Goal: Task Accomplishment & Management: Manage account settings

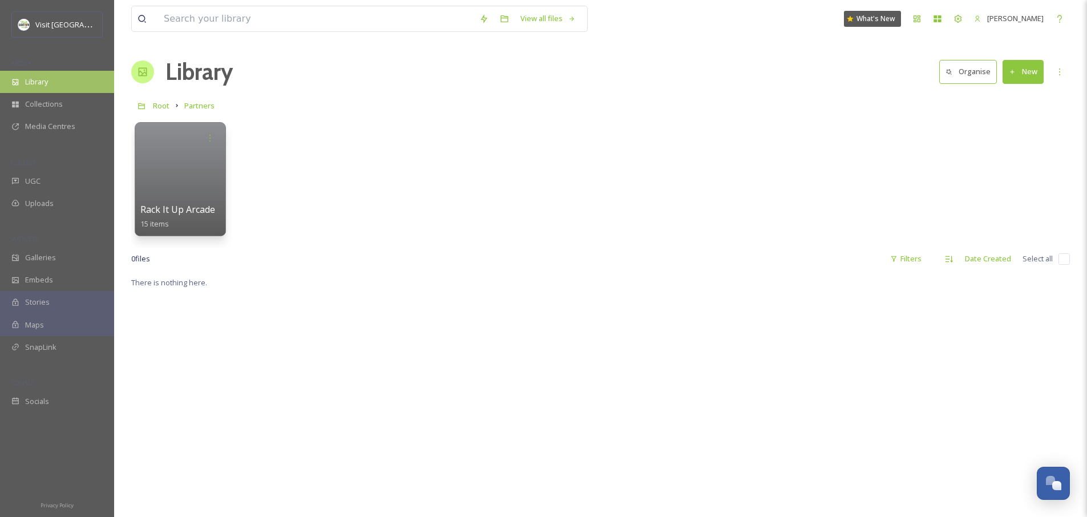
click at [48, 87] on span "Library" at bounding box center [36, 81] width 23 height 11
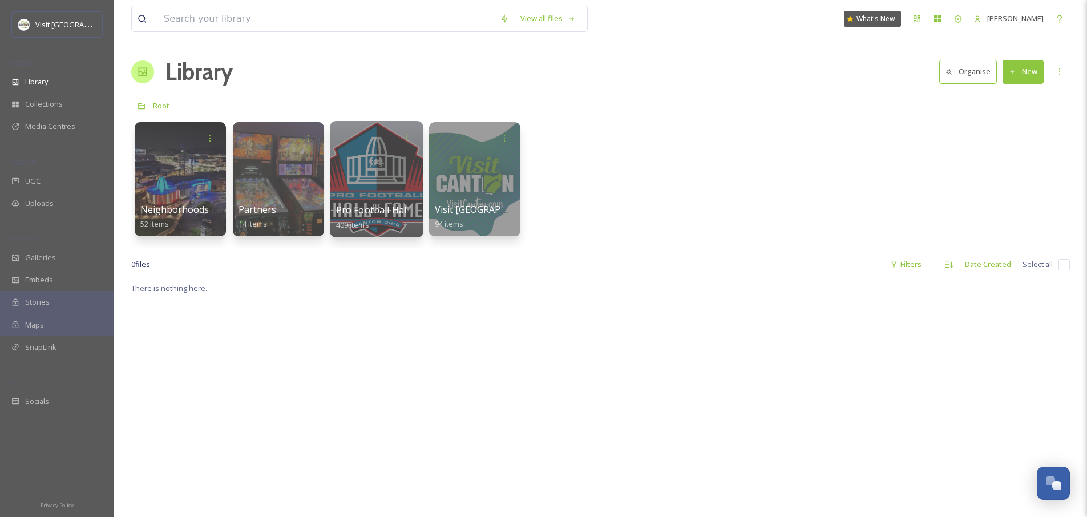
click at [362, 154] on div at bounding box center [376, 179] width 93 height 116
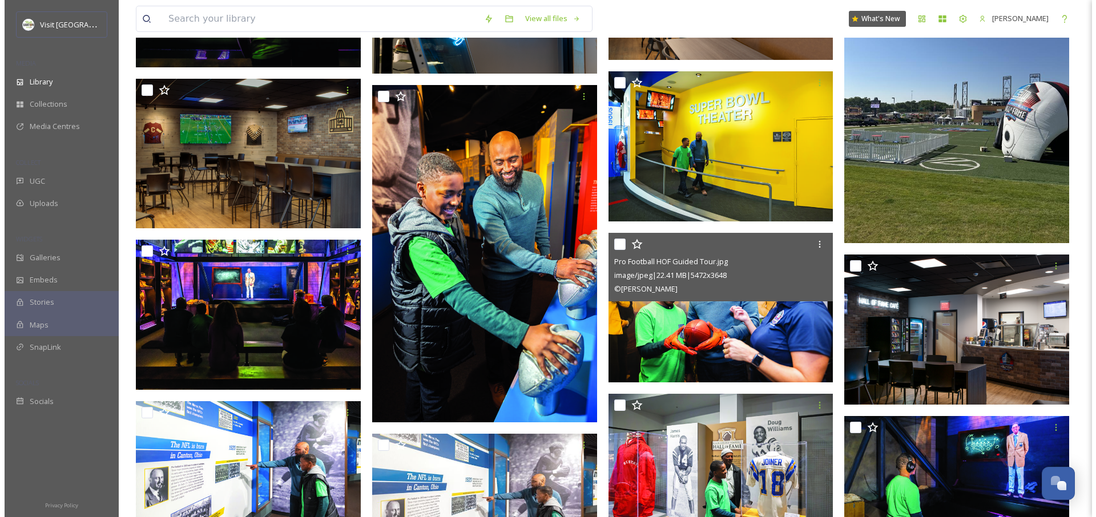
scroll to position [1349, 0]
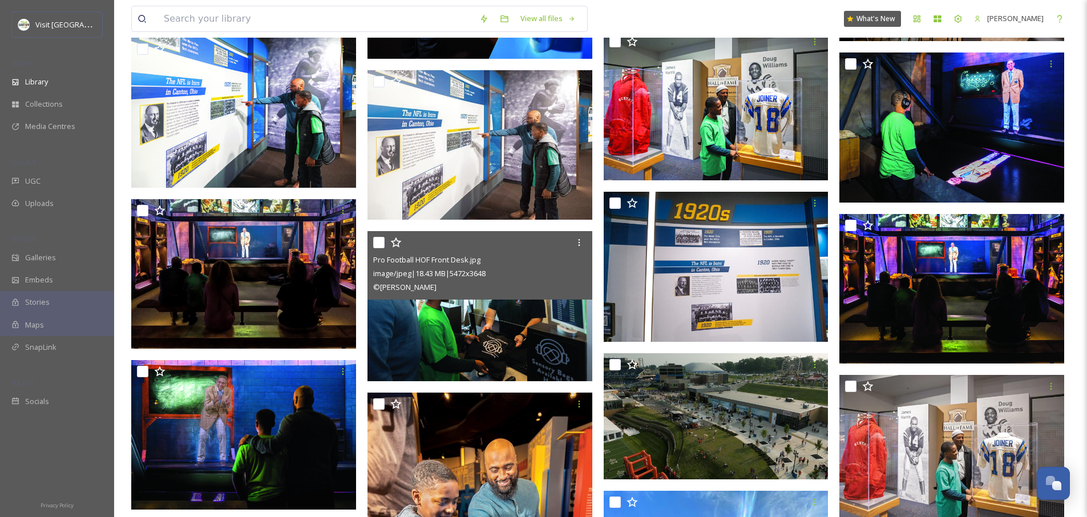
click at [420, 340] on img at bounding box center [480, 306] width 225 height 150
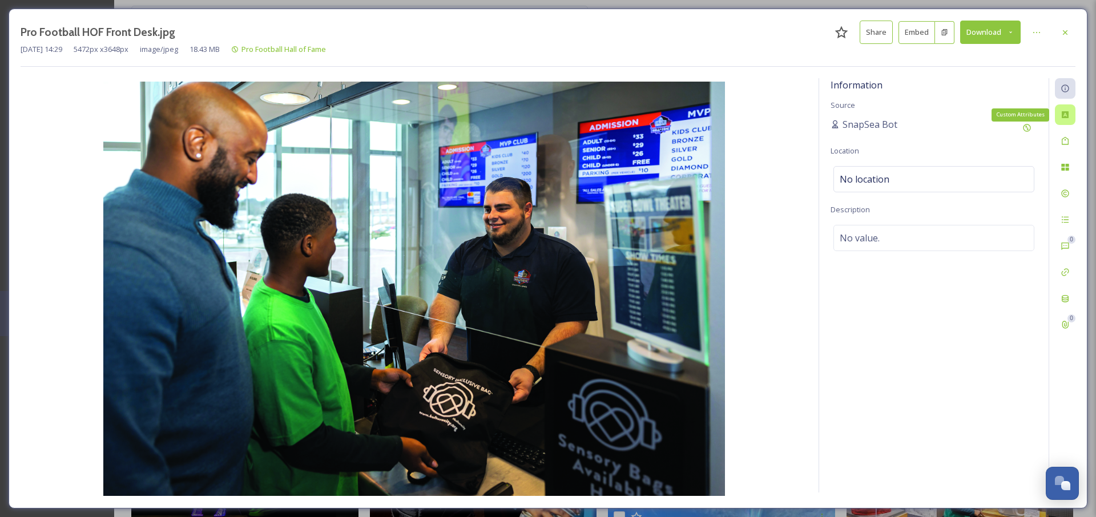
click at [1068, 116] on icon at bounding box center [1065, 114] width 7 height 7
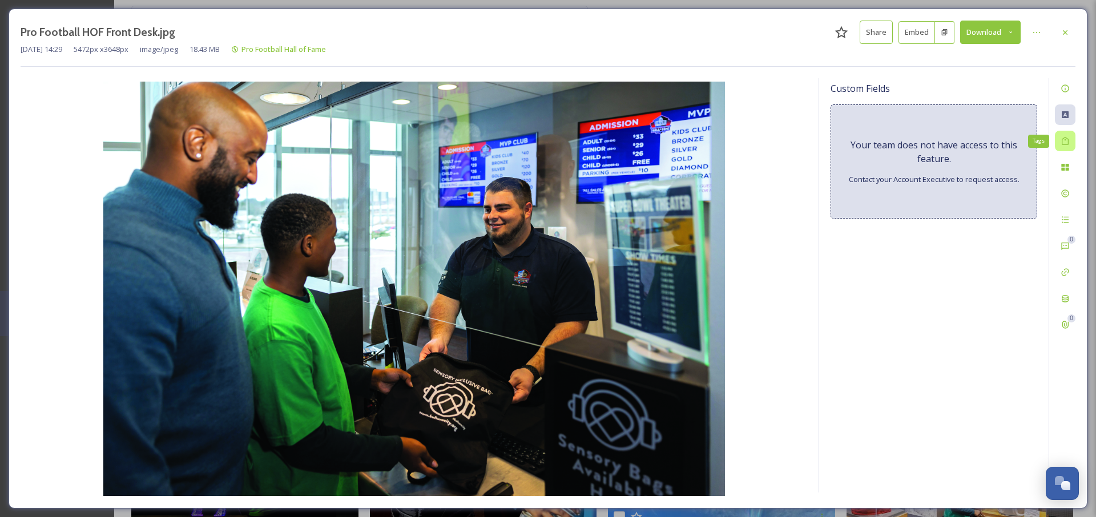
click at [1069, 140] on icon at bounding box center [1065, 140] width 9 height 9
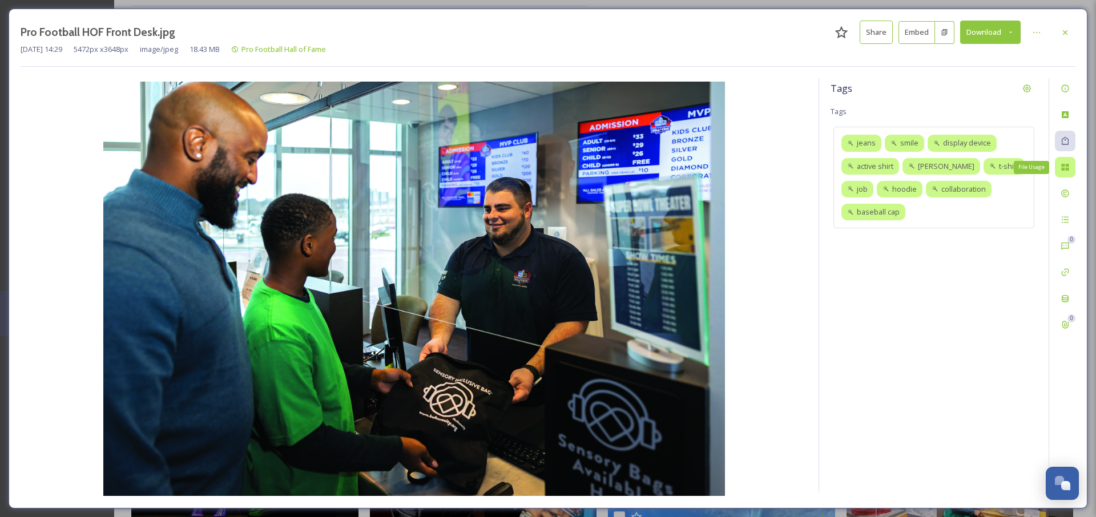
click at [1066, 172] on div "File Usage" at bounding box center [1065, 167] width 21 height 21
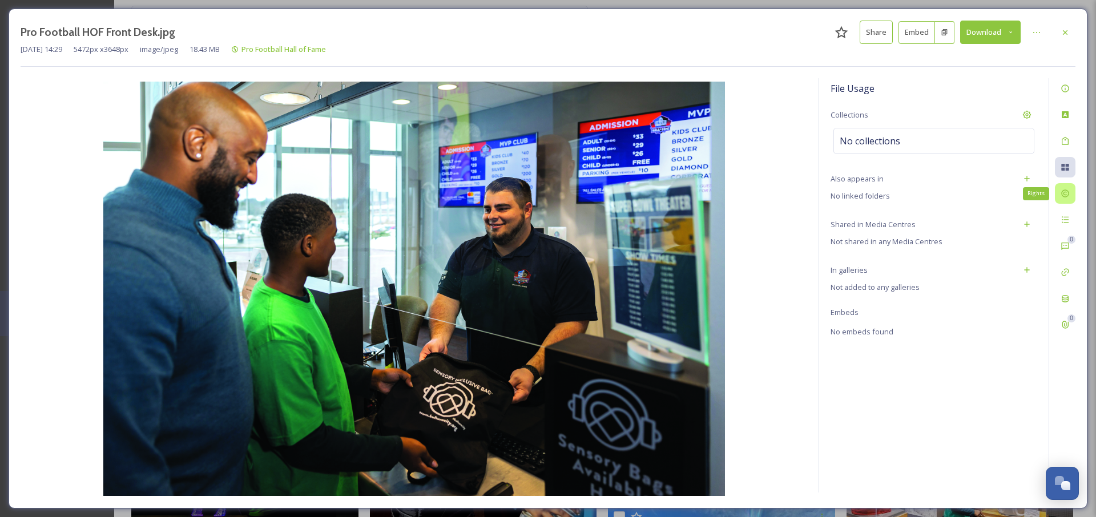
click at [1066, 199] on div "Rights" at bounding box center [1065, 193] width 21 height 21
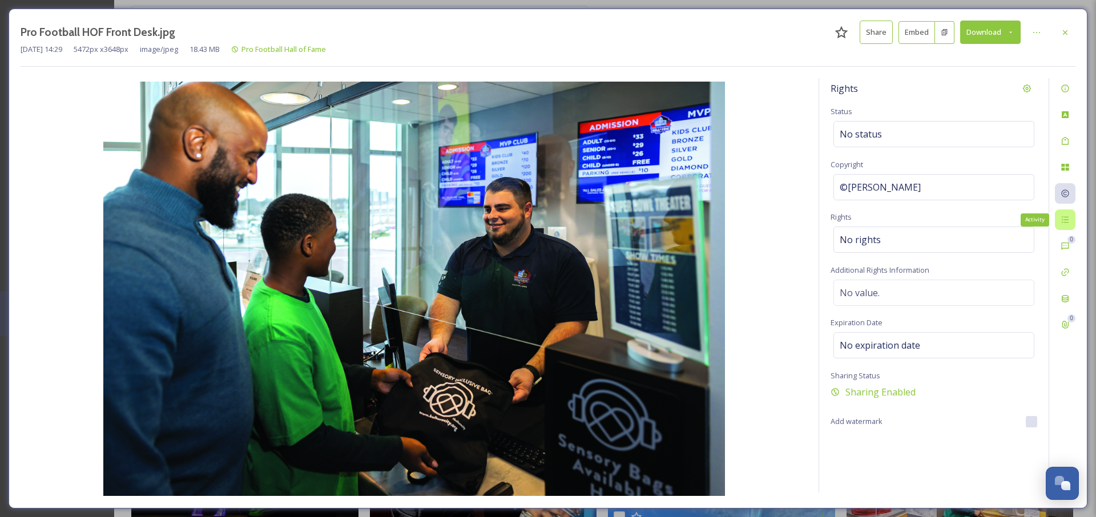
click at [1069, 216] on icon at bounding box center [1065, 219] width 9 height 9
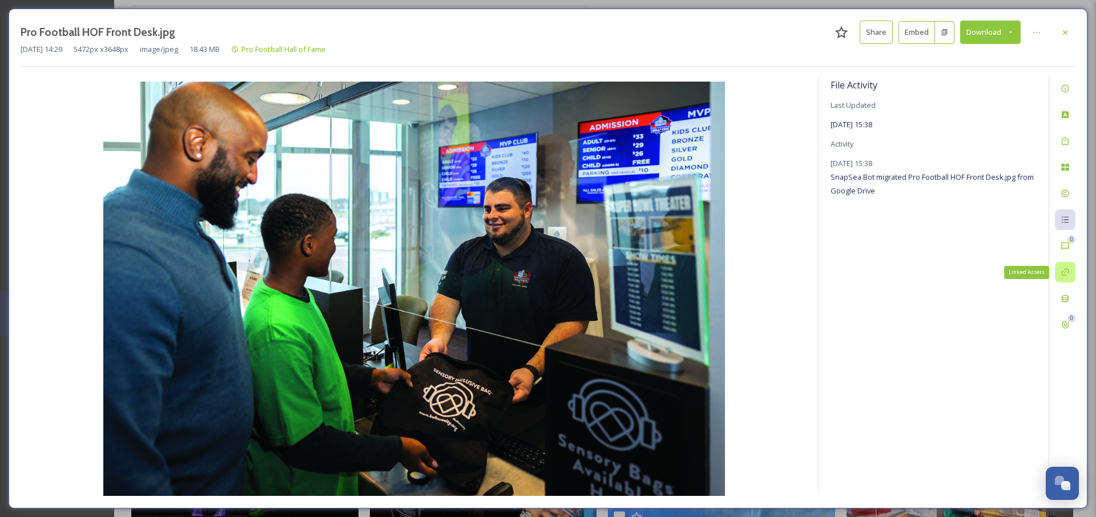
click at [1062, 272] on icon at bounding box center [1064, 272] width 7 height 7
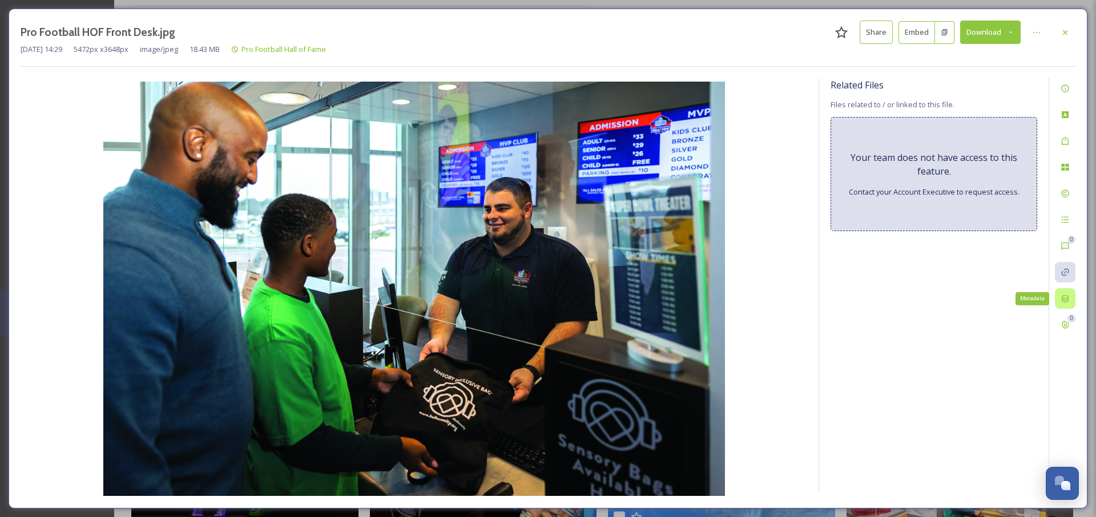
click at [1066, 296] on icon at bounding box center [1065, 298] width 9 height 9
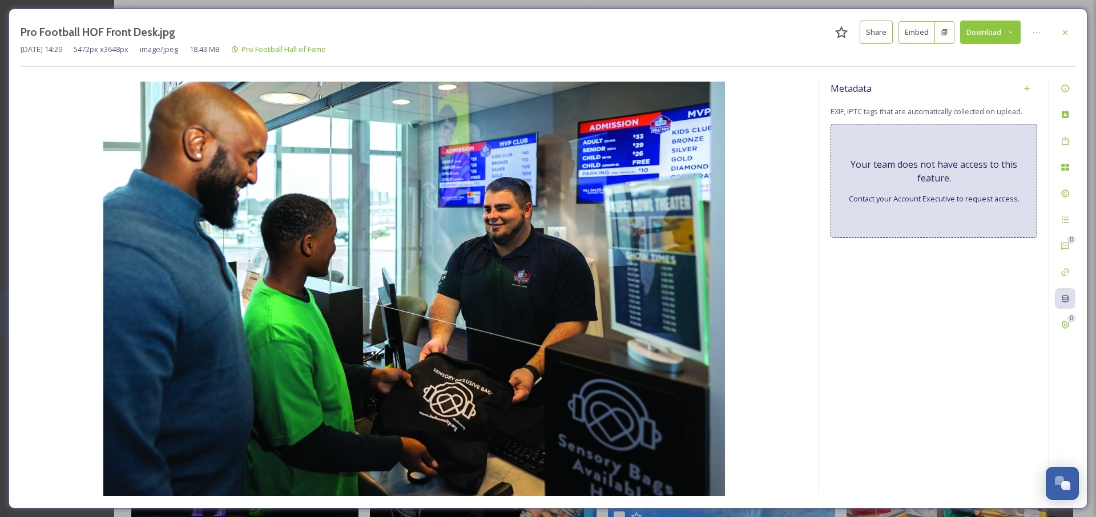
click at [946, 35] on icon at bounding box center [944, 32] width 7 height 7
click at [913, 38] on button "Embed" at bounding box center [916, 32] width 37 height 23
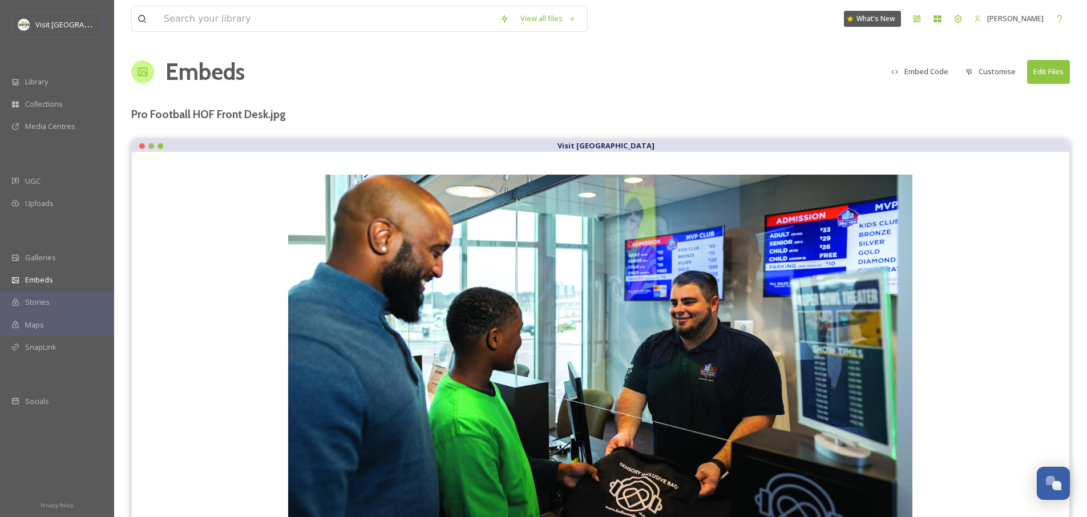
click at [986, 74] on button "Customise" at bounding box center [991, 72] width 62 height 22
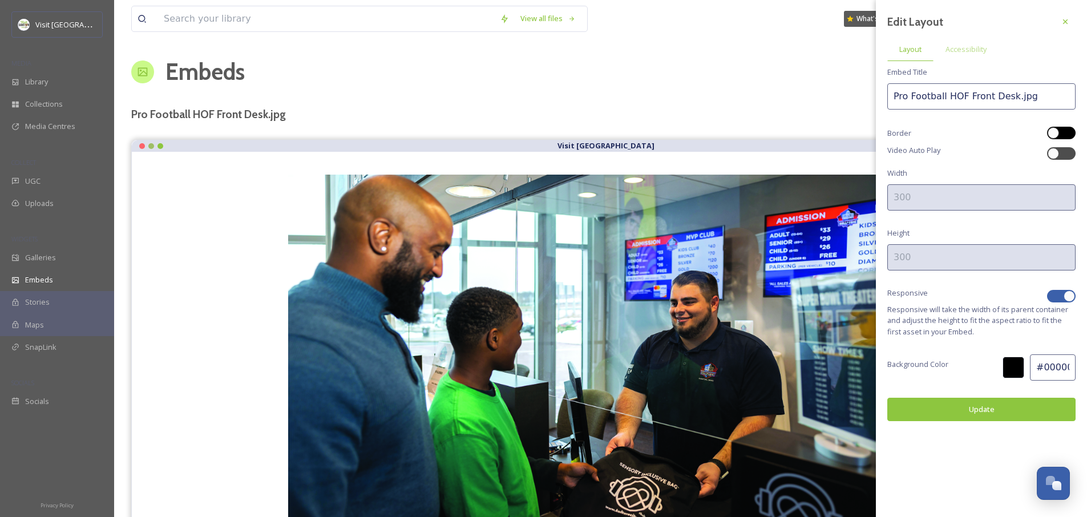
click at [1073, 135] on div at bounding box center [1061, 133] width 29 height 13
checkbox input "true"
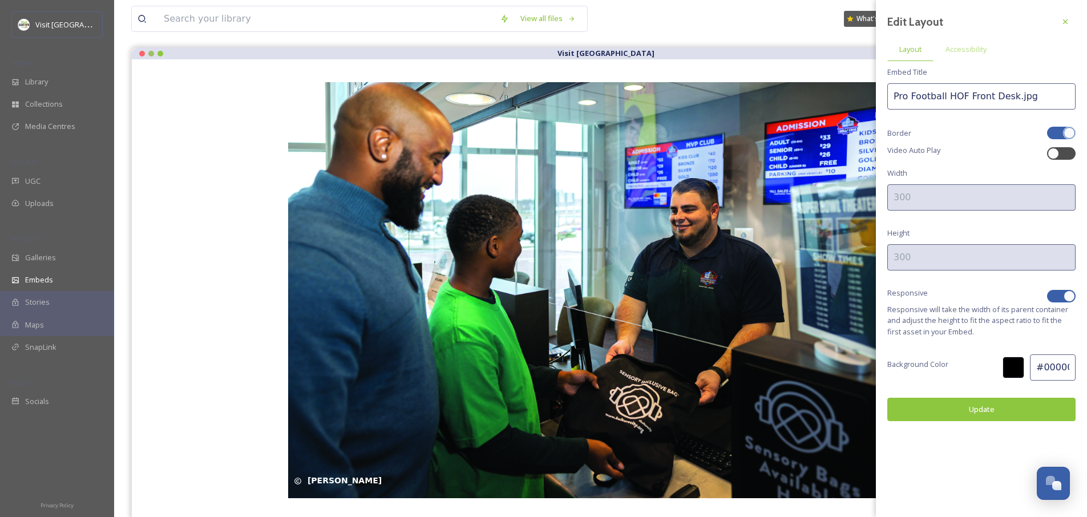
scroll to position [97, 0]
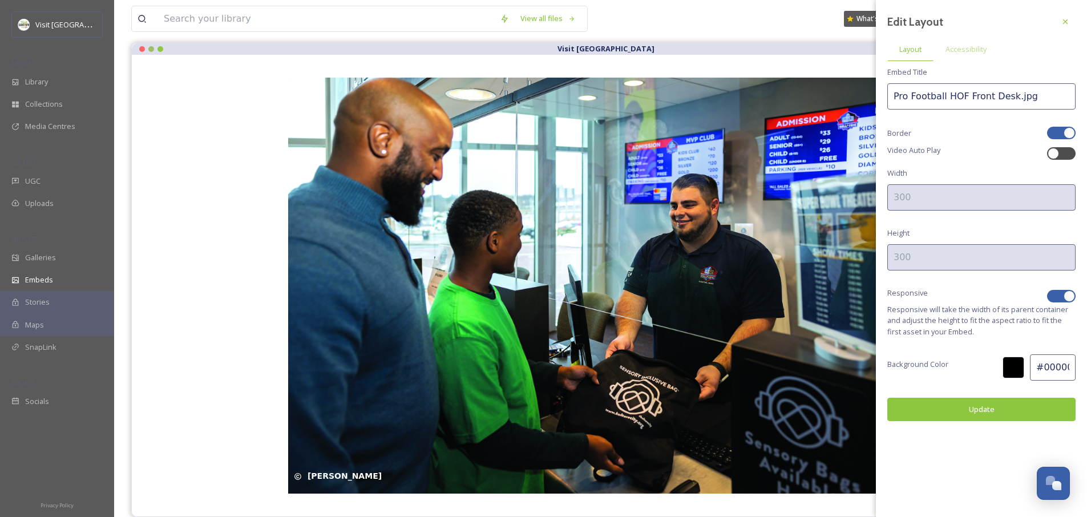
click at [1002, 214] on div "Edit Layout Layout Accessibility Embed Title Pro Football HOF Front Desk.jpg Bo…" at bounding box center [981, 216] width 211 height 433
click at [977, 412] on button "Update" at bounding box center [982, 409] width 188 height 23
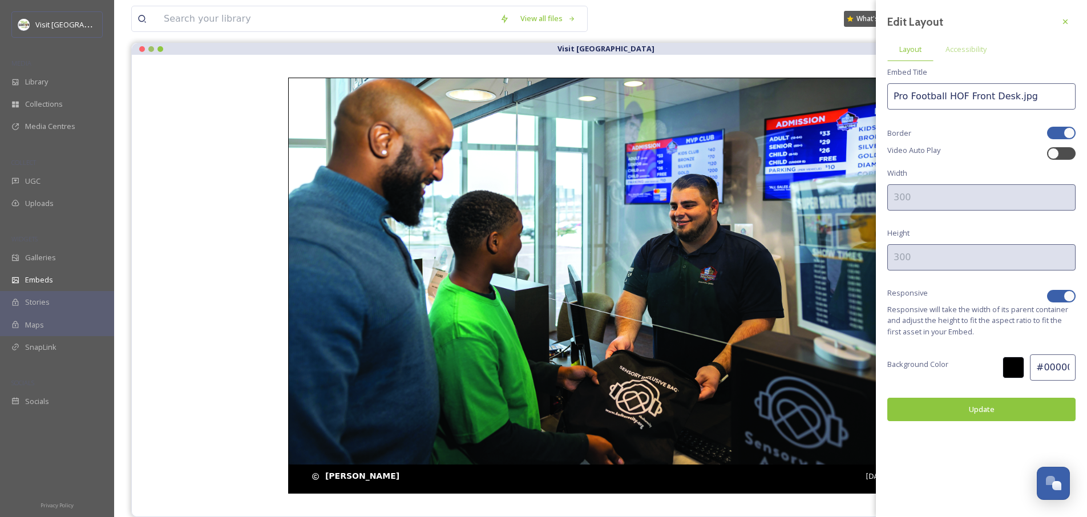
click at [727, 387] on img at bounding box center [600, 286] width 623 height 416
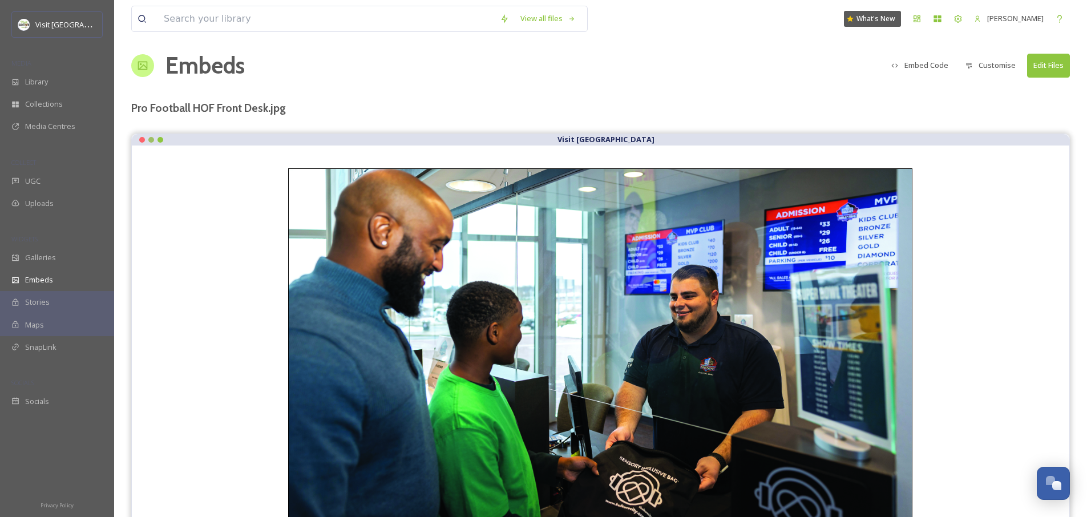
scroll to position [0, 0]
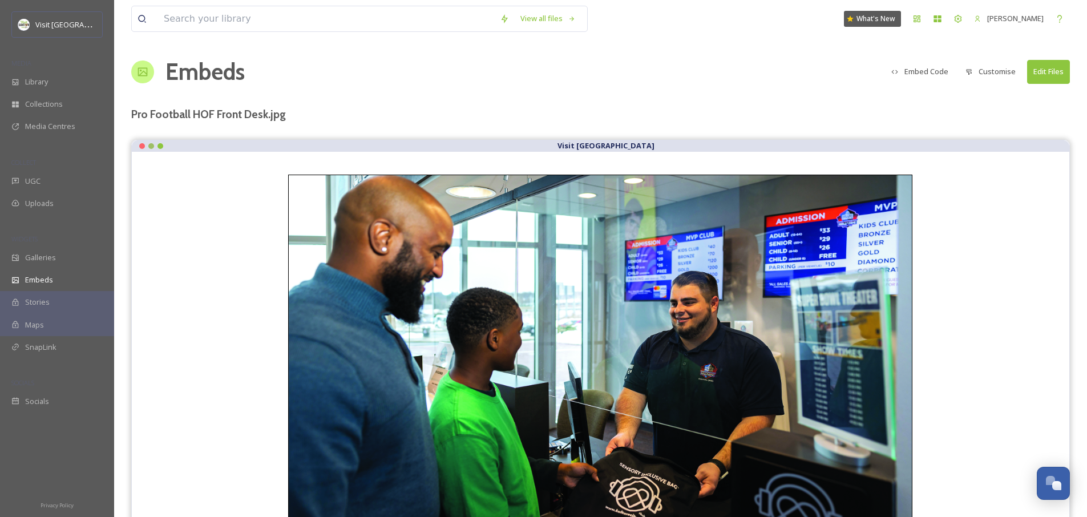
click at [1001, 76] on button "Customise" at bounding box center [991, 72] width 62 height 22
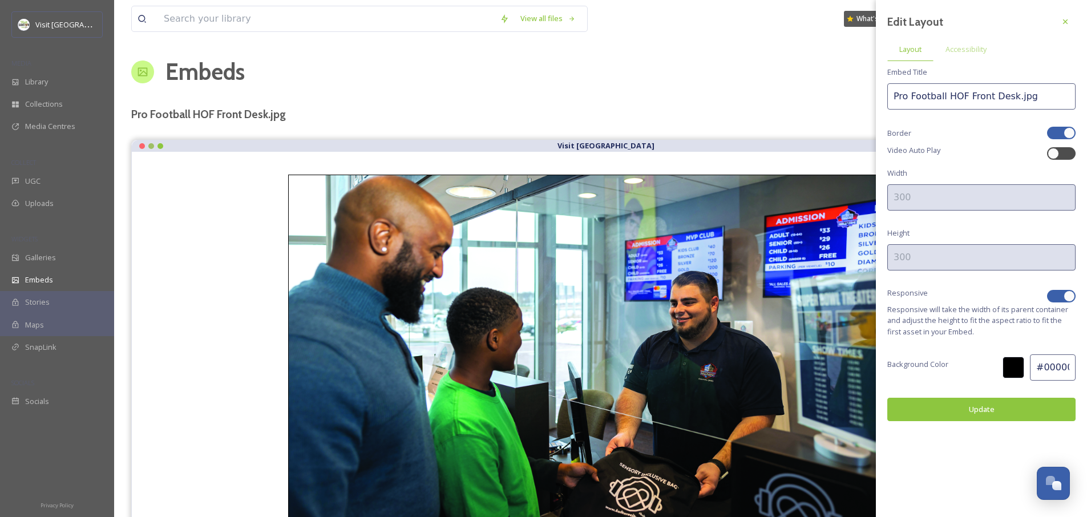
click at [1061, 131] on div at bounding box center [1061, 133] width 29 height 13
checkbox input "true"
click at [1066, 299] on div at bounding box center [1069, 296] width 11 height 11
checkbox input "false"
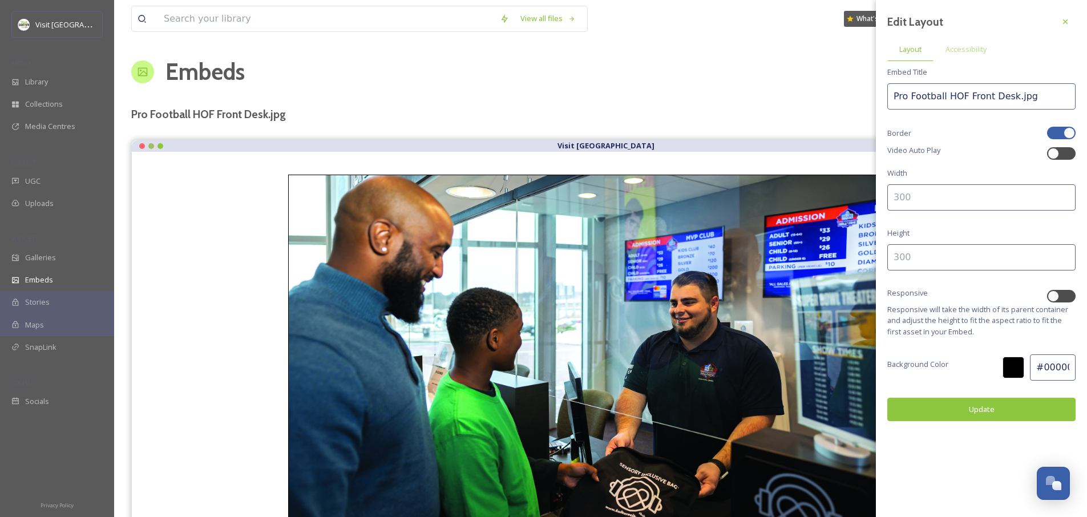
drag, startPoint x: 957, startPoint y: 251, endPoint x: 866, endPoint y: 257, distance: 91.0
click at [866, 257] on div "View all files What's New Jonathan Williams Embeds Embed Code Customise Edit Fi…" at bounding box center [600, 307] width 973 height 614
type input "700"
click at [958, 190] on input at bounding box center [982, 197] width 188 height 26
type input "200"
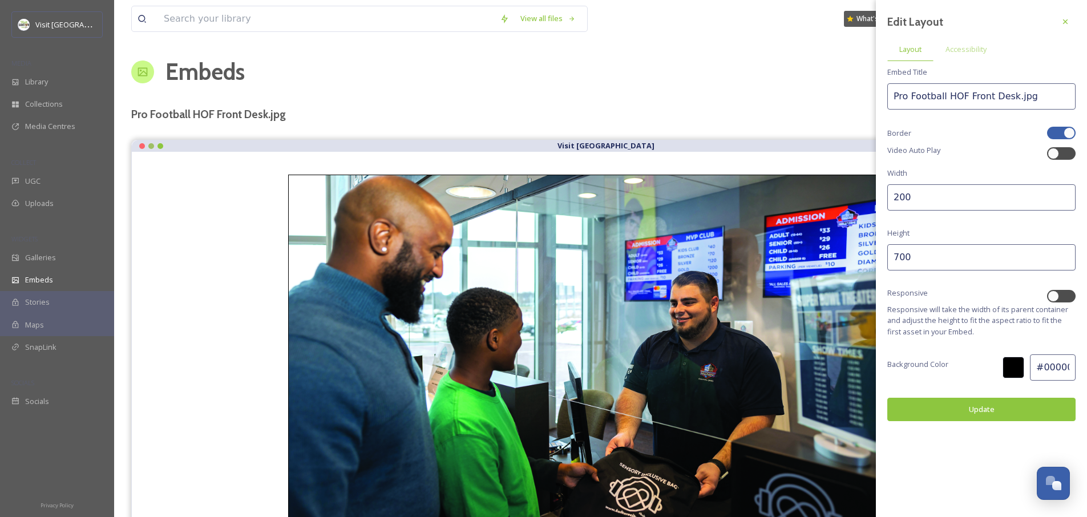
click at [963, 410] on button "Update" at bounding box center [982, 409] width 188 height 23
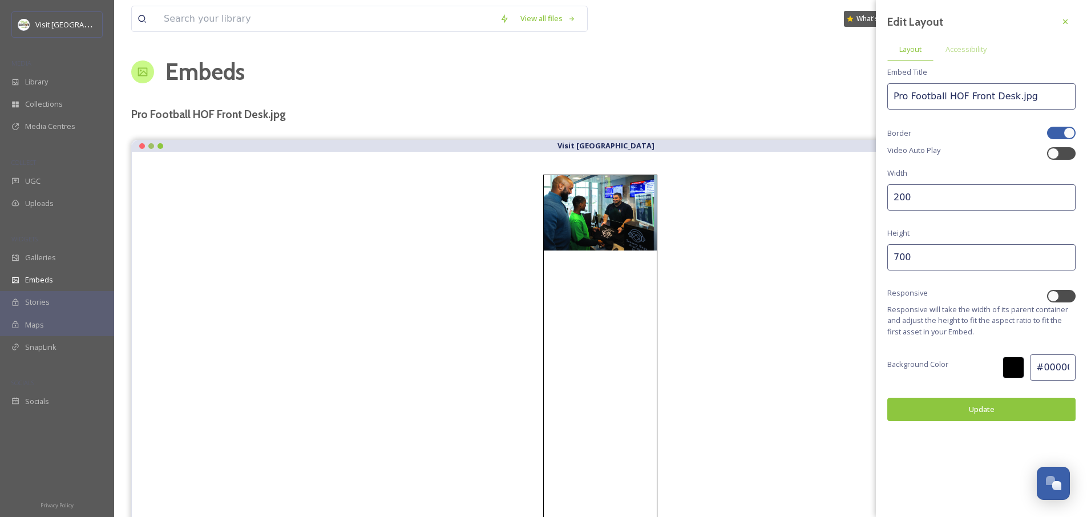
click at [694, 222] on div "Matt Shiffler Sep 08 Matt Shiffler" at bounding box center [601, 375] width 892 height 400
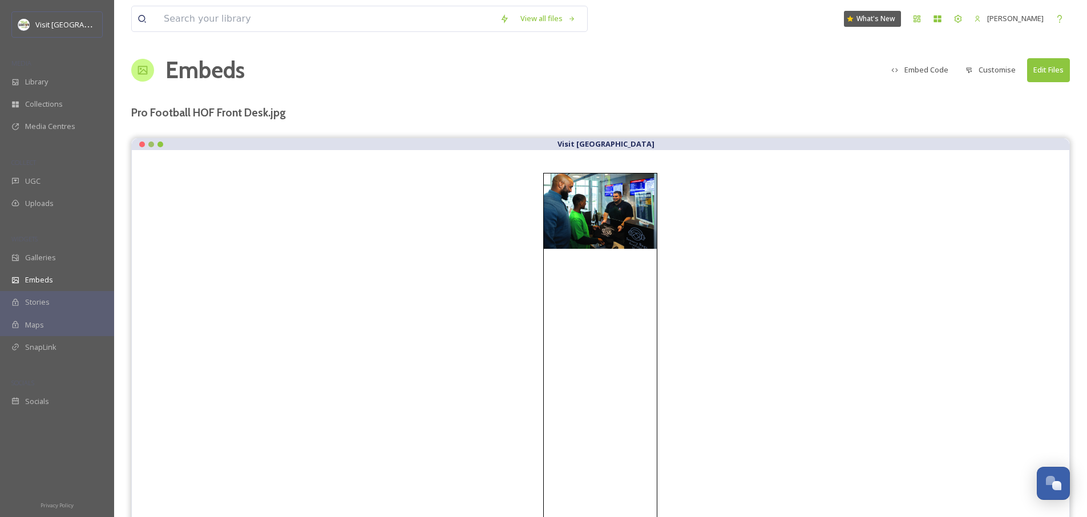
scroll to position [2, 0]
click at [608, 212] on img at bounding box center [600, 210] width 113 height 75
click at [994, 70] on button "Customise" at bounding box center [991, 69] width 62 height 22
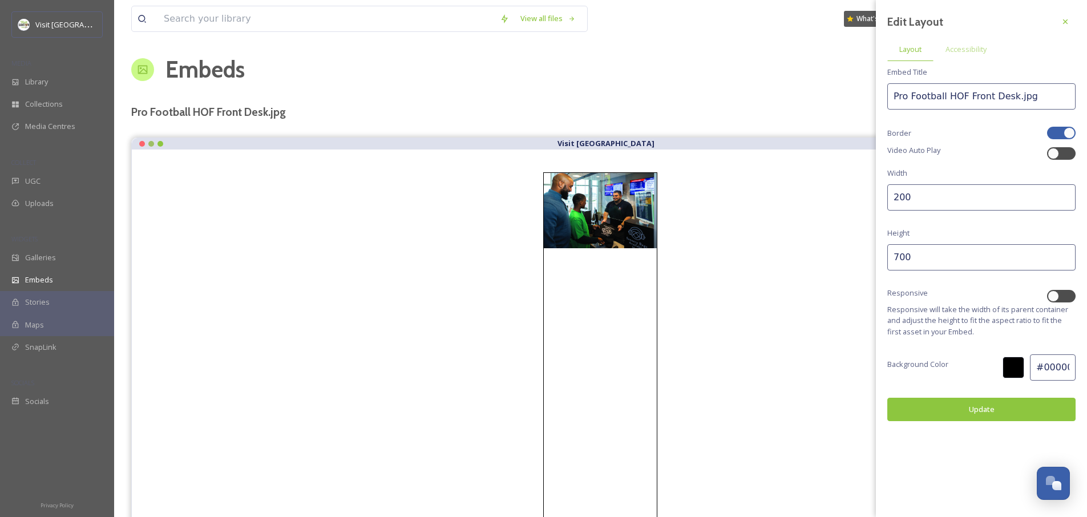
click at [950, 190] on input "200" at bounding box center [982, 197] width 188 height 26
click at [899, 251] on input "700" at bounding box center [982, 257] width 188 height 26
type input "200"
drag, startPoint x: 924, startPoint y: 196, endPoint x: 879, endPoint y: 199, distance: 45.2
click at [879, 199] on div "Edit Layout Layout Accessibility Embed Title Pro Football HOF Front Desk.jpg Bo…" at bounding box center [981, 216] width 211 height 433
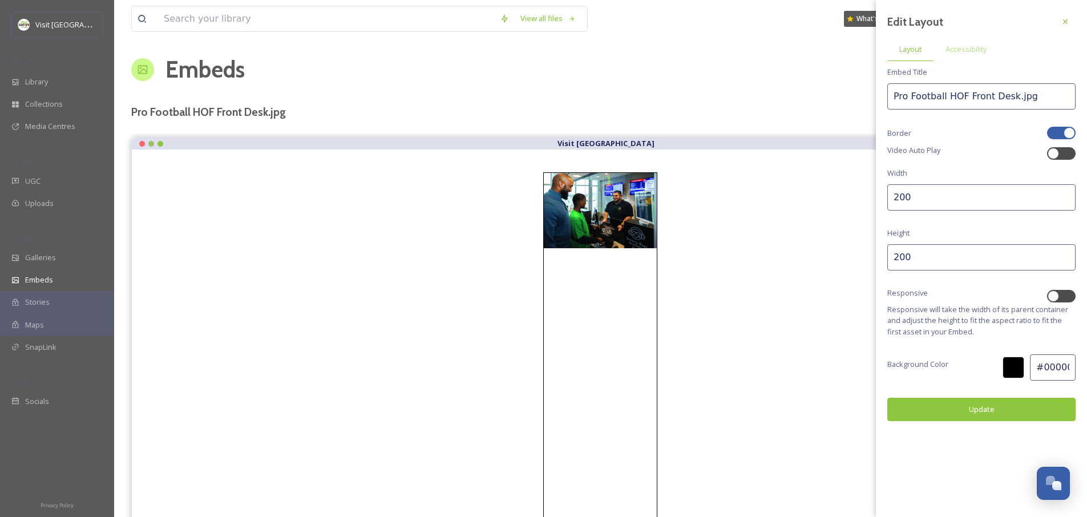
type input "0"
type input "600"
click at [1072, 135] on div at bounding box center [1069, 132] width 11 height 11
checkbox input "false"
click at [978, 414] on button "Update" at bounding box center [982, 409] width 188 height 23
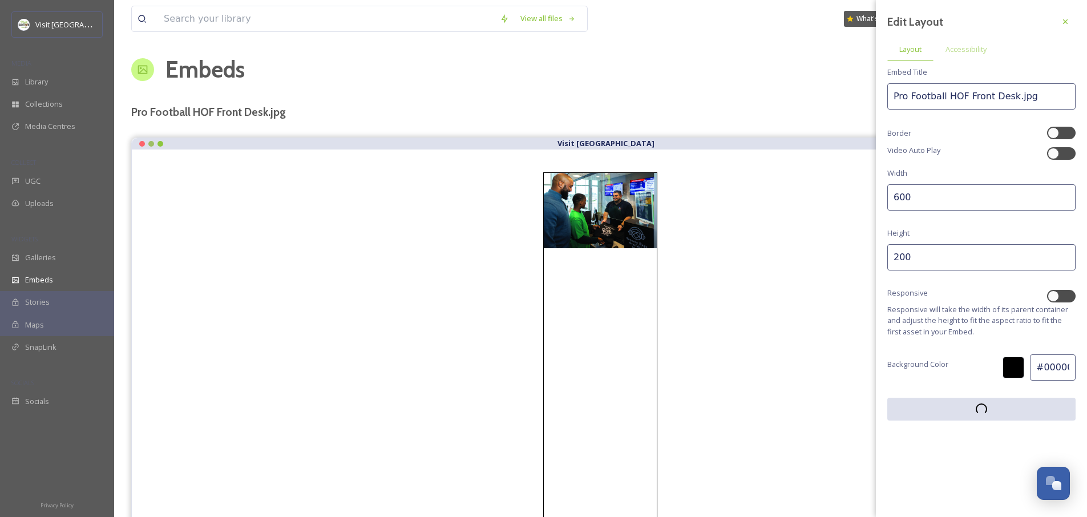
scroll to position [0, 0]
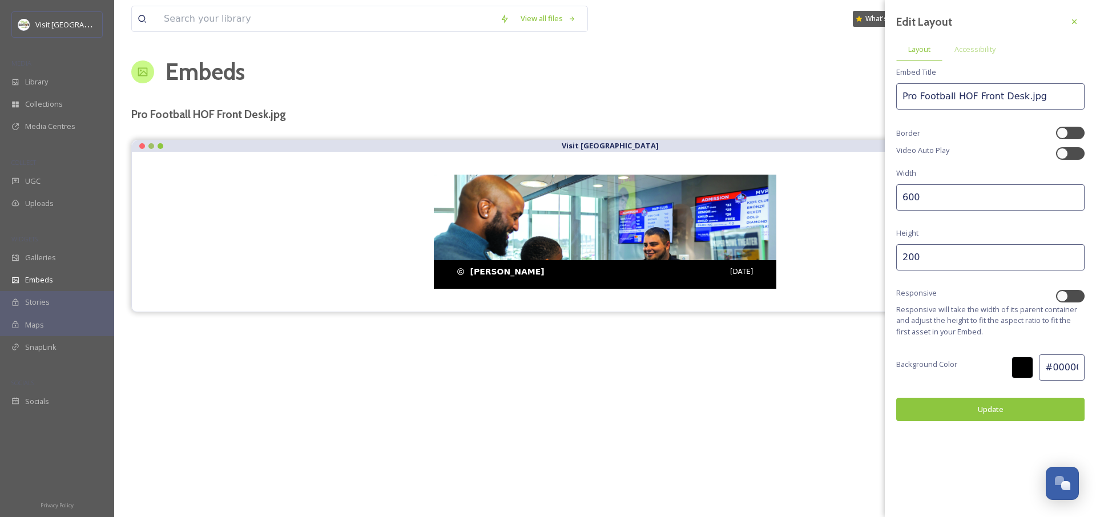
drag, startPoint x: 594, startPoint y: 281, endPoint x: 598, endPoint y: 253, distance: 28.3
click at [594, 281] on div "Matt Shiffler Sep 08" at bounding box center [605, 274] width 342 height 29
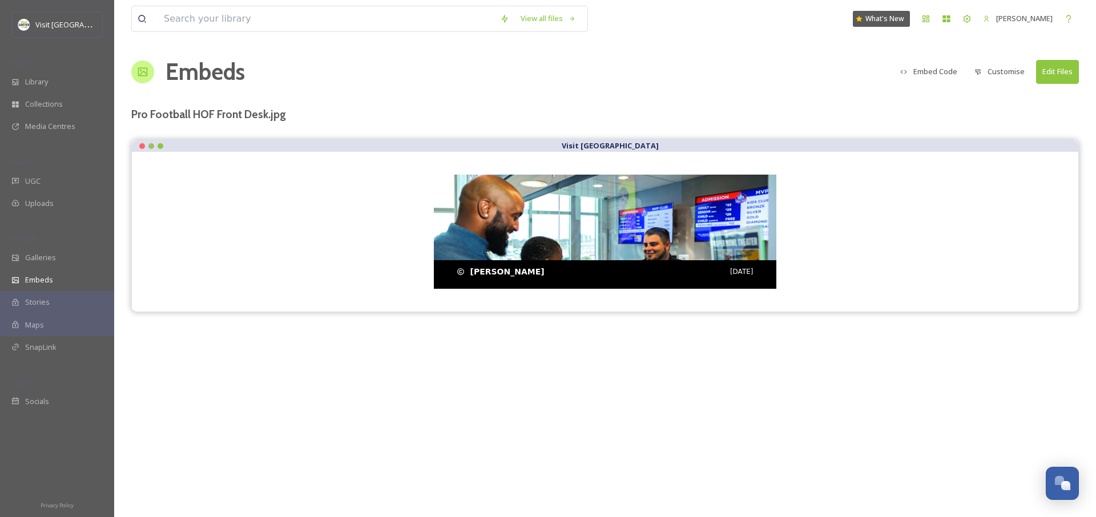
click at [602, 226] on img at bounding box center [605, 289] width 342 height 228
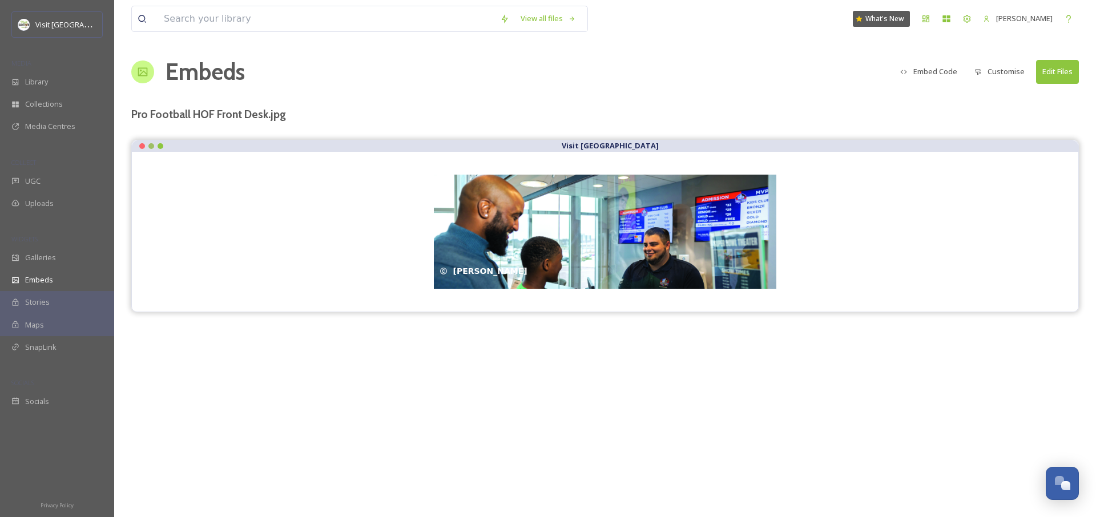
click at [942, 71] on button "Embed Code" at bounding box center [928, 72] width 68 height 22
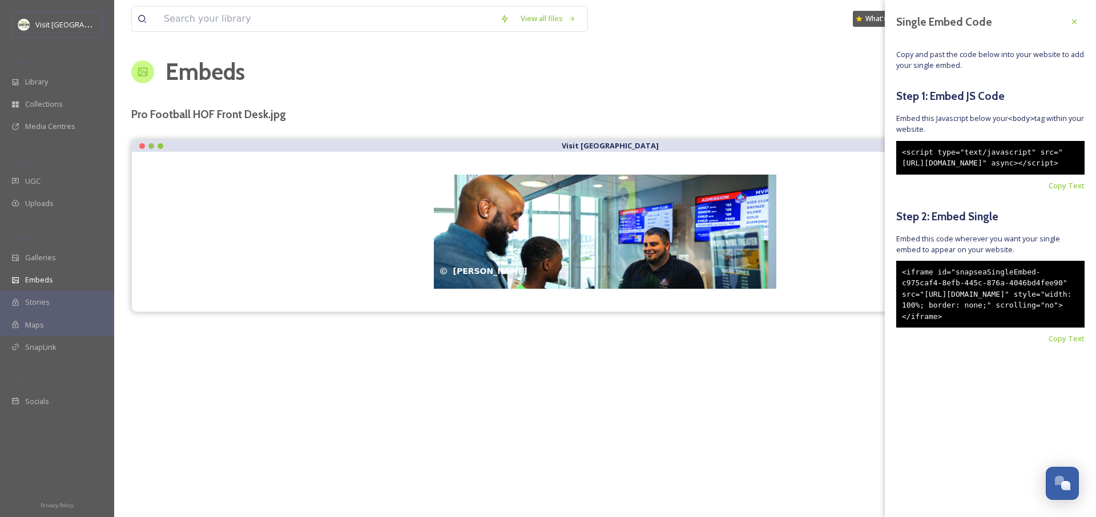
click at [810, 342] on div "View all files What's New Jonathan Williams Embeds Embed Code Customise Edit Fi…" at bounding box center [605, 258] width 982 height 517
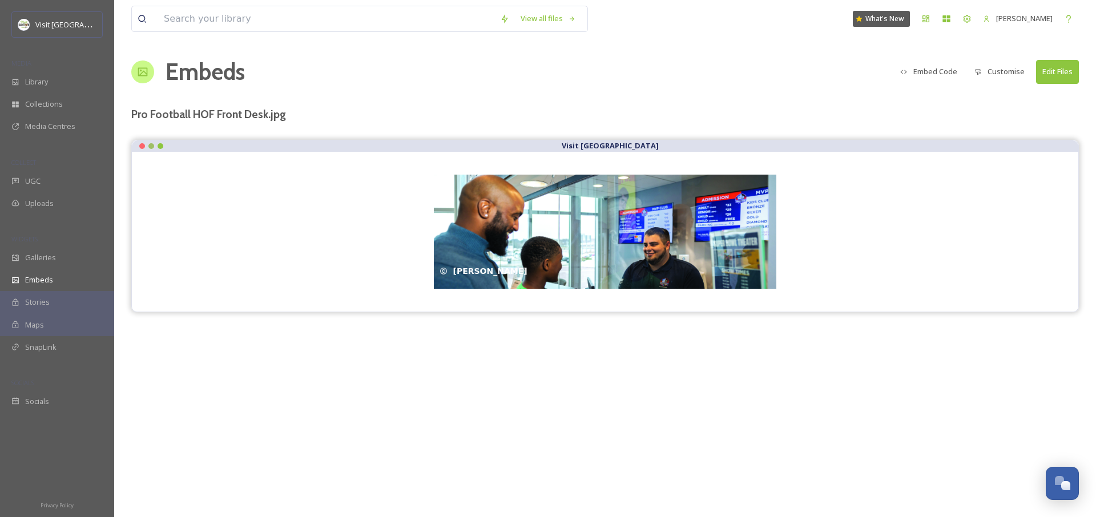
click at [997, 72] on button "Customise" at bounding box center [1000, 72] width 62 height 22
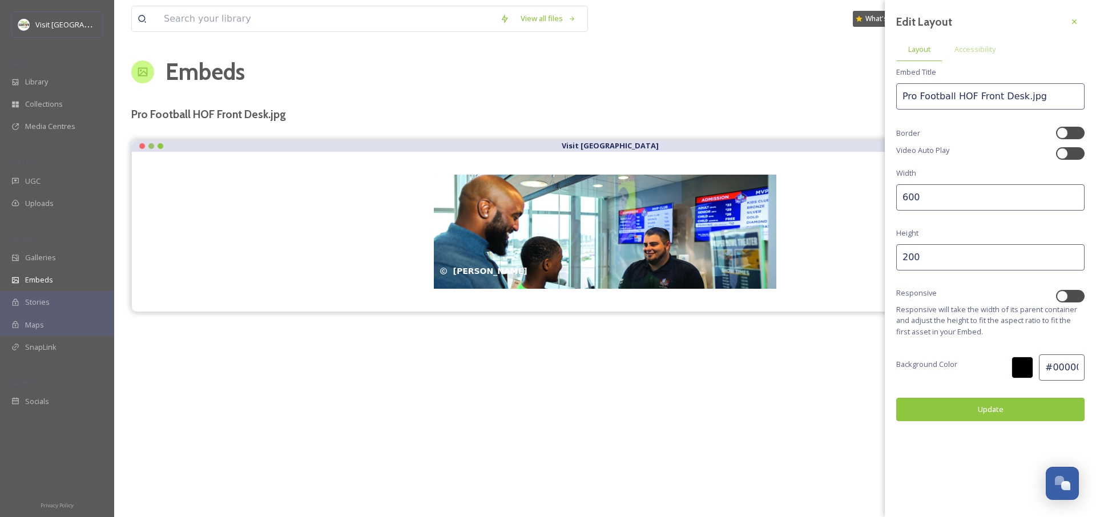
click at [847, 118] on div "Pro Football HOF Front Desk.jpg" at bounding box center [605, 114] width 948 height 17
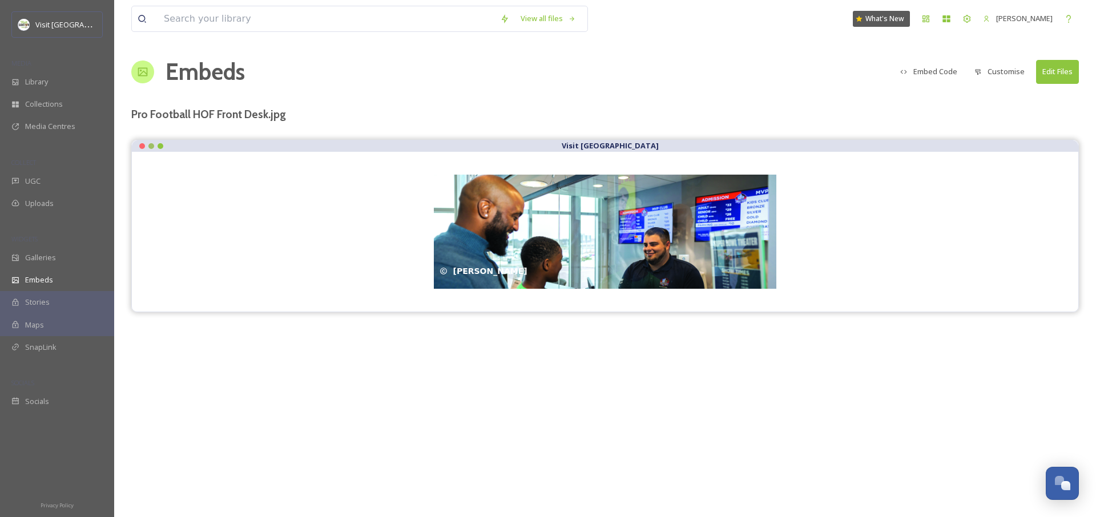
click at [920, 82] on button "Embed Code" at bounding box center [928, 72] width 68 height 22
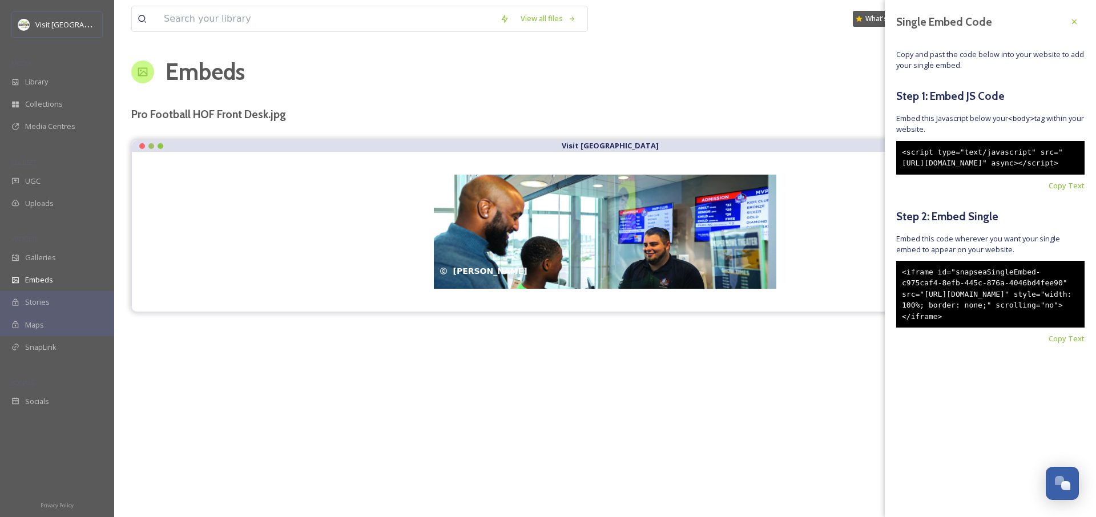
click at [793, 340] on div "View all files What's New Jonathan Williams Embeds Embed Code Customise Edit Fi…" at bounding box center [605, 258] width 982 height 517
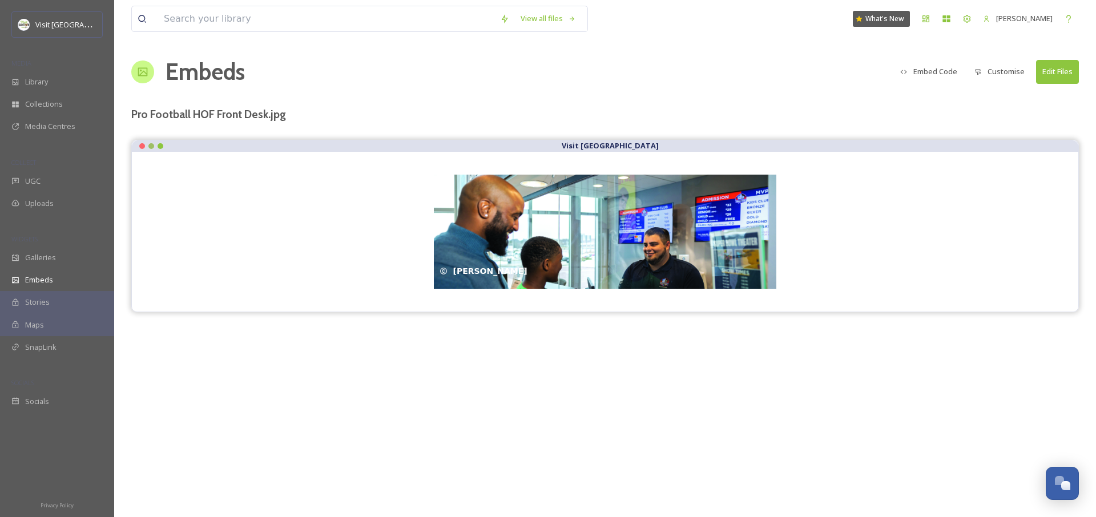
click at [995, 69] on button "Customise" at bounding box center [1000, 72] width 62 height 22
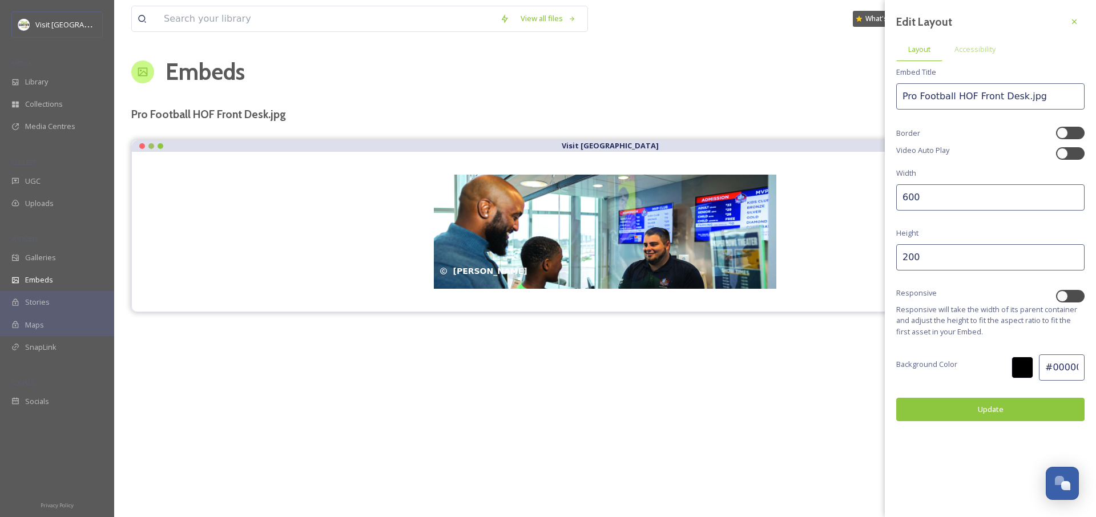
drag, startPoint x: 928, startPoint y: 194, endPoint x: 883, endPoint y: 199, distance: 44.9
click at [883, 199] on div "View all files What's New Jonathan Williams Embeds Embed Code Customise Edit Fi…" at bounding box center [605, 258] width 982 height 517
type input "100"
click at [986, 416] on button "Update" at bounding box center [990, 409] width 188 height 23
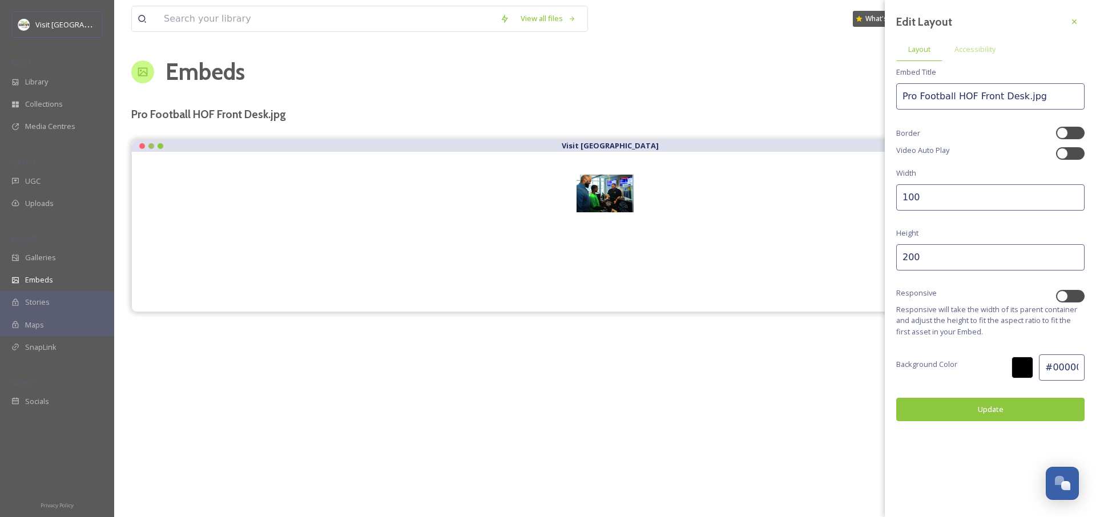
click at [604, 191] on img at bounding box center [605, 194] width 57 height 38
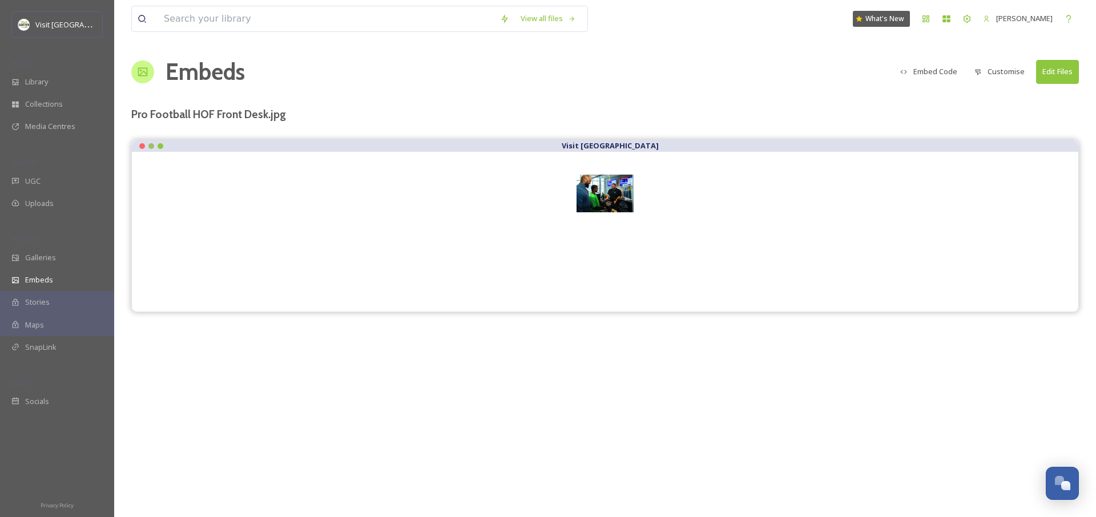
click at [948, 72] on button "Embed Code" at bounding box center [928, 72] width 68 height 22
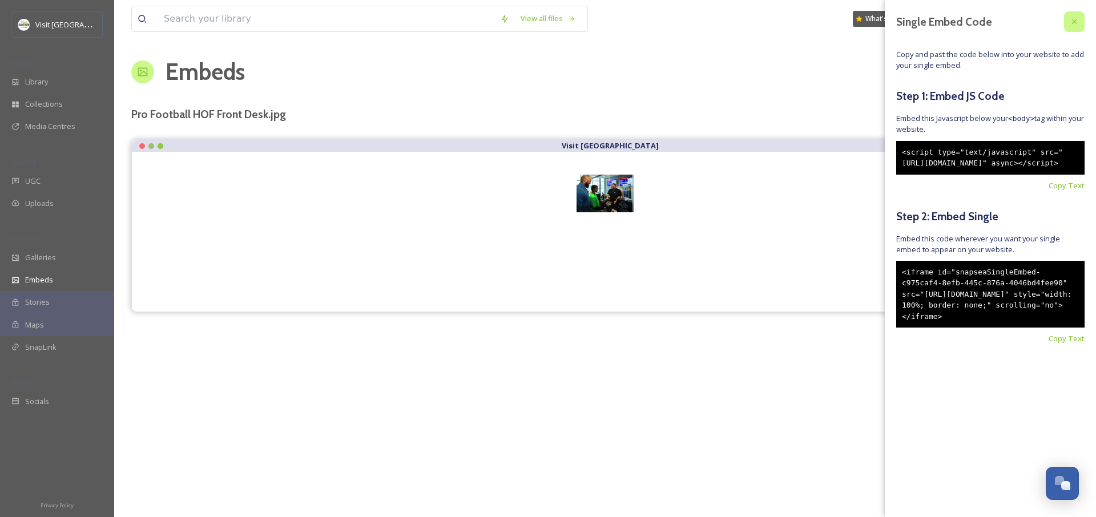
click at [1073, 21] on icon at bounding box center [1074, 21] width 9 height 9
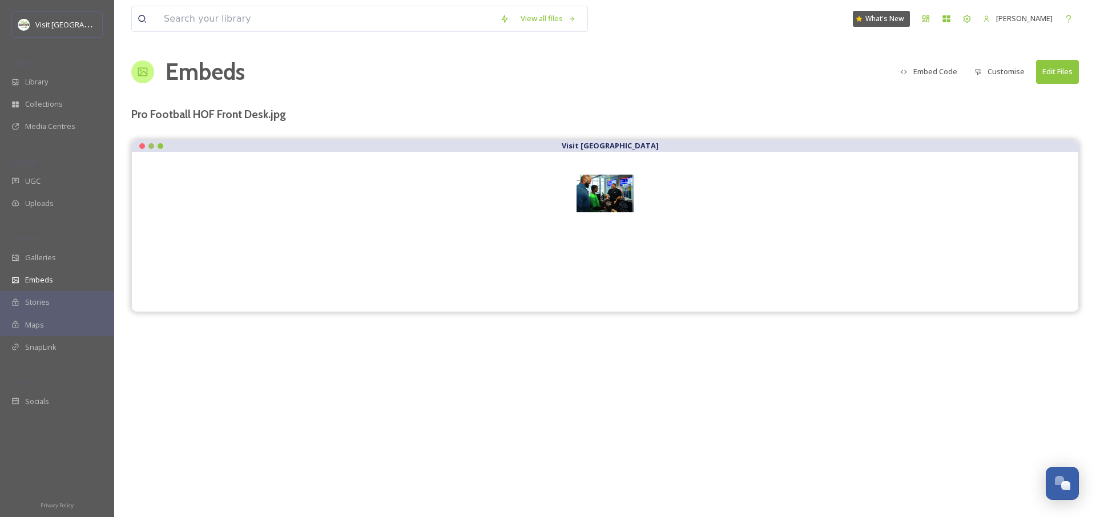
click at [998, 74] on button "Customise" at bounding box center [1000, 72] width 62 height 22
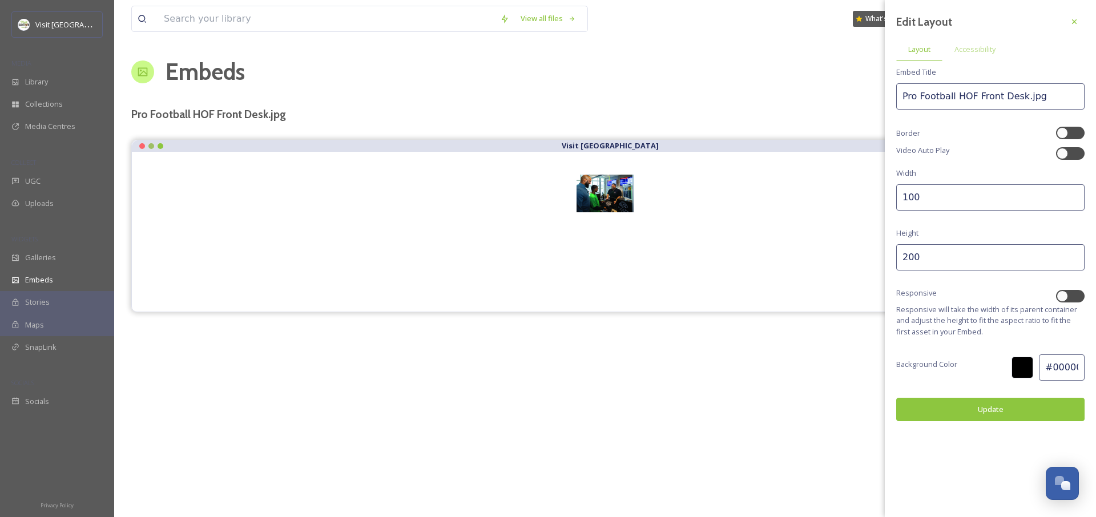
click at [1073, 303] on div "Responsive" at bounding box center [990, 296] width 188 height 17
click at [1073, 296] on div at bounding box center [1076, 296] width 6 height 6
checkbox input "true"
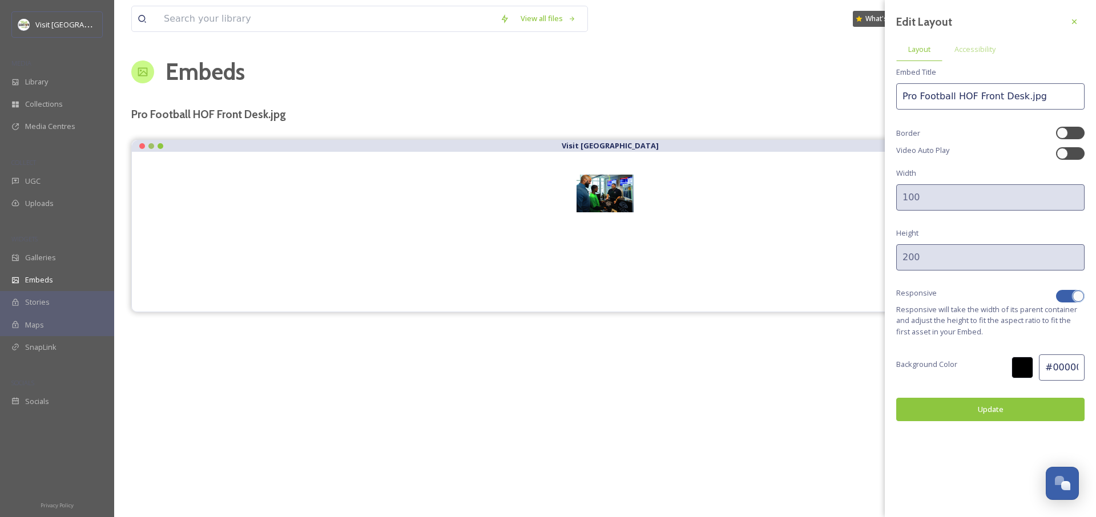
click at [1021, 393] on div "Edit Layout Layout Accessibility Embed Title Pro Football HOF Front Desk.jpg Bo…" at bounding box center [990, 216] width 211 height 433
click at [1018, 400] on button "Update" at bounding box center [990, 409] width 188 height 23
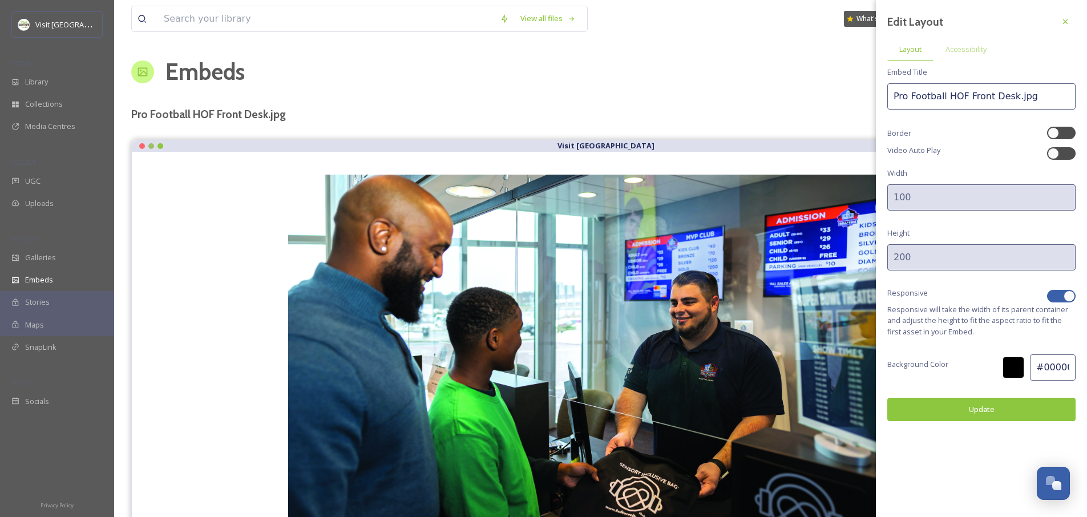
click at [772, 383] on img at bounding box center [600, 383] width 624 height 416
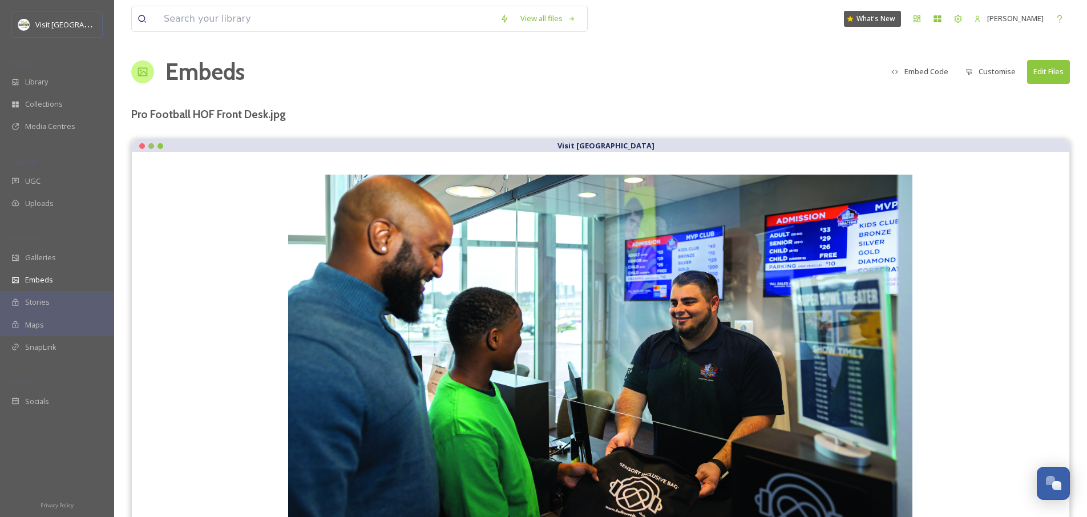
click at [740, 37] on div "View all files What's New Jonathan Williams" at bounding box center [600, 19] width 939 height 38
click at [545, 26] on div "View all files" at bounding box center [548, 18] width 67 height 22
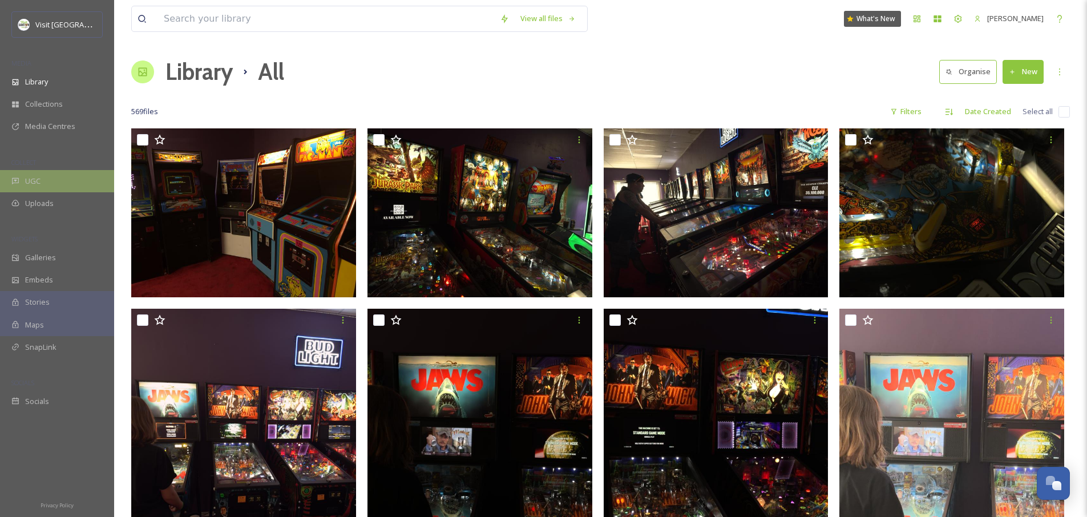
click at [47, 179] on div "UGC" at bounding box center [57, 181] width 114 height 22
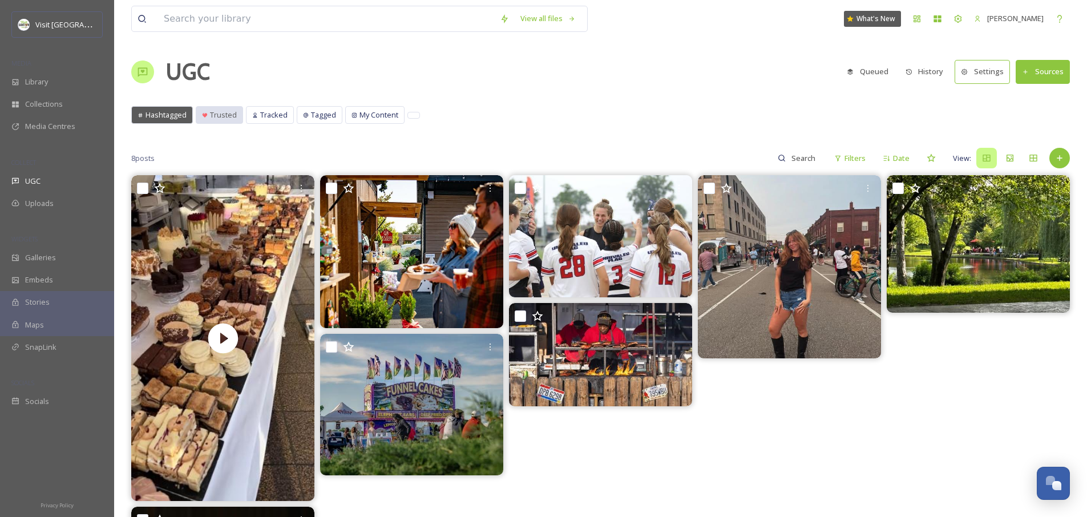
click at [223, 107] on div "Trusted" at bounding box center [219, 115] width 46 height 17
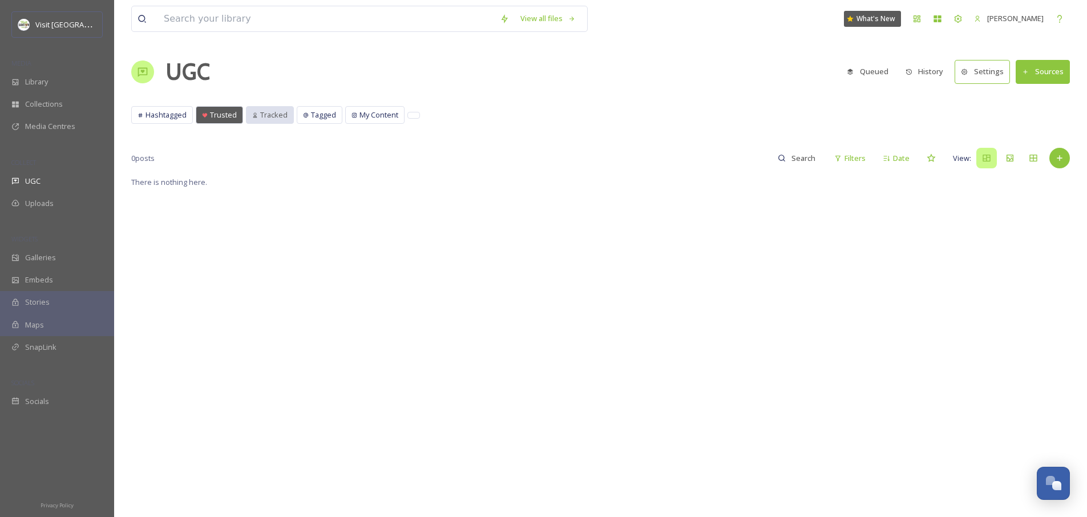
click at [266, 116] on span "Tracked" at bounding box center [273, 115] width 27 height 11
click at [327, 116] on span "Tagged" at bounding box center [323, 115] width 25 height 11
click at [1035, 64] on button "Sources" at bounding box center [1043, 71] width 54 height 23
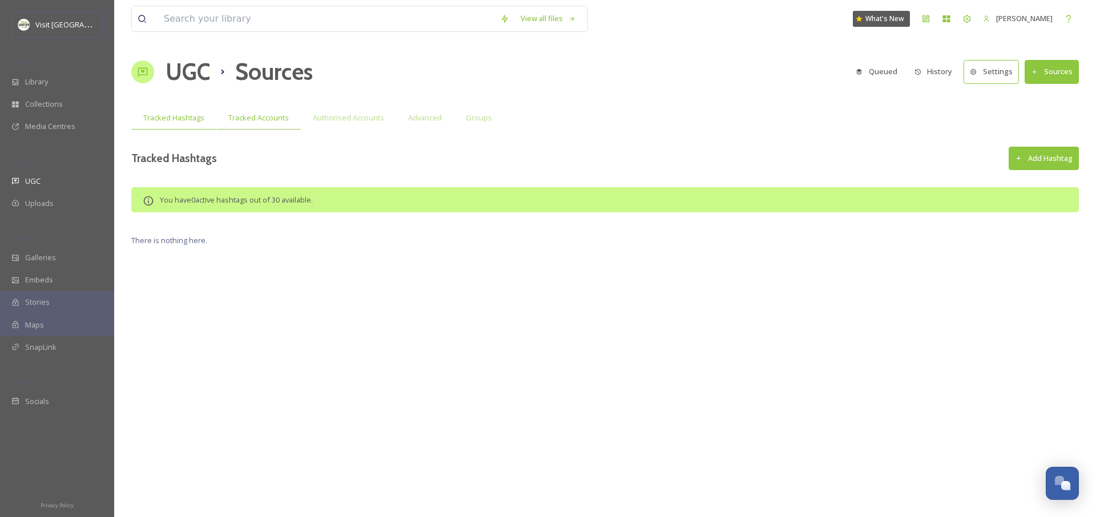
click at [256, 124] on div "Tracked Accounts" at bounding box center [258, 117] width 84 height 23
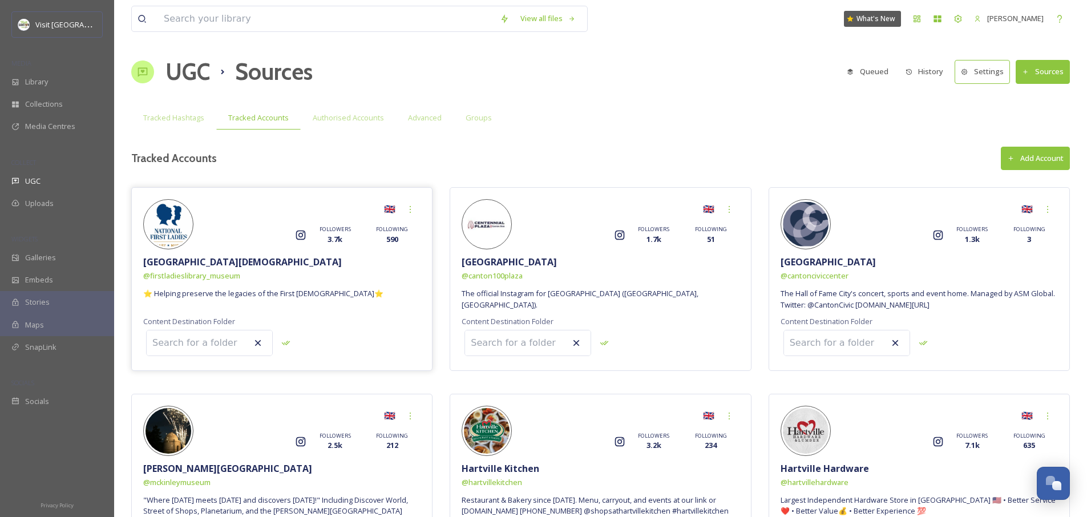
click at [214, 344] on input at bounding box center [210, 342] width 126 height 25
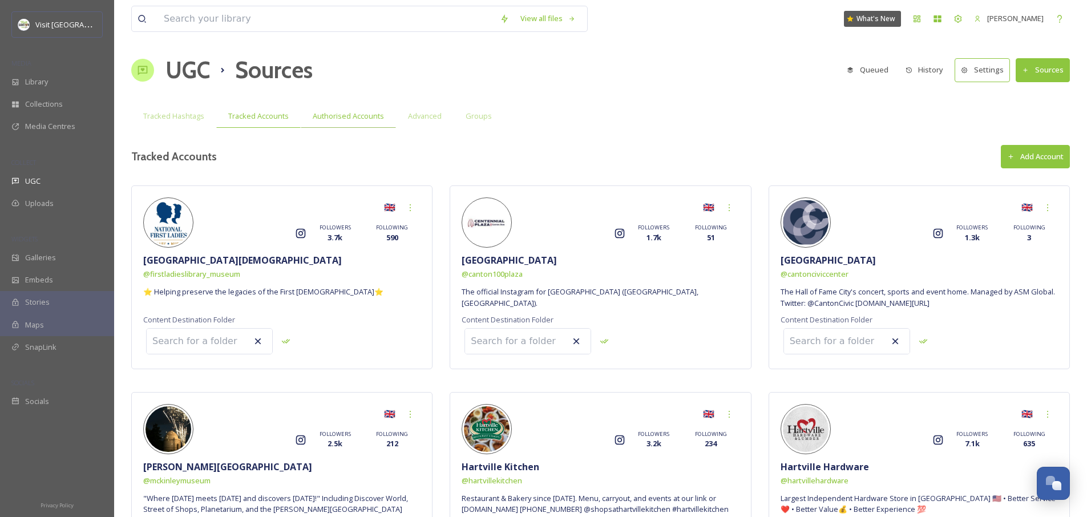
scroll to position [2, 0]
click at [359, 118] on span "Authorised Accounts" at bounding box center [348, 115] width 71 height 11
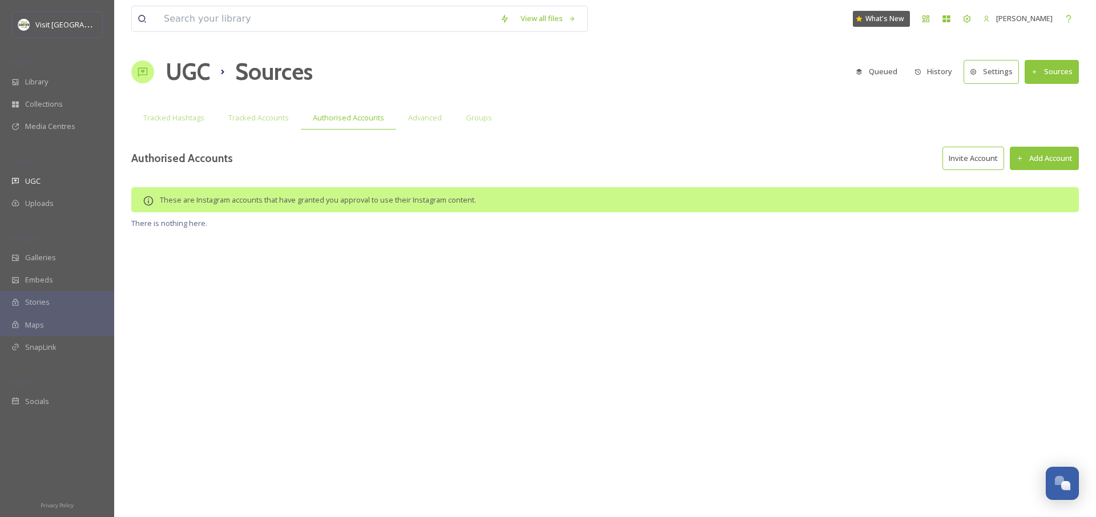
click at [1050, 158] on button "Add Account" at bounding box center [1044, 158] width 69 height 23
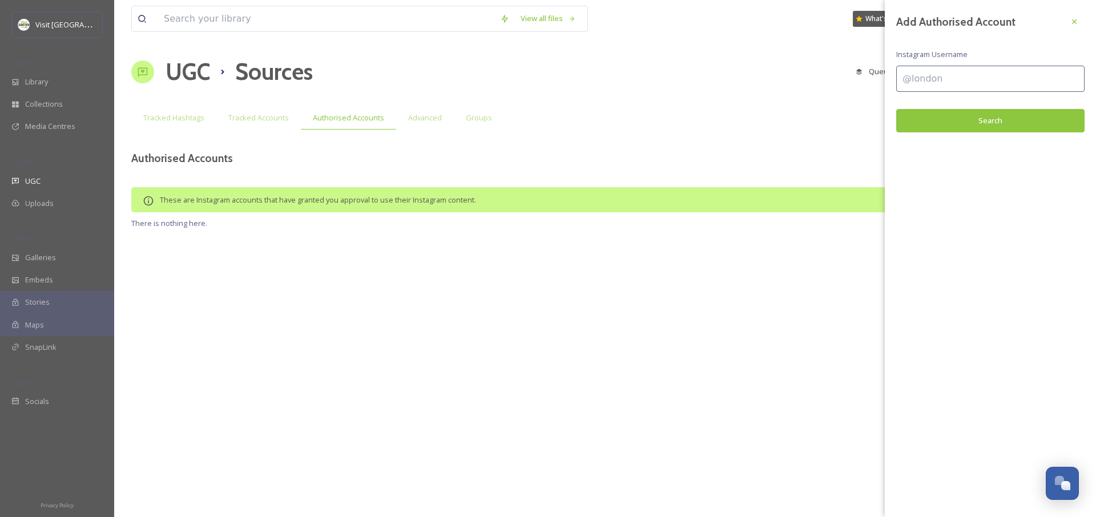
click at [944, 74] on input at bounding box center [990, 79] width 188 height 26
click at [741, 132] on div "View all files What's New Jonathan Williams UGC Sources Queued History Settings…" at bounding box center [605, 258] width 982 height 517
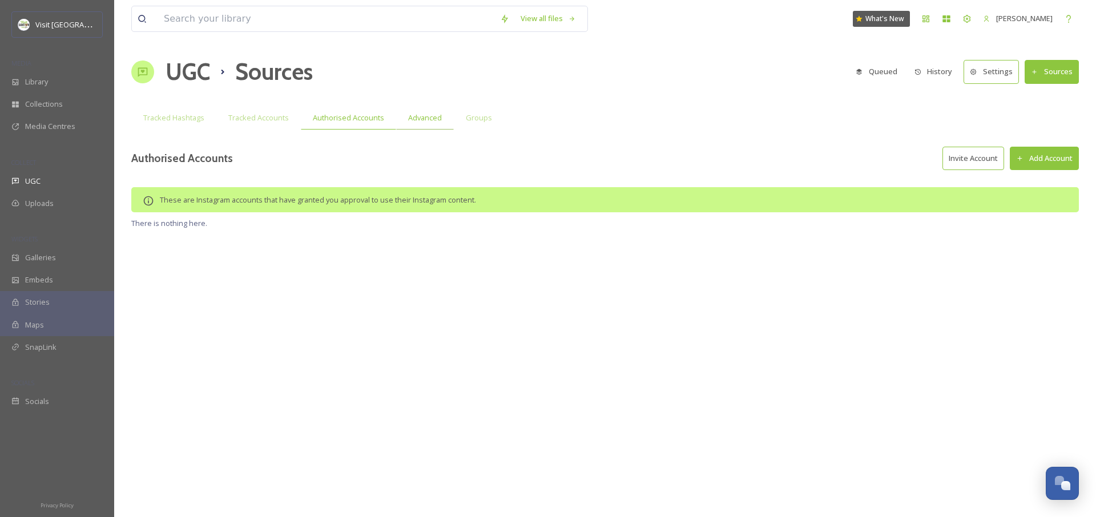
click at [427, 127] on div "Advanced" at bounding box center [425, 117] width 58 height 23
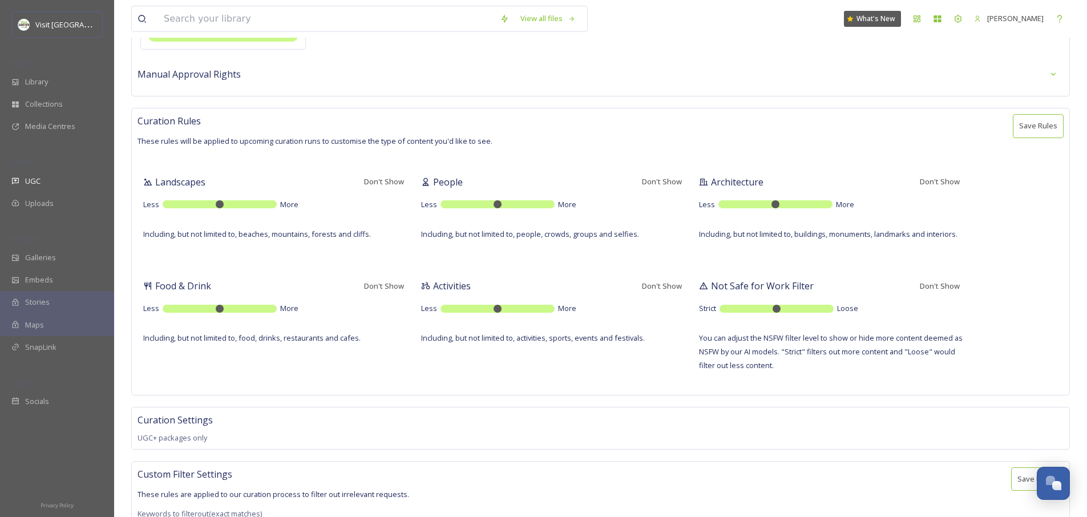
scroll to position [571, 0]
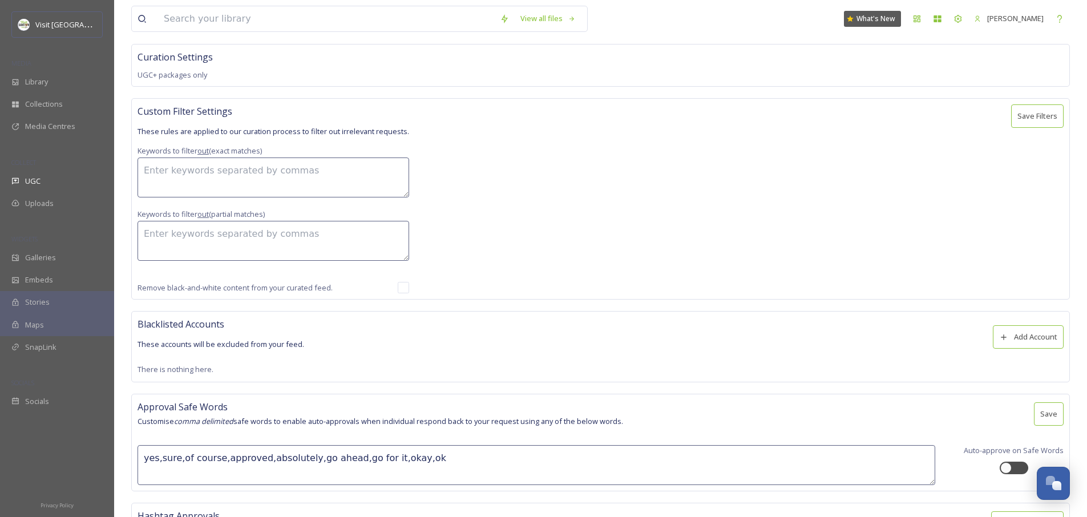
click at [404, 288] on input "checkbox" at bounding box center [403, 287] width 11 height 11
checkbox input "true"
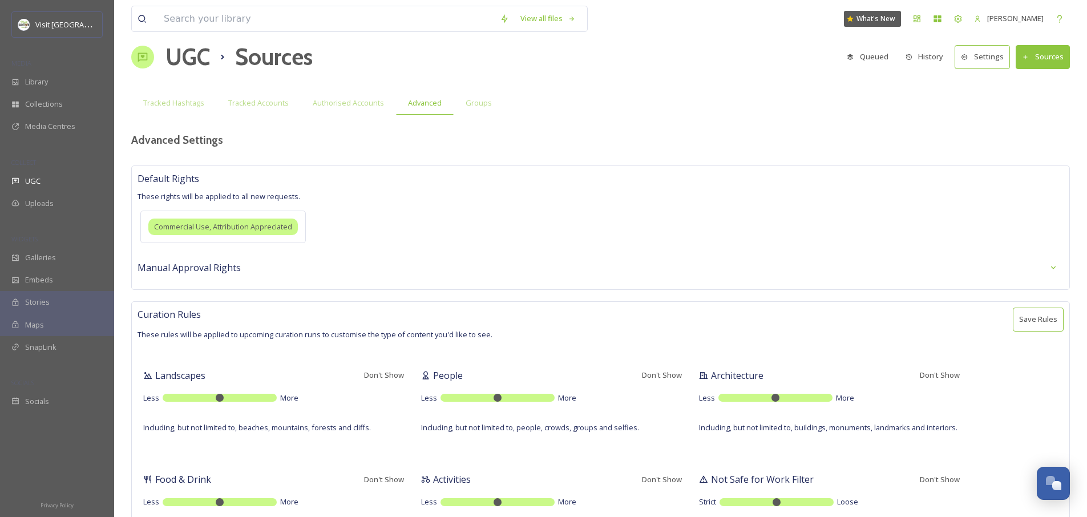
scroll to position [0, 0]
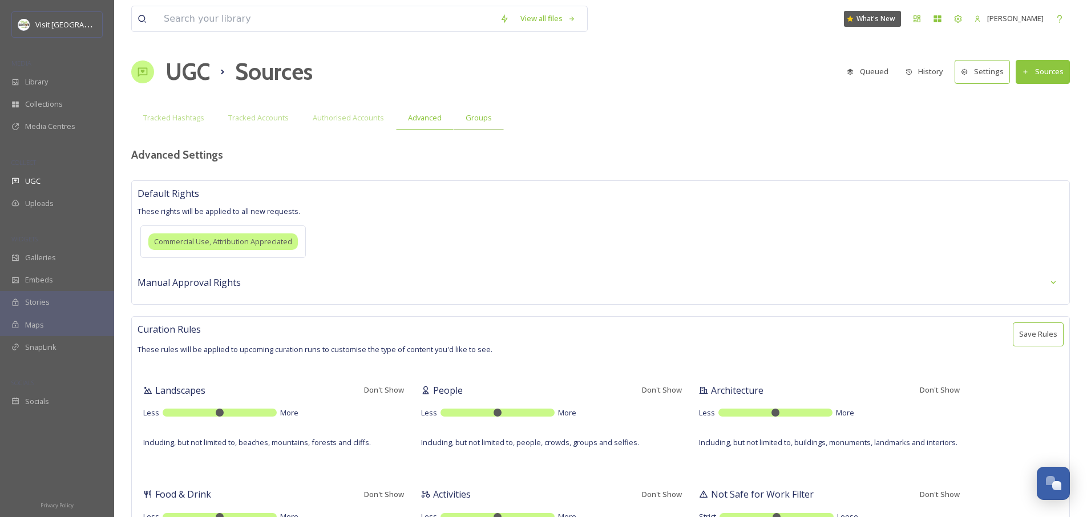
click at [471, 111] on div "Groups" at bounding box center [479, 117] width 50 height 23
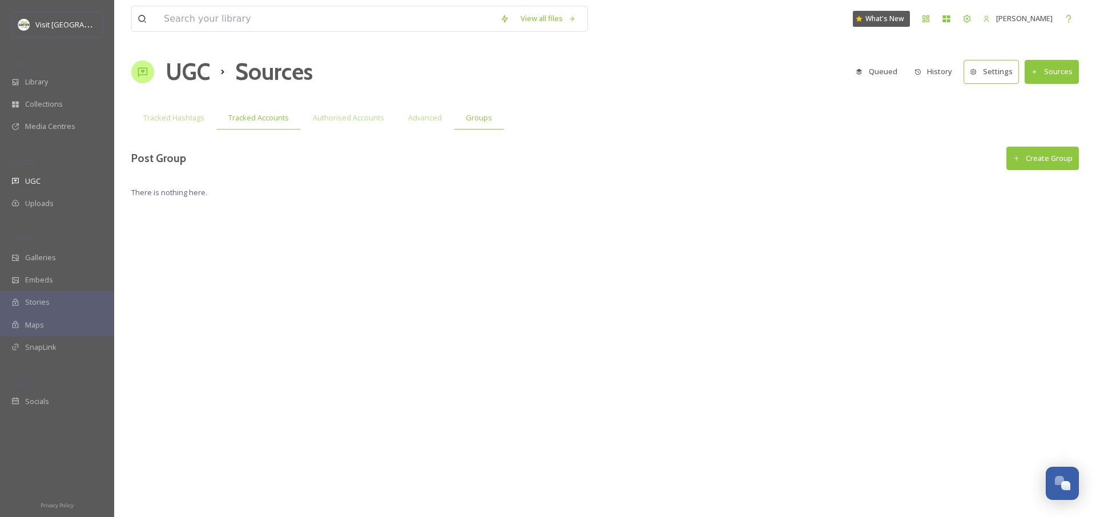
click at [275, 120] on span "Tracked Accounts" at bounding box center [258, 117] width 61 height 11
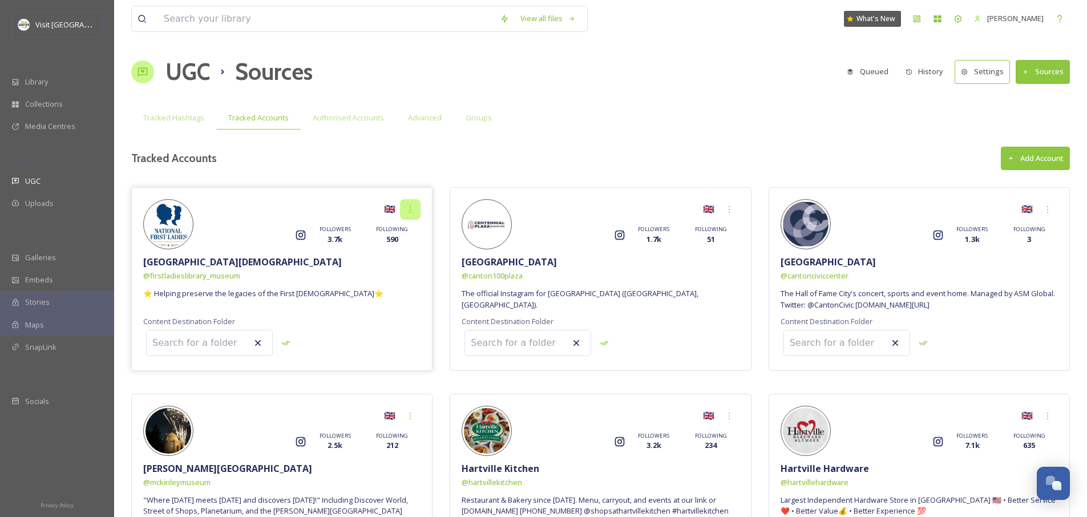
click at [413, 212] on icon at bounding box center [410, 209] width 9 height 9
click at [396, 259] on span "Set Dates" at bounding box center [384, 257] width 33 height 11
click at [387, 261] on span "Set Dates" at bounding box center [384, 257] width 33 height 11
click at [391, 257] on span "Set Dates" at bounding box center [384, 257] width 33 height 11
click at [348, 318] on div "🇬🇧 Stop Tracking Set Dates Remove Instagram FOLLOWERS 3.7k FOLLOWING 590 Nation…" at bounding box center [281, 279] width 301 height 184
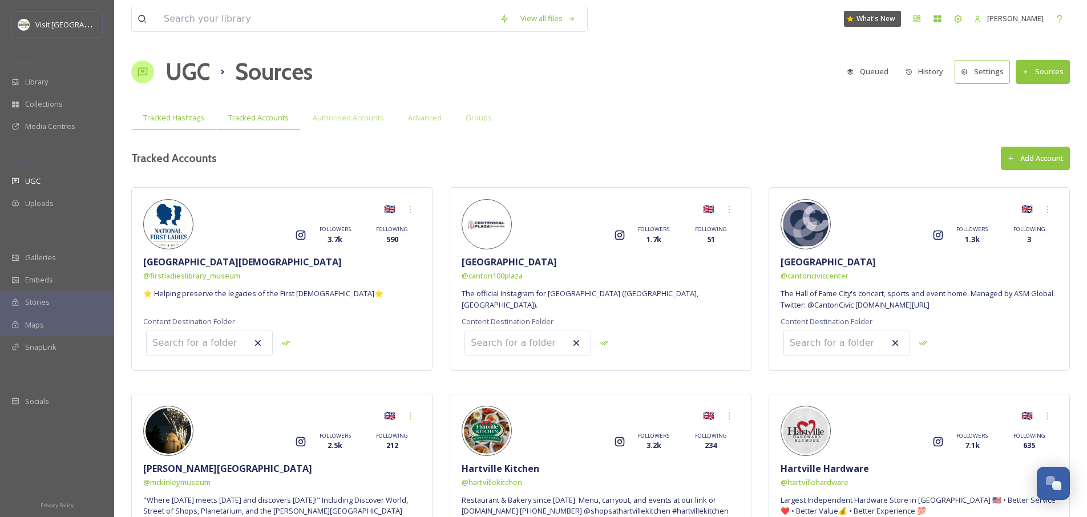
click at [191, 123] on div "Tracked Hashtags" at bounding box center [173, 117] width 85 height 23
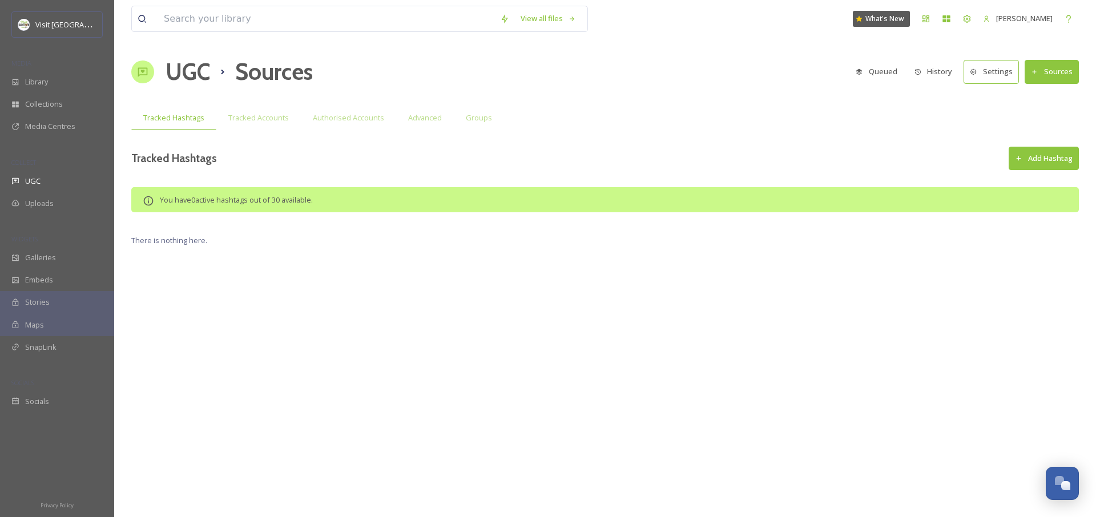
click at [354, 266] on div "View all files What's New [PERSON_NAME] UGC Sources Queued History Settings Sou…" at bounding box center [605, 258] width 982 height 517
click at [922, 20] on icon at bounding box center [925, 18] width 7 height 7
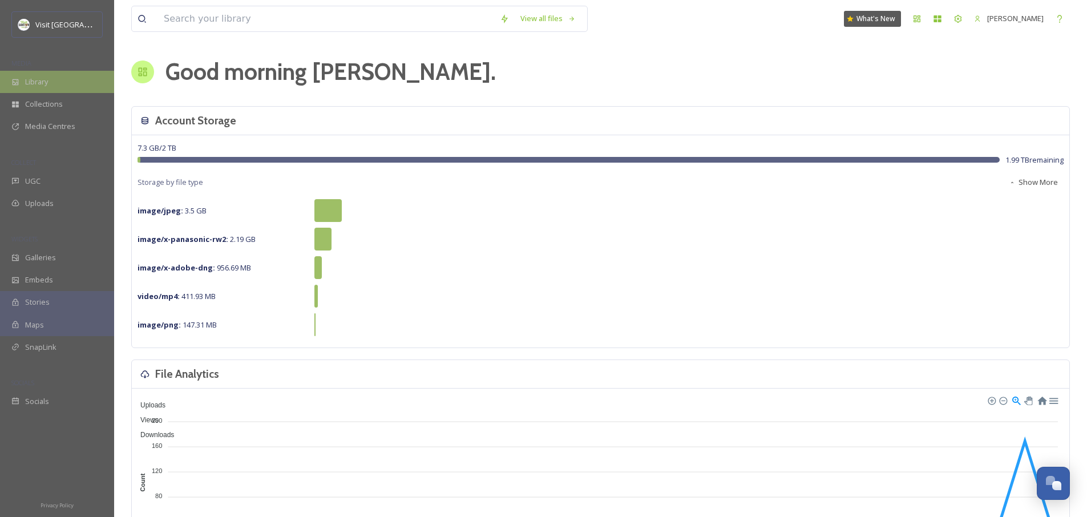
click at [66, 77] on div "Library" at bounding box center [57, 82] width 114 height 22
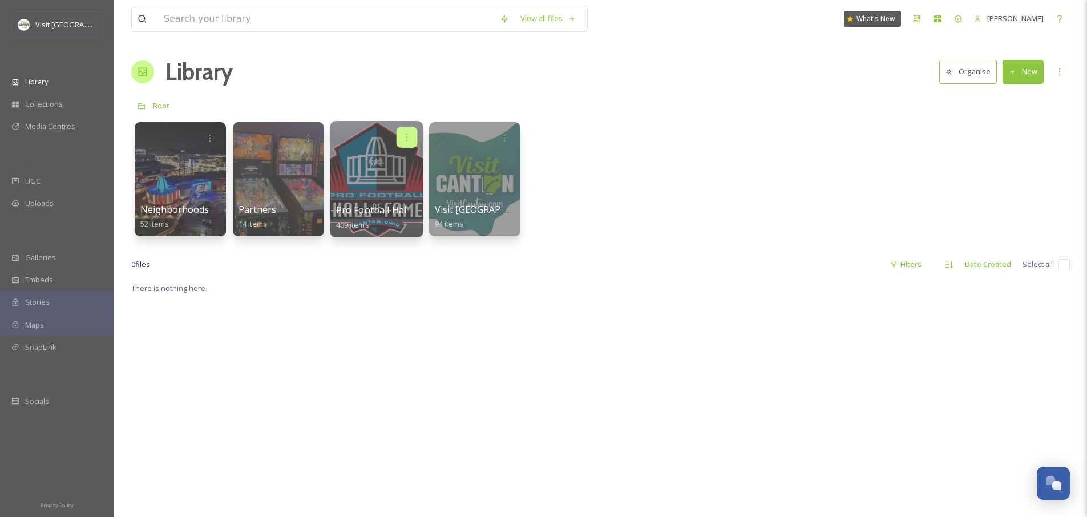
click at [409, 134] on icon at bounding box center [406, 136] width 9 height 9
click at [386, 188] on span "Move to Folder" at bounding box center [385, 185] width 52 height 11
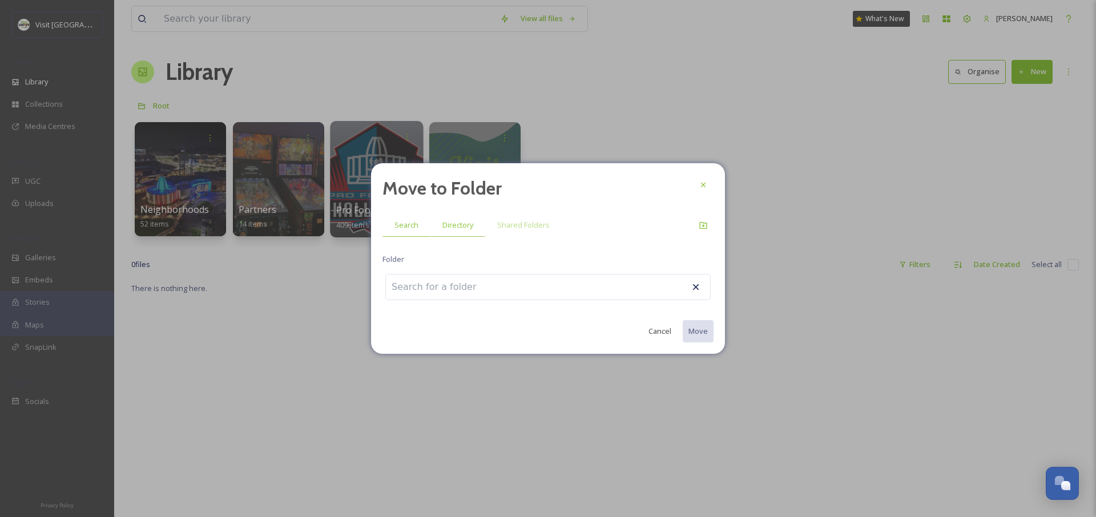
click at [452, 227] on span "Directory" at bounding box center [457, 225] width 31 height 11
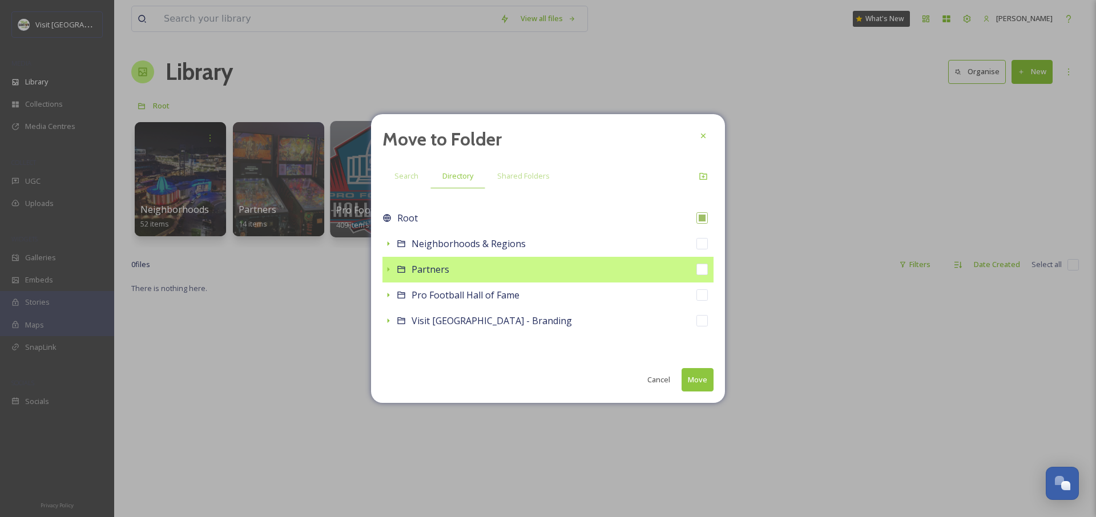
click at [445, 269] on span "Partners" at bounding box center [431, 269] width 38 height 13
checkbox input "false"
checkbox input "true"
click at [527, 273] on div "Partners" at bounding box center [547, 270] width 331 height 26
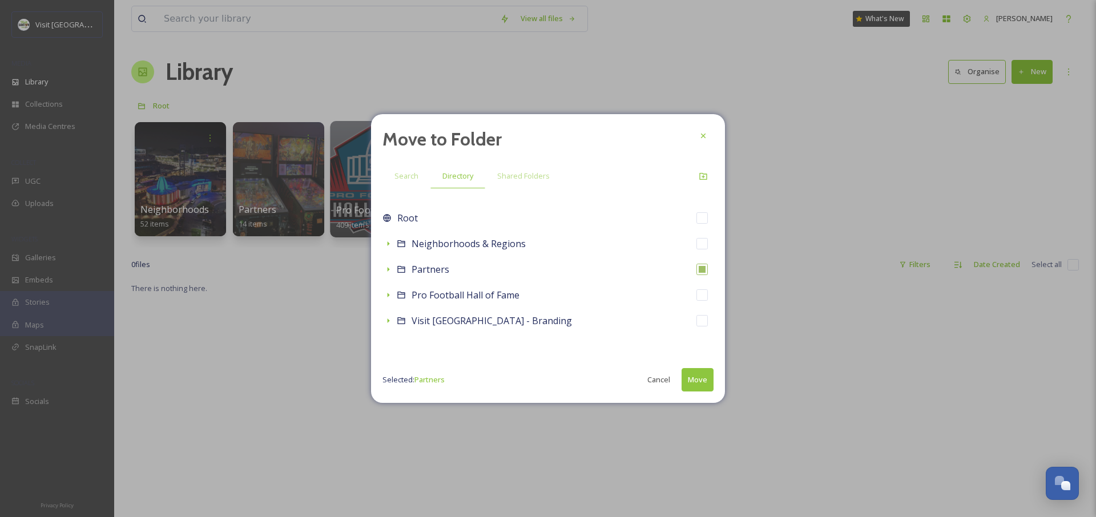
click at [658, 382] on button "Cancel" at bounding box center [659, 380] width 34 height 22
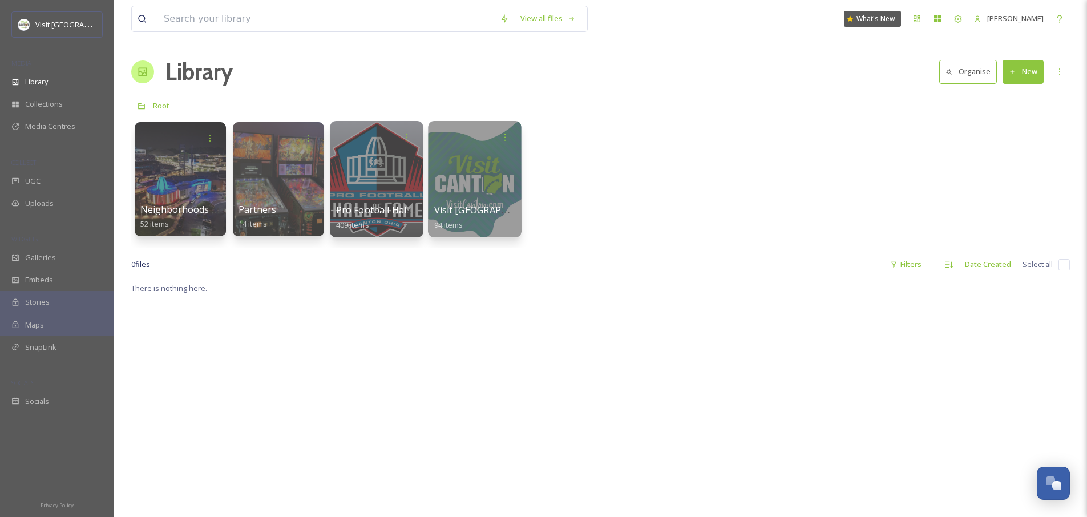
click at [485, 190] on div at bounding box center [474, 179] width 93 height 116
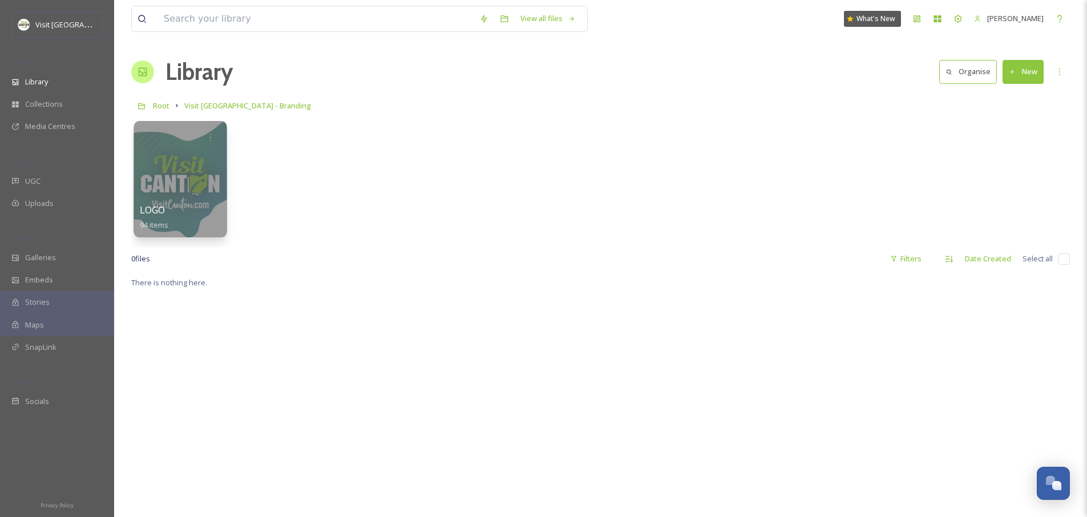
click at [196, 195] on div at bounding box center [180, 179] width 93 height 116
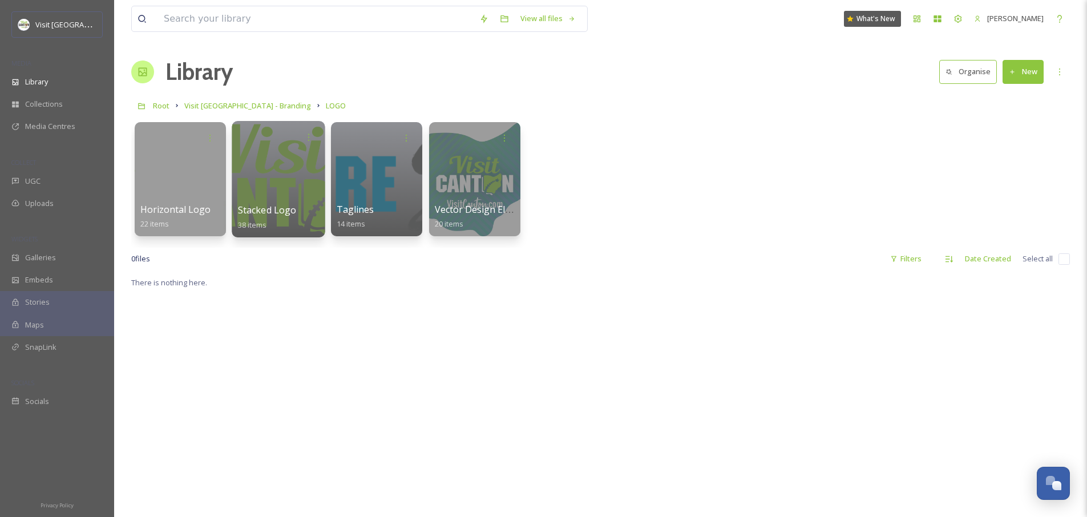
click at [297, 172] on div at bounding box center [278, 179] width 93 height 116
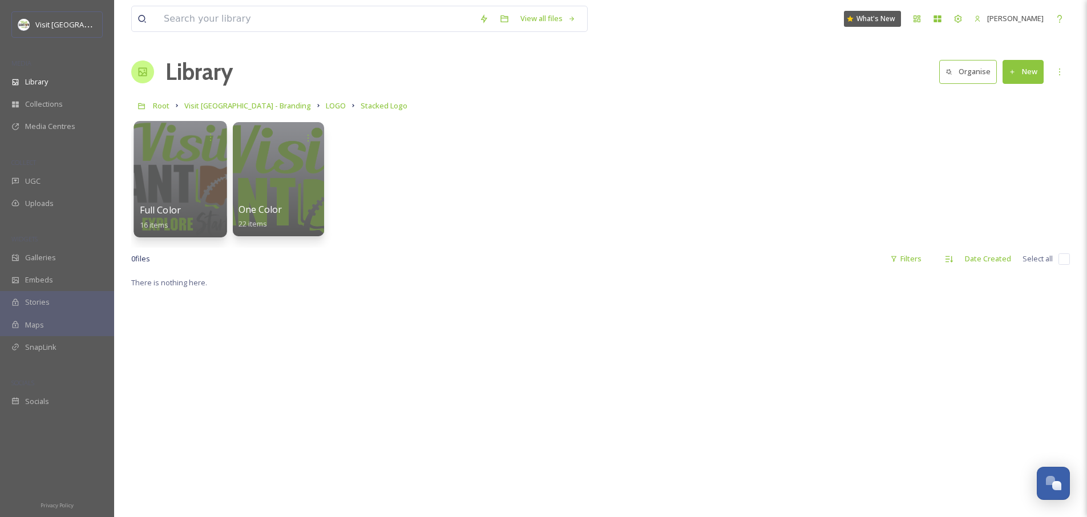
click at [182, 185] on div at bounding box center [180, 179] width 93 height 116
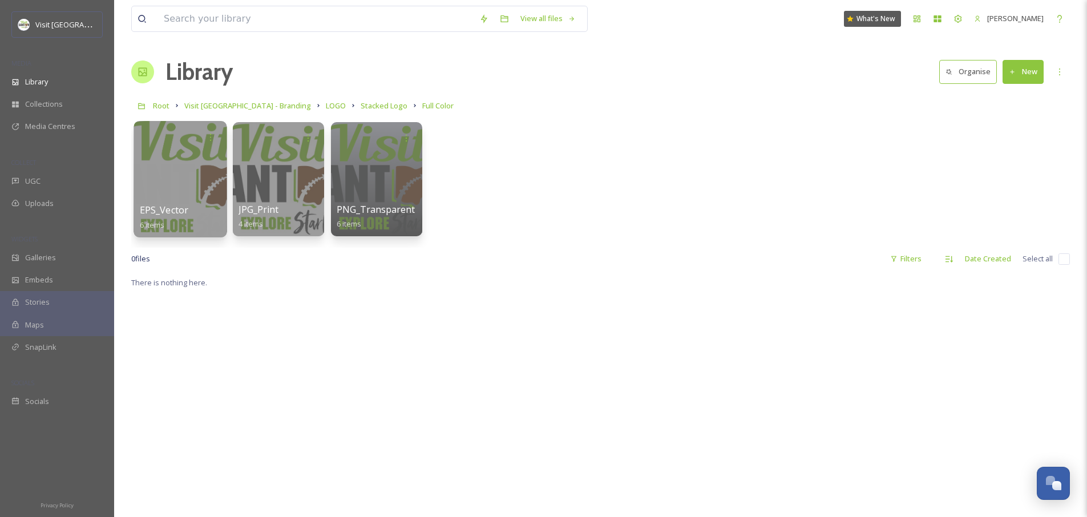
click at [201, 193] on div at bounding box center [180, 179] width 93 height 116
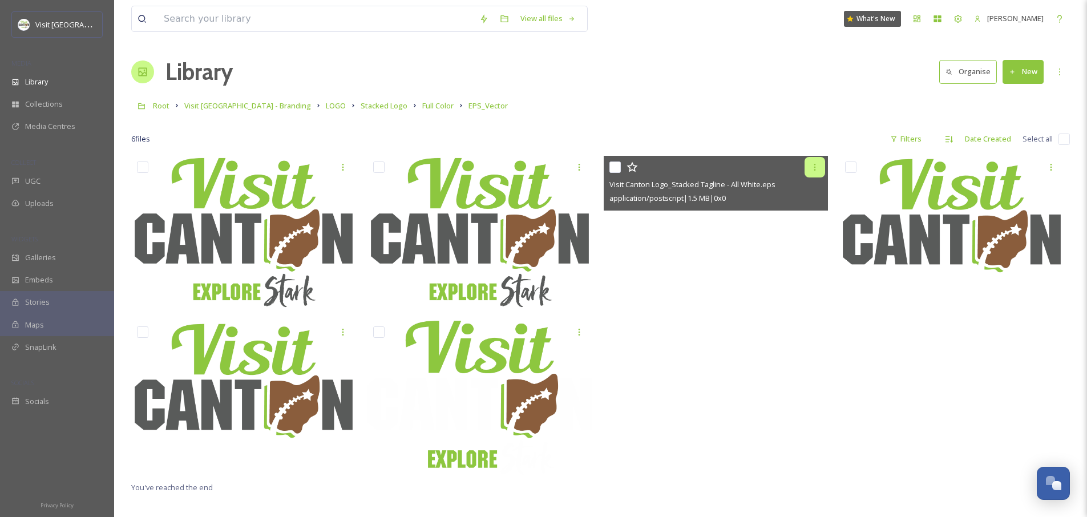
click at [816, 167] on icon at bounding box center [815, 167] width 9 height 9
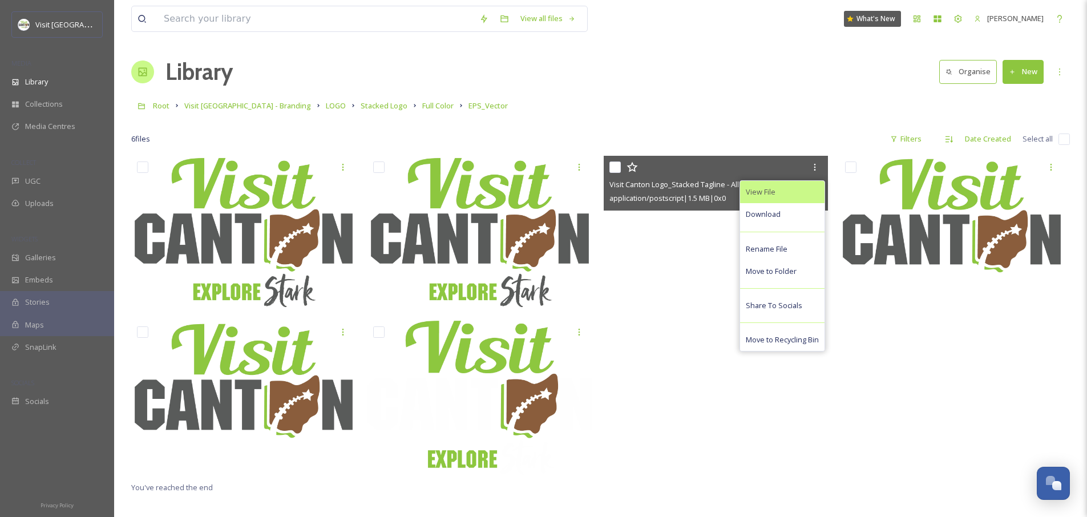
click at [774, 191] on span "View File" at bounding box center [761, 192] width 30 height 11
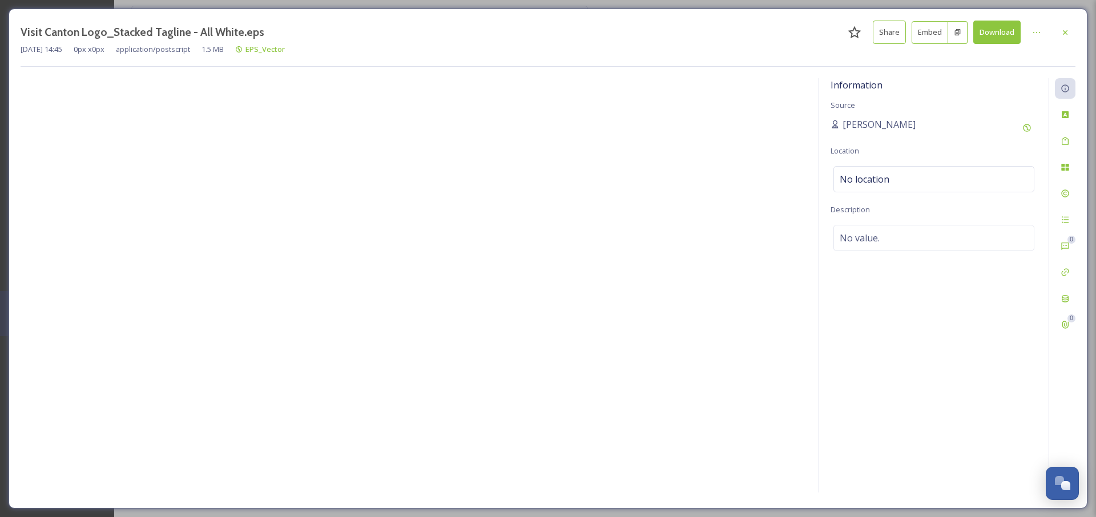
click at [373, 226] on div at bounding box center [414, 287] width 787 height 418
click at [1065, 115] on icon at bounding box center [1065, 114] width 9 height 9
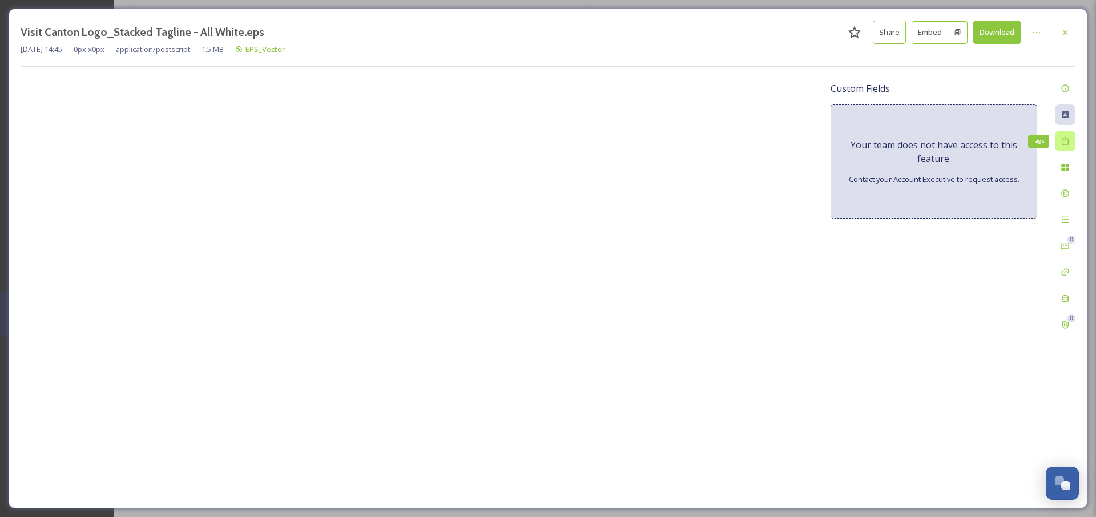
click at [1063, 142] on icon at bounding box center [1065, 140] width 9 height 9
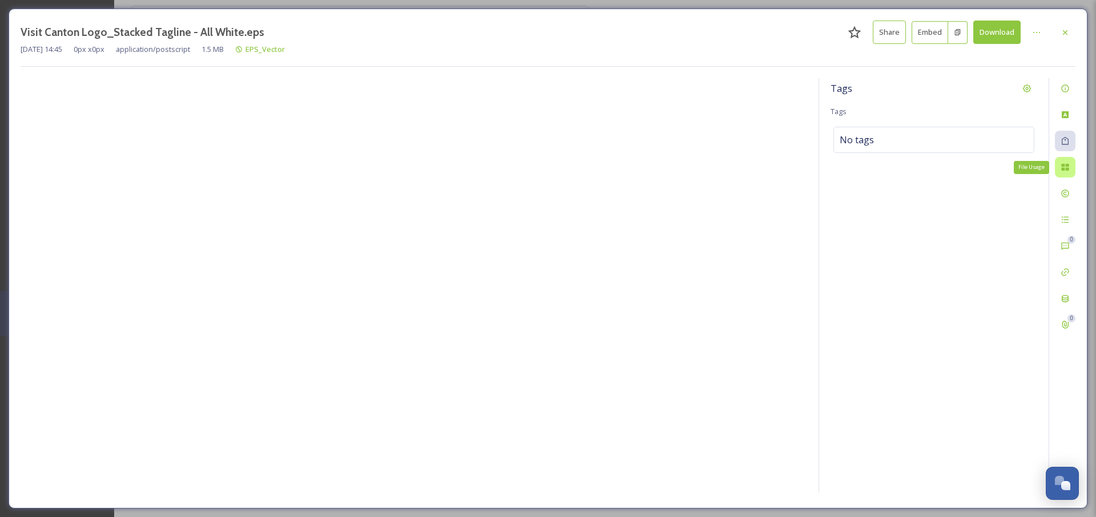
click at [1065, 172] on div "File Usage" at bounding box center [1065, 167] width 21 height 21
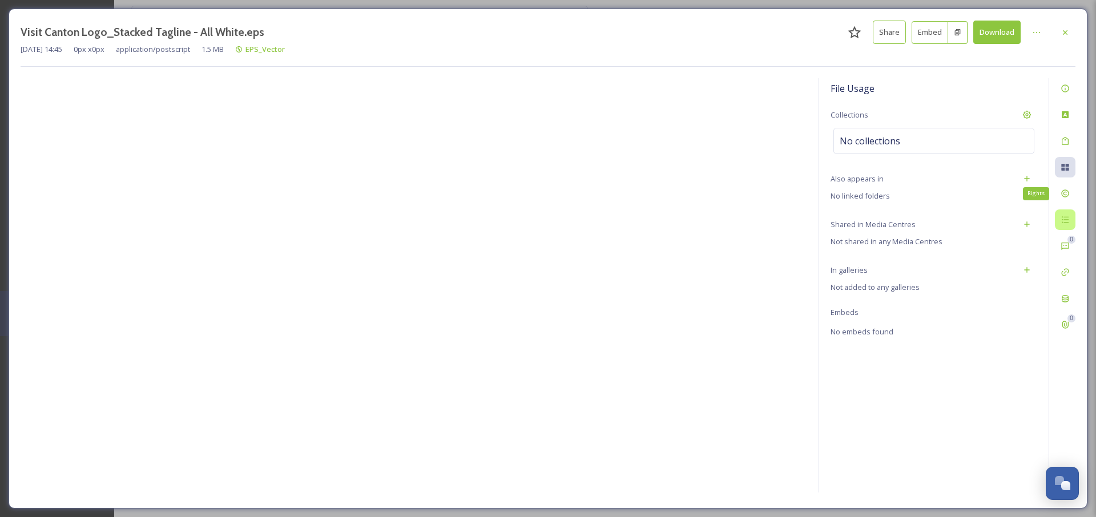
click at [1071, 216] on div at bounding box center [1065, 219] width 21 height 21
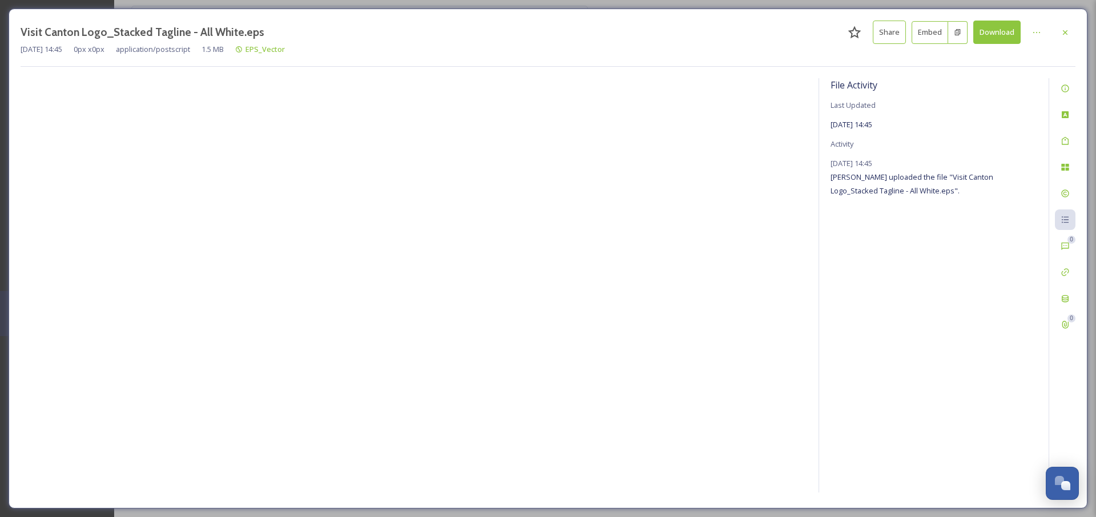
click at [950, 179] on span "[PERSON_NAME] uploaded the file "Visit Canton Logo_Stacked Tagline - All White.…" at bounding box center [912, 184] width 163 height 24
click at [1072, 34] on div at bounding box center [1065, 32] width 21 height 21
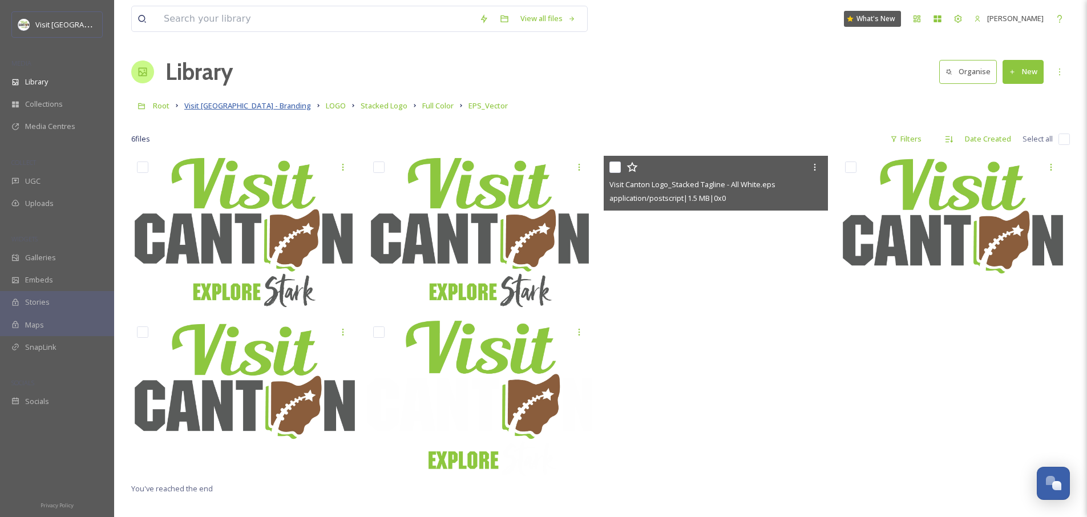
click at [238, 108] on span "Visit [GEOGRAPHIC_DATA] - Branding" at bounding box center [247, 105] width 127 height 10
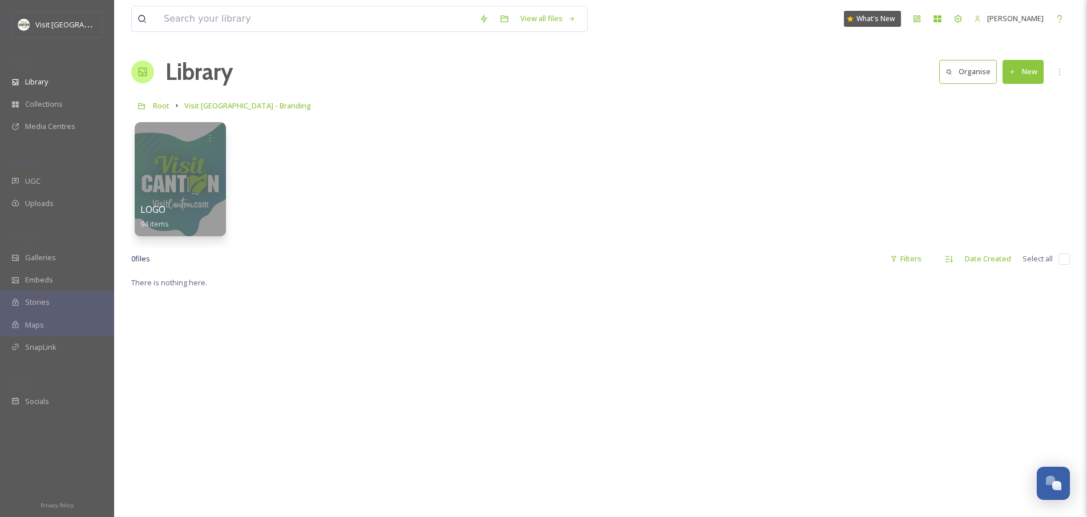
click at [307, 203] on div "LOGO 94 items" at bounding box center [600, 181] width 939 height 131
click at [164, 107] on span "Root" at bounding box center [161, 105] width 17 height 10
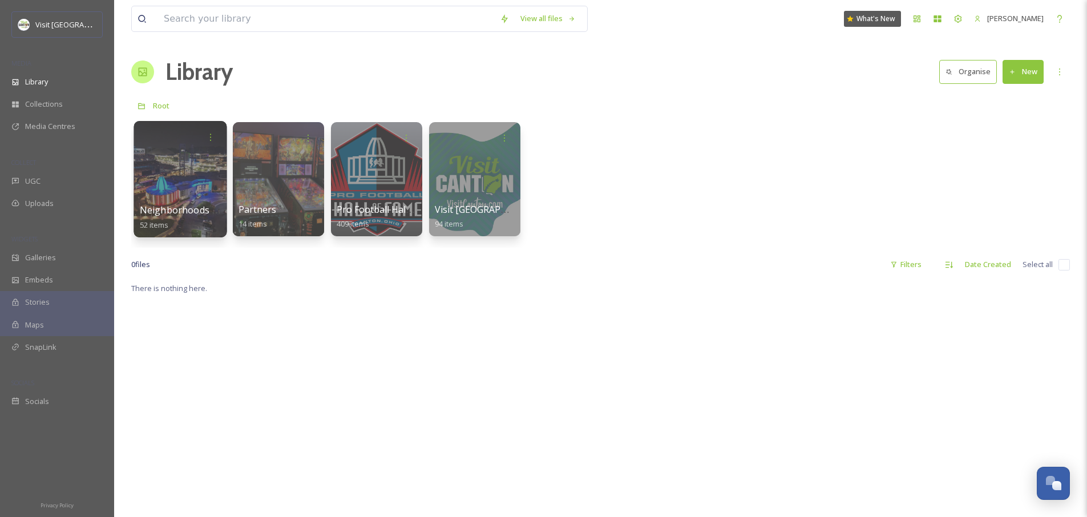
click at [190, 170] on div at bounding box center [180, 179] width 93 height 116
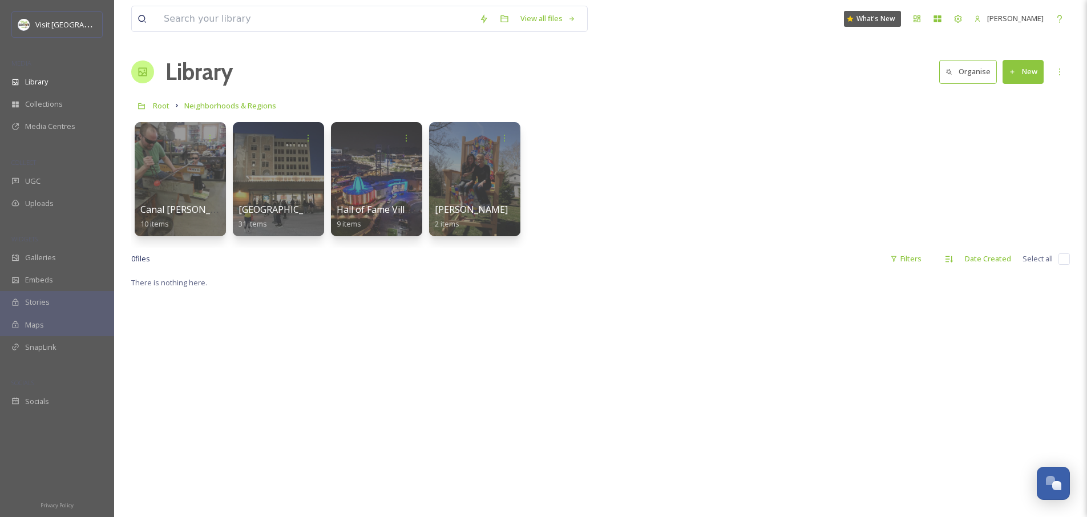
click at [629, 179] on div "Canal [PERSON_NAME] 10 items Downtown Canton 31 items Hall of Fame Village 9 it…" at bounding box center [600, 181] width 939 height 131
click at [287, 178] on div at bounding box center [278, 179] width 93 height 116
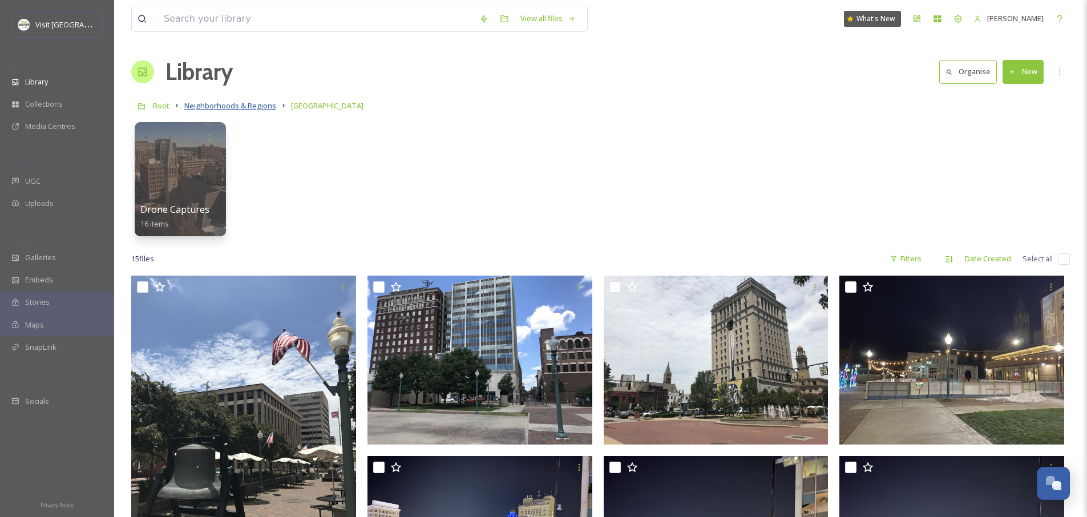
click at [259, 108] on span "Neighborhoods & Regions" at bounding box center [230, 105] width 92 height 10
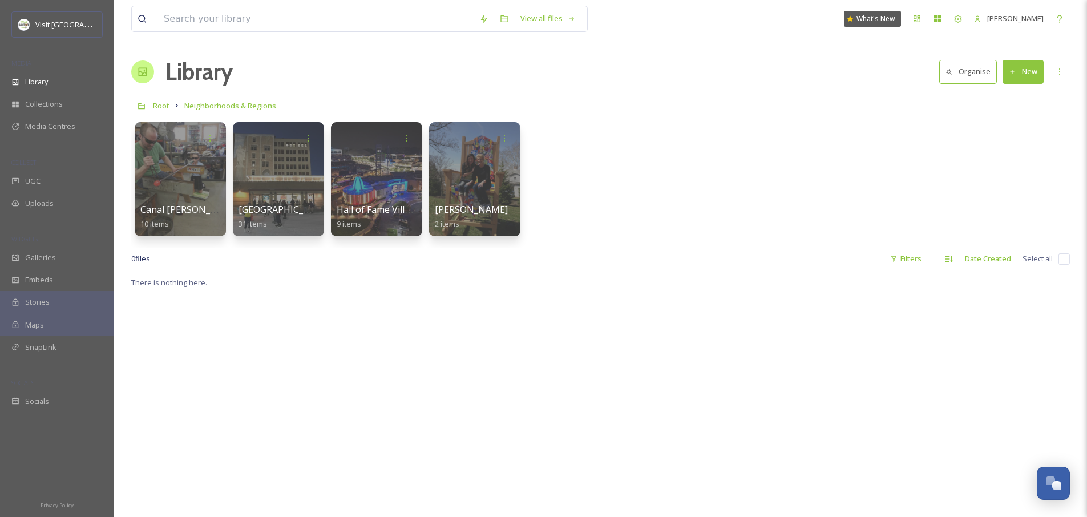
click at [658, 188] on div "Canal [PERSON_NAME] 10 items Downtown Canton 31 items Hall of Fame Village 9 it…" at bounding box center [600, 181] width 939 height 131
click at [1025, 74] on button "New" at bounding box center [1023, 71] width 41 height 23
click at [1004, 144] on span "Folder" at bounding box center [1010, 143] width 22 height 11
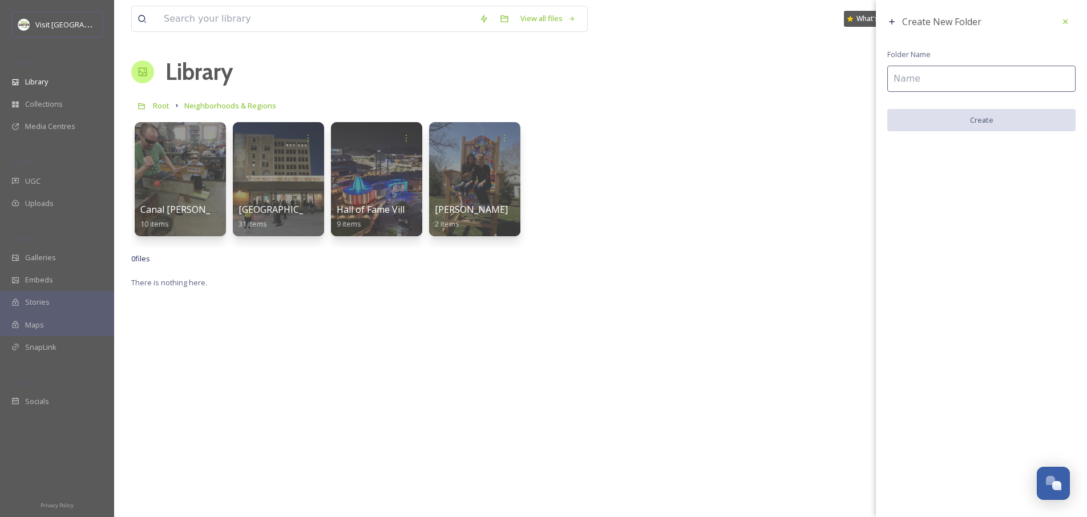
click at [966, 73] on input at bounding box center [982, 79] width 188 height 26
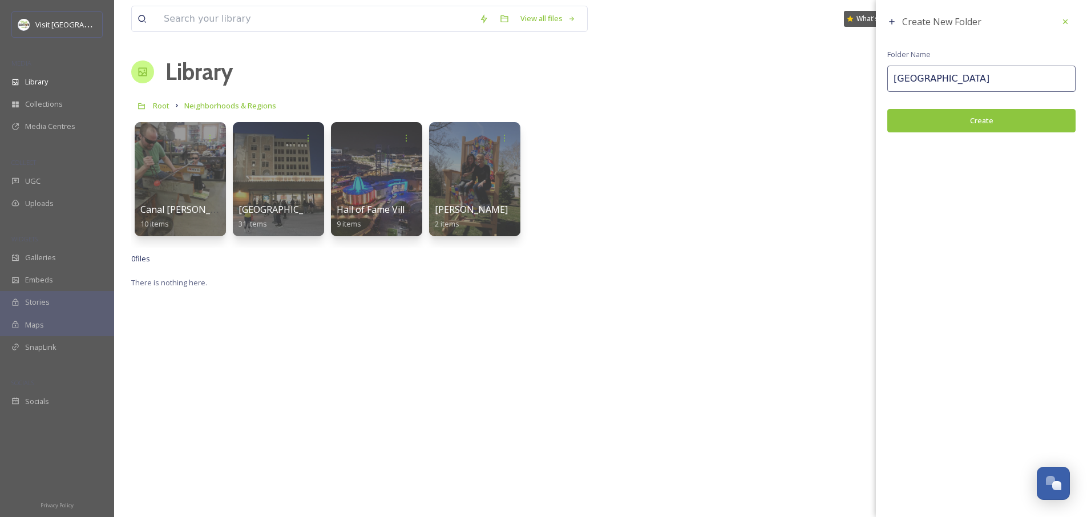
type input "[GEOGRAPHIC_DATA]"
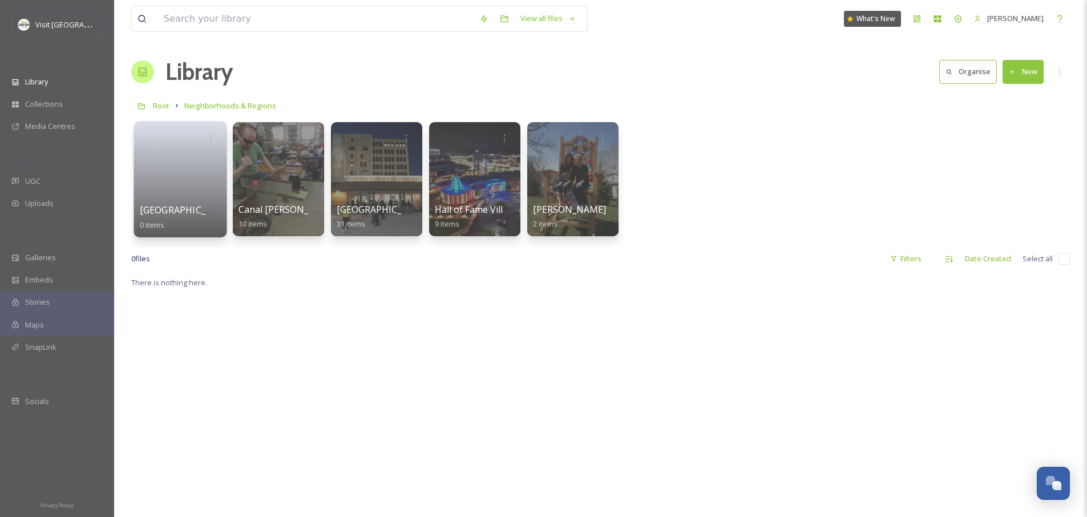
click at [176, 180] on link at bounding box center [181, 175] width 82 height 55
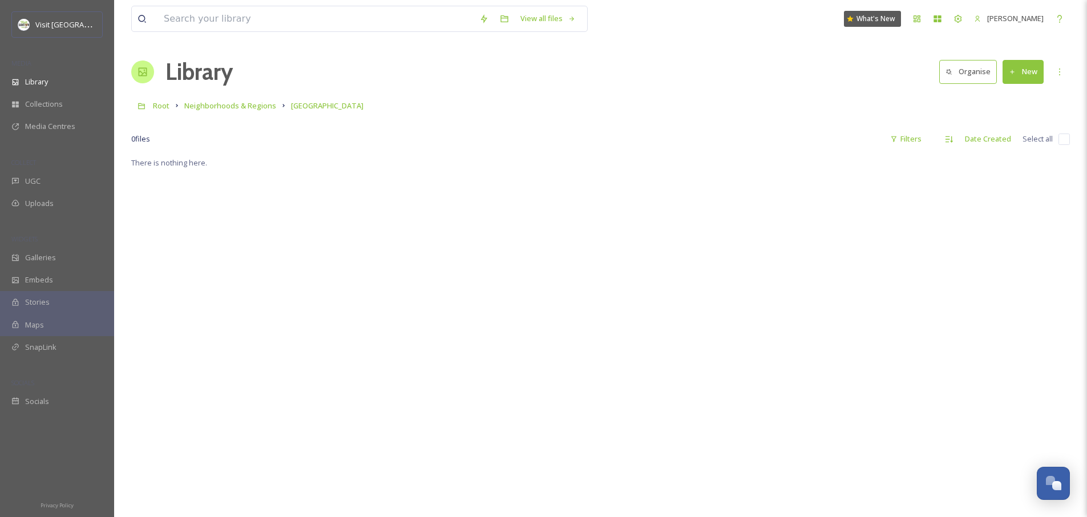
click at [1031, 72] on button "New" at bounding box center [1023, 71] width 41 height 23
click at [1006, 99] on span "File Upload" at bounding box center [1018, 98] width 38 height 11
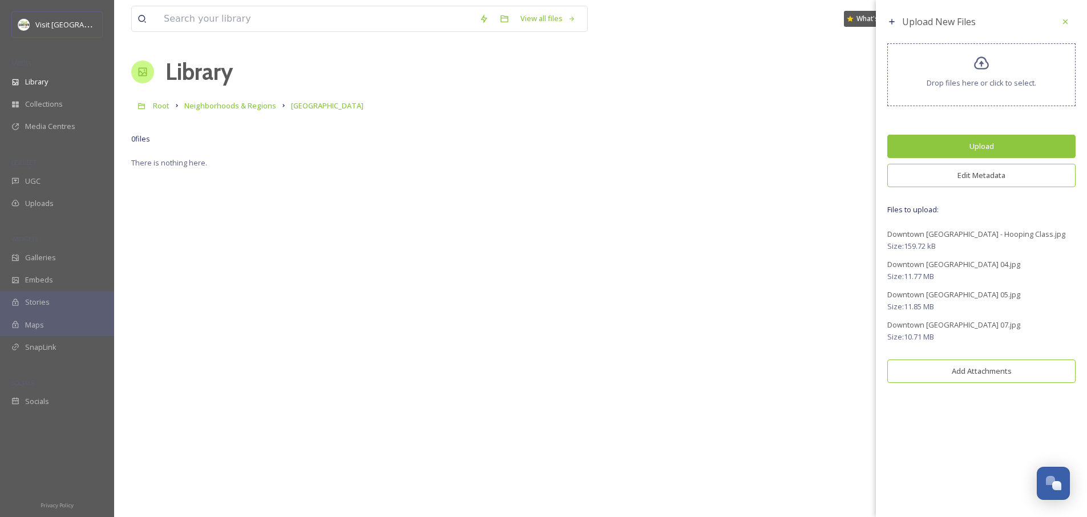
click at [985, 174] on button "Edit Metadata" at bounding box center [982, 175] width 188 height 23
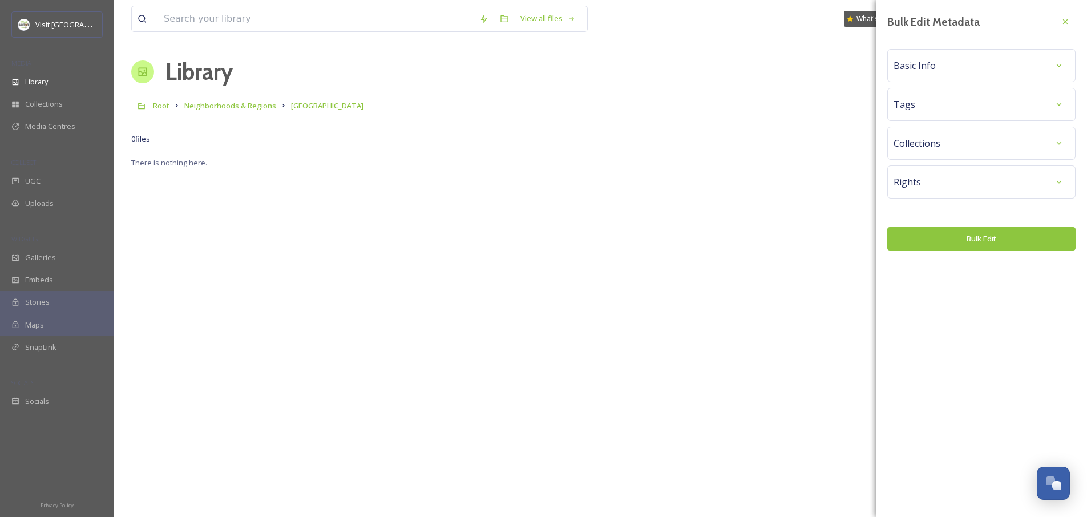
click at [952, 111] on div "Tags" at bounding box center [982, 104] width 176 height 21
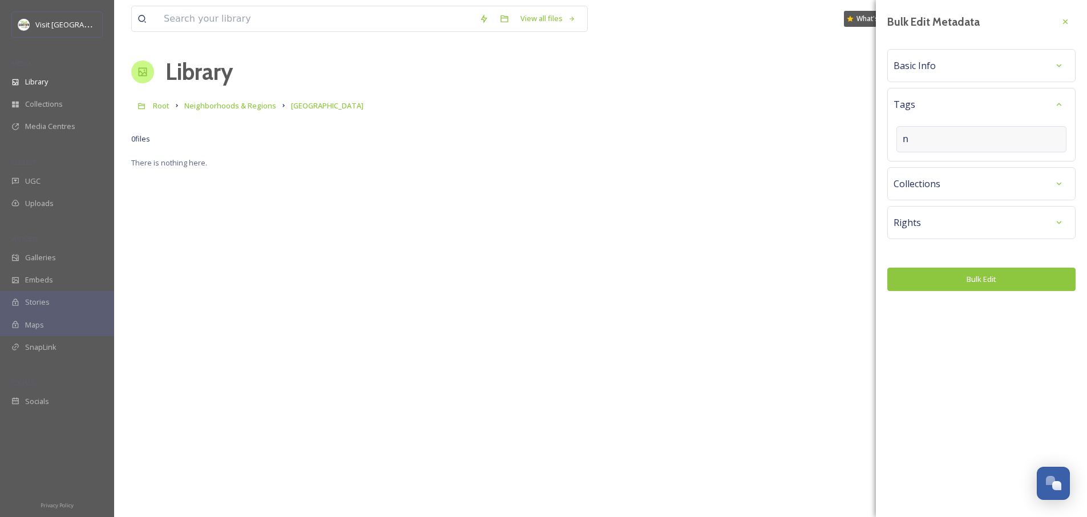
type input "ne"
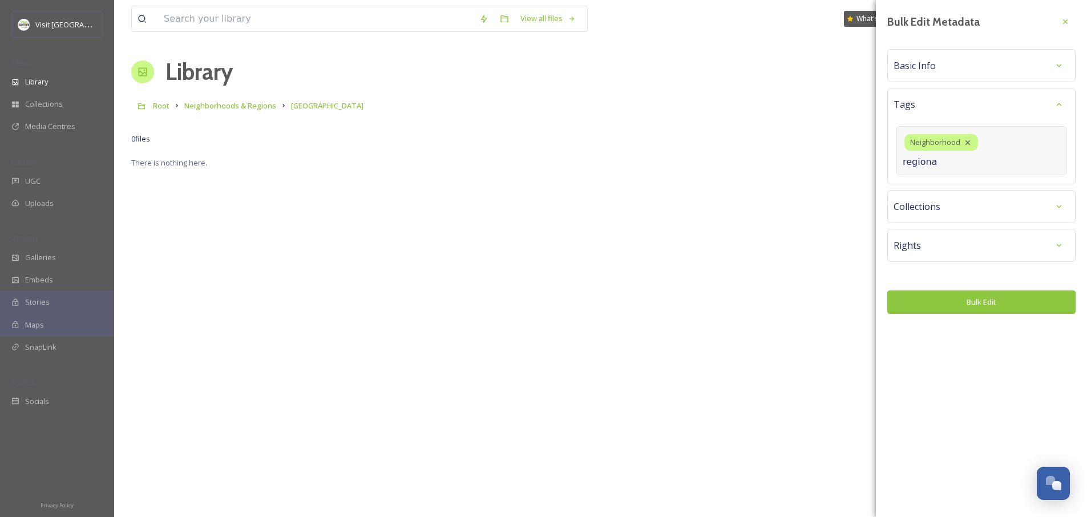
type input "regional"
type input "[GEOGRAPHIC_DATA]"
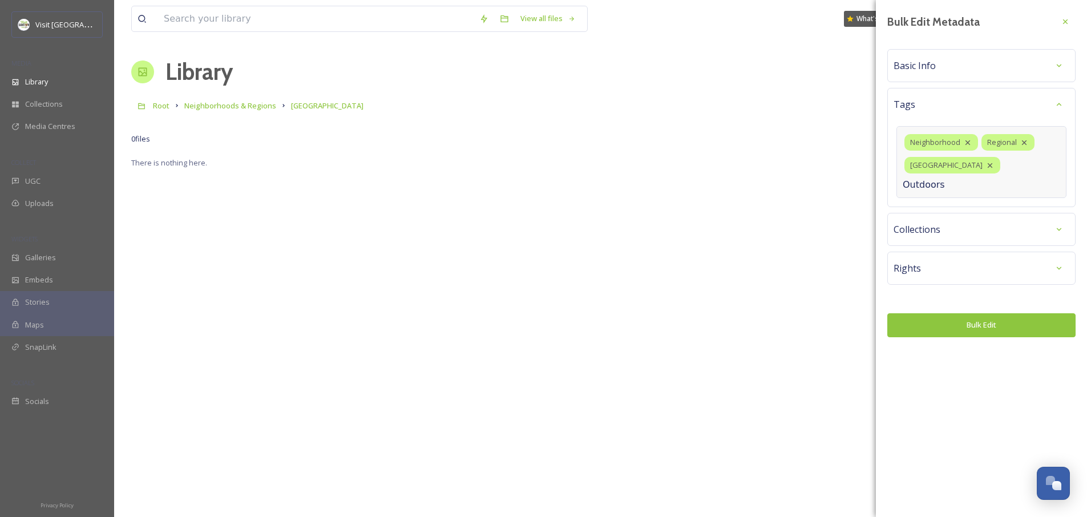
type input "Outdoors"
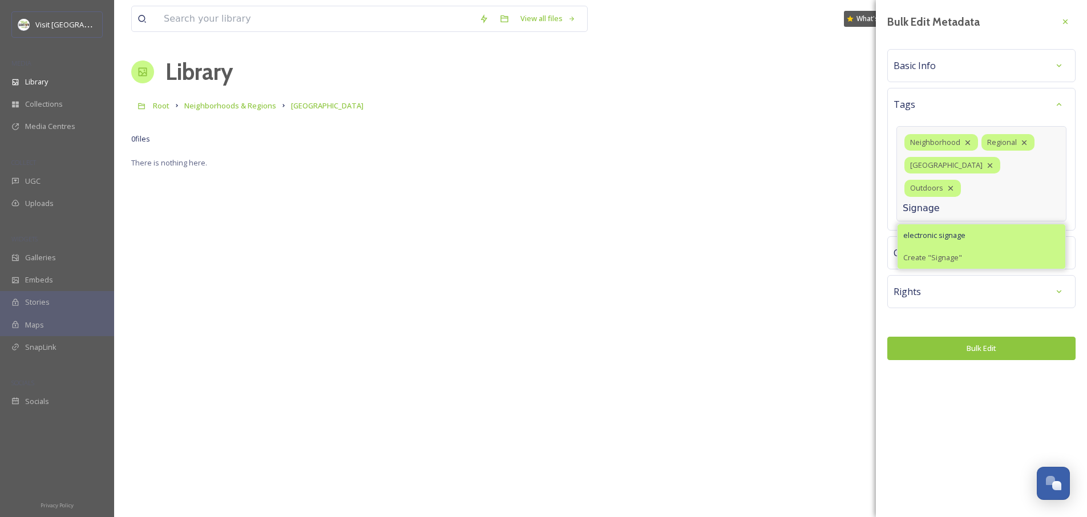
type input "Signage"
click at [937, 252] on span "Create " Signage "" at bounding box center [933, 257] width 59 height 11
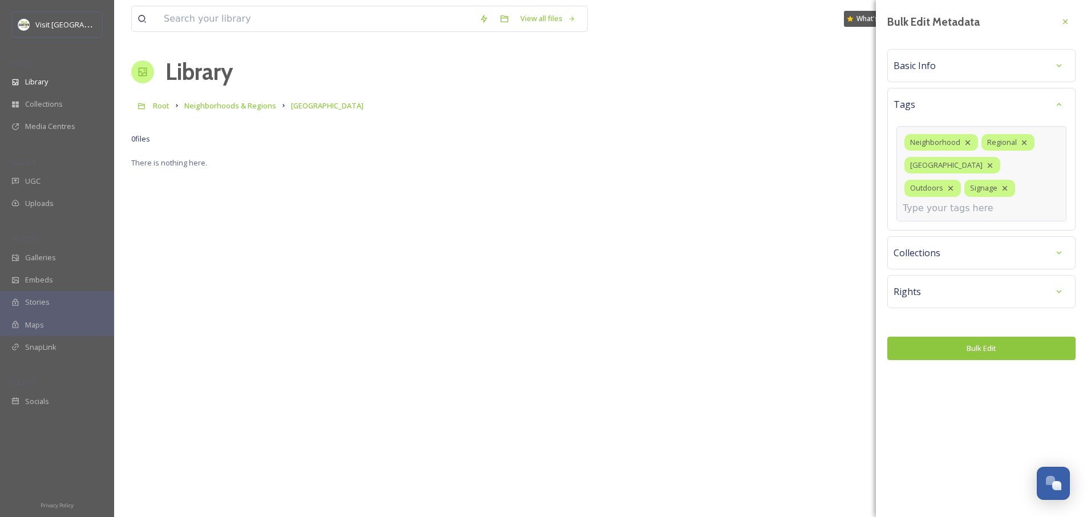
click at [947, 240] on div "Bulk Edit Metadata Basic Info Tags Neighborhood Regional [GEOGRAPHIC_DATA] Outd…" at bounding box center [981, 186] width 211 height 372
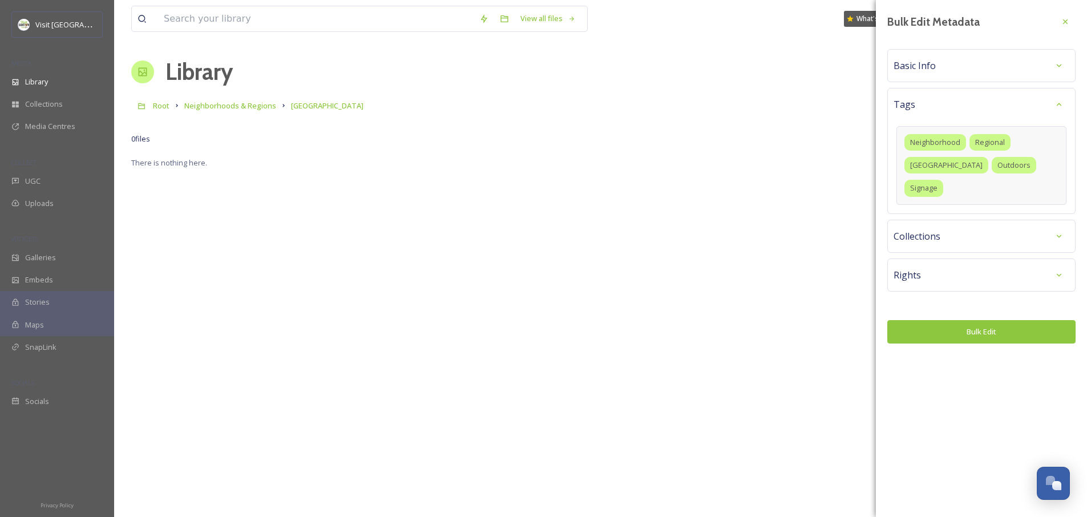
click at [952, 226] on div "Collections" at bounding box center [982, 236] width 176 height 21
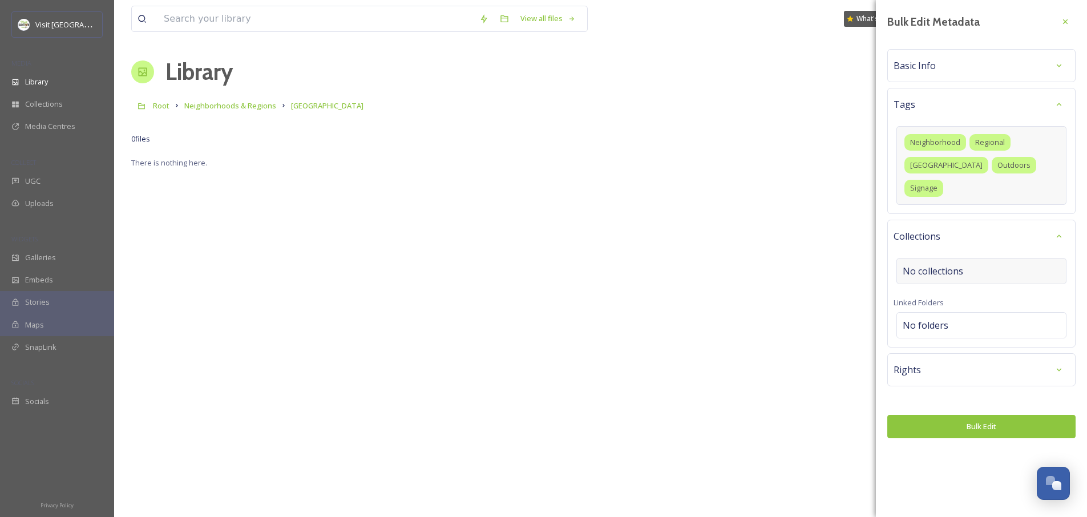
click at [962, 264] on span "No collections" at bounding box center [933, 271] width 61 height 14
click at [963, 226] on div "Collections" at bounding box center [982, 236] width 176 height 21
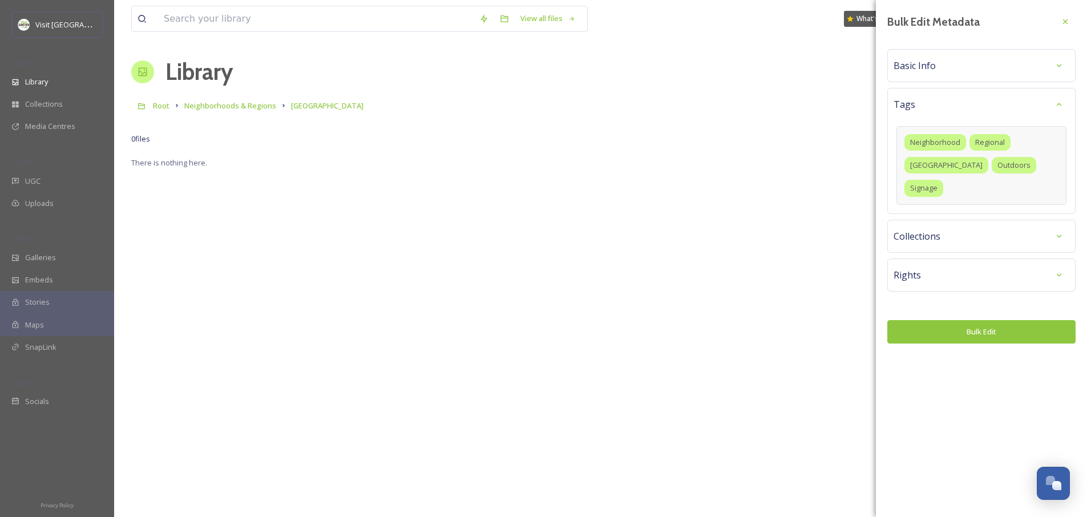
click at [932, 59] on span "Basic Info" at bounding box center [915, 66] width 42 height 14
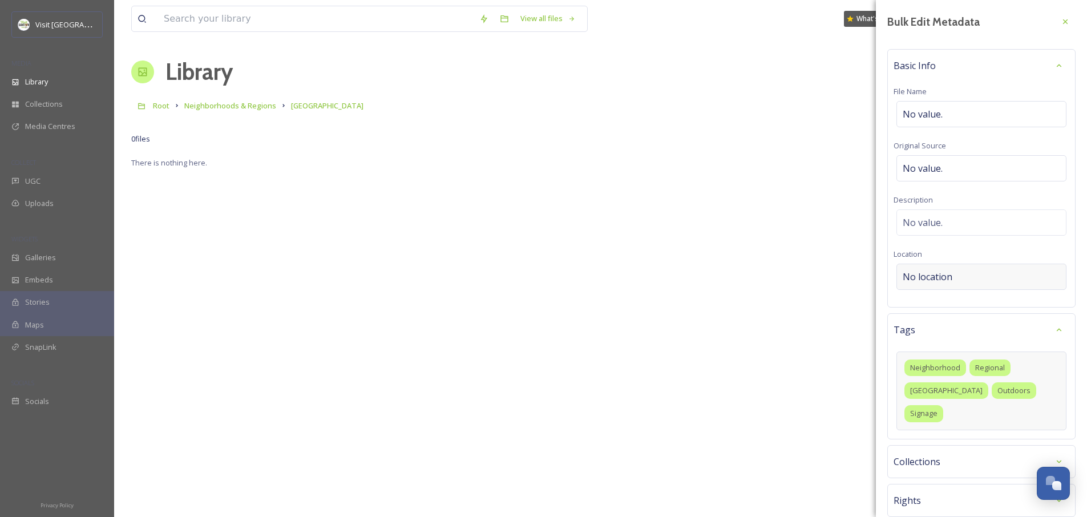
click at [949, 280] on span "No location" at bounding box center [928, 277] width 50 height 14
click at [954, 277] on input at bounding box center [981, 276] width 169 height 25
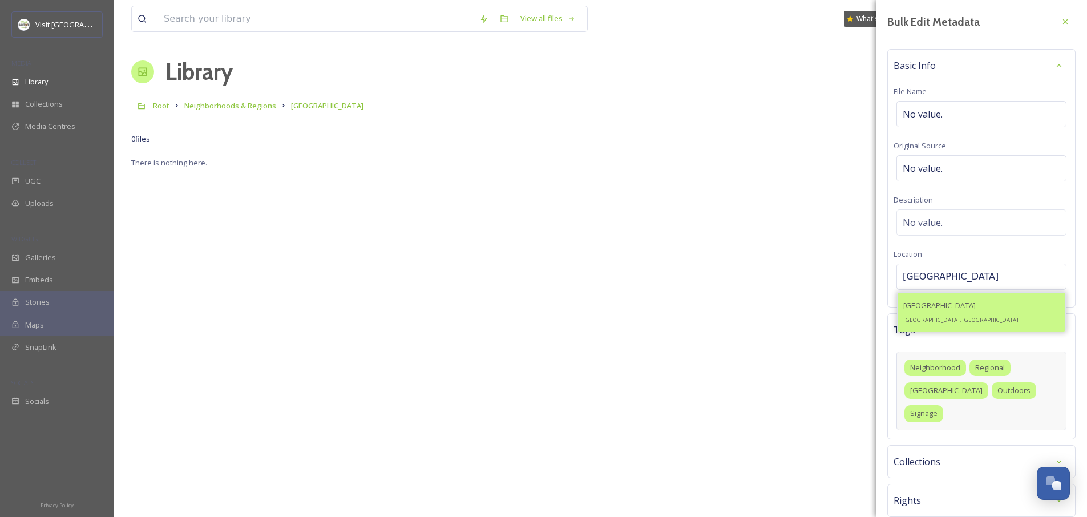
type input "[GEOGRAPHIC_DATA]"
click at [952, 304] on div "[GEOGRAPHIC_DATA], [GEOGRAPHIC_DATA]" at bounding box center [961, 312] width 115 height 27
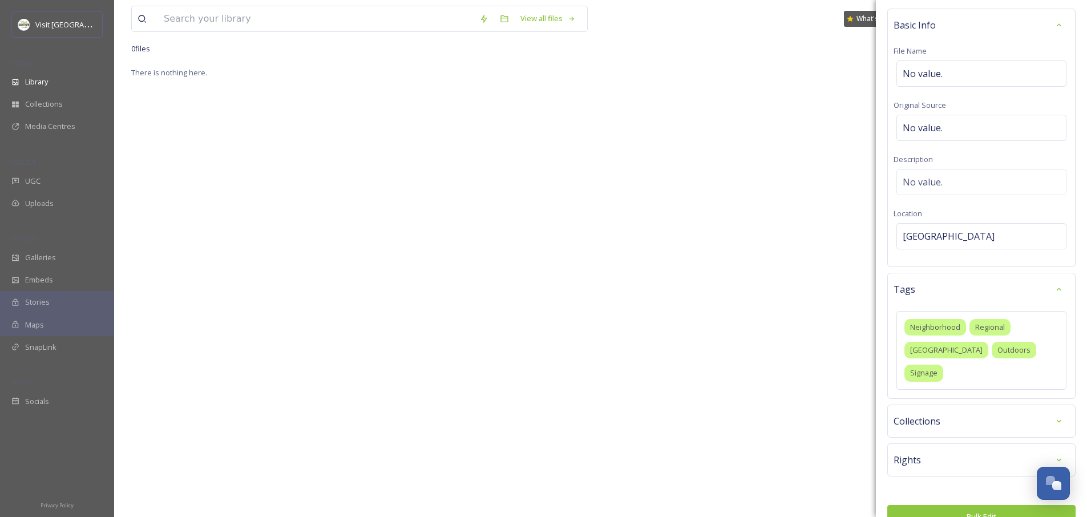
scroll to position [97, 0]
click at [973, 505] on button "Bulk Edit" at bounding box center [982, 516] width 188 height 23
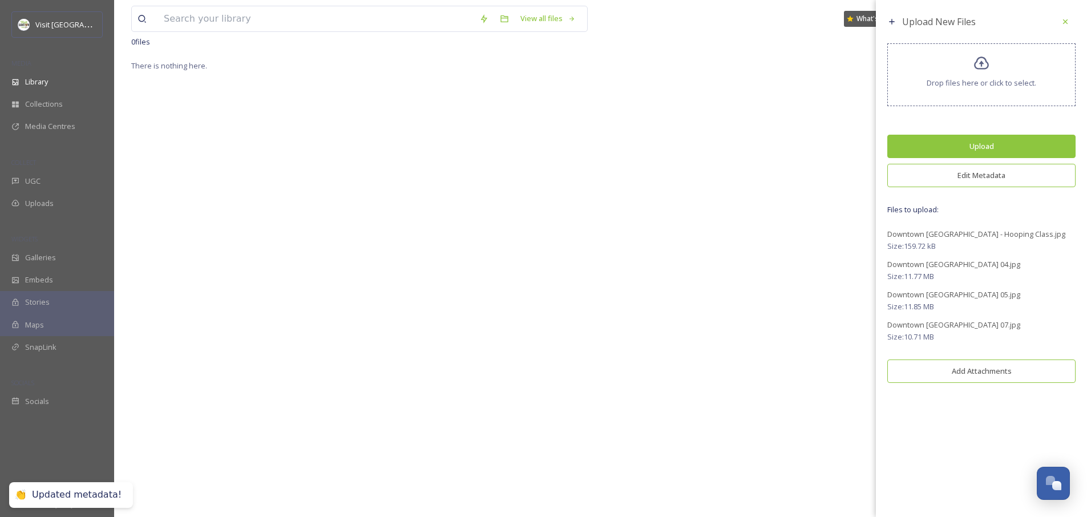
click at [970, 139] on button "Upload" at bounding box center [982, 146] width 188 height 23
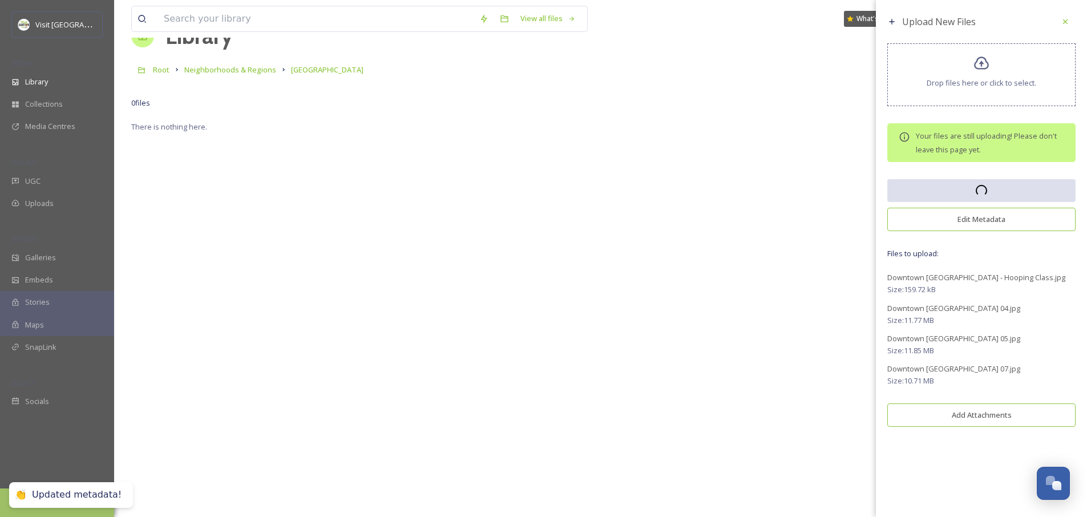
scroll to position [0, 0]
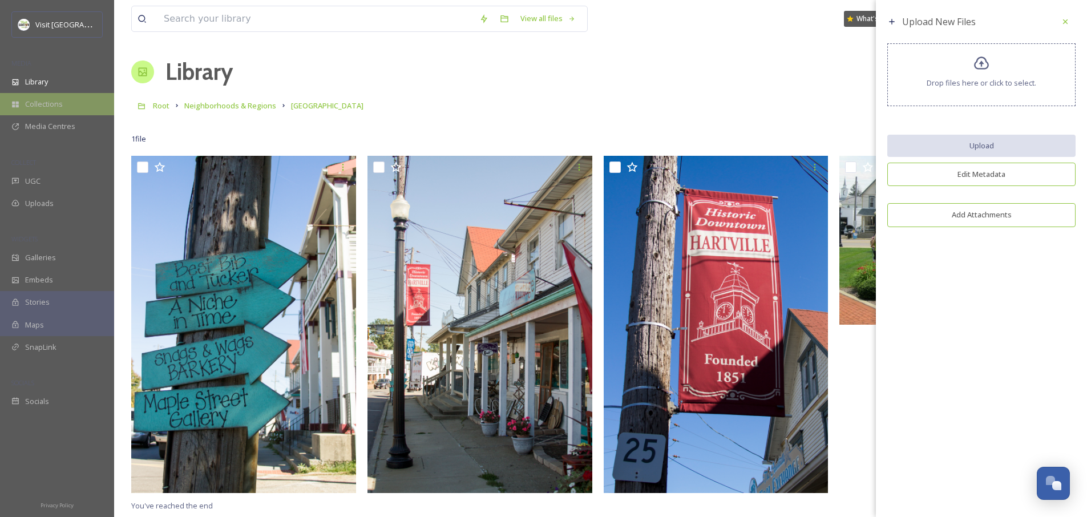
click at [42, 95] on div "Collections" at bounding box center [57, 104] width 114 height 22
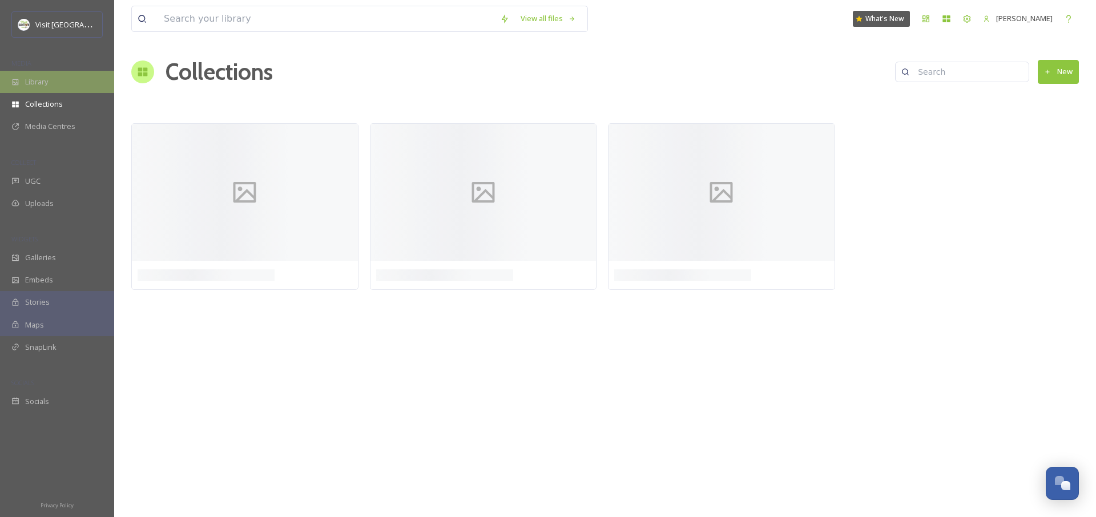
click at [43, 85] on span "Library" at bounding box center [36, 81] width 23 height 11
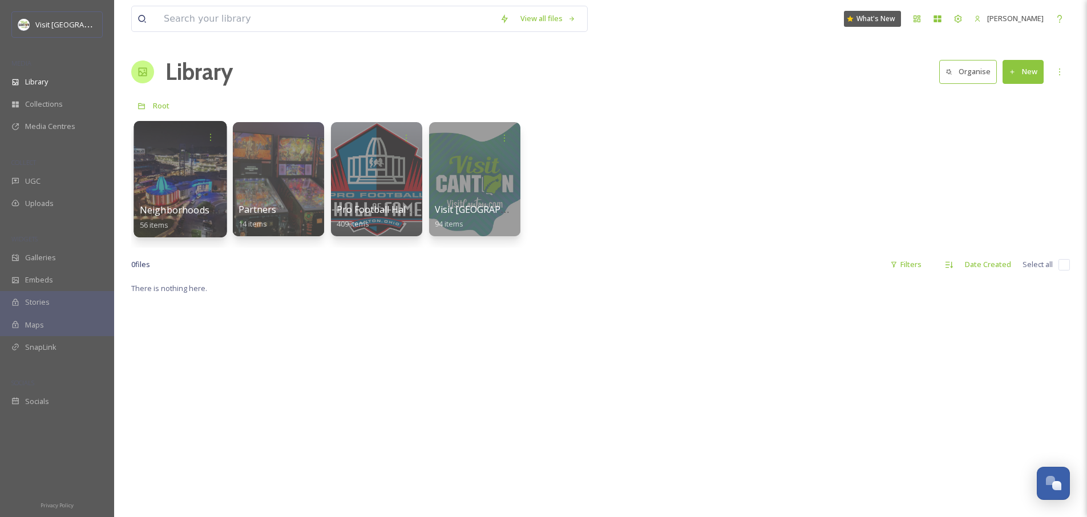
click at [144, 183] on div at bounding box center [180, 179] width 93 height 116
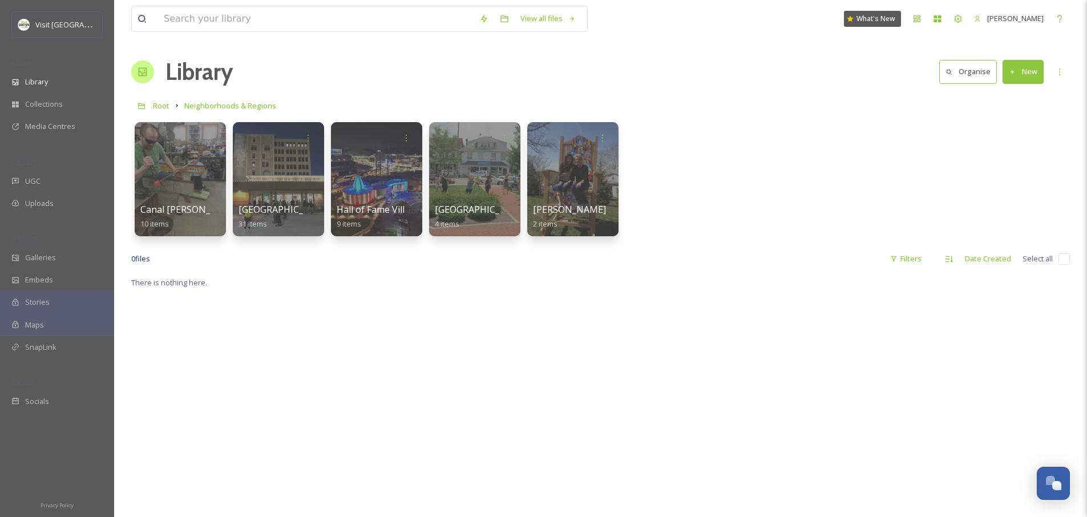
click at [199, 182] on div at bounding box center [180, 179] width 93 height 116
click at [279, 197] on div at bounding box center [278, 179] width 93 height 116
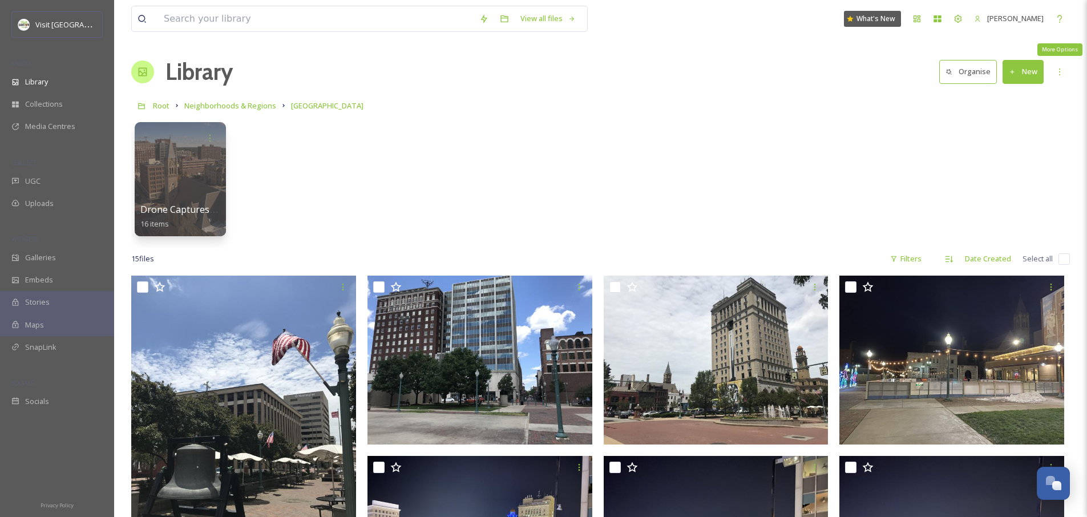
click at [1021, 70] on button "New" at bounding box center [1023, 71] width 41 height 23
click at [1024, 99] on span "File Upload" at bounding box center [1018, 98] width 38 height 11
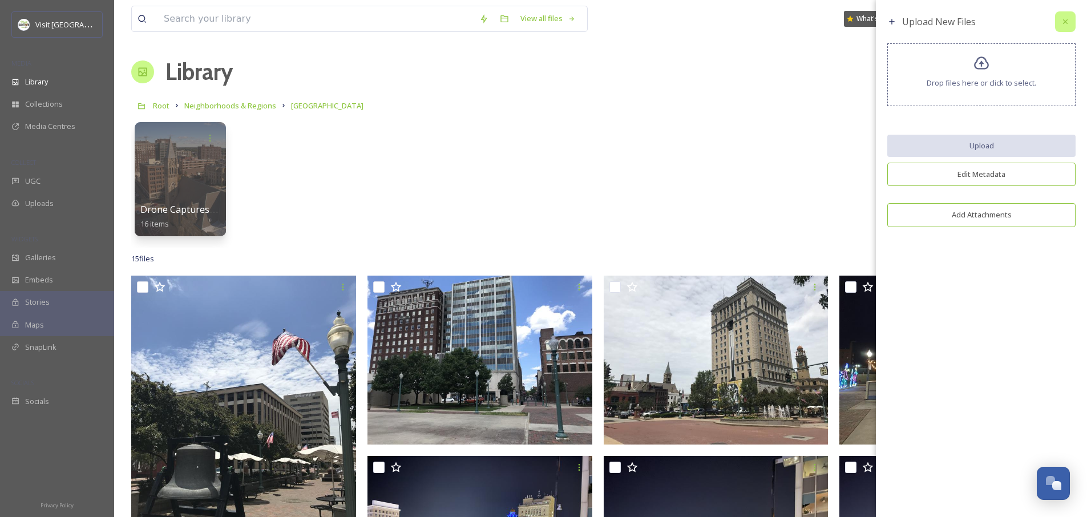
click at [1061, 19] on icon at bounding box center [1065, 21] width 9 height 9
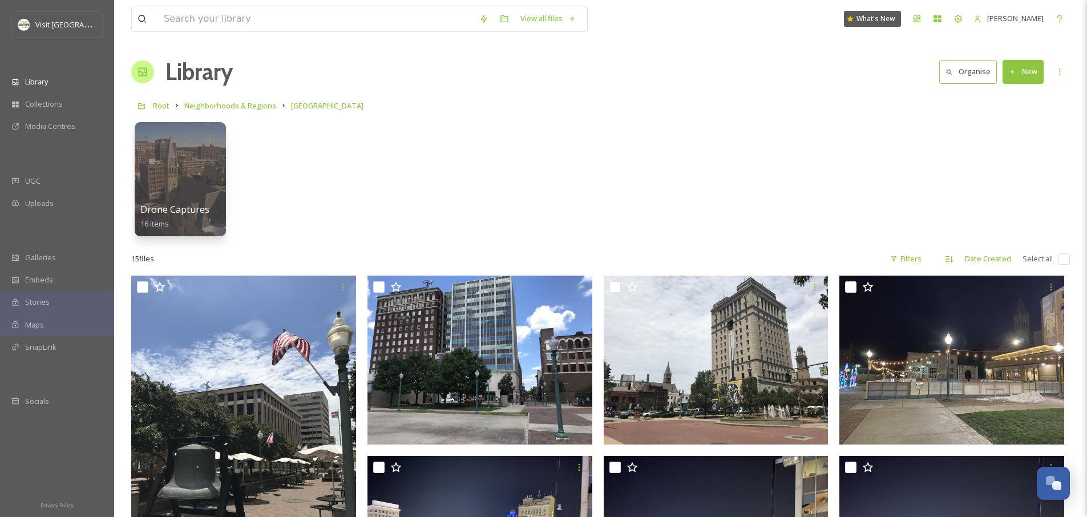
click at [1031, 72] on button "New" at bounding box center [1023, 71] width 41 height 23
click at [1008, 142] on span "Folder" at bounding box center [1010, 143] width 22 height 11
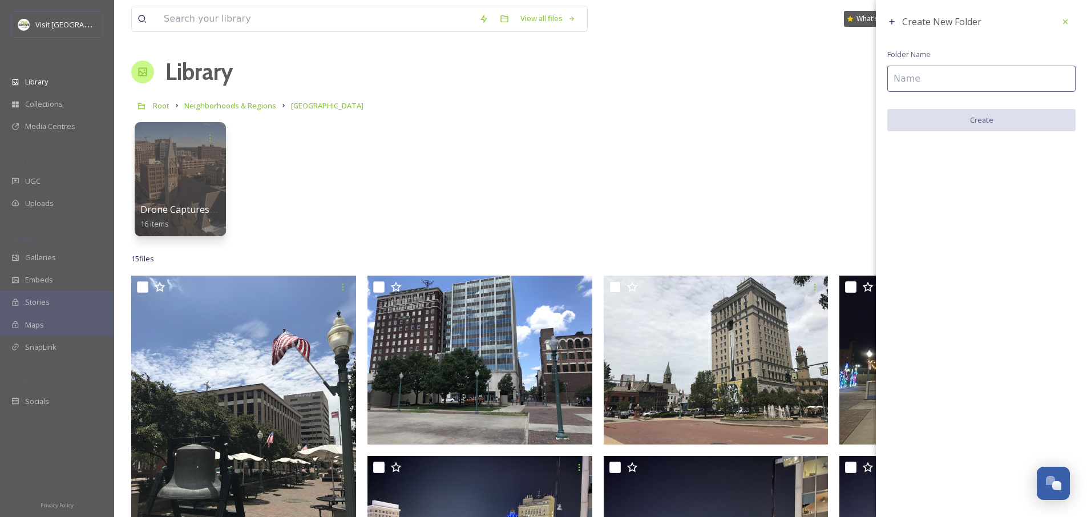
click at [966, 83] on input at bounding box center [982, 79] width 188 height 26
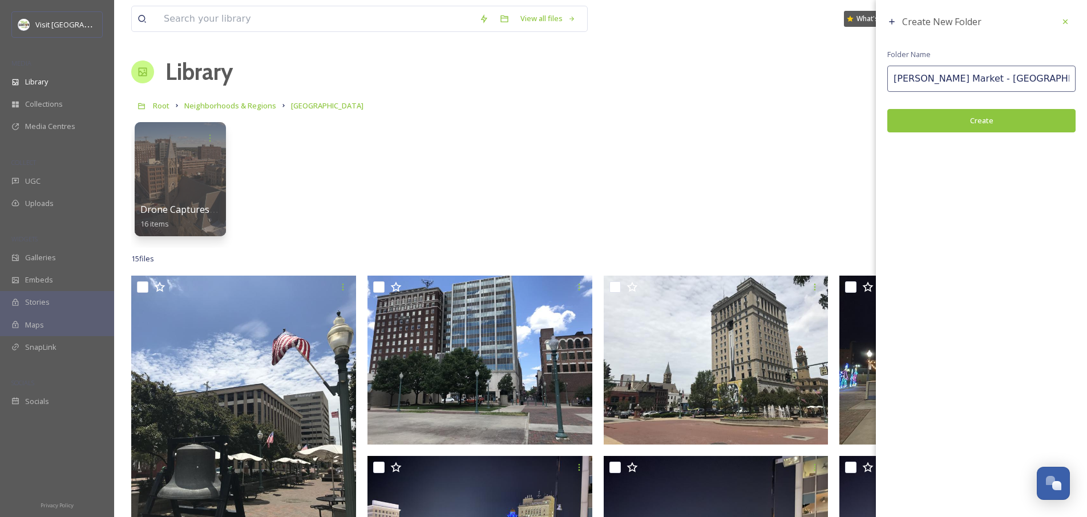
type input "[PERSON_NAME] Market - [GEOGRAPHIC_DATA]"
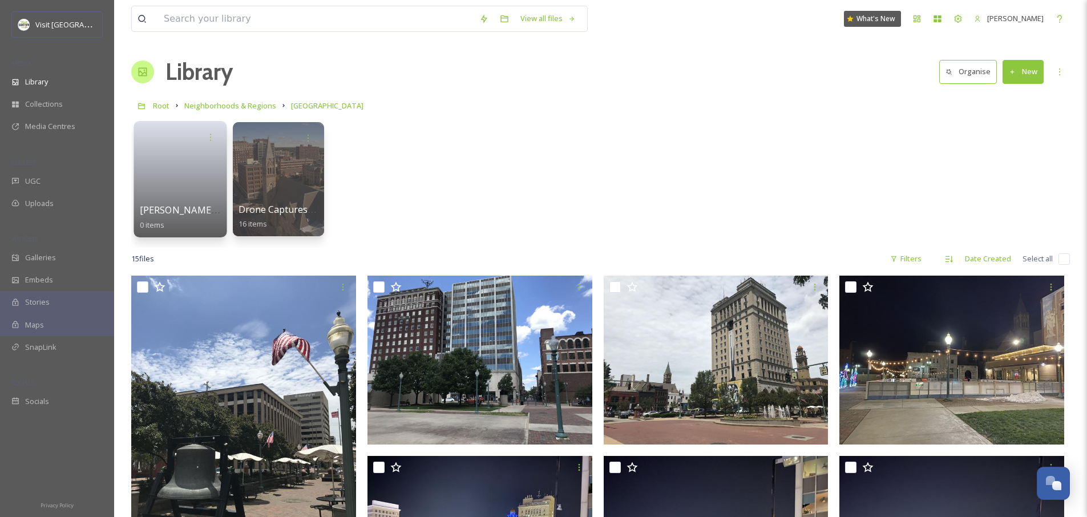
click at [183, 156] on link at bounding box center [181, 175] width 82 height 55
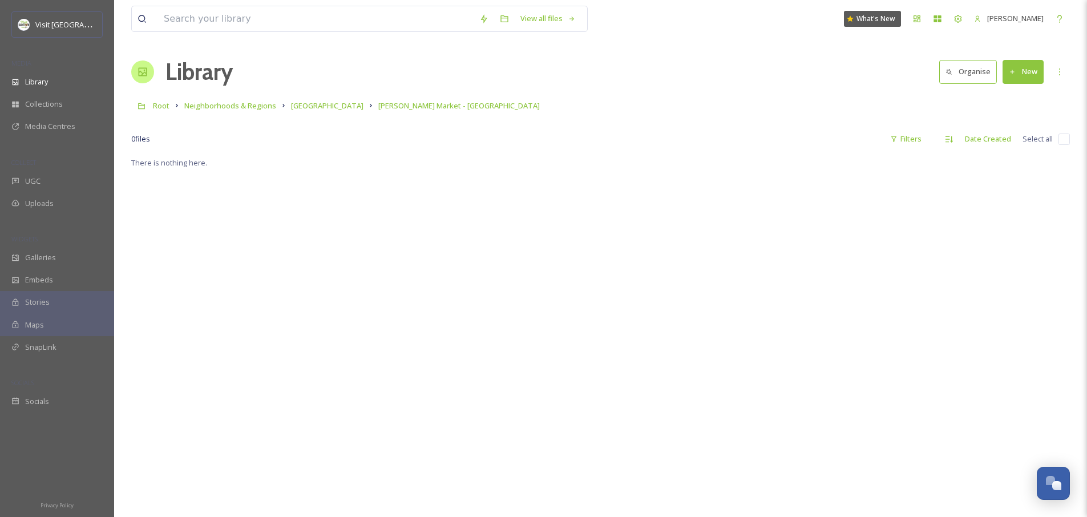
click at [1037, 70] on button "New" at bounding box center [1023, 71] width 41 height 23
click at [1002, 101] on span "File Upload" at bounding box center [1018, 98] width 38 height 11
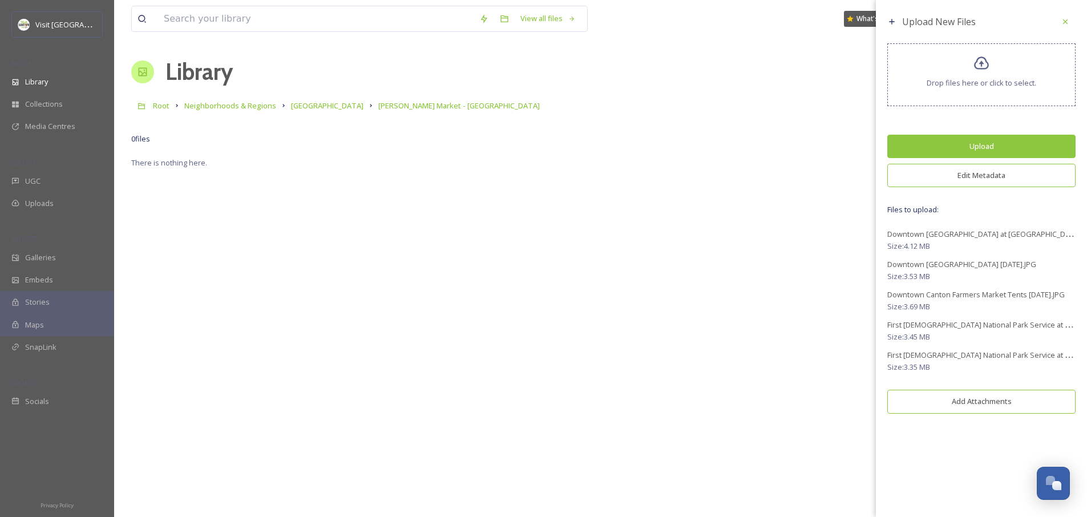
click at [979, 178] on button "Edit Metadata" at bounding box center [982, 175] width 188 height 23
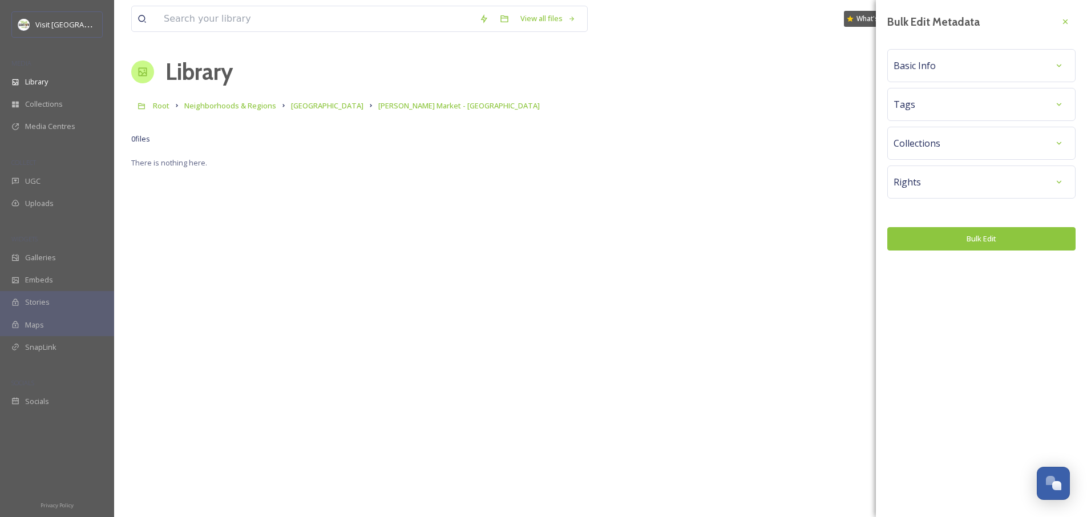
click at [937, 100] on div "Tags" at bounding box center [982, 104] width 176 height 21
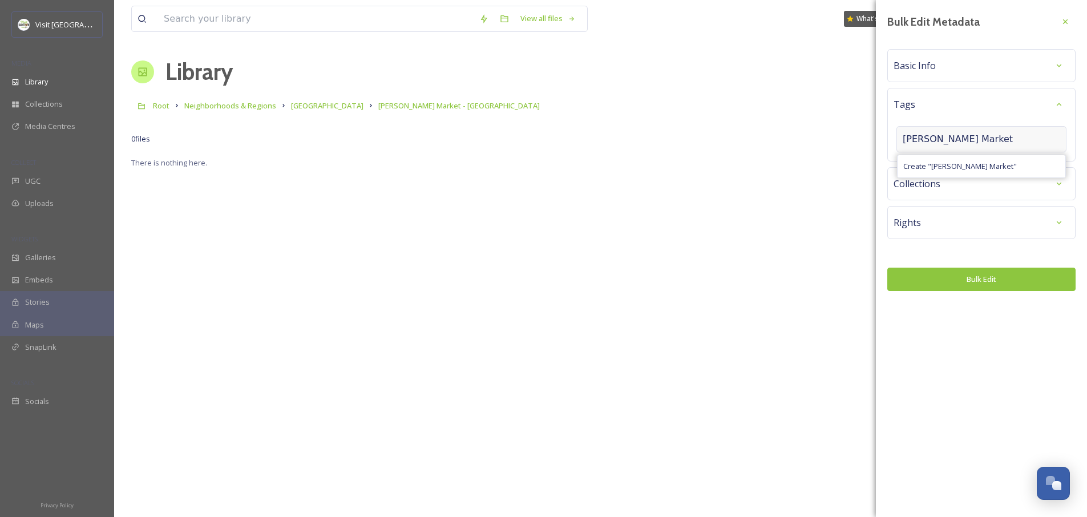
type input "[PERSON_NAME] Market"
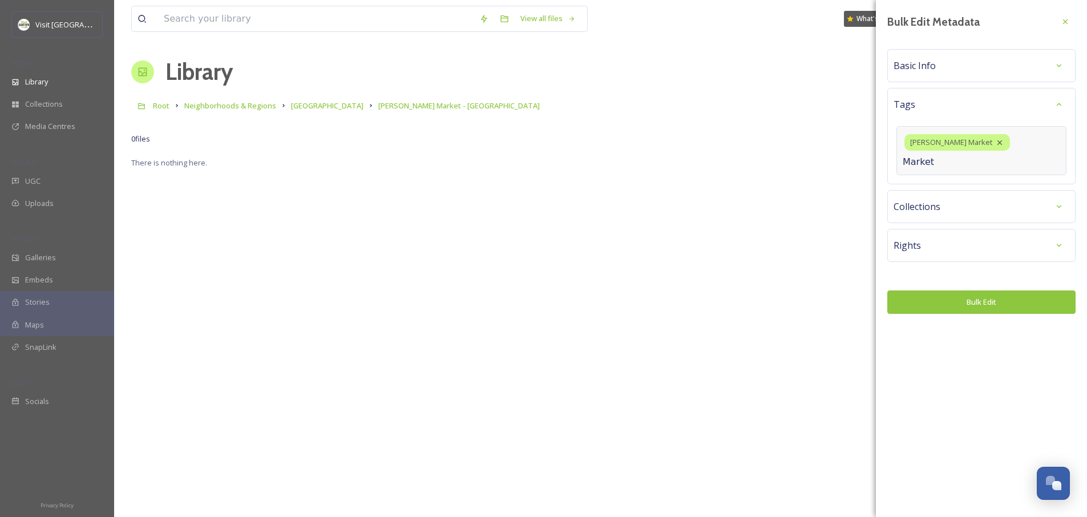
type input "Market"
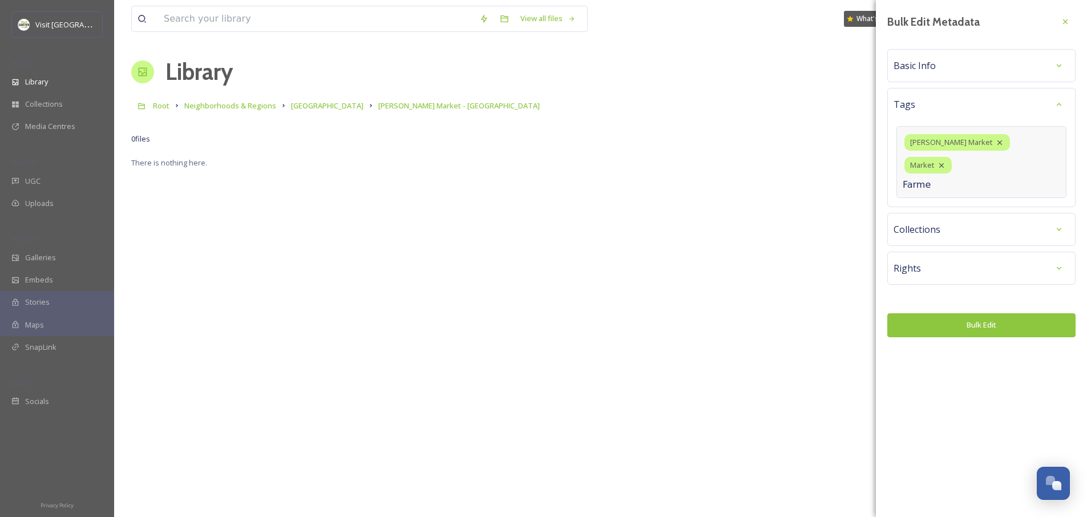
type input "Farmer"
click at [956, 163] on div "market" at bounding box center [979, 165] width 47 height 17
click at [990, 166] on icon at bounding box center [992, 165] width 5 height 5
click at [939, 178] on input at bounding box center [960, 185] width 114 height 14
type input "Farmer"
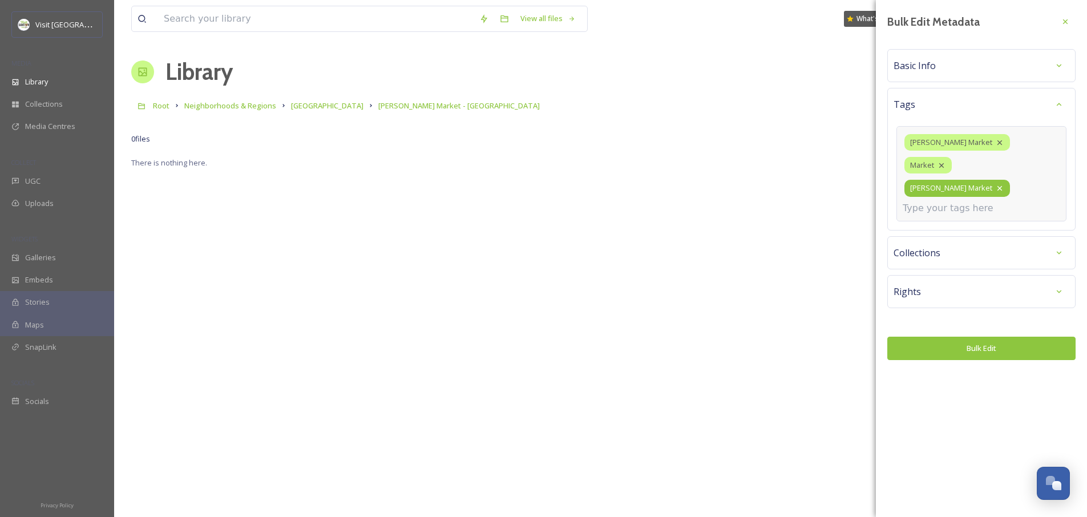
click at [982, 180] on div "[PERSON_NAME] Market" at bounding box center [958, 188] width 106 height 17
click at [998, 186] on icon at bounding box center [1000, 188] width 5 height 5
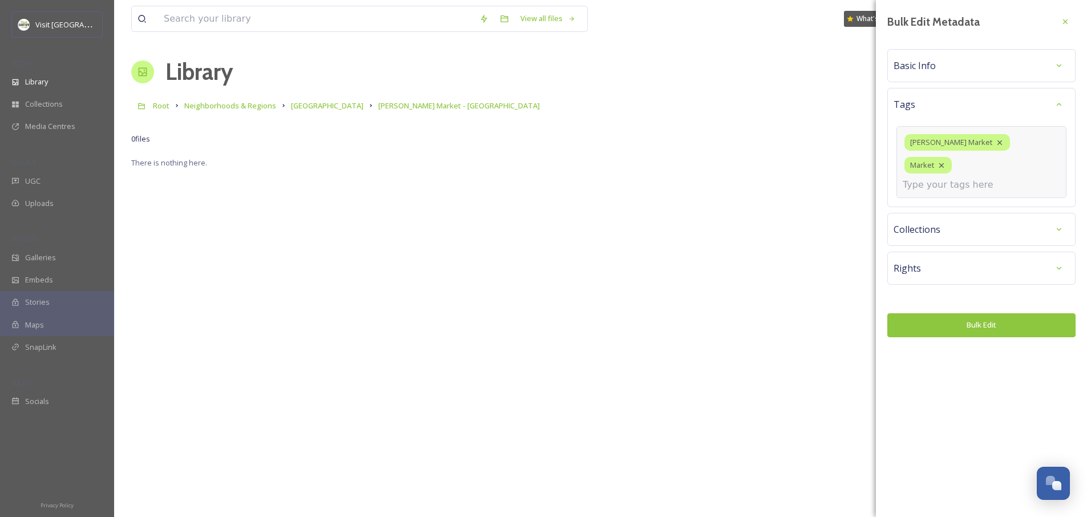
click at [955, 168] on div "[PERSON_NAME] Market Market" at bounding box center [982, 162] width 170 height 72
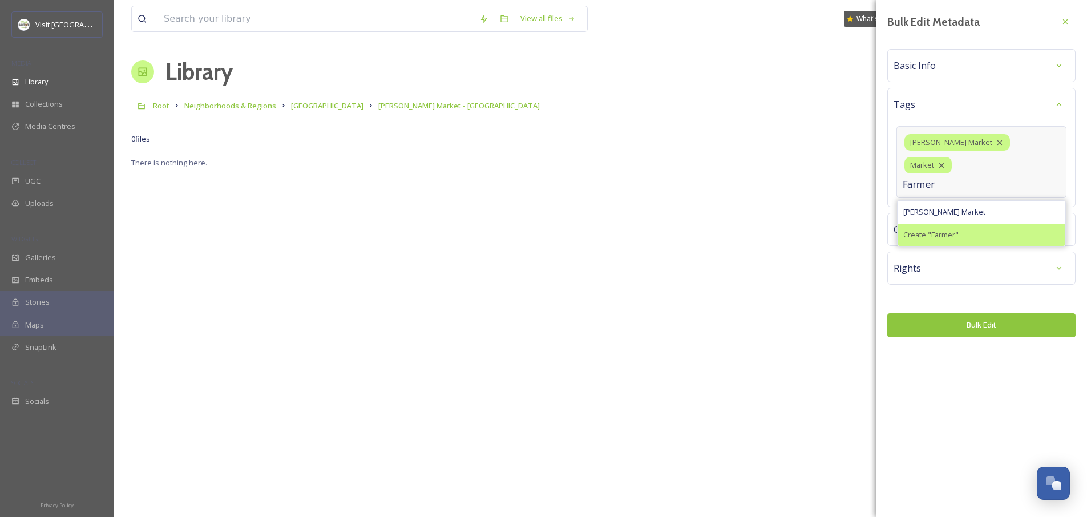
type input "Farmer"
click at [957, 229] on span "Create " Farmer "" at bounding box center [931, 234] width 55 height 11
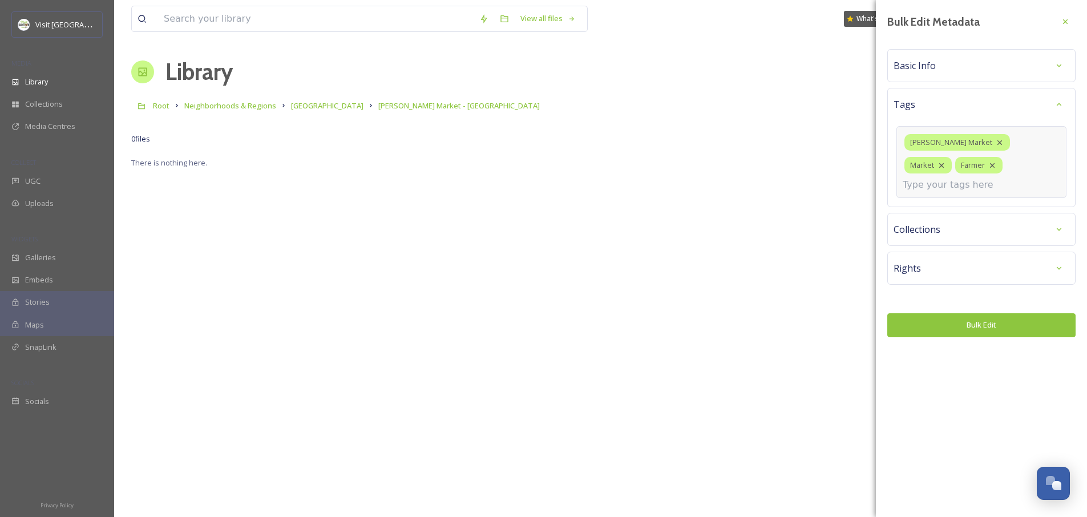
click at [978, 172] on div "[PERSON_NAME] Market Market Farmer" at bounding box center [982, 162] width 170 height 72
type input "o"
type input "downtown [GEOGRAPHIC_DATA]"
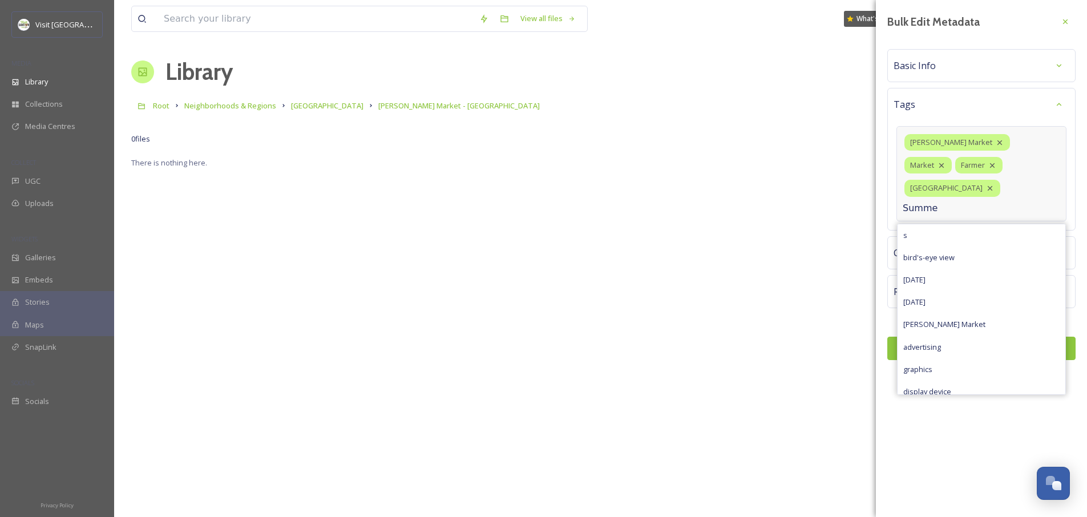
type input "Summer"
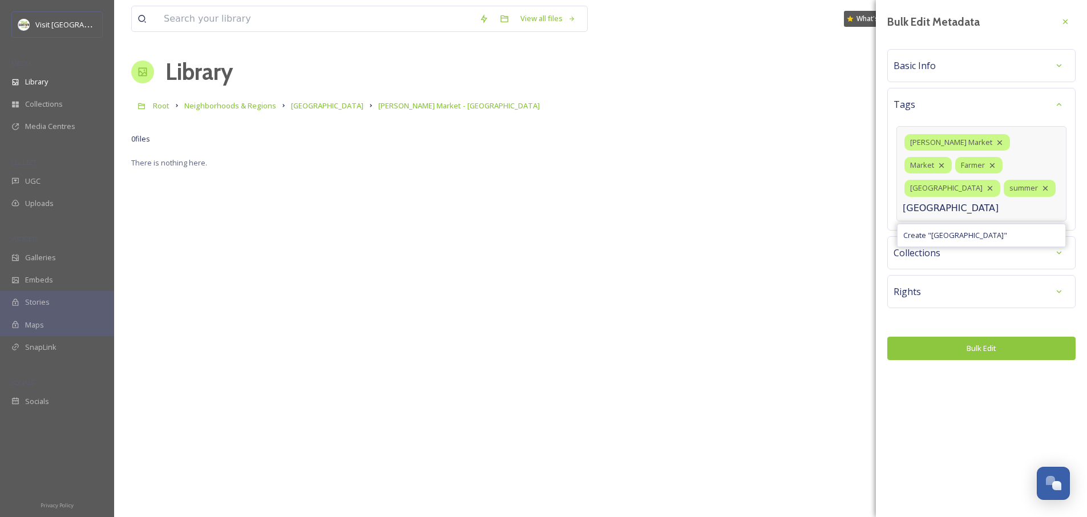
click at [1017, 201] on input "[GEOGRAPHIC_DATA]" at bounding box center [960, 208] width 114 height 14
drag, startPoint x: 1013, startPoint y: 189, endPoint x: 958, endPoint y: 186, distance: 55.4
click at [958, 201] on input "[GEOGRAPHIC_DATA]" at bounding box center [960, 208] width 114 height 14
paste input "centennial"
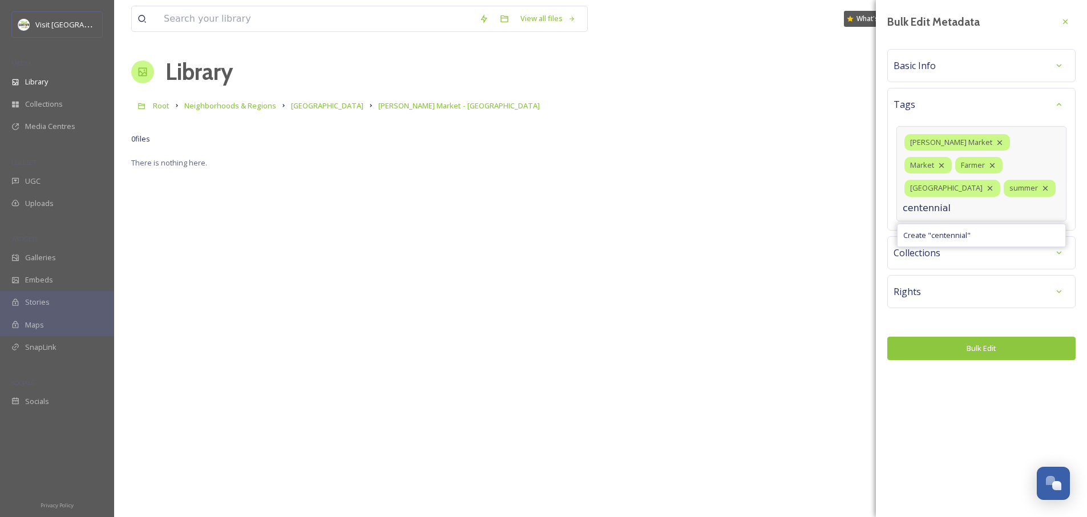
click at [962, 201] on input "centennial" at bounding box center [960, 208] width 114 height 14
click at [1017, 201] on input "Centennial" at bounding box center [960, 208] width 114 height 14
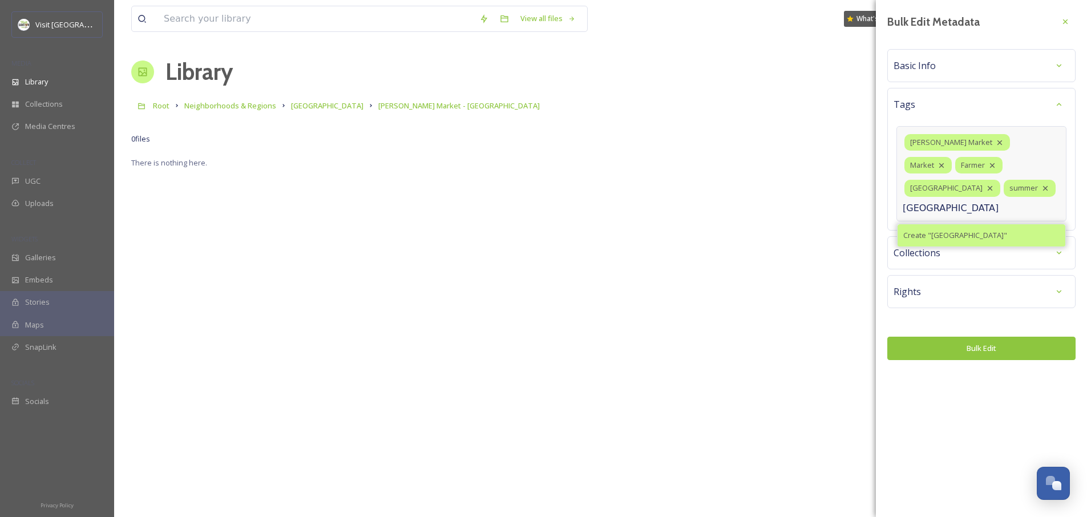
type input "[GEOGRAPHIC_DATA]"
click at [994, 224] on div "Create " [GEOGRAPHIC_DATA] "" at bounding box center [982, 235] width 168 height 22
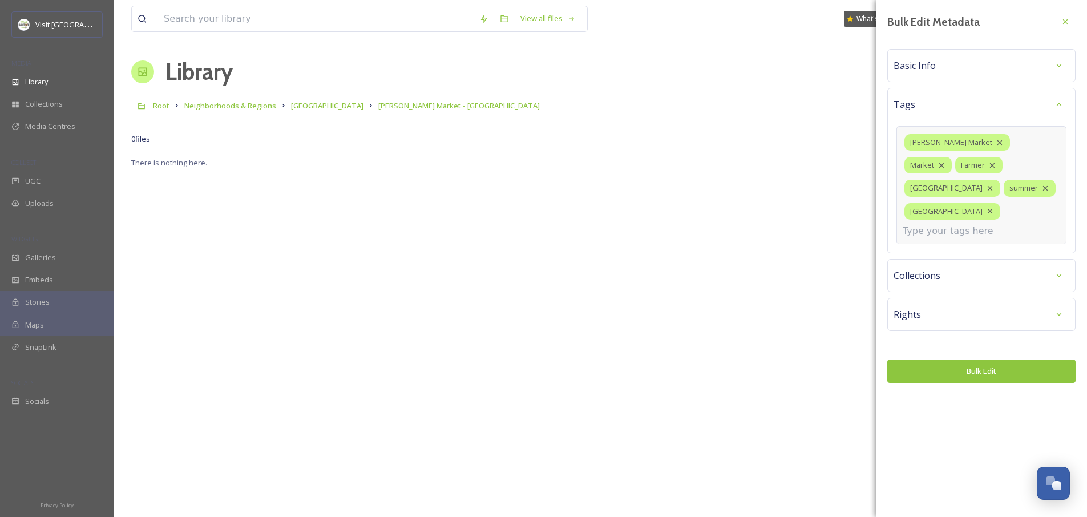
click at [939, 259] on div "Collections" at bounding box center [982, 275] width 188 height 33
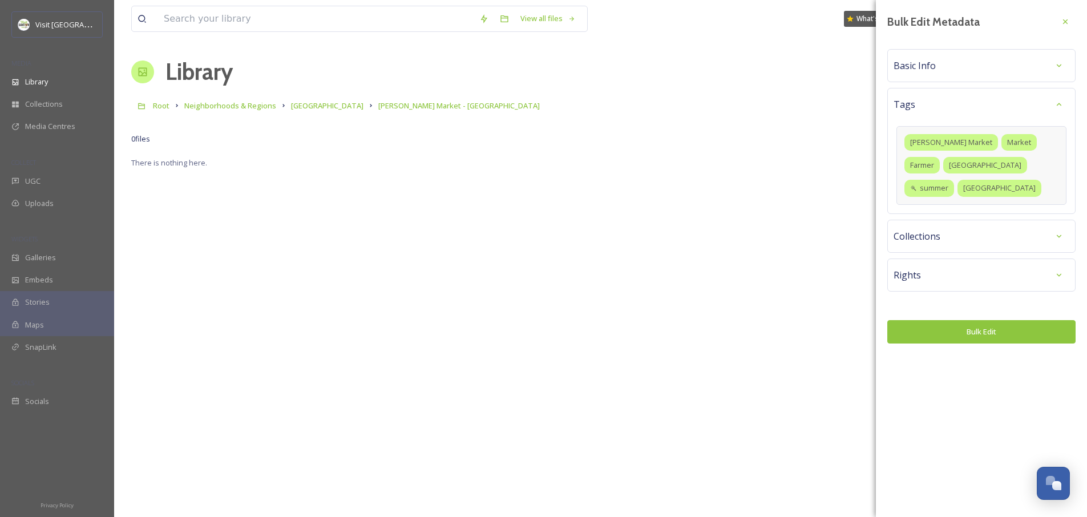
click at [936, 71] on div "Basic Info" at bounding box center [982, 65] width 176 height 21
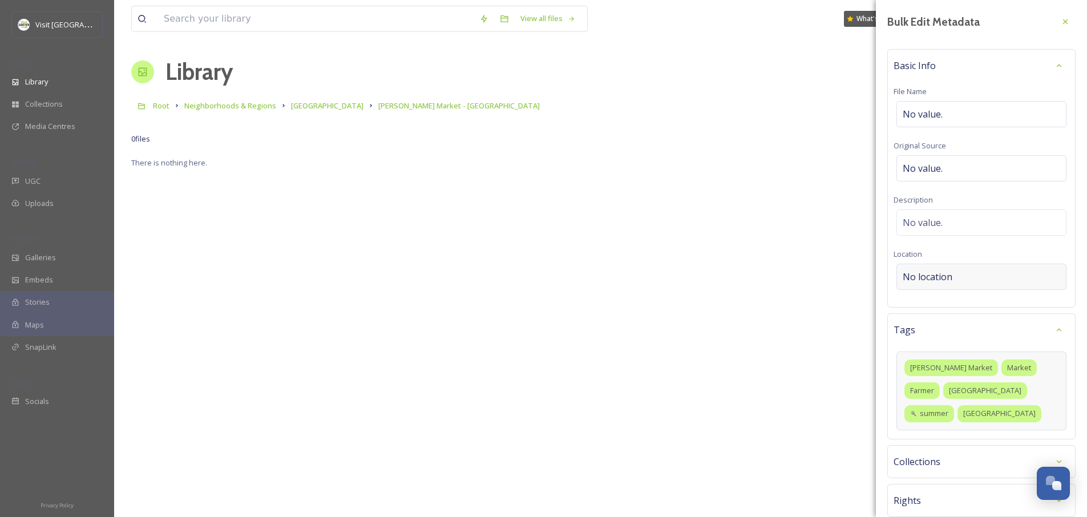
click at [937, 275] on span "No location" at bounding box center [928, 277] width 50 height 14
click at [946, 273] on input at bounding box center [981, 276] width 169 height 25
type input "D"
paste input "centennial"
type input "Ccentenn"
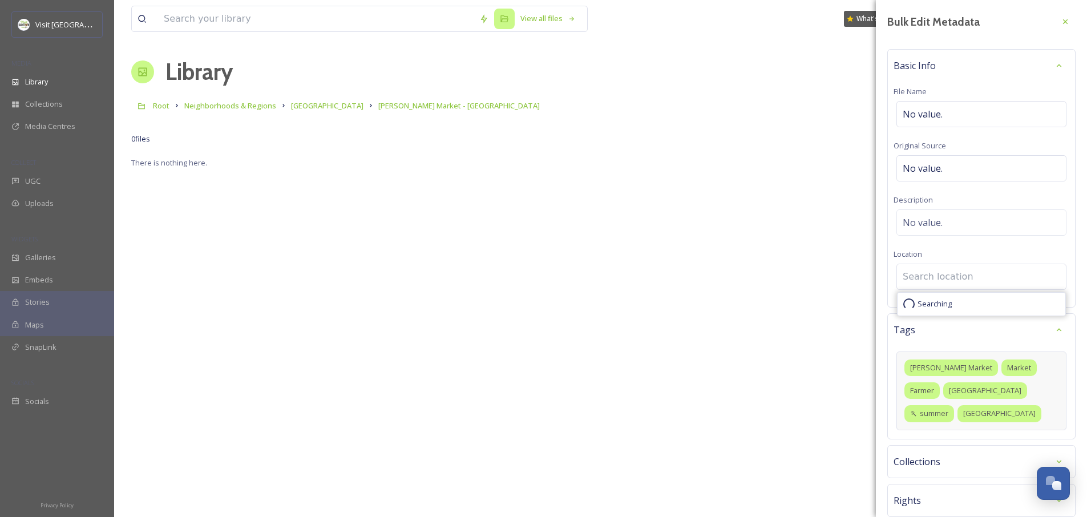
paste input "centennial"
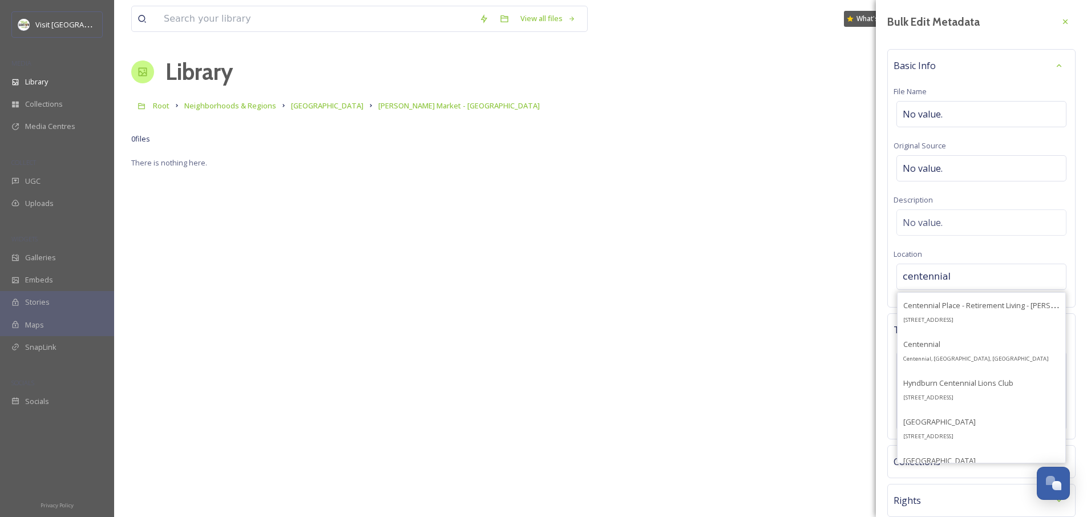
click at [909, 275] on input "centennial" at bounding box center [981, 276] width 169 height 25
click at [957, 275] on input "Centennial" at bounding box center [981, 276] width 169 height 25
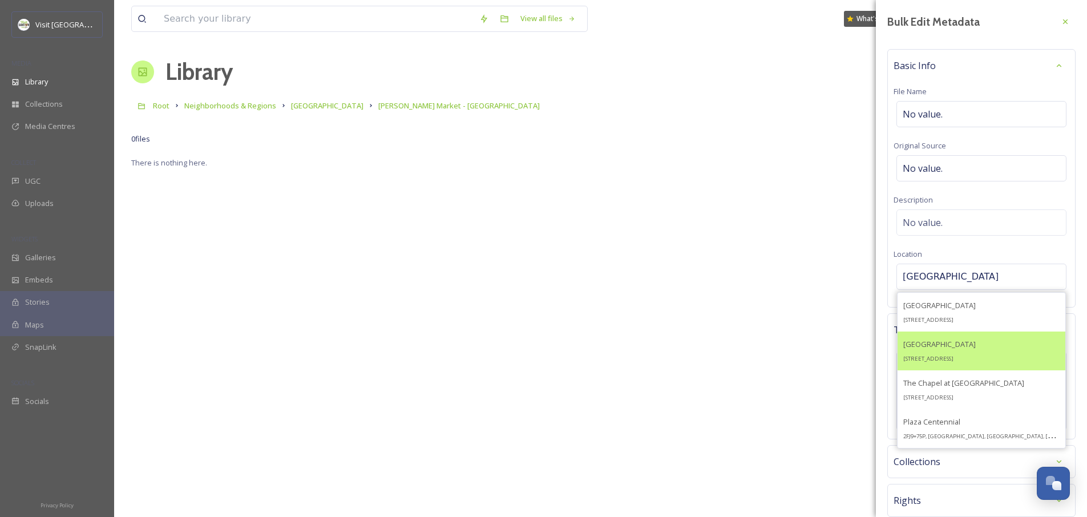
type input "[GEOGRAPHIC_DATA]"
click at [958, 350] on div "[GEOGRAPHIC_DATA] [STREET_ADDRESS]" at bounding box center [940, 350] width 72 height 27
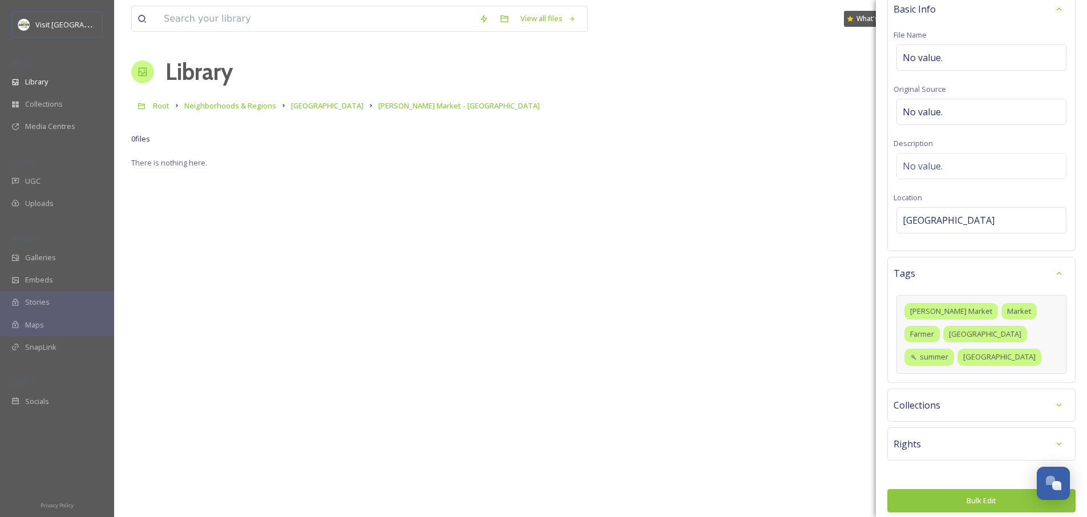
scroll to position [63, 0]
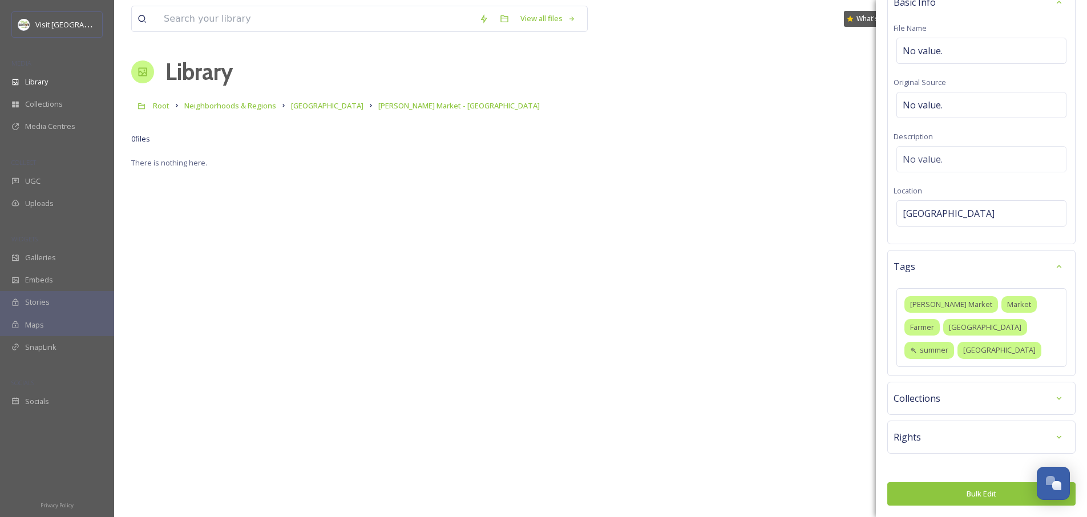
click at [964, 490] on button "Bulk Edit" at bounding box center [982, 493] width 188 height 23
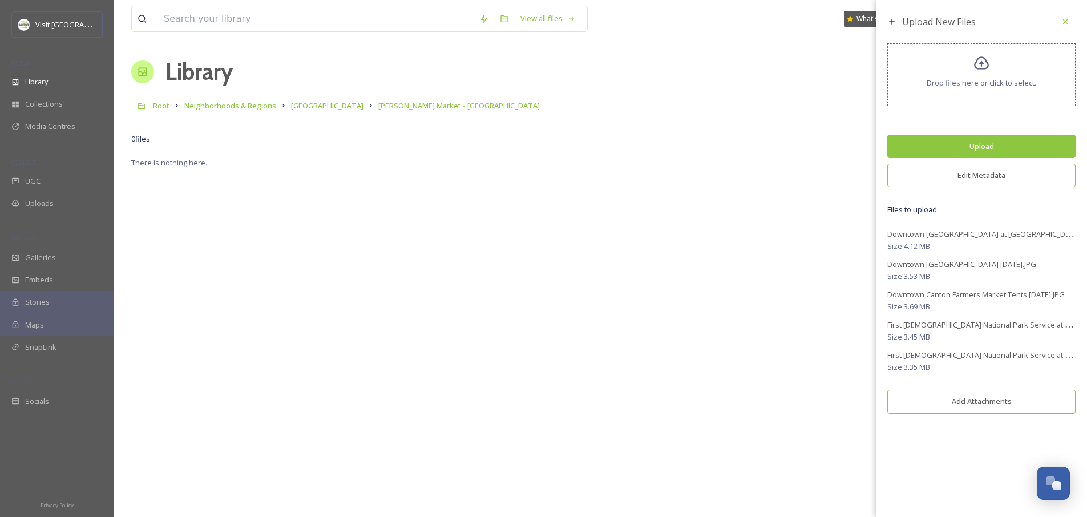
click at [990, 175] on button "Edit Metadata" at bounding box center [982, 175] width 188 height 23
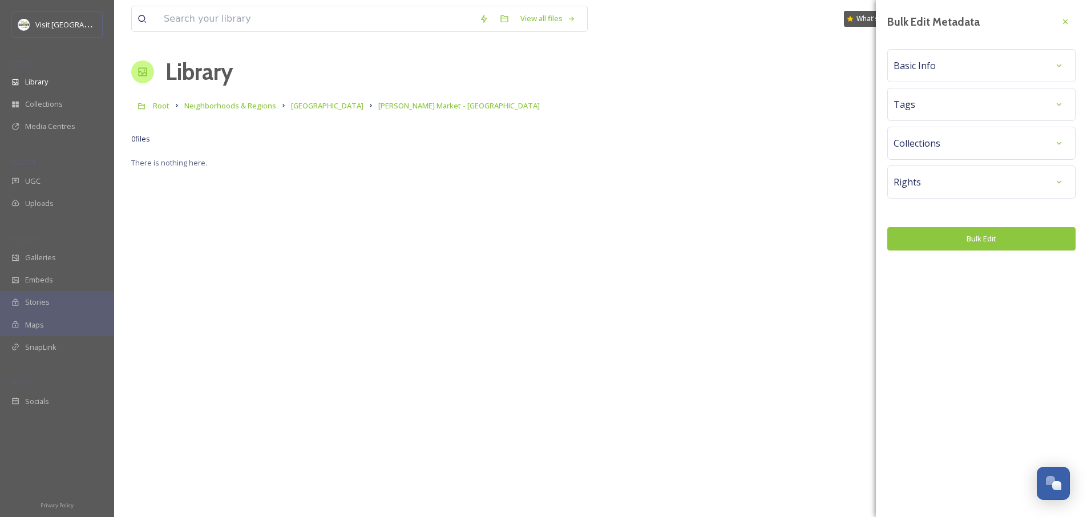
click at [941, 123] on div "Bulk Edit Metadata Basic Info Tags Collections Rights Bulk Edit" at bounding box center [981, 131] width 211 height 262
click at [942, 108] on div "Tags" at bounding box center [982, 104] width 176 height 21
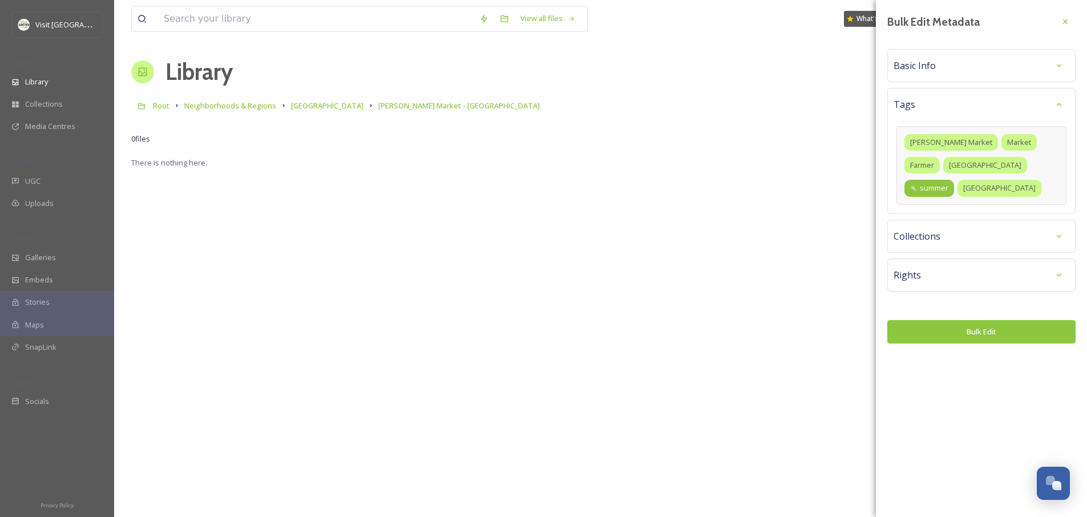
click at [917, 185] on icon at bounding box center [913, 188] width 7 height 7
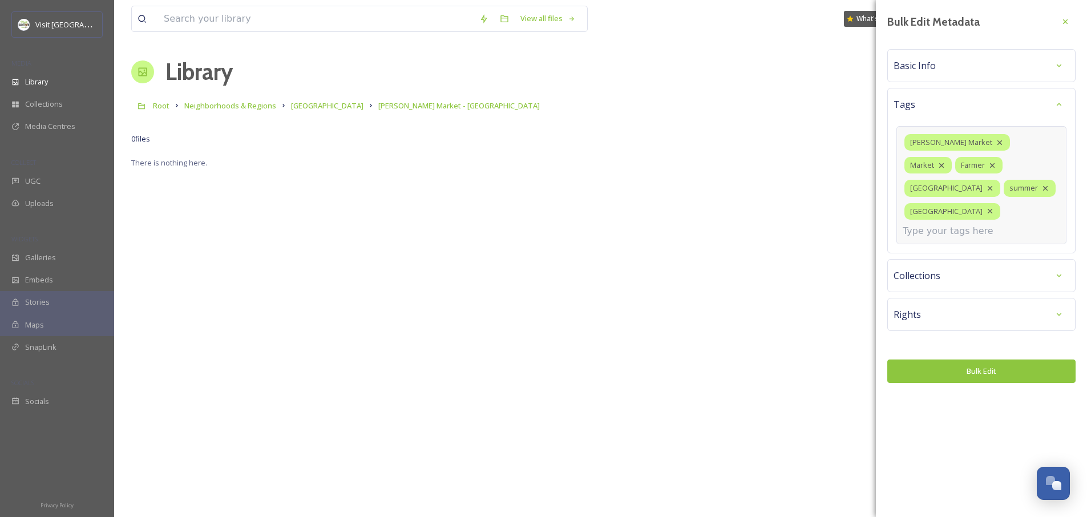
click at [970, 354] on div "Bulk Edit Metadata Basic Info Tags [PERSON_NAME] Market Market [GEOGRAPHIC_DATA…" at bounding box center [981, 197] width 211 height 394
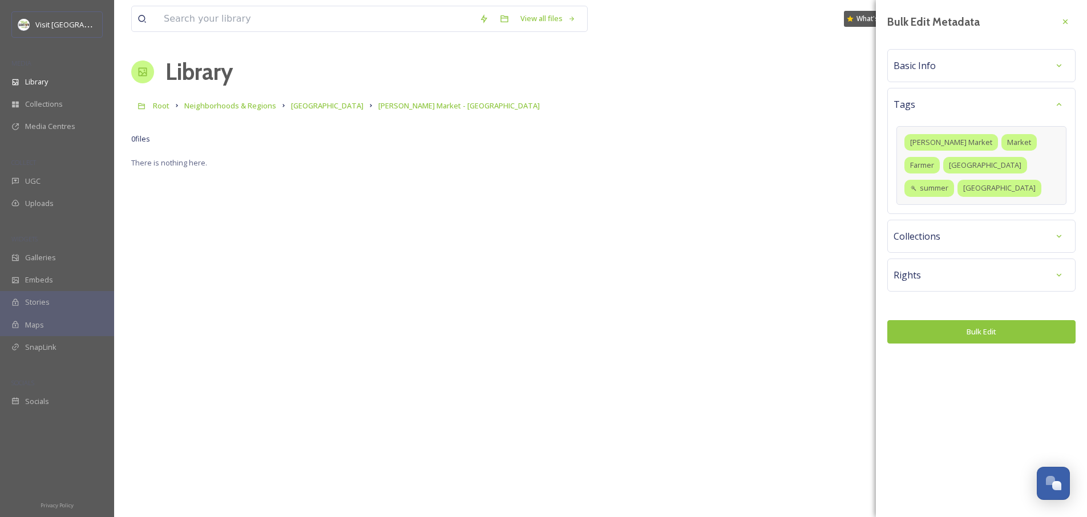
click at [975, 345] on div "Bulk Edit Metadata Basic Info Tags [PERSON_NAME] Market Market [GEOGRAPHIC_DATA…" at bounding box center [981, 177] width 211 height 355
click at [979, 334] on button "Bulk Edit" at bounding box center [982, 331] width 188 height 23
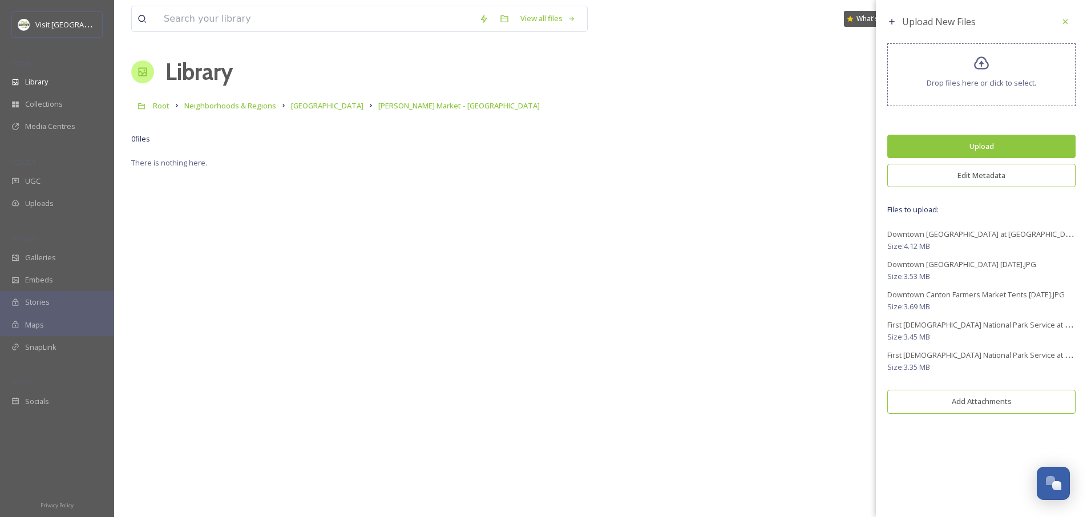
click at [976, 146] on button "Upload" at bounding box center [982, 146] width 188 height 23
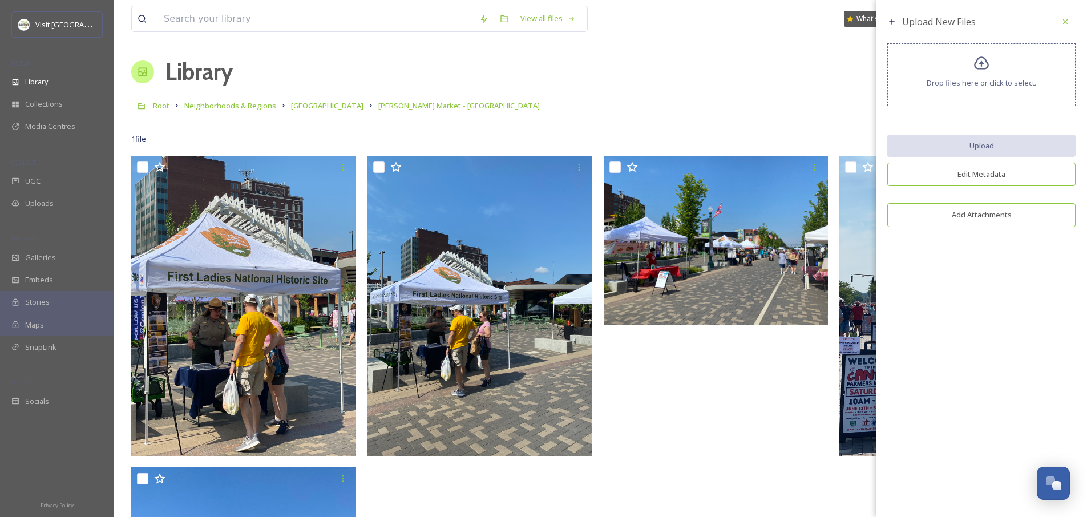
scroll to position [2, 0]
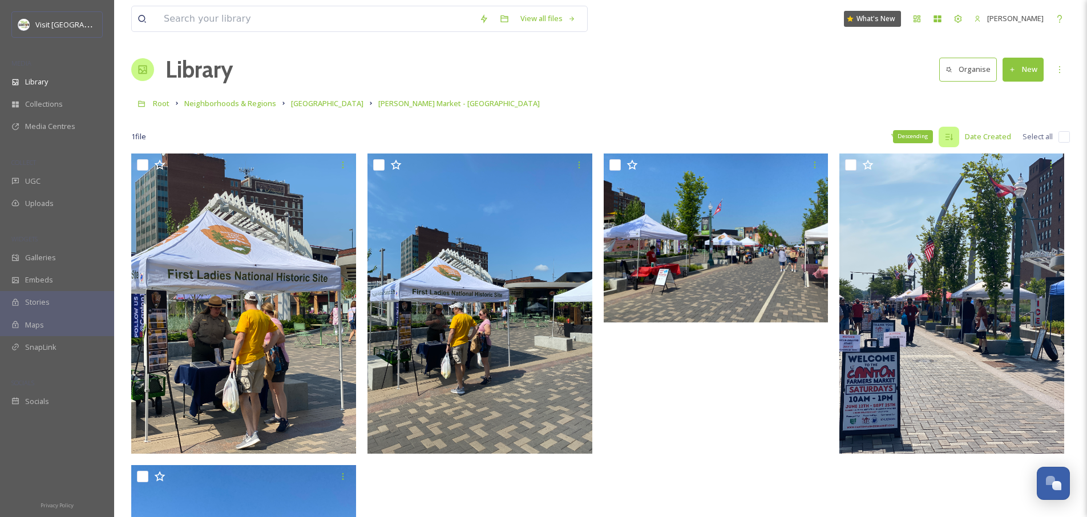
click at [949, 139] on icon at bounding box center [949, 136] width 9 height 9
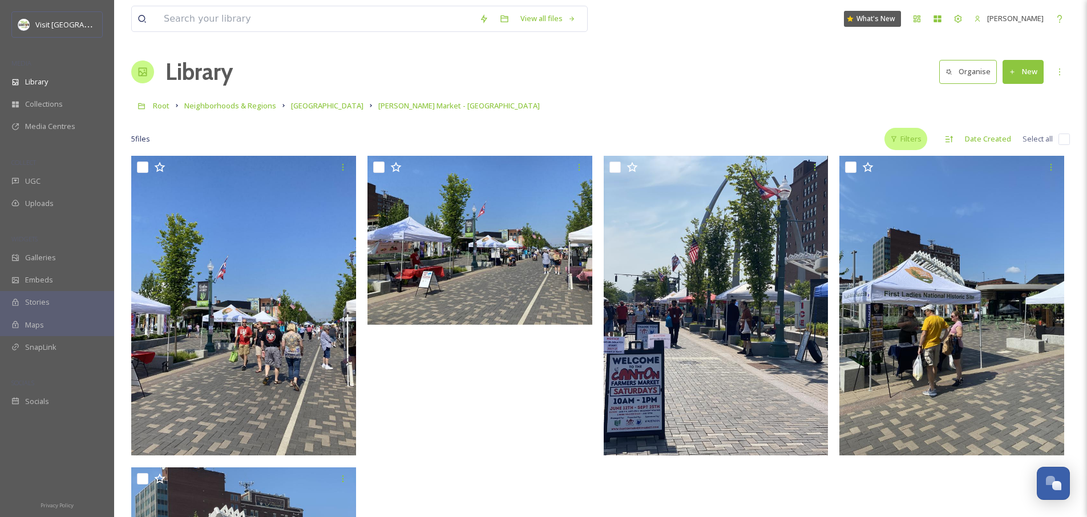
click at [921, 139] on div "Filters" at bounding box center [906, 139] width 43 height 22
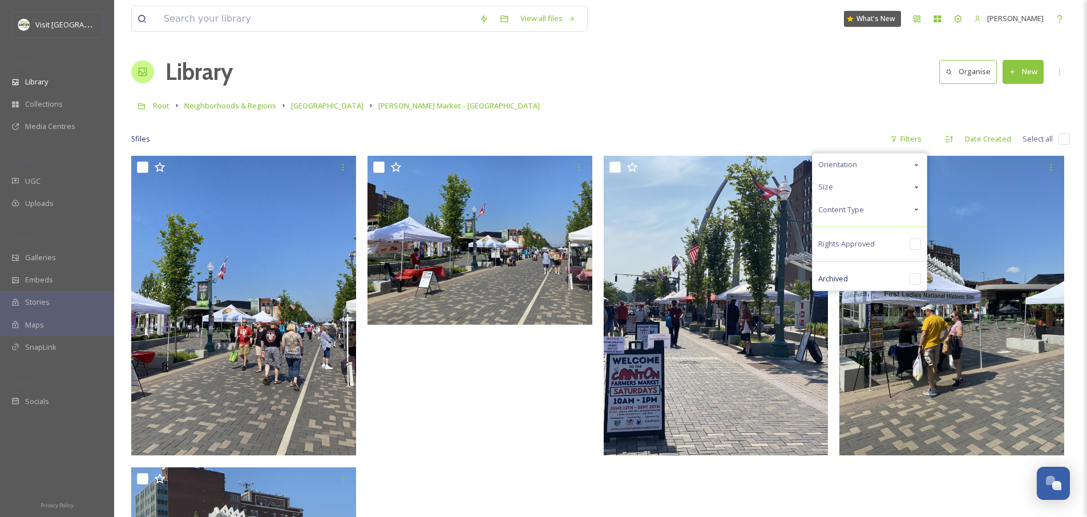
click at [878, 180] on div "Size" at bounding box center [870, 187] width 114 height 22
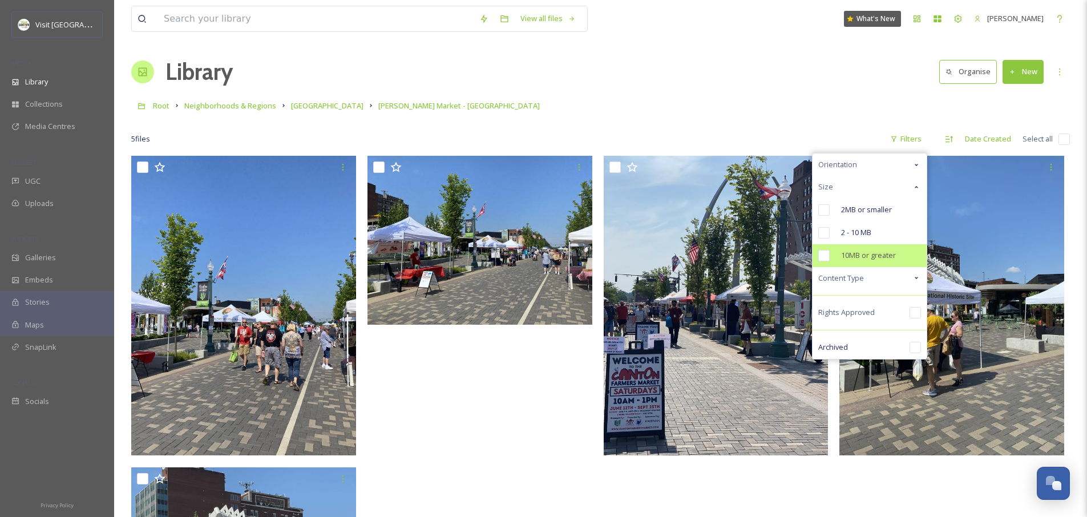
click at [868, 253] on span "10MB or greater" at bounding box center [868, 255] width 55 height 11
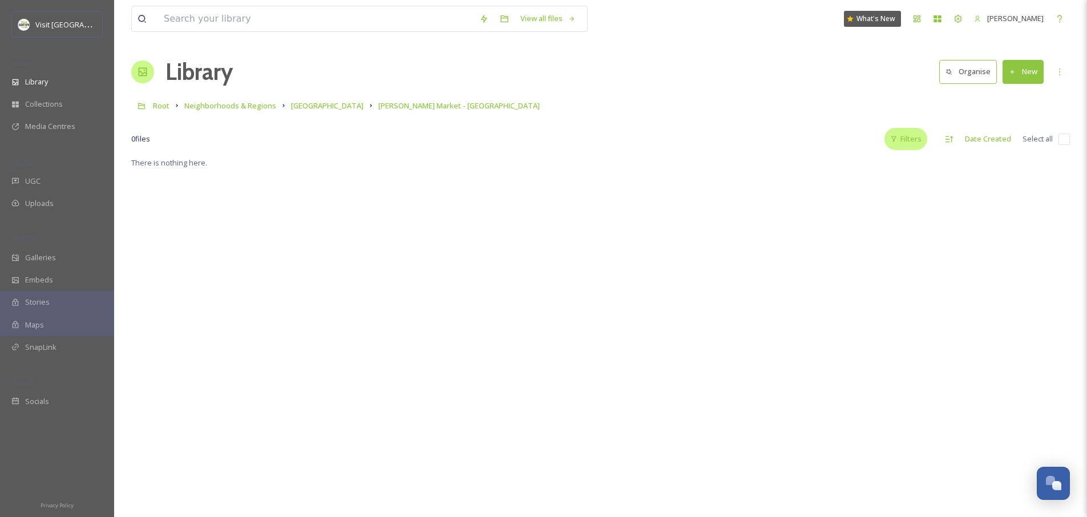
click at [917, 144] on div "Filters" at bounding box center [906, 139] width 43 height 22
click at [872, 255] on span "10MB or greater" at bounding box center [868, 255] width 55 height 11
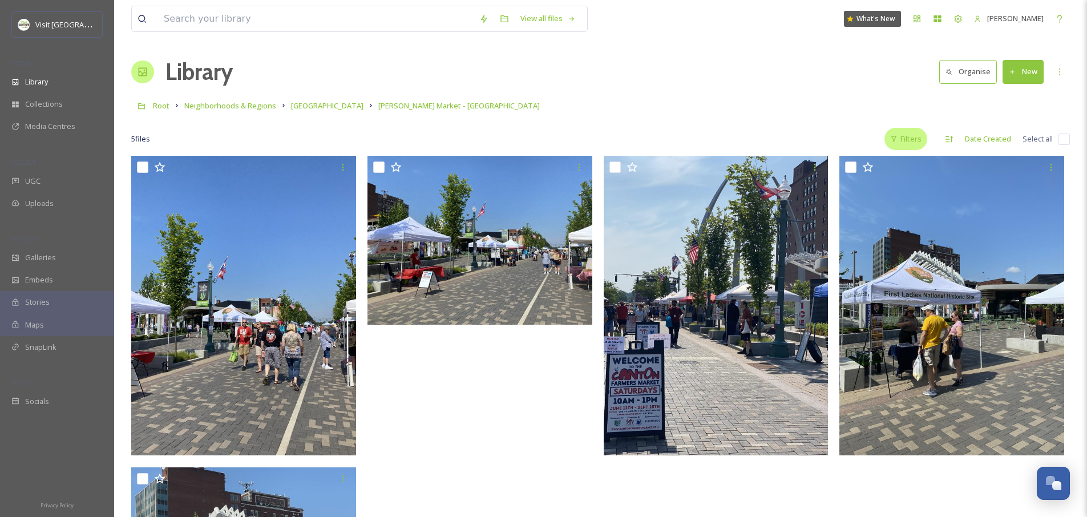
click at [921, 136] on div "Filters" at bounding box center [906, 139] width 43 height 22
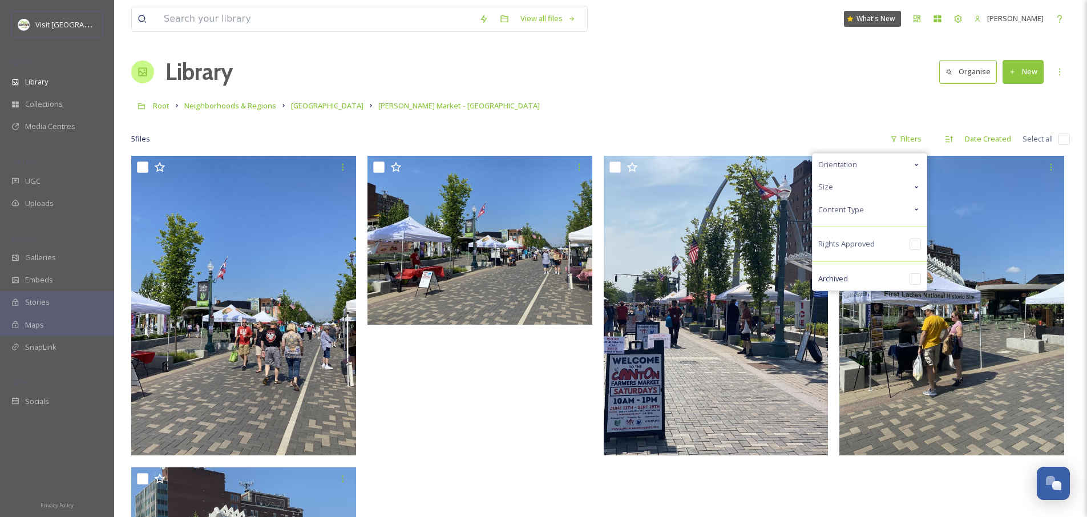
click at [878, 221] on div "Orientation Size Content Type Rights Approved Archived" at bounding box center [869, 222] width 115 height 138
click at [880, 212] on div "Content Type" at bounding box center [870, 210] width 114 height 22
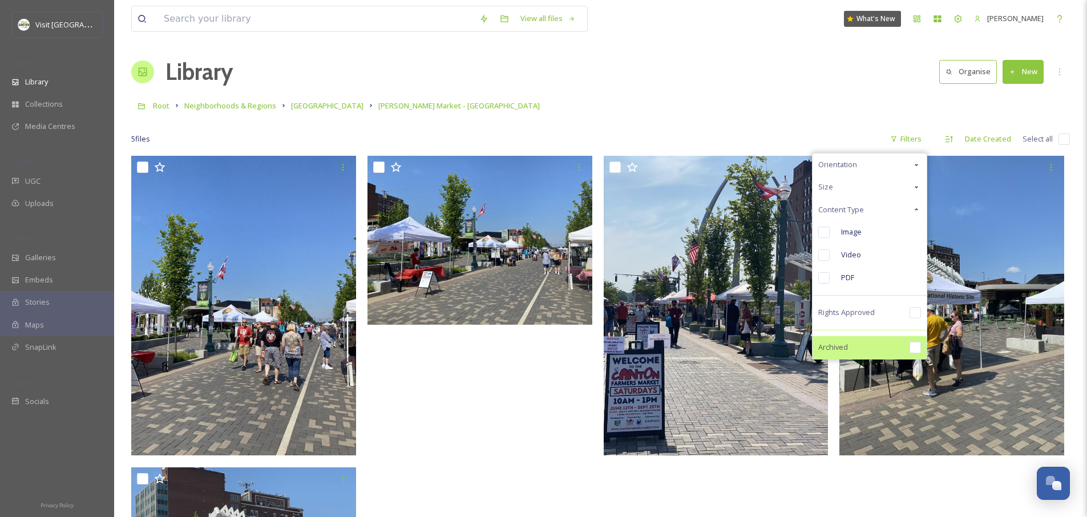
click at [843, 350] on span "Archived" at bounding box center [834, 347] width 30 height 11
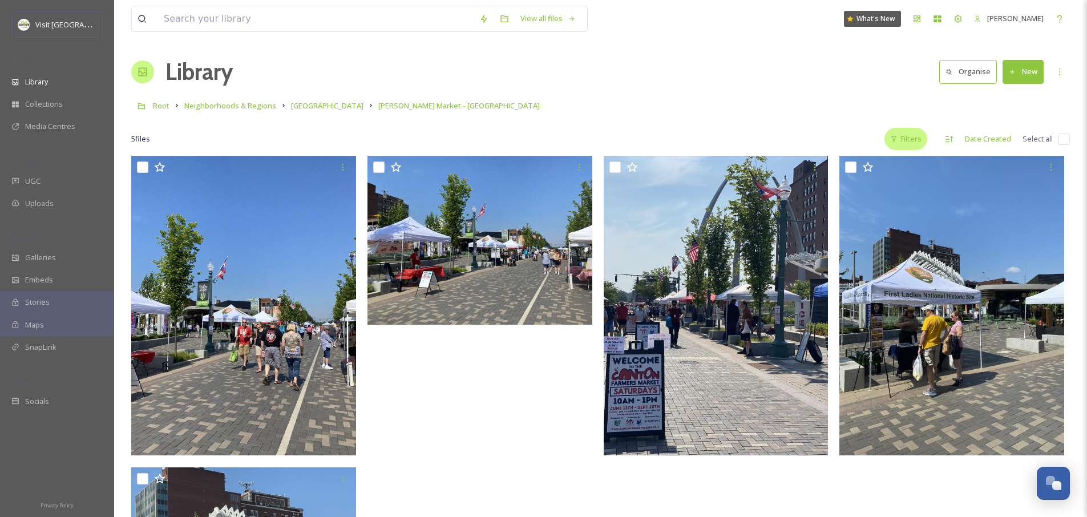
click at [909, 138] on div "Filters" at bounding box center [906, 139] width 43 height 22
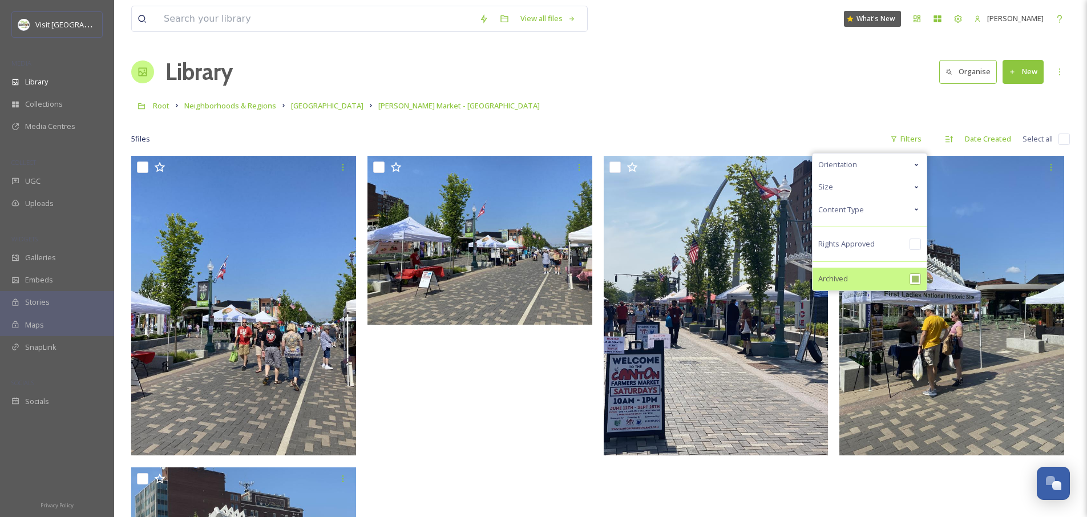
click at [881, 283] on div "Archived" at bounding box center [870, 279] width 114 height 23
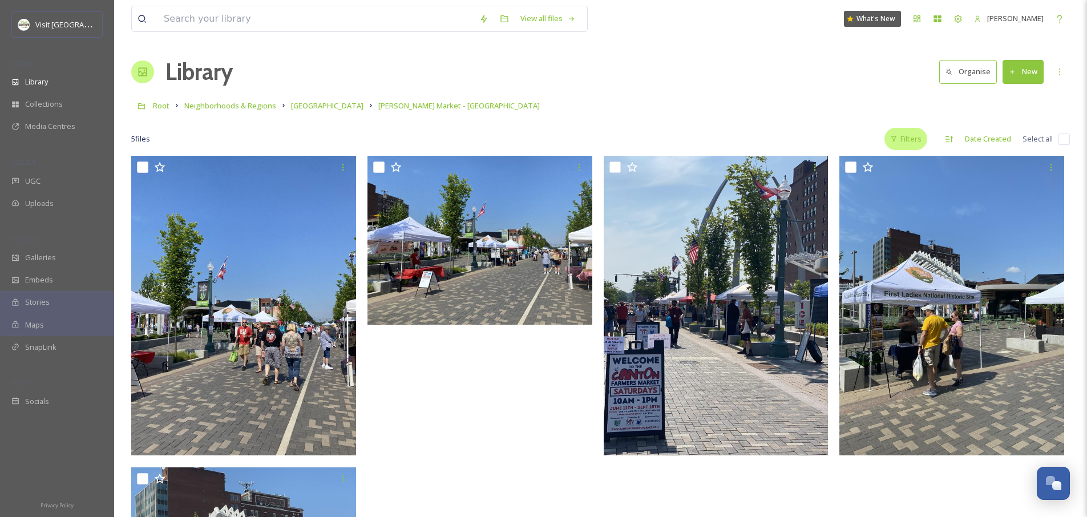
click at [925, 130] on div "Filters" at bounding box center [906, 139] width 43 height 22
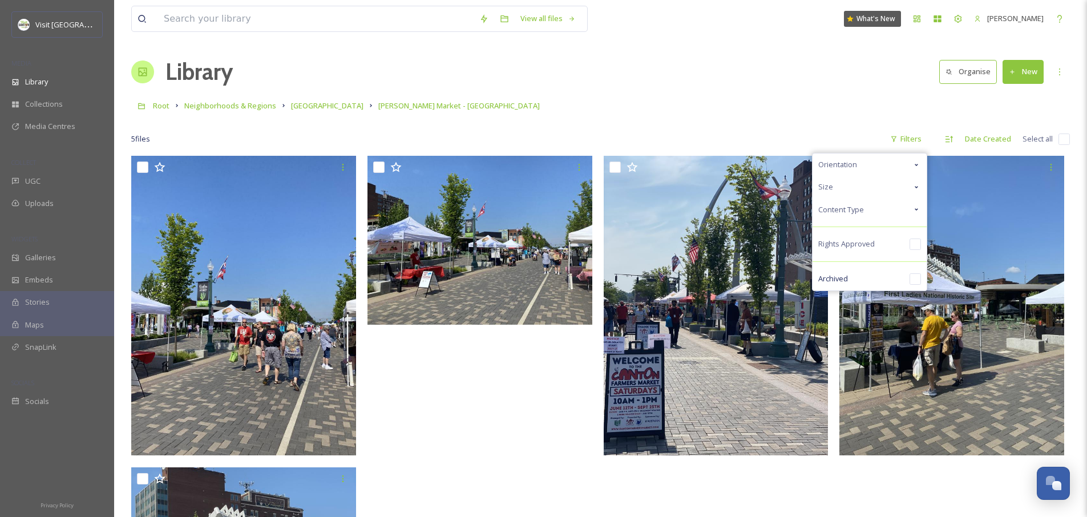
click at [852, 168] on span "Orientation" at bounding box center [838, 164] width 39 height 11
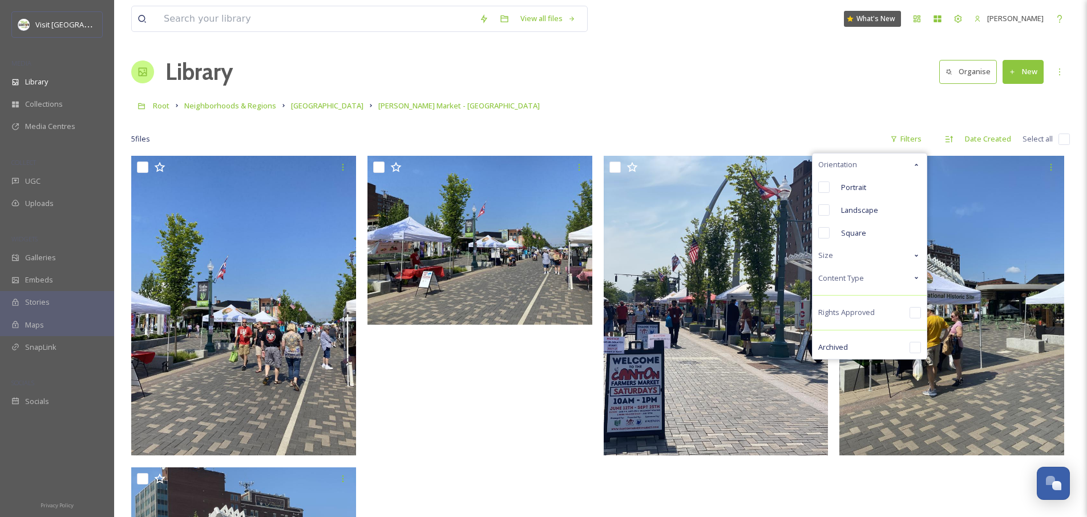
click at [860, 160] on div "Orientation" at bounding box center [870, 165] width 114 height 22
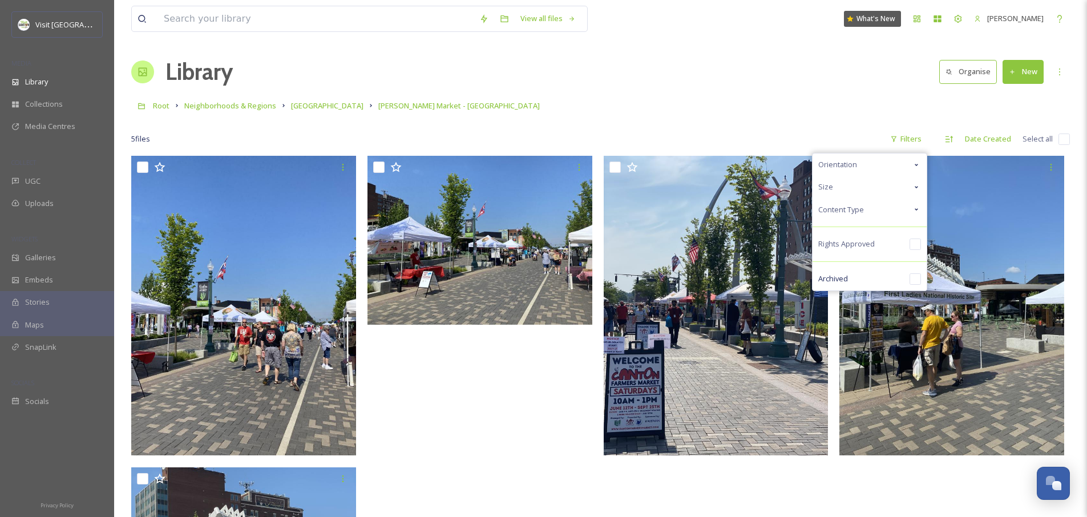
click at [846, 122] on div at bounding box center [600, 121] width 939 height 11
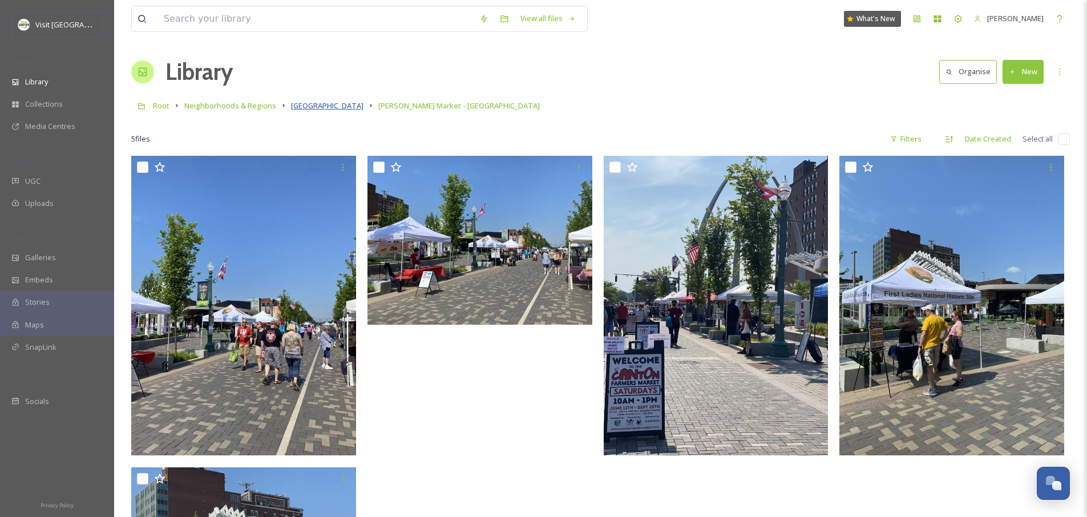
click at [303, 107] on span "[GEOGRAPHIC_DATA]" at bounding box center [327, 105] width 72 height 10
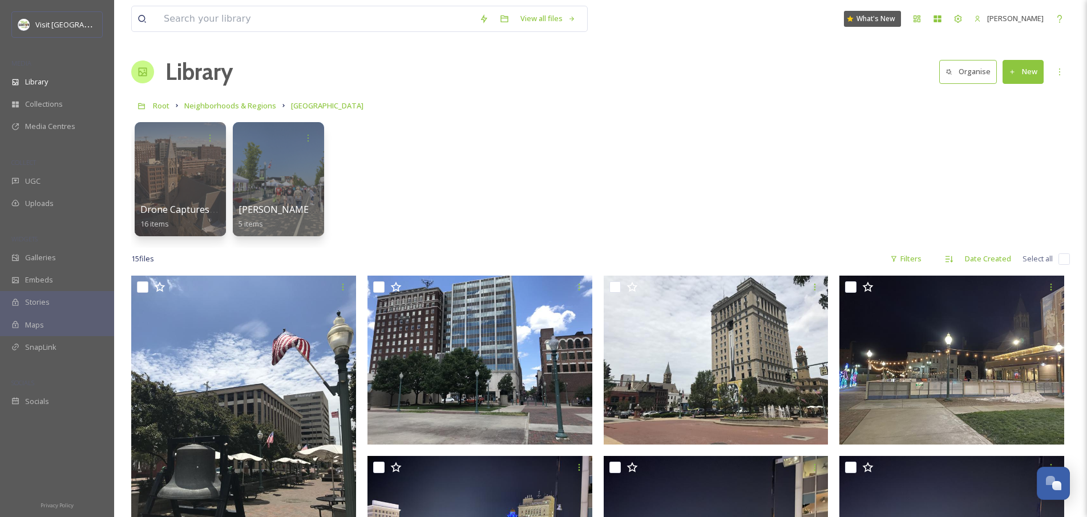
click at [468, 171] on div "Drone Captures - [GEOGRAPHIC_DATA] 16 items [PERSON_NAME][GEOGRAPHIC_DATA] - [G…" at bounding box center [600, 181] width 939 height 131
click at [1011, 70] on icon at bounding box center [1012, 71] width 7 height 7
click at [997, 140] on div "Folder" at bounding box center [1011, 143] width 65 height 22
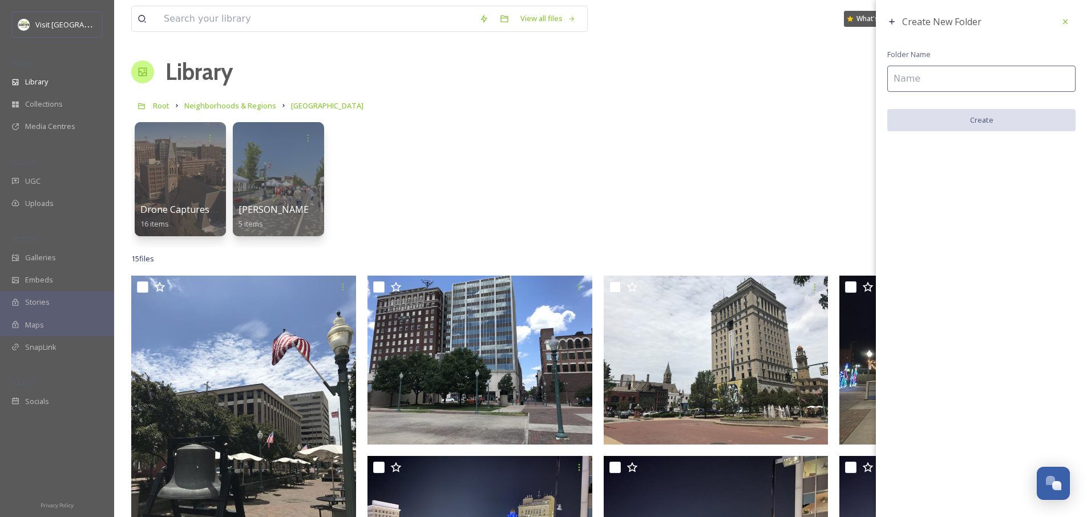
click at [899, 88] on input at bounding box center [982, 79] width 188 height 26
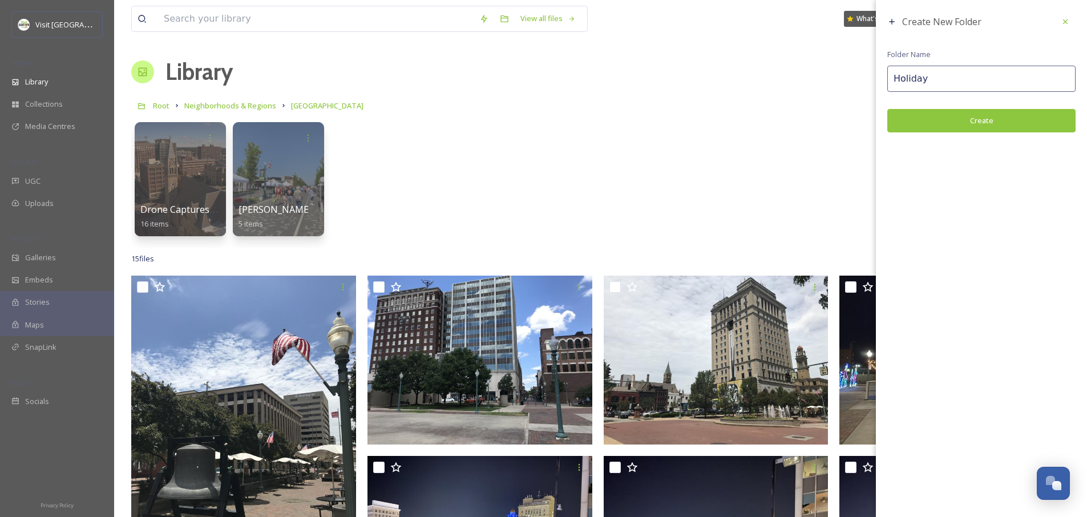
type input "Holiday"
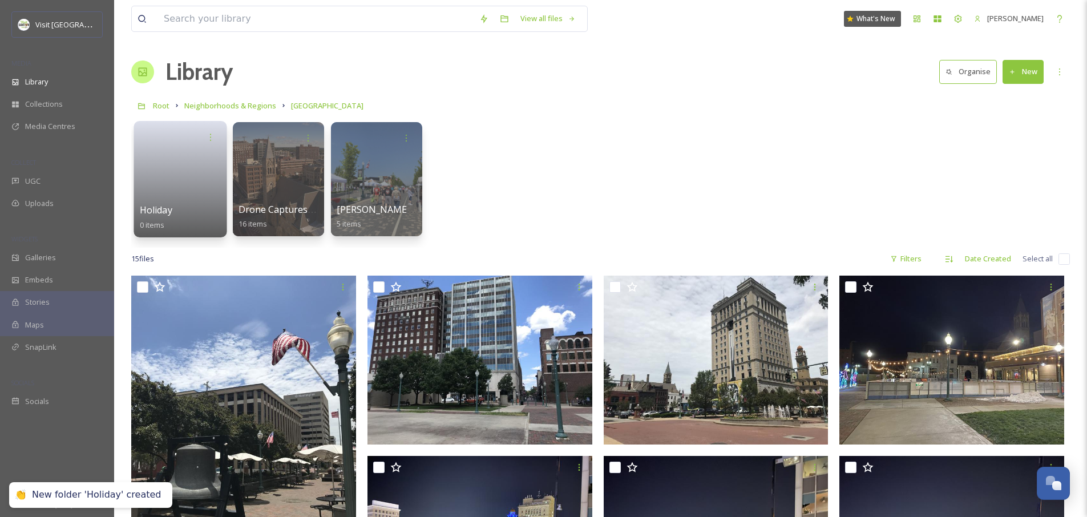
click at [190, 174] on link at bounding box center [181, 175] width 82 height 55
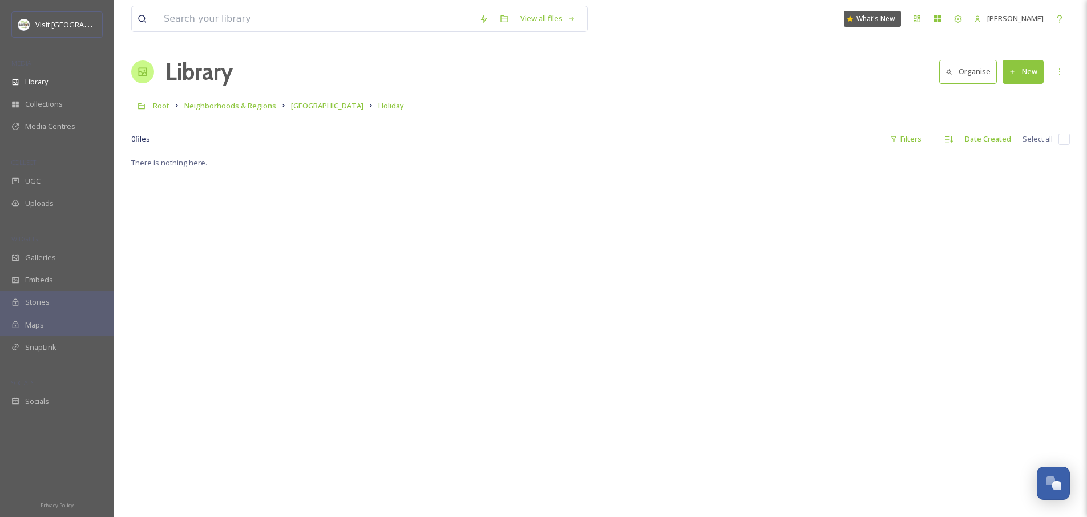
click at [1025, 75] on button "New" at bounding box center [1023, 71] width 41 height 23
click at [1011, 96] on span "File Upload" at bounding box center [1018, 98] width 38 height 11
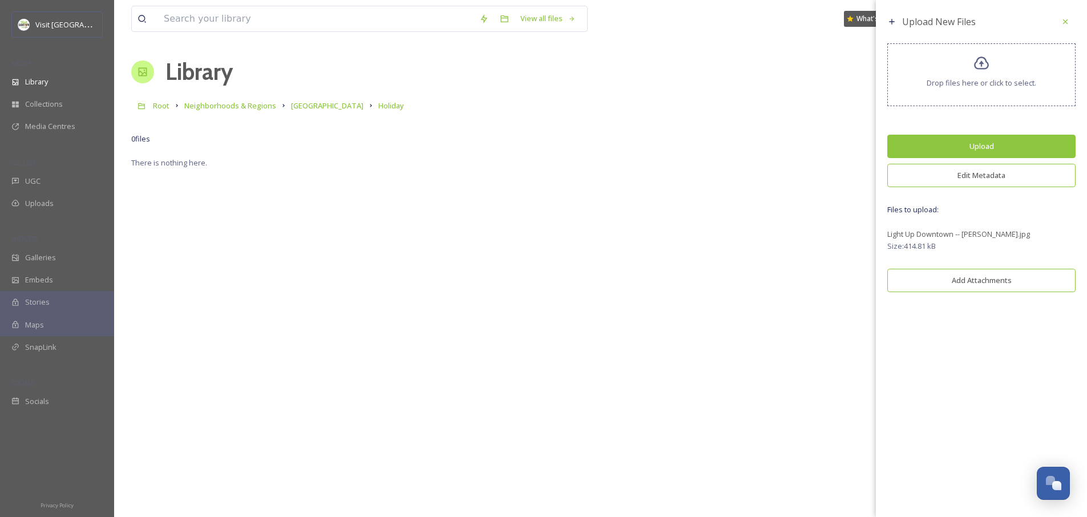
click at [976, 175] on button "Edit Metadata" at bounding box center [982, 175] width 188 height 23
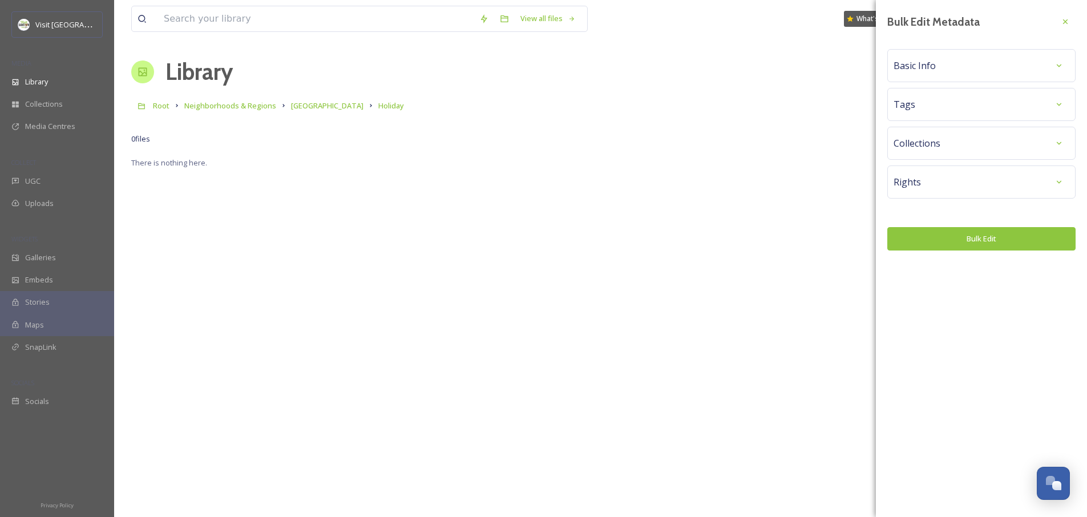
click at [950, 106] on div "Tags" at bounding box center [982, 104] width 176 height 21
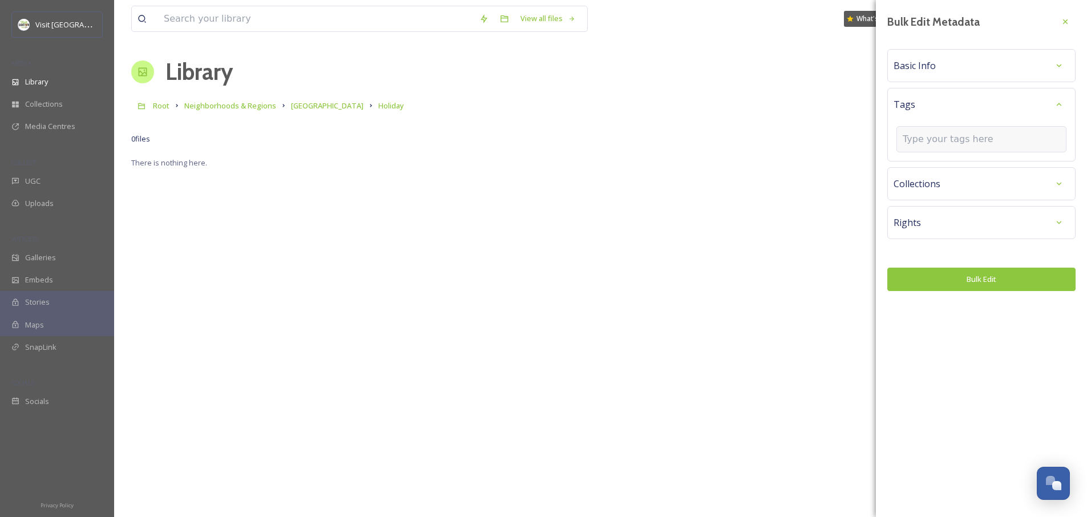
click at [947, 144] on input at bounding box center [960, 139] width 114 height 14
click at [932, 67] on span "Basic Info" at bounding box center [915, 66] width 42 height 14
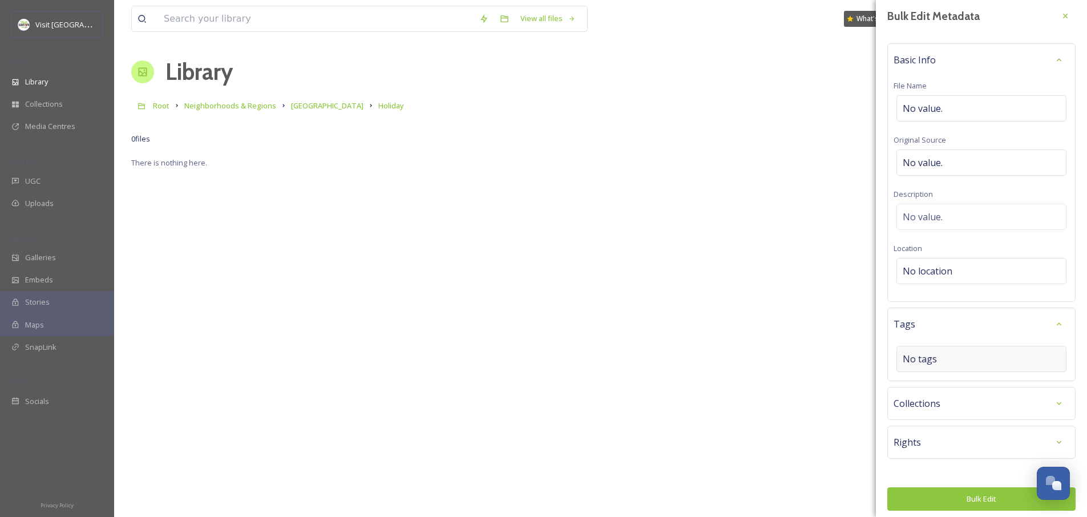
scroll to position [11, 0]
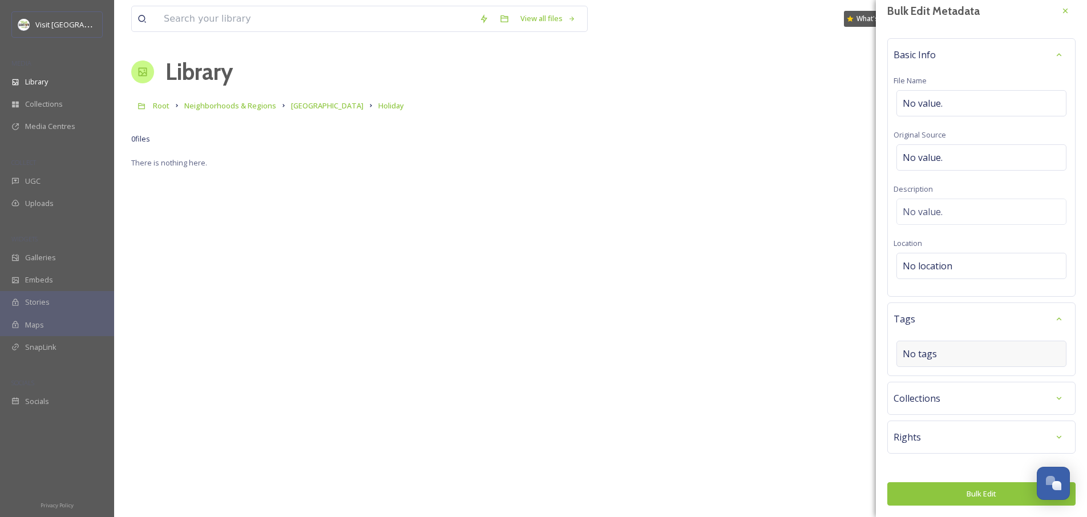
click at [953, 405] on div "Collections" at bounding box center [982, 398] width 176 height 21
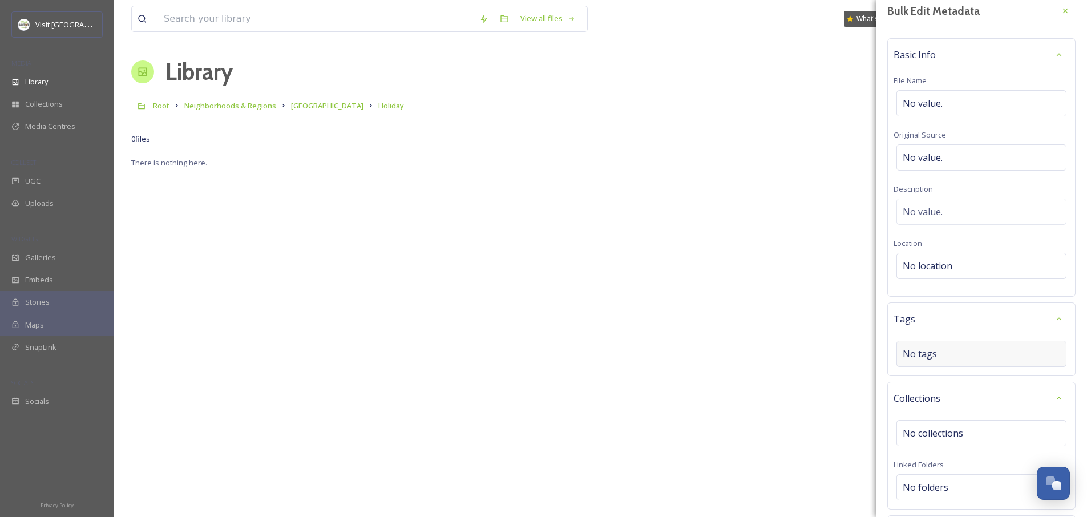
click at [953, 354] on div "No tags" at bounding box center [982, 354] width 170 height 26
type input "Holiday"
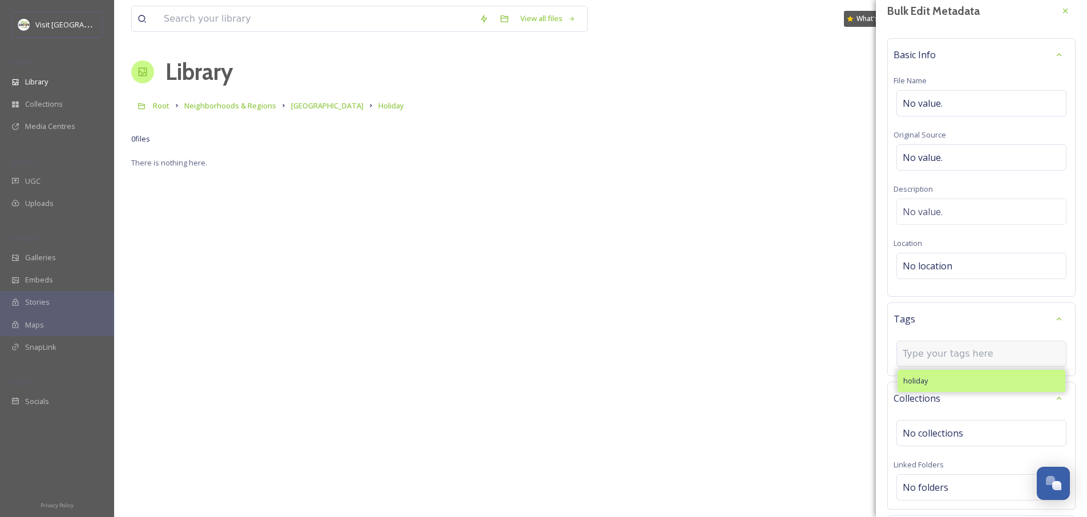
scroll to position [34, 0]
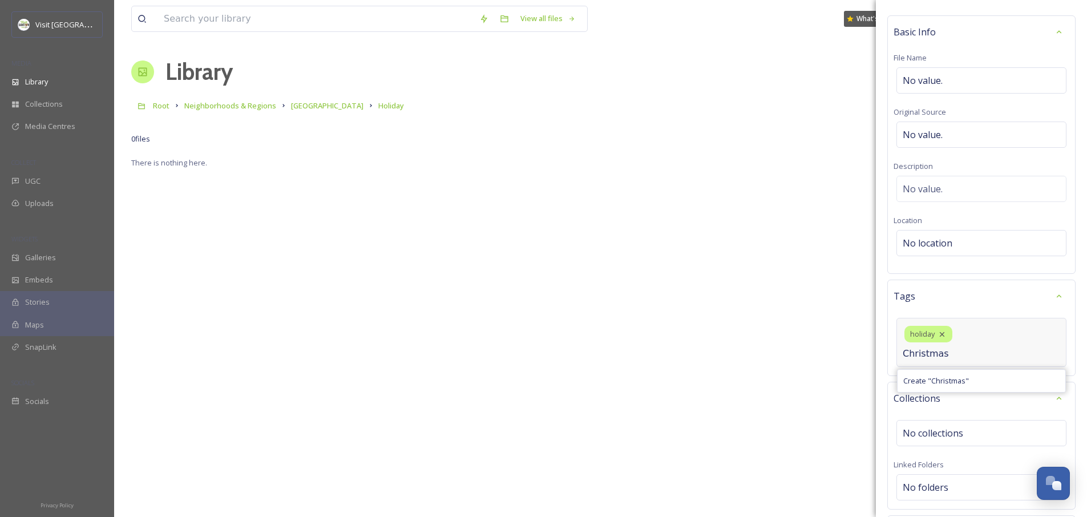
type input "Christmas"
type input "T"
type input "Christmas Lights"
click at [1039, 331] on div "t" at bounding box center [1030, 334] width 26 height 17
click at [1036, 334] on icon at bounding box center [1032, 334] width 9 height 9
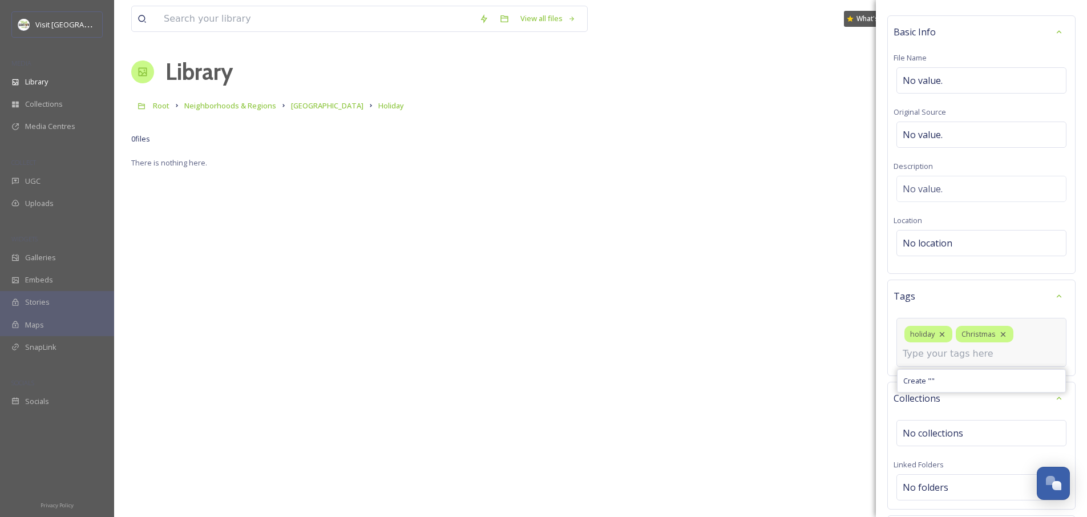
click at [988, 357] on input at bounding box center [960, 354] width 114 height 14
type input "Christmas Lights"
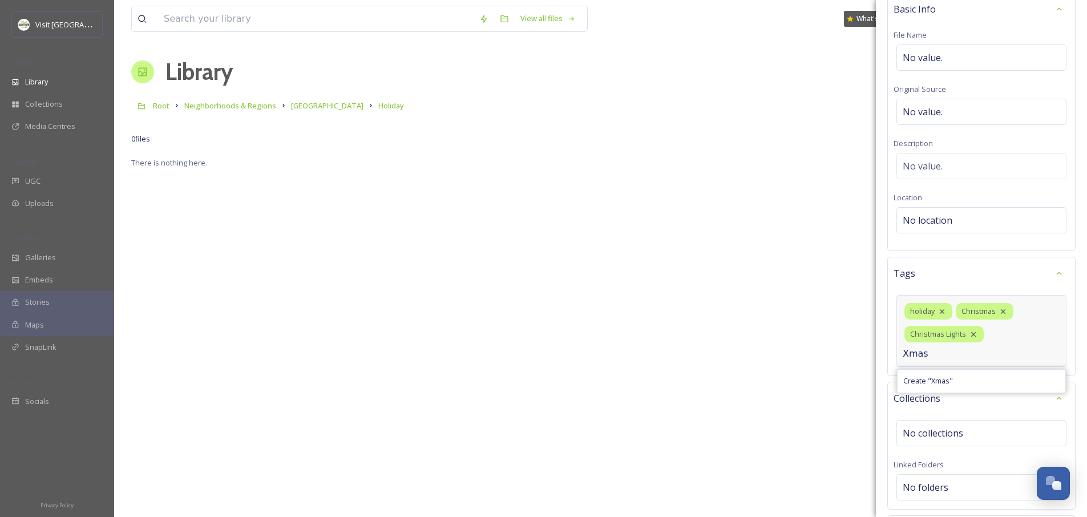
type input "Xmas"
type input "C"
type input "[GEOGRAPHIC_DATA]"
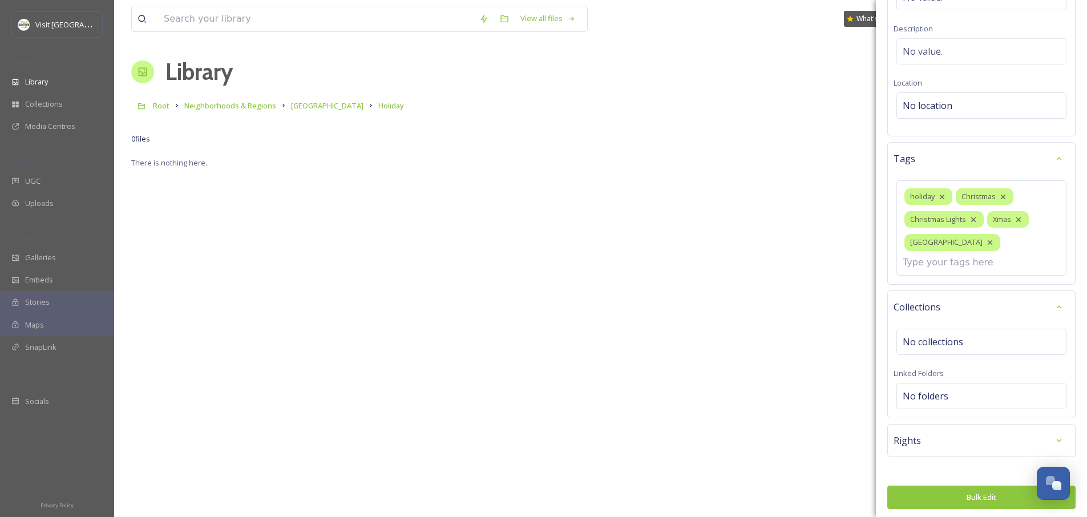
scroll to position [175, 0]
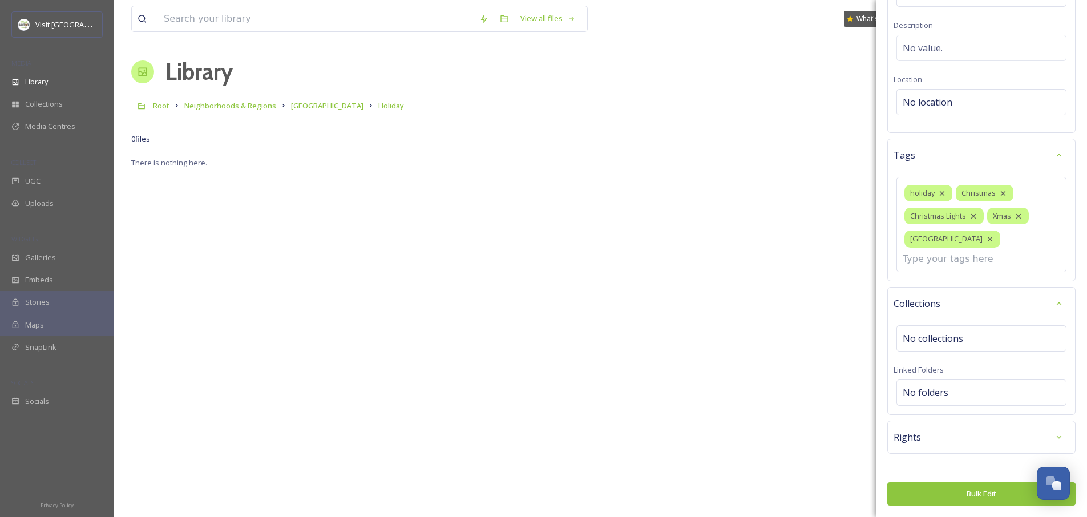
click at [962, 494] on button "Bulk Edit" at bounding box center [982, 493] width 188 height 23
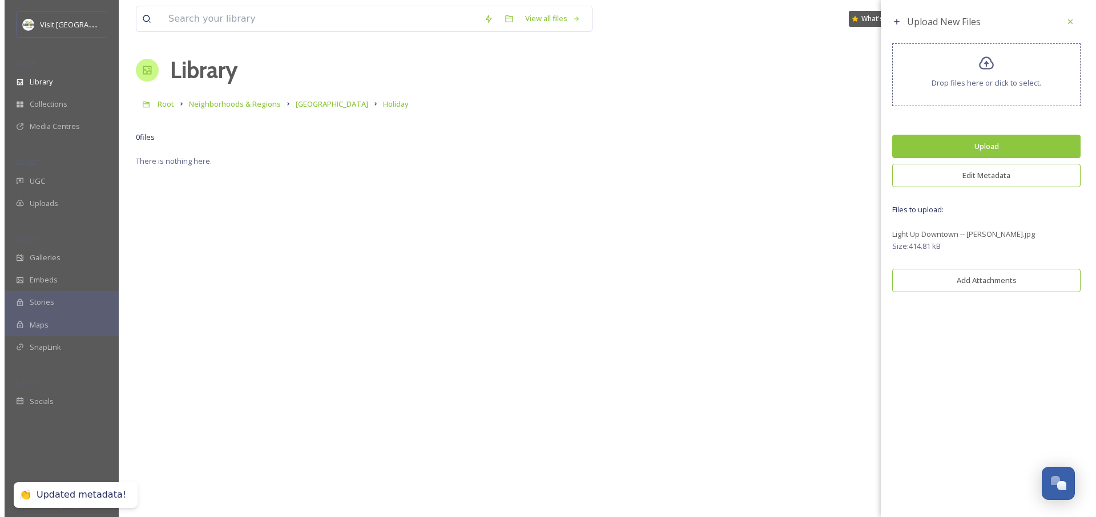
scroll to position [2, 0]
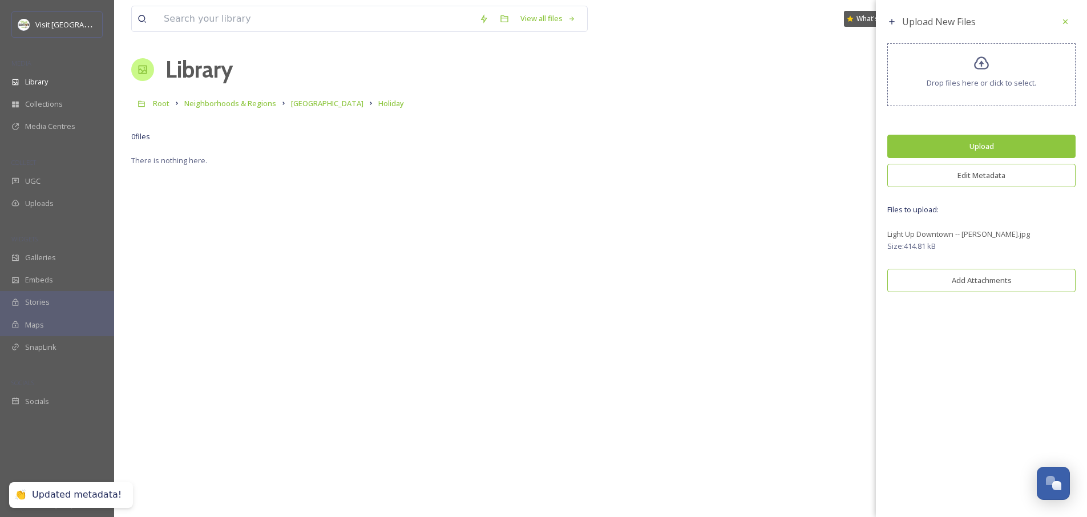
click at [974, 150] on button "Upload" at bounding box center [982, 146] width 188 height 23
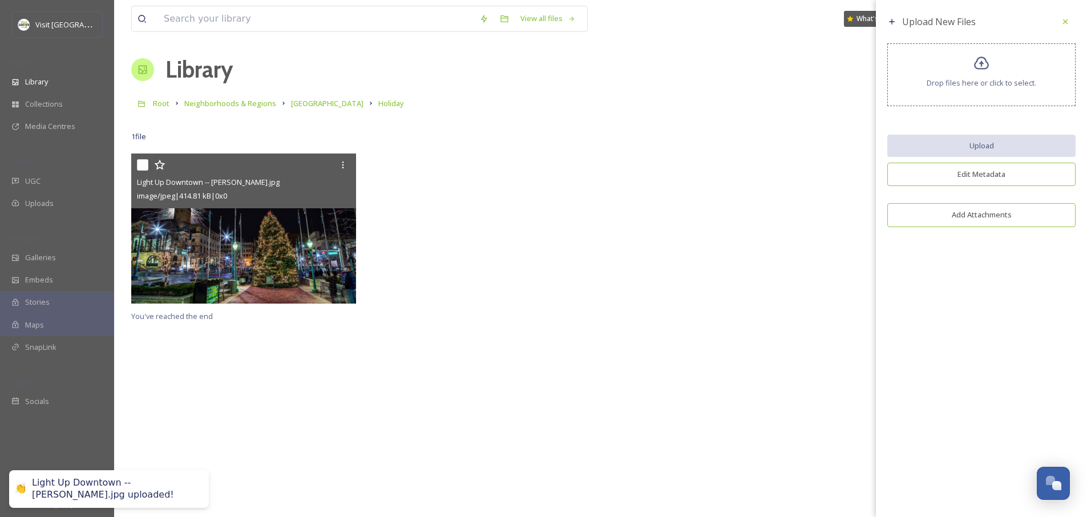
click at [233, 283] on img at bounding box center [243, 229] width 225 height 150
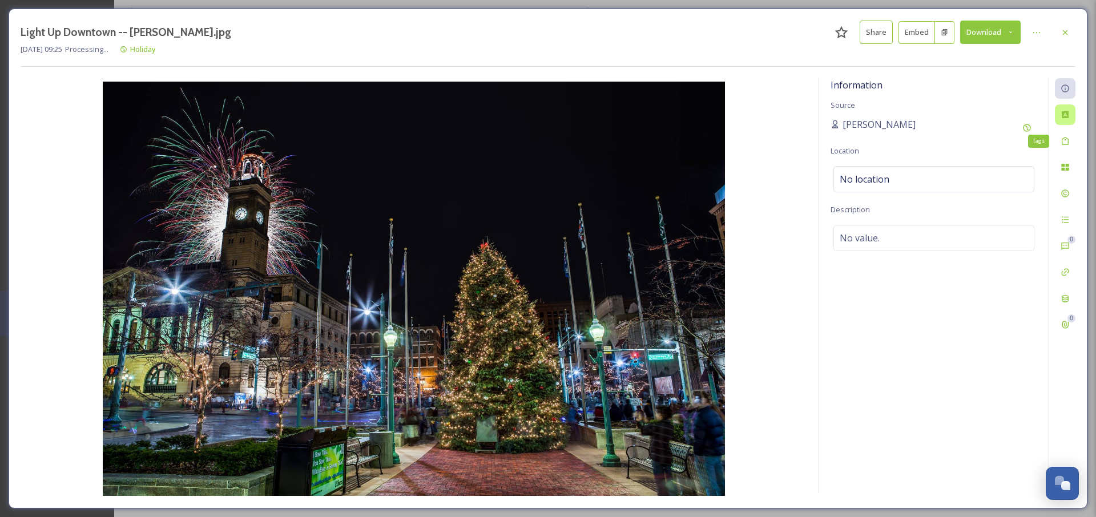
click at [1069, 120] on div at bounding box center [1065, 114] width 21 height 21
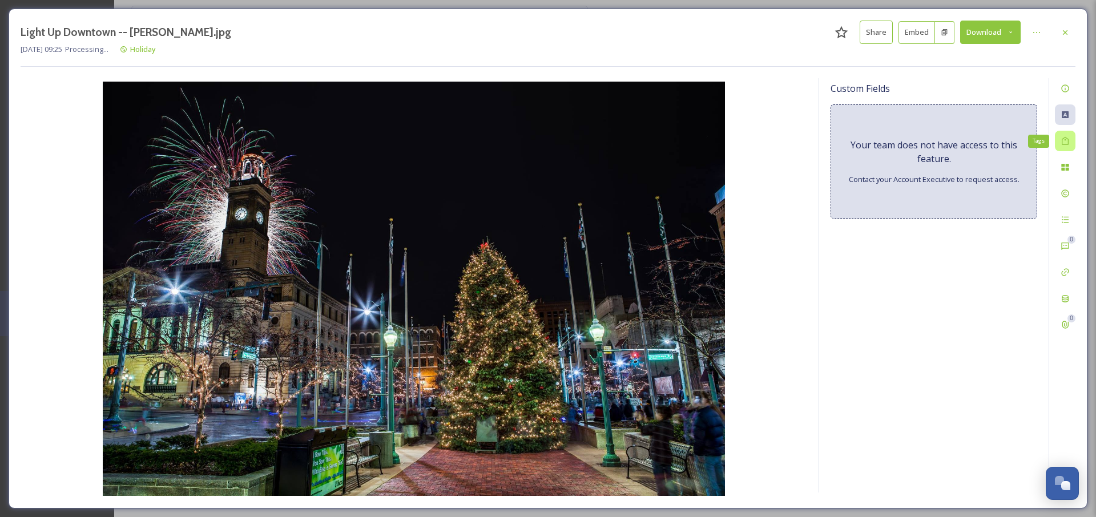
click at [1068, 142] on icon at bounding box center [1065, 141] width 7 height 8
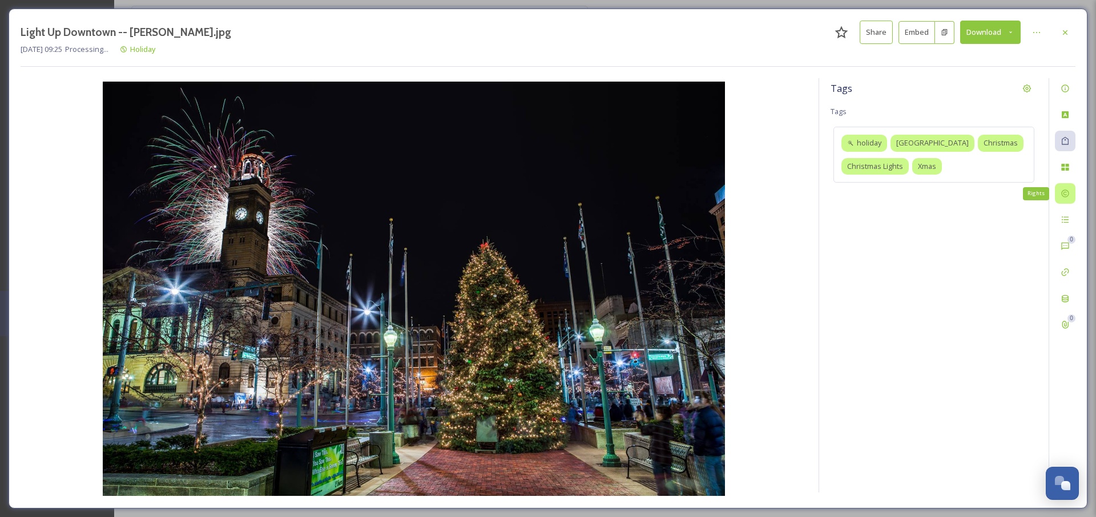
click at [1067, 189] on icon at bounding box center [1065, 193] width 9 height 9
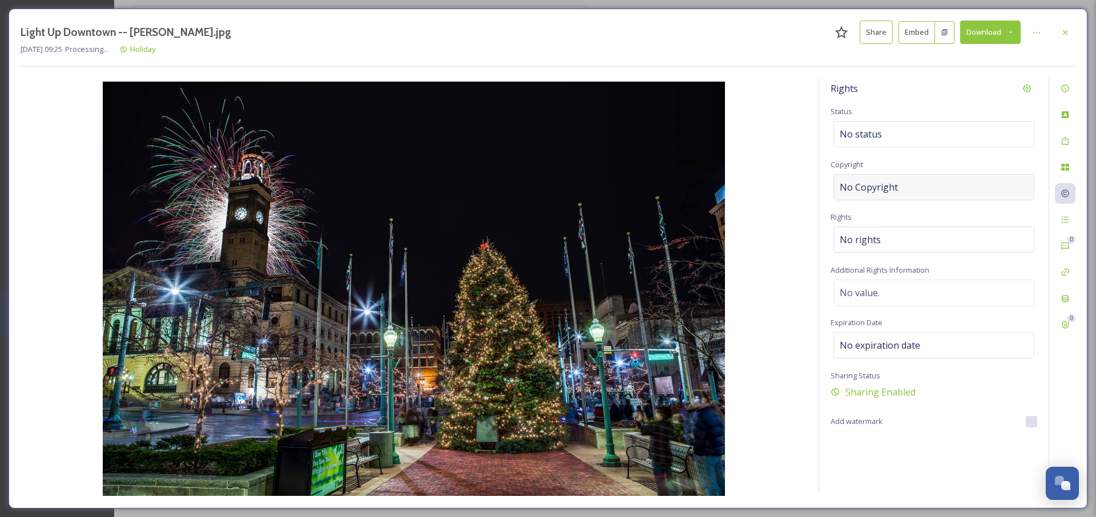
click at [895, 186] on span "No Copyright" at bounding box center [869, 187] width 58 height 14
click at [882, 262] on div "Rights Status No status Copyright Rights No rights Additional Rights Informatio…" at bounding box center [933, 285] width 229 height 414
click at [882, 241] on div "No rights" at bounding box center [933, 240] width 201 height 26
click at [888, 281] on div "Rights Status No status Copyright No Copyright Rights Additional Rights Informa…" at bounding box center [933, 285] width 229 height 414
click at [880, 303] on div "No value." at bounding box center [933, 293] width 201 height 26
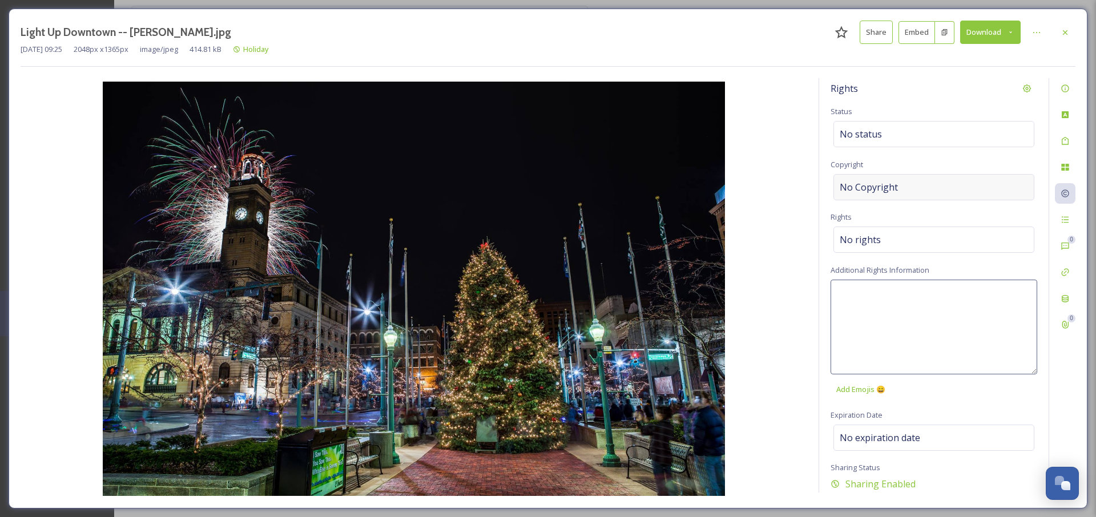
click at [881, 176] on div "No Copyright" at bounding box center [933, 187] width 201 height 26
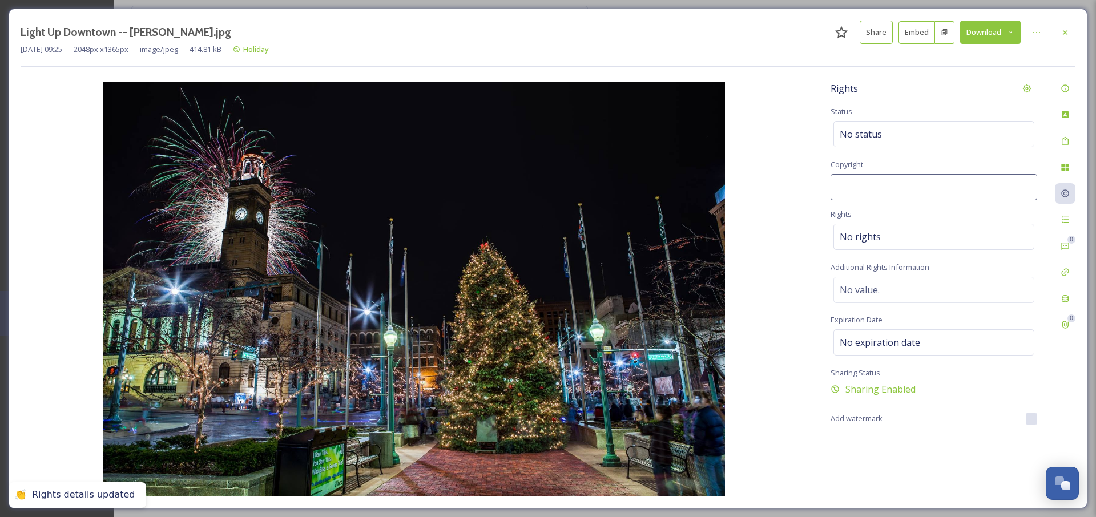
click at [1035, 422] on div "Rights Status No status Copyright Rights No rights Additional Rights Informatio…" at bounding box center [933, 285] width 229 height 414
click at [898, 200] on div "No Copyright" at bounding box center [933, 187] width 201 height 26
type input "[PERSON_NAME]"
click at [784, 212] on img at bounding box center [414, 289] width 787 height 414
click at [1063, 140] on icon at bounding box center [1065, 140] width 9 height 9
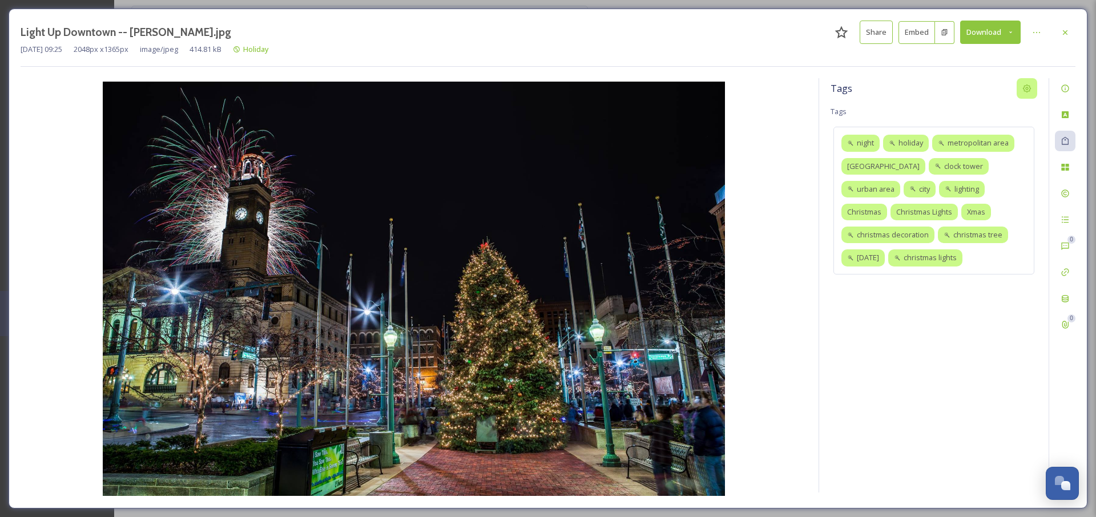
click at [1026, 88] on icon at bounding box center [1026, 88] width 9 height 9
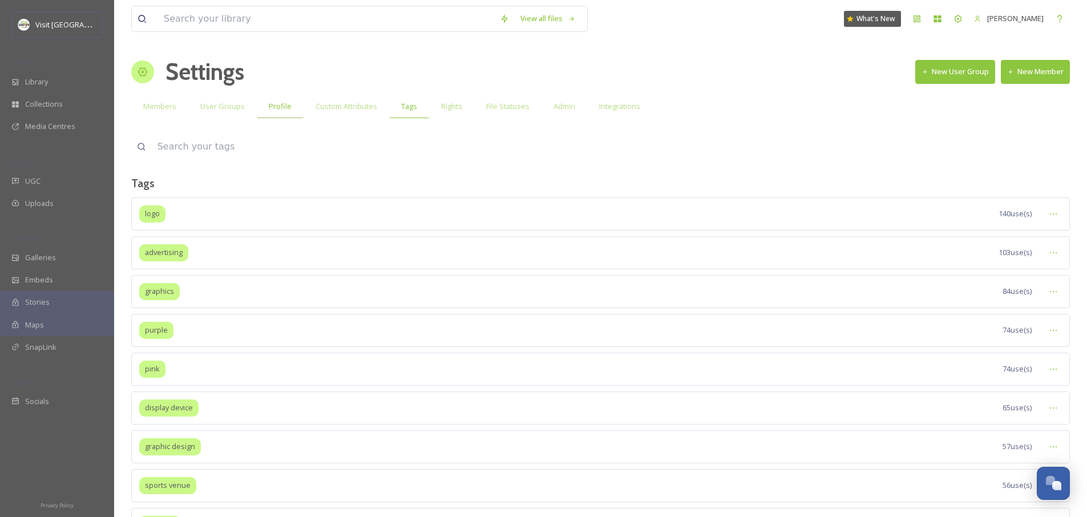
click at [269, 109] on span "Profile" at bounding box center [280, 106] width 23 height 11
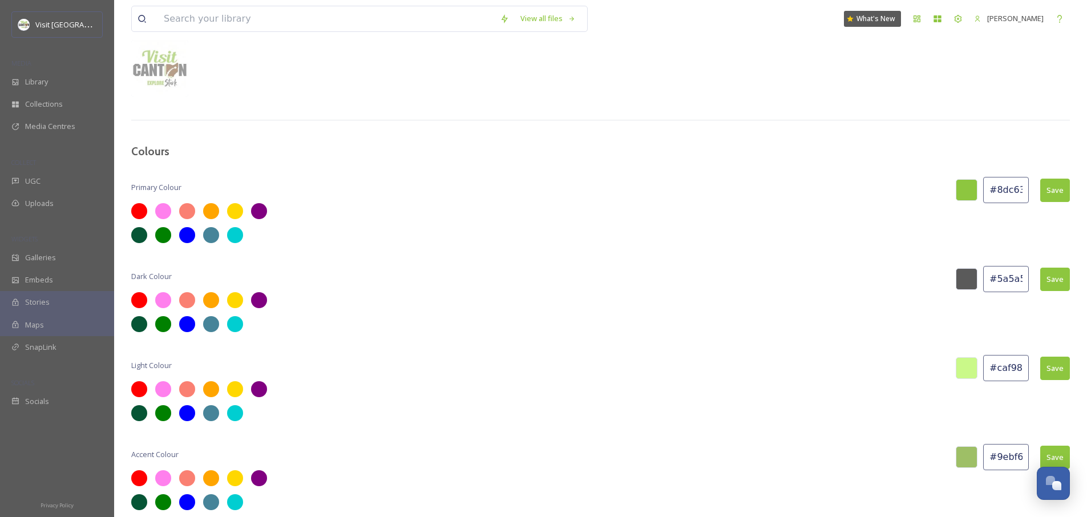
scroll to position [237, 0]
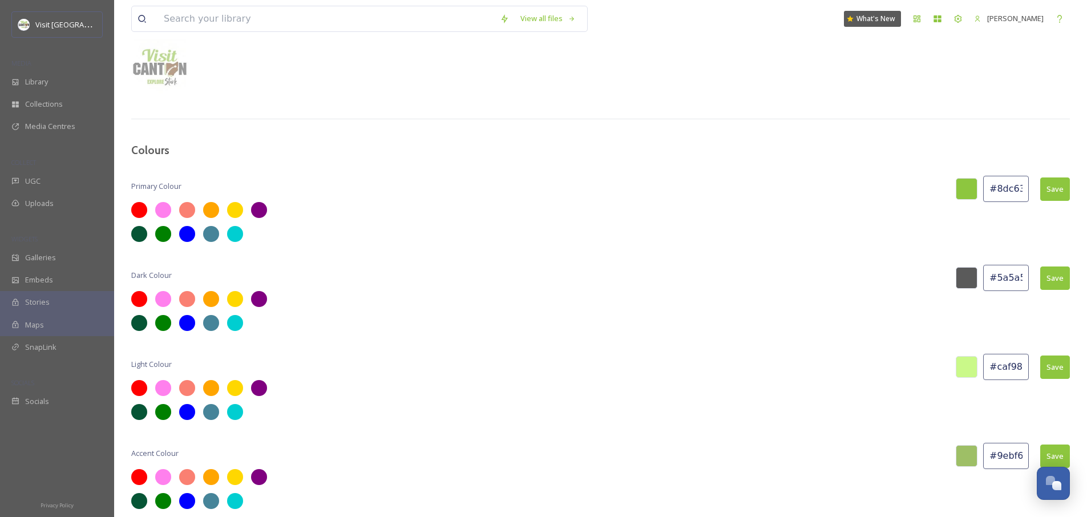
click at [998, 454] on input "#9ebf66" at bounding box center [1006, 456] width 46 height 26
click at [1002, 454] on input "#9ebf66" at bounding box center [1006, 456] width 46 height 26
type input "B"
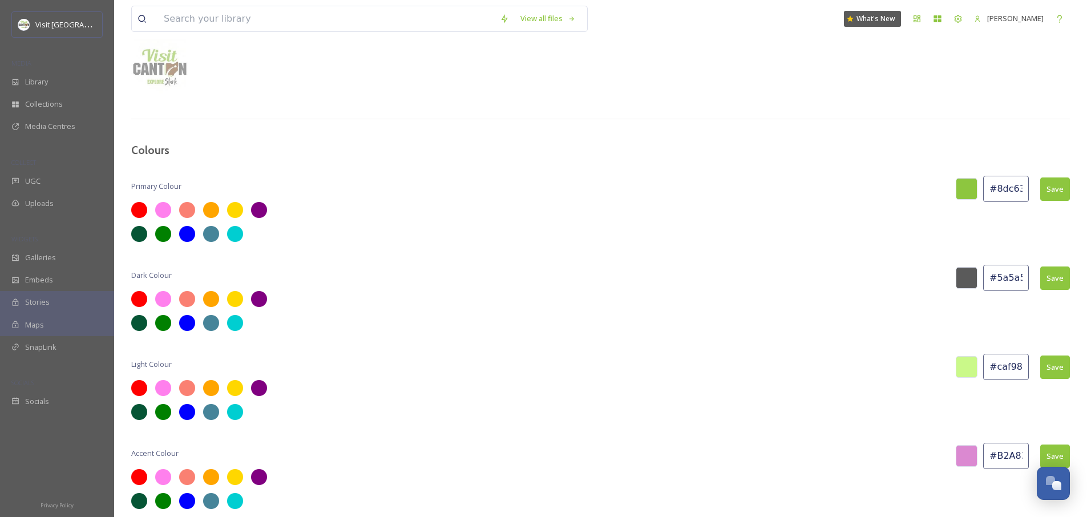
scroll to position [0, 1]
type input "#B23A83"
click at [1061, 452] on button "Save" at bounding box center [1056, 456] width 30 height 23
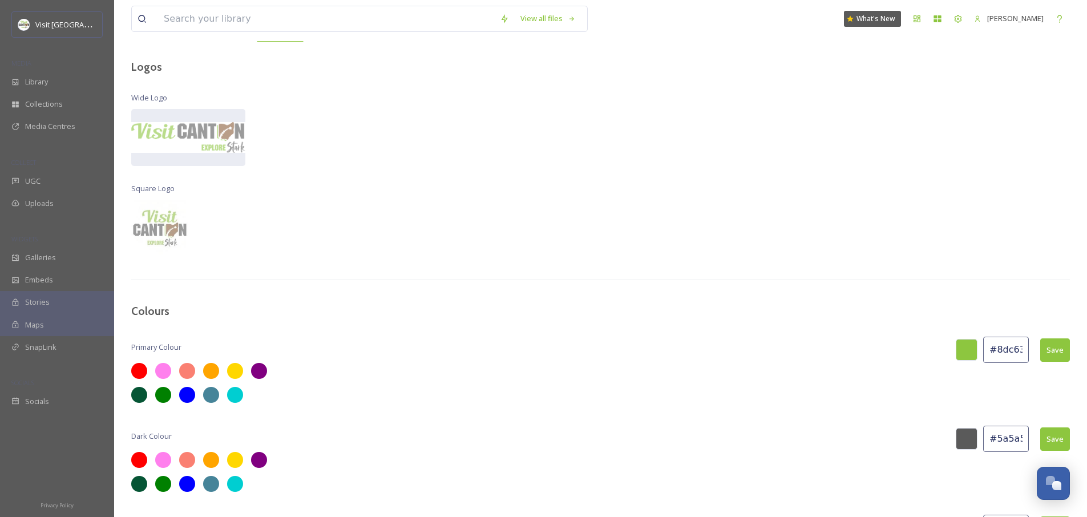
scroll to position [0, 0]
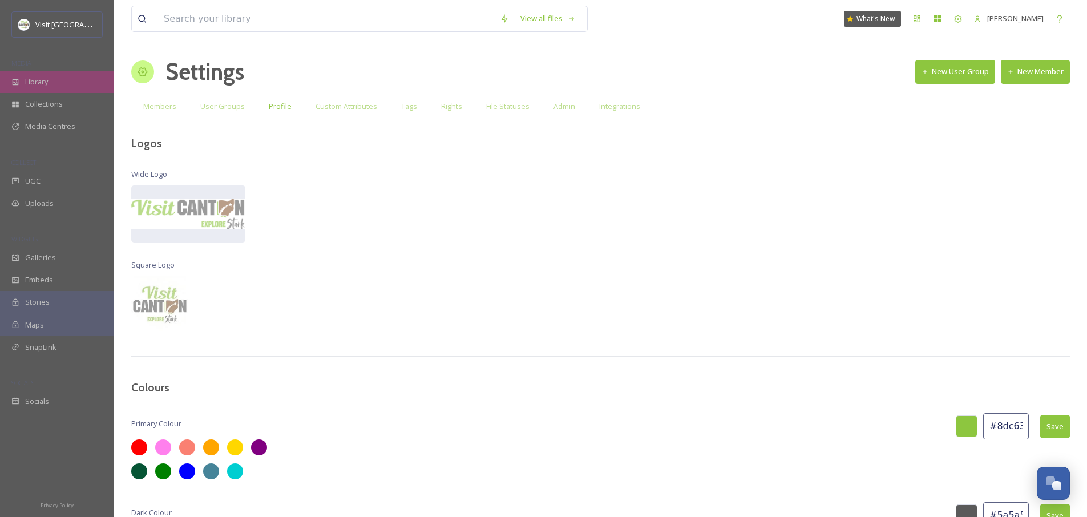
click at [30, 76] on span "Library" at bounding box center [36, 81] width 23 height 11
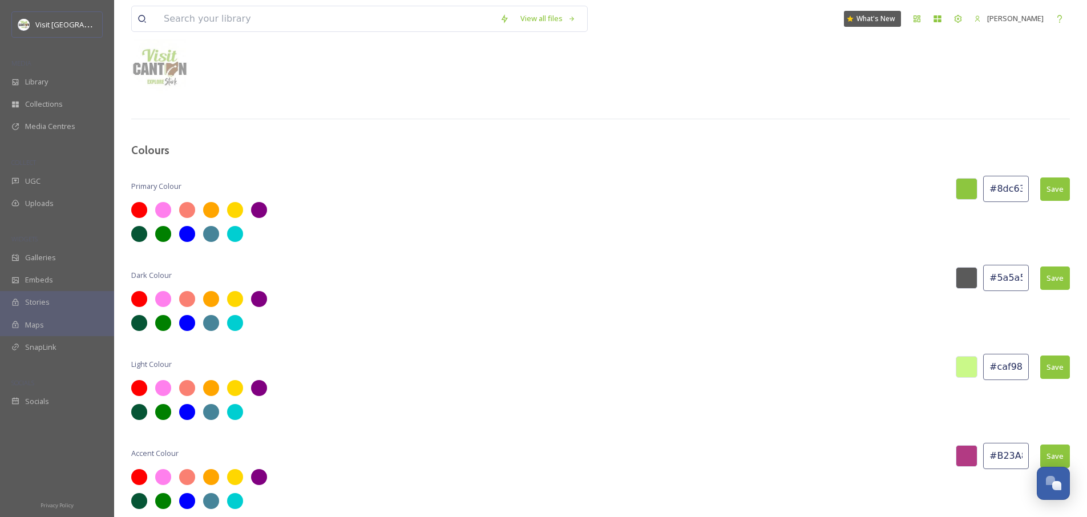
click at [1007, 370] on input "#caf989" at bounding box center [1006, 367] width 46 height 26
click at [1017, 362] on input "#caf989" at bounding box center [1006, 367] width 46 height 26
click at [990, 276] on input "#5a5a5a" at bounding box center [1006, 278] width 46 height 26
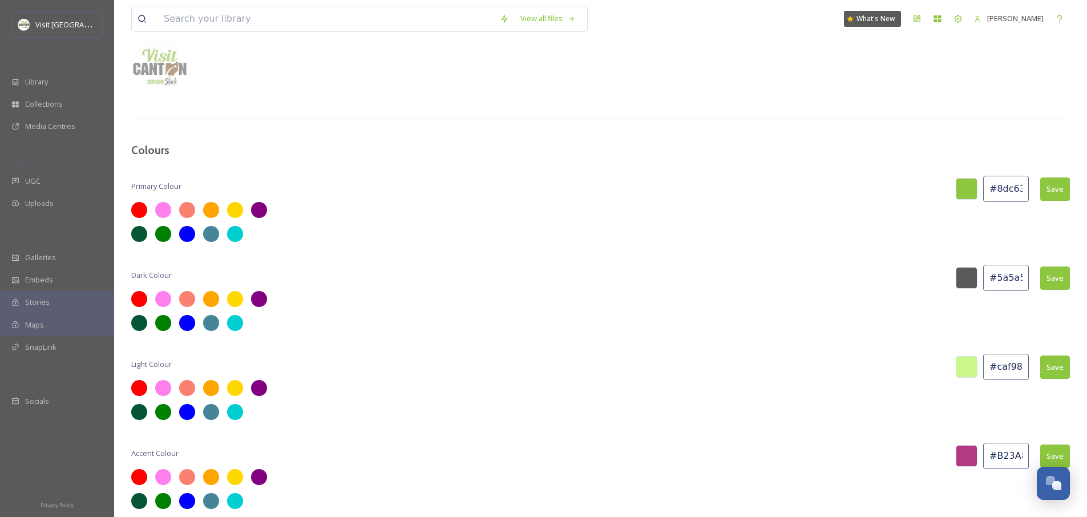
click at [974, 280] on div at bounding box center [967, 278] width 22 height 22
click at [1002, 277] on input "#5a5a5a" at bounding box center [1006, 278] width 46 height 26
click at [1006, 278] on input "#5a5a5a" at bounding box center [1006, 278] width 46 height 26
type input "#585858"
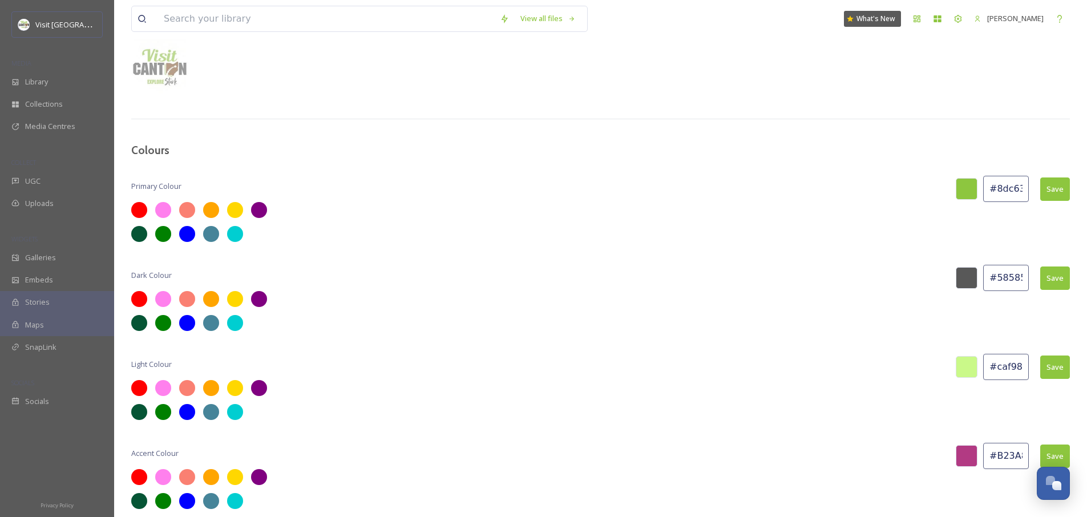
click at [1056, 283] on button "Save" at bounding box center [1056, 278] width 30 height 23
click at [1058, 283] on button "Save" at bounding box center [1056, 278] width 30 height 23
click at [936, 22] on icon at bounding box center [937, 18] width 9 height 9
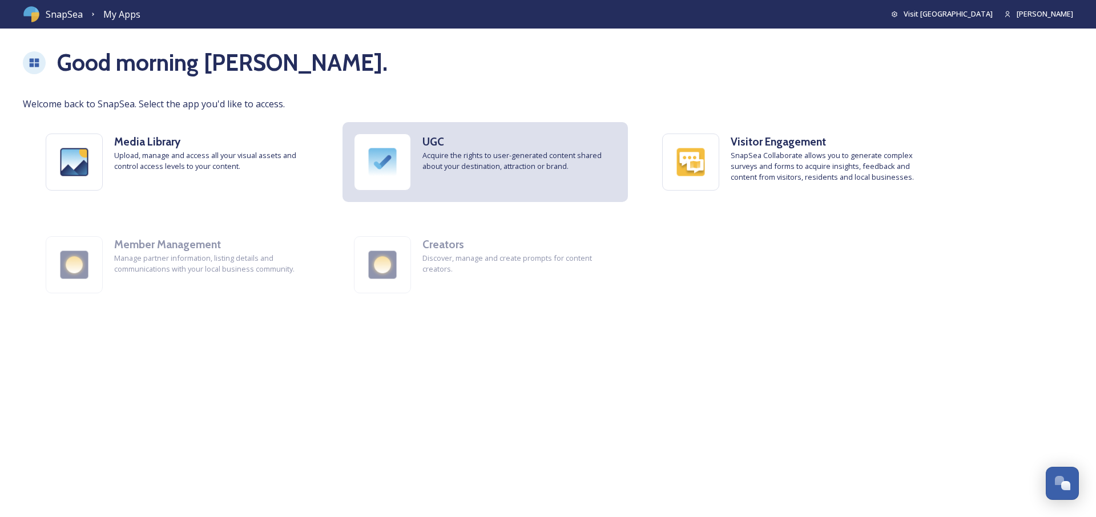
click at [571, 179] on div "UGC Acquire the rights to user-generated content shared about your destination,…" at bounding box center [484, 162] width 285 height 80
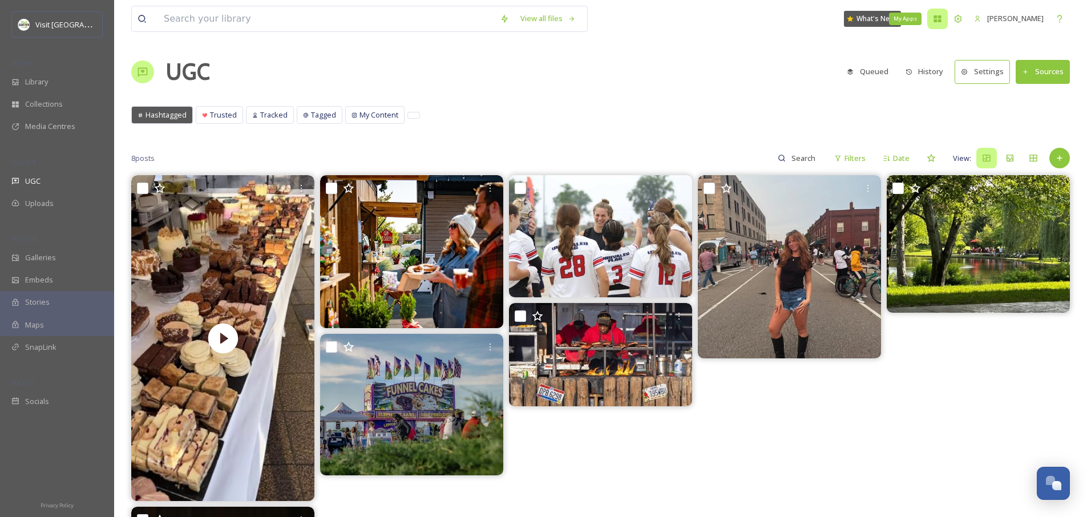
click at [933, 23] on div "My Apps" at bounding box center [938, 19] width 21 height 21
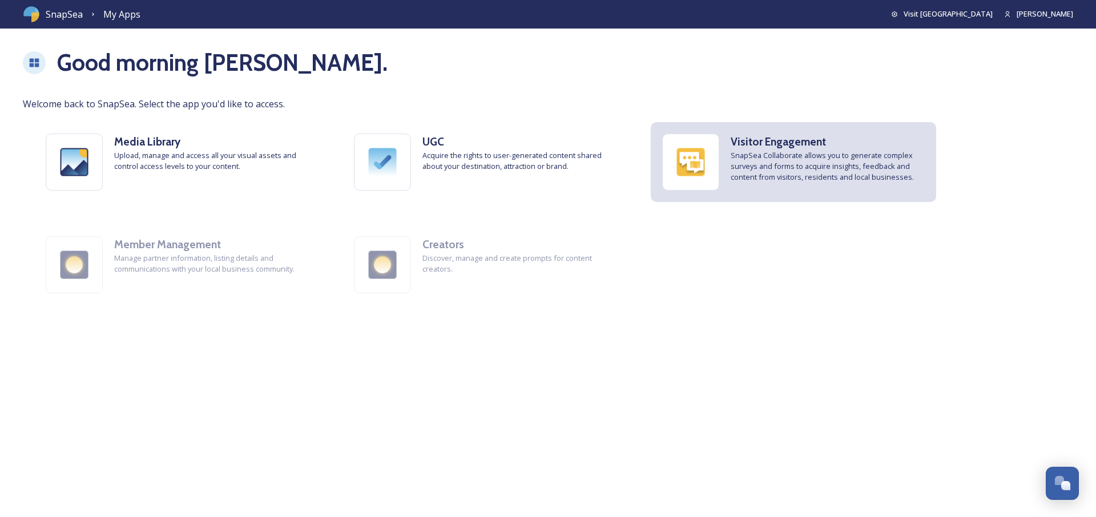
click at [833, 160] on span "SnapSea Collaborate allows you to generate complex surveys and forms to acquire…" at bounding box center [828, 166] width 194 height 33
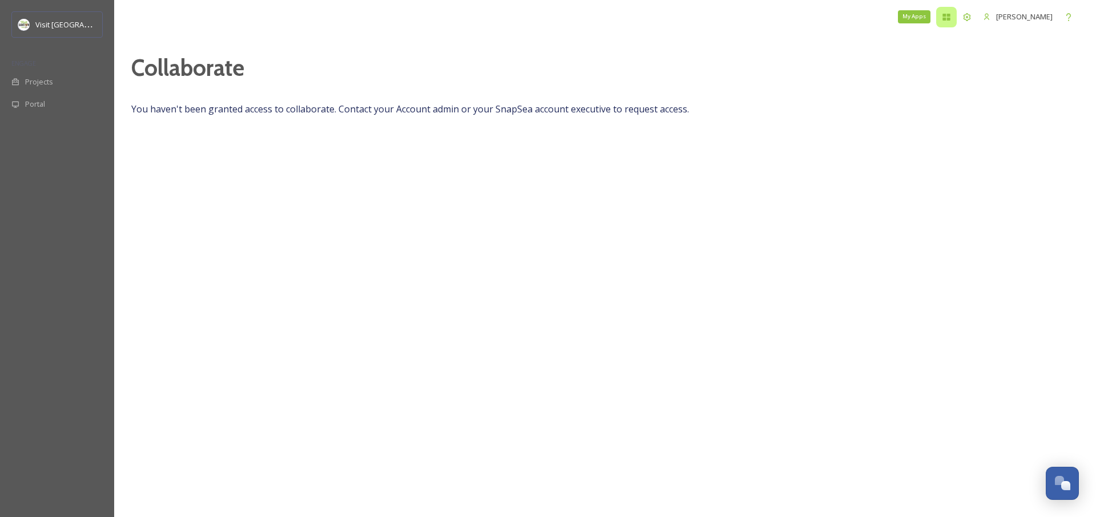
click at [944, 17] on icon at bounding box center [946, 17] width 7 height 7
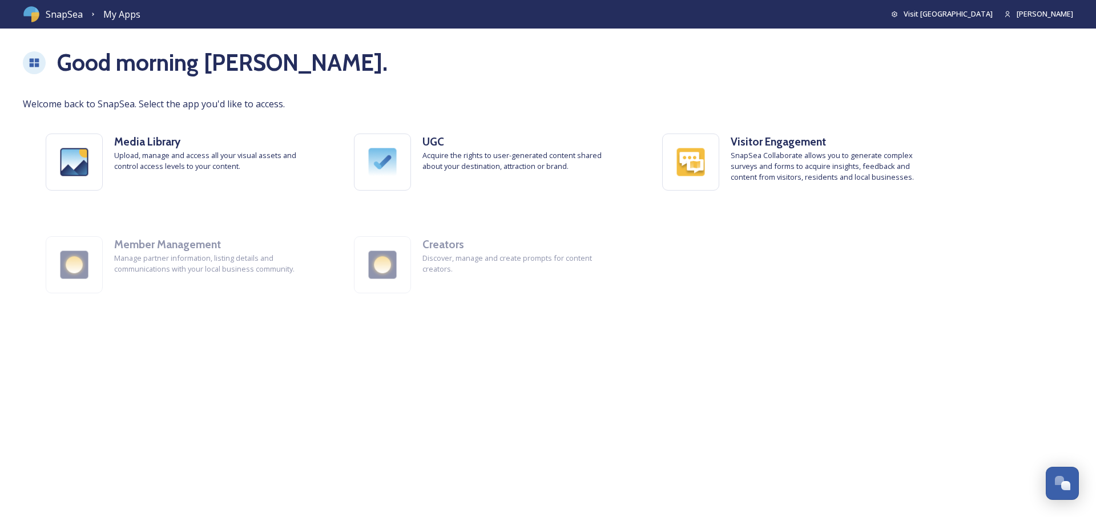
click at [74, 17] on span "SnapSea" at bounding box center [64, 14] width 37 height 14
click at [959, 14] on span "Visit [GEOGRAPHIC_DATA]" at bounding box center [948, 14] width 89 height 10
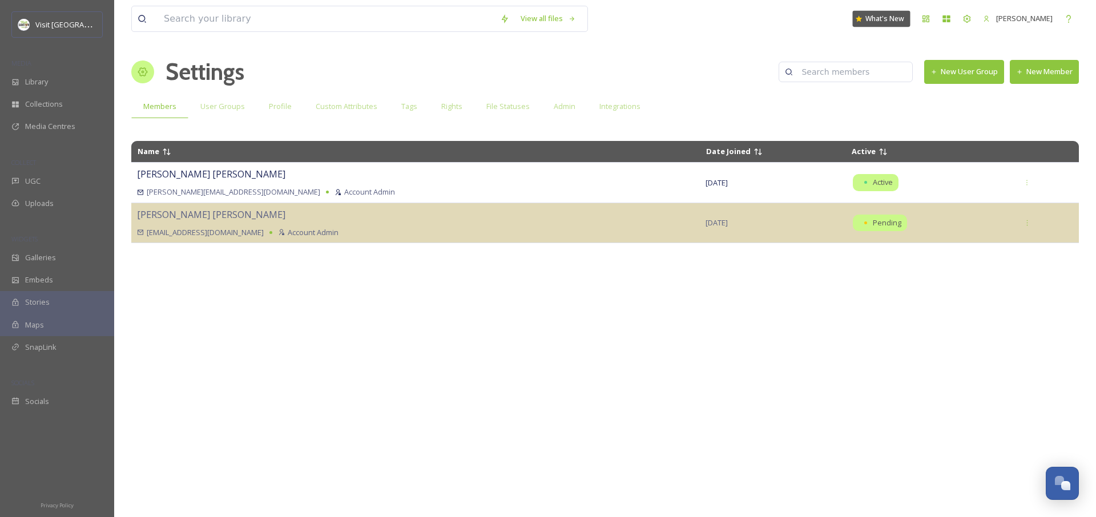
click at [884, 19] on div "What's New" at bounding box center [882, 19] width 58 height 16
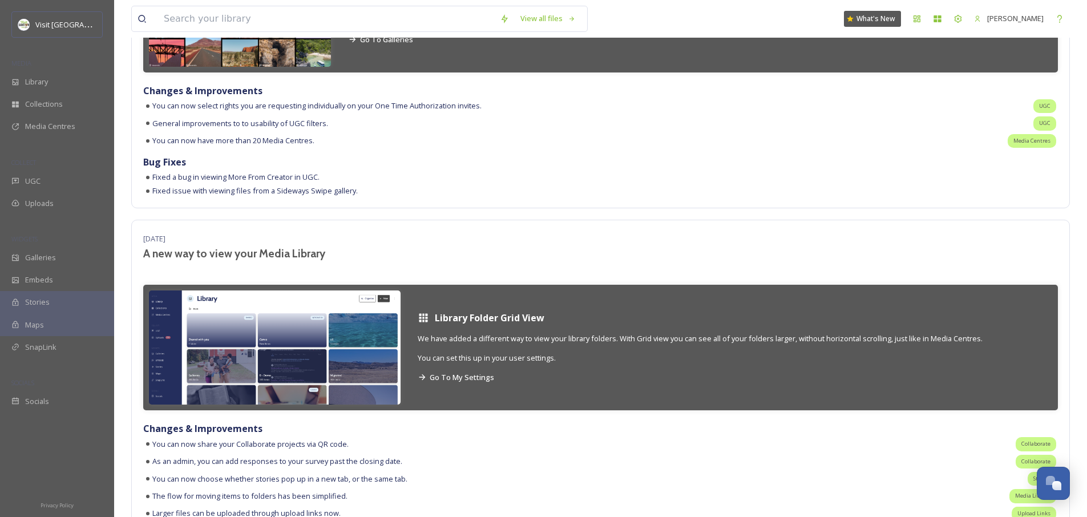
scroll to position [1383, 0]
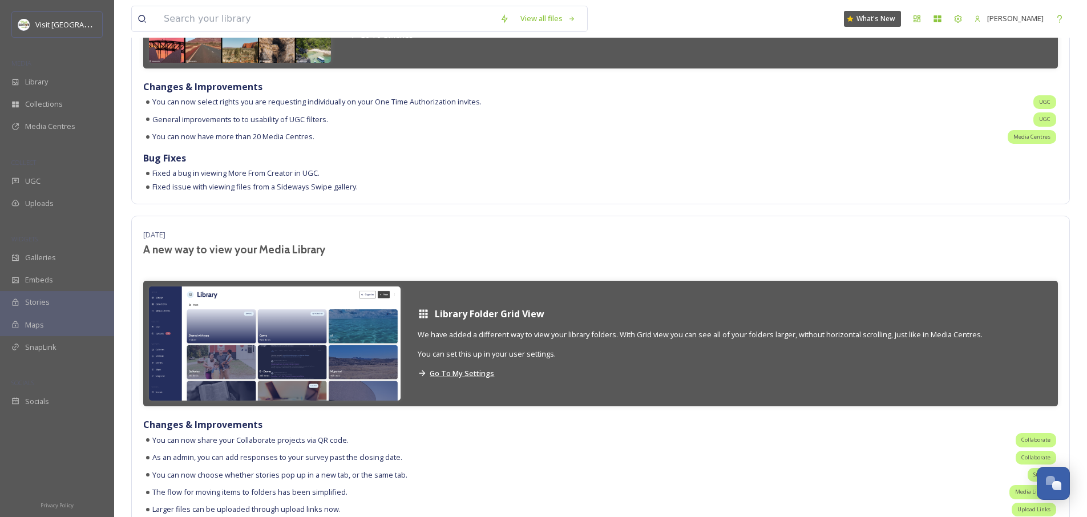
click at [465, 374] on span "Go To My Settings" at bounding box center [462, 373] width 65 height 10
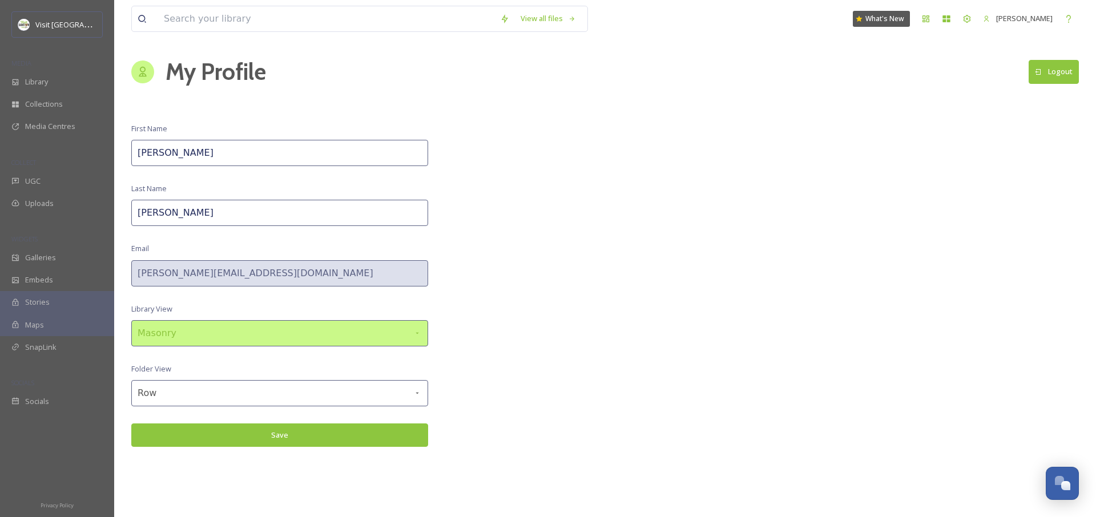
click at [336, 334] on div "Masonry" at bounding box center [279, 333] width 297 height 26
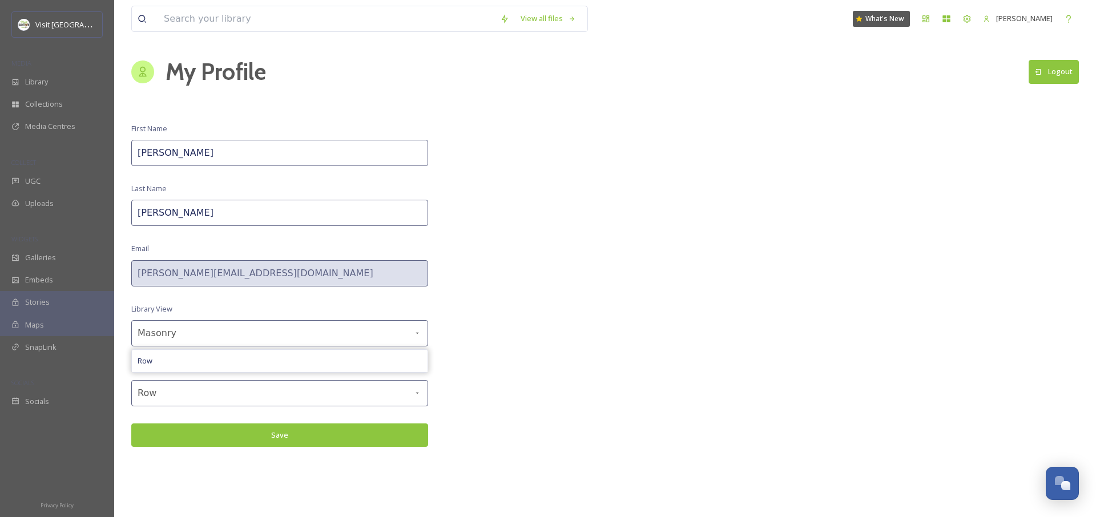
click at [514, 313] on div "View all files What's New [PERSON_NAME] My Profile Logout First Name [PERSON_NA…" at bounding box center [605, 258] width 982 height 517
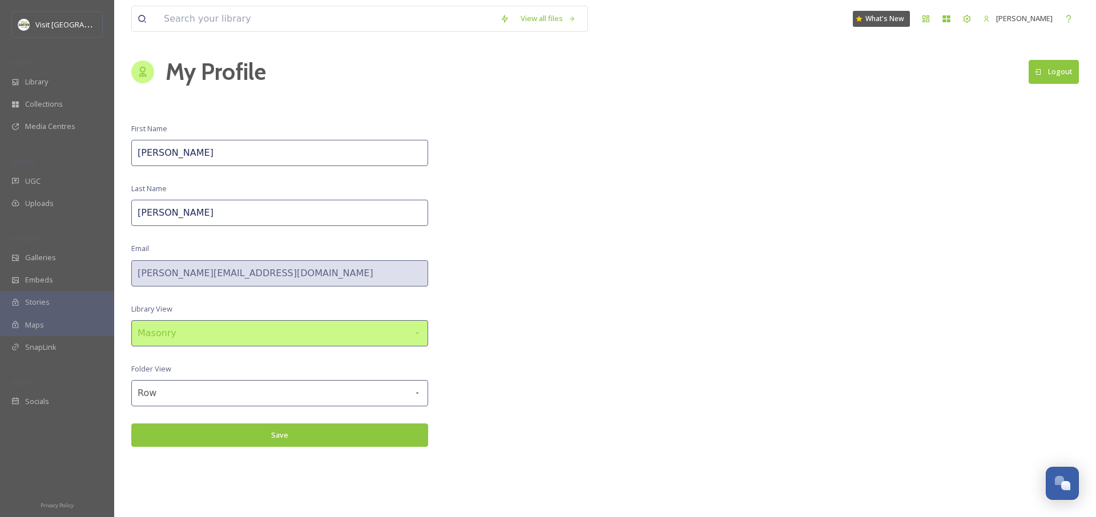
click at [364, 326] on div "Masonry" at bounding box center [279, 333] width 297 height 26
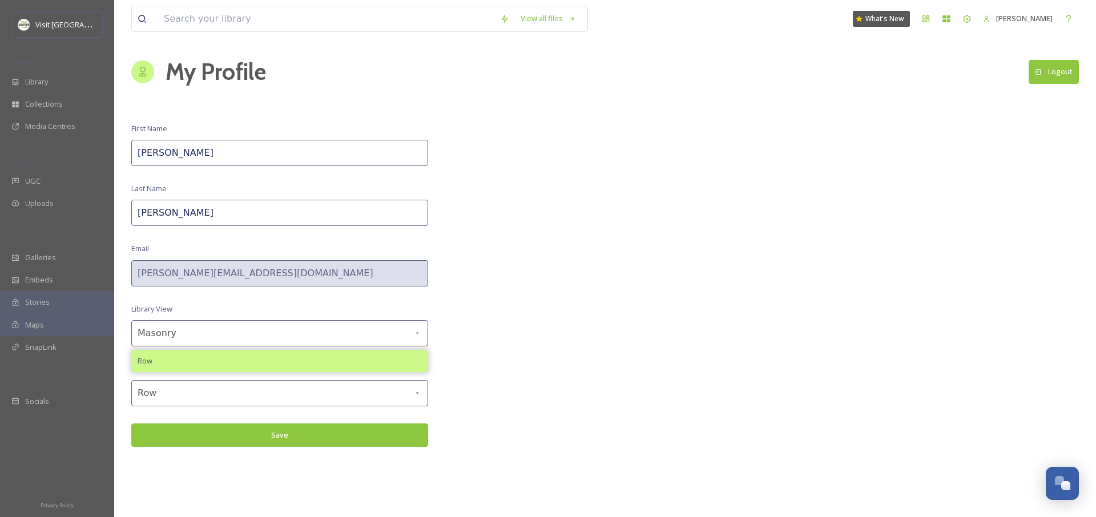
click at [262, 362] on div "Row" at bounding box center [280, 361] width 296 height 22
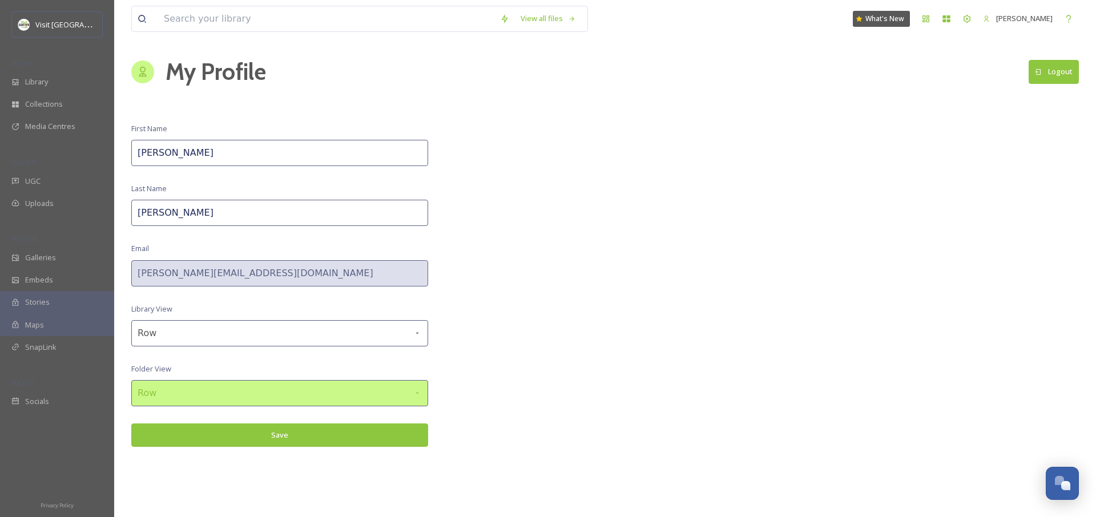
click at [256, 400] on div "Row" at bounding box center [279, 393] width 297 height 26
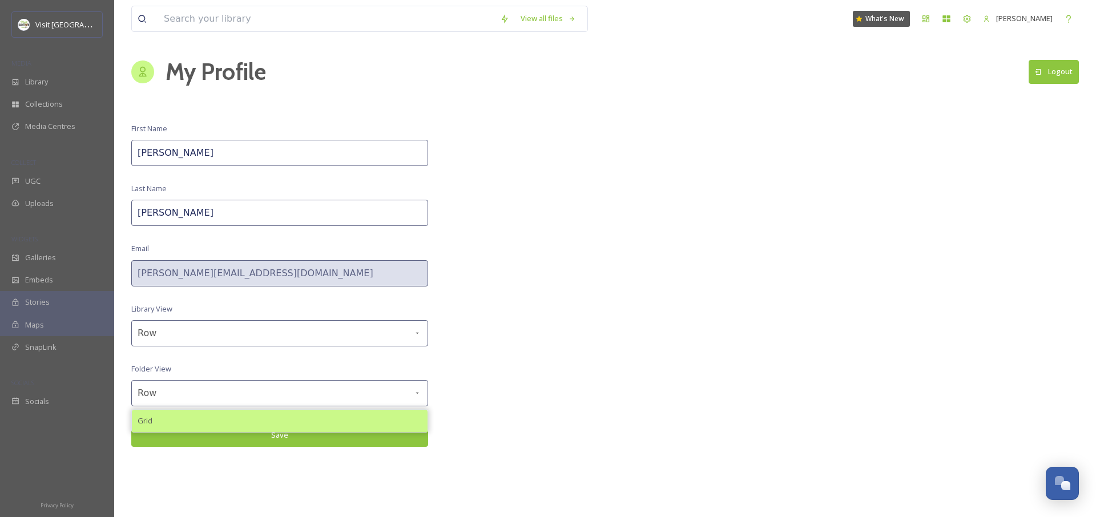
click at [265, 420] on div "Grid" at bounding box center [280, 421] width 296 height 22
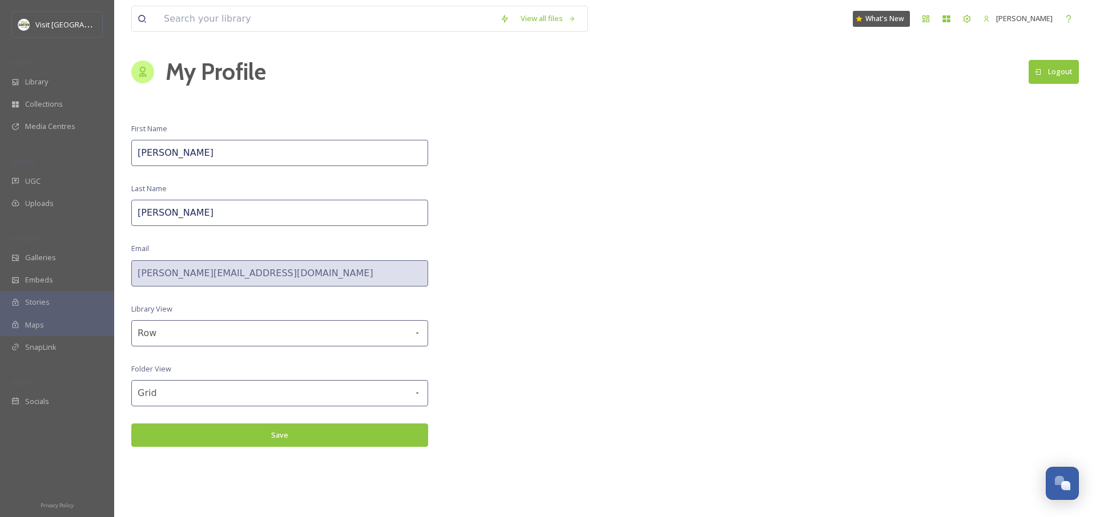
click at [253, 440] on button "Save" at bounding box center [279, 435] width 297 height 23
click at [28, 79] on span "Library" at bounding box center [36, 81] width 23 height 11
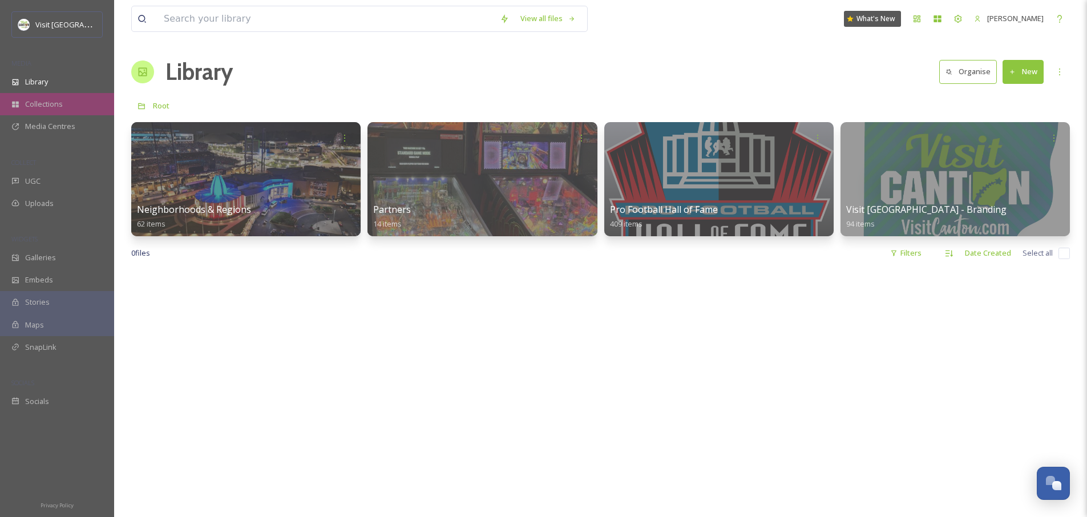
click at [38, 105] on span "Collections" at bounding box center [44, 104] width 38 height 11
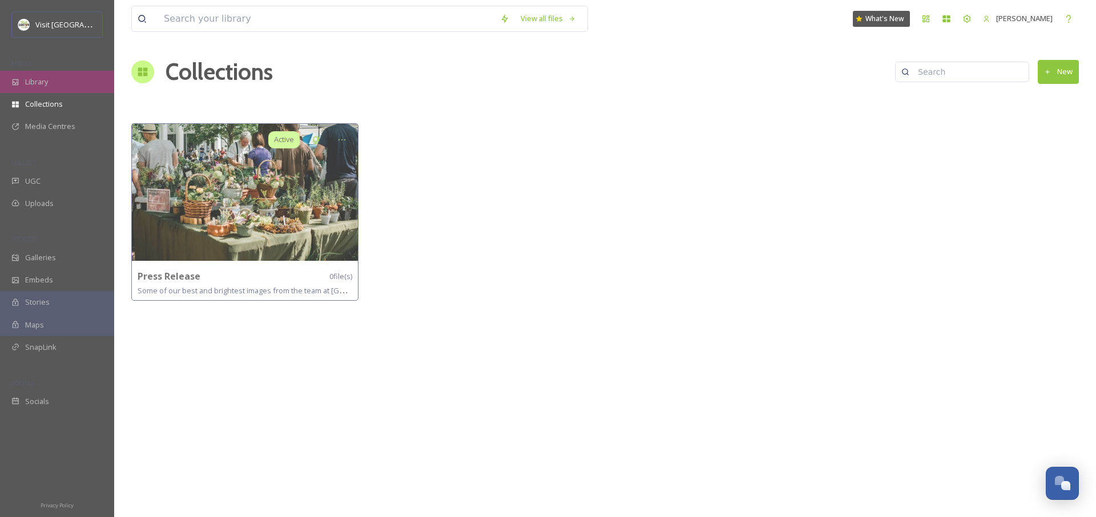
click at [51, 87] on div "Library" at bounding box center [57, 82] width 114 height 22
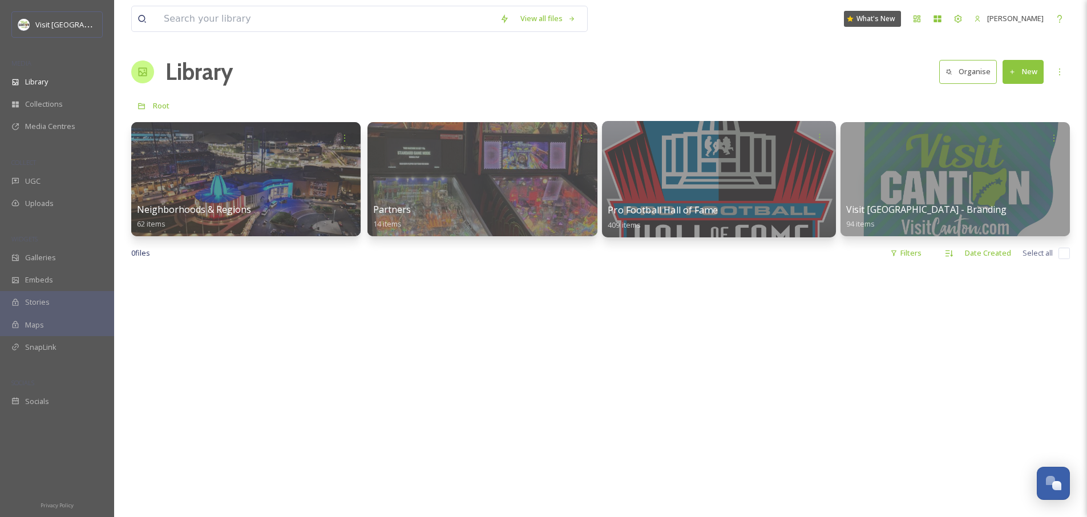
click at [751, 196] on div at bounding box center [719, 179] width 234 height 116
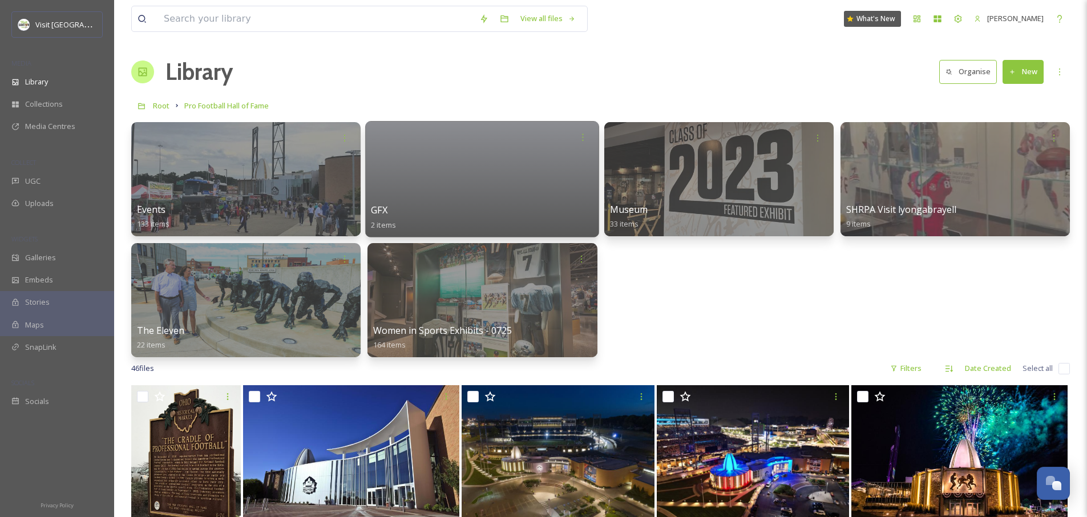
click at [453, 172] on div at bounding box center [482, 179] width 234 height 116
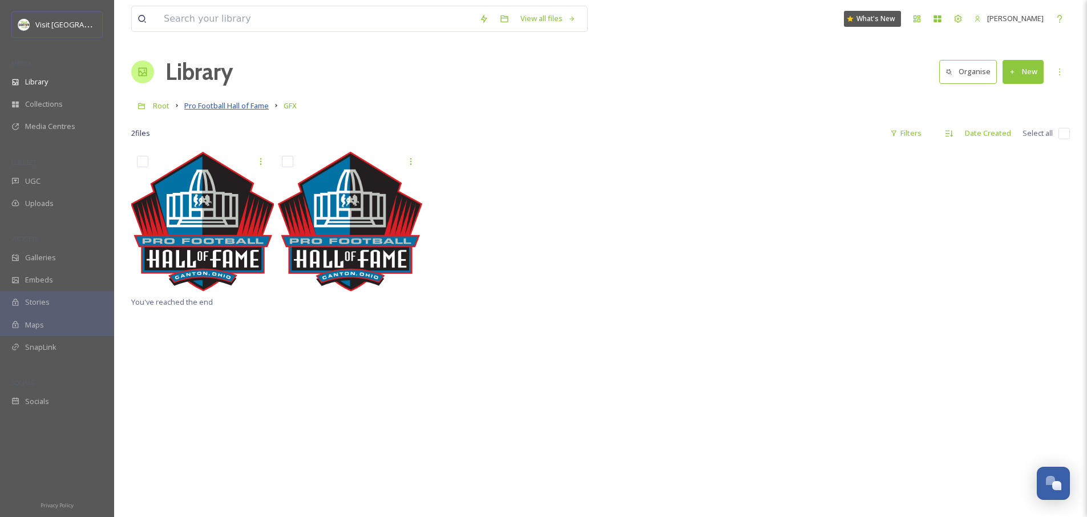
click at [208, 104] on span "Pro Football Hall of Fame" at bounding box center [226, 105] width 84 height 10
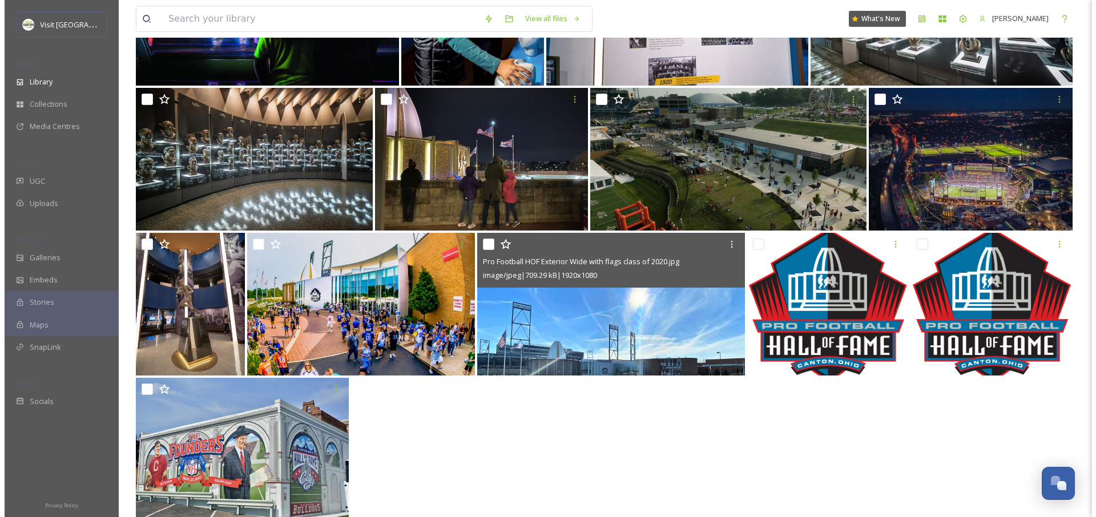
scroll to position [1622, 0]
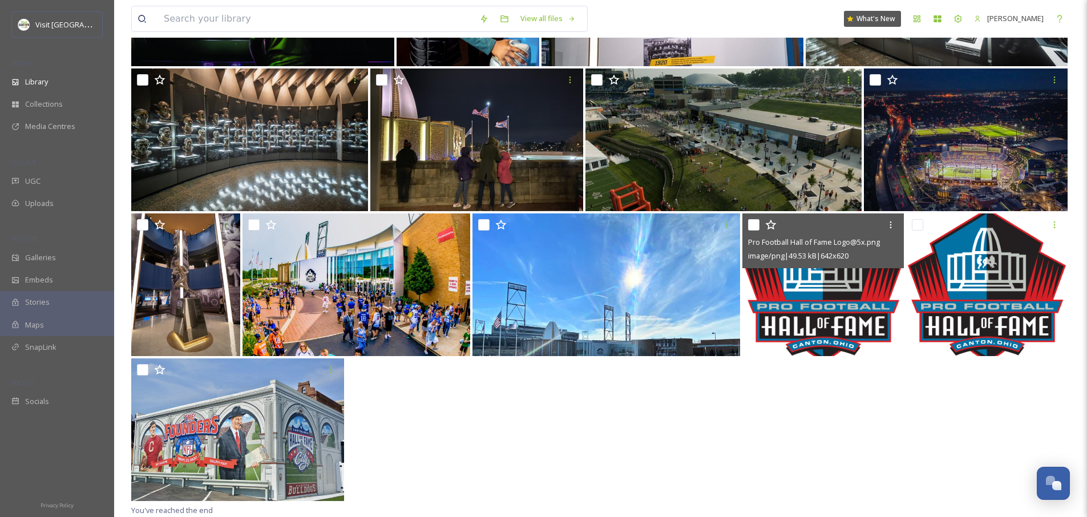
click at [752, 226] on input "checkbox" at bounding box center [753, 224] width 11 height 11
checkbox input "true"
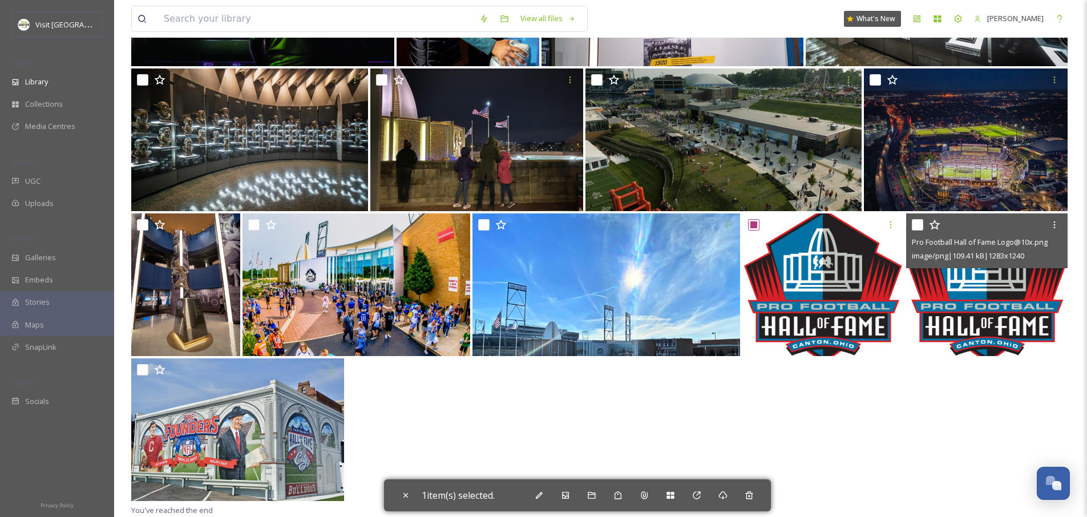
click at [916, 223] on input "checkbox" at bounding box center [917, 224] width 11 height 11
checkbox input "true"
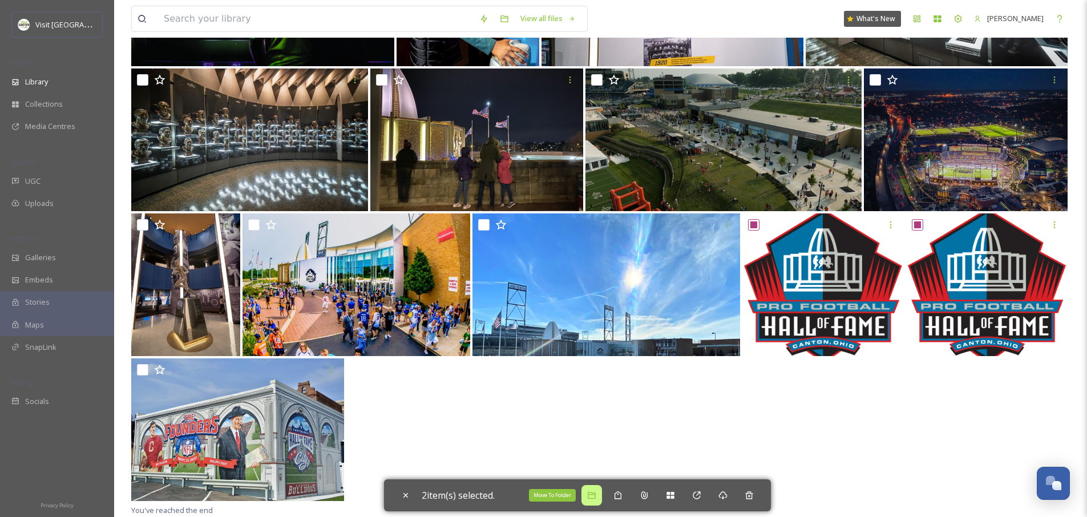
click at [596, 492] on icon at bounding box center [591, 495] width 9 height 9
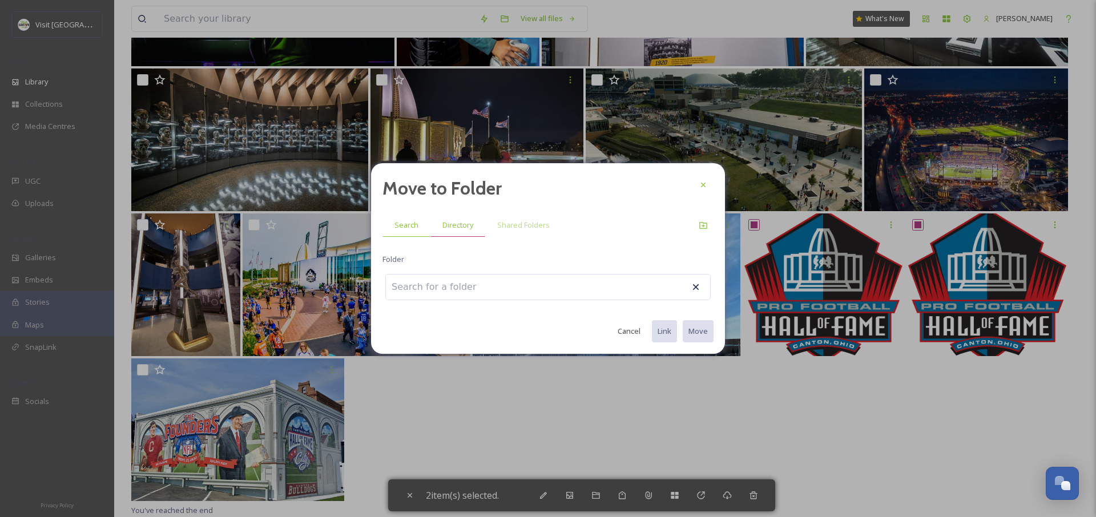
click at [463, 227] on span "Directory" at bounding box center [457, 225] width 31 height 11
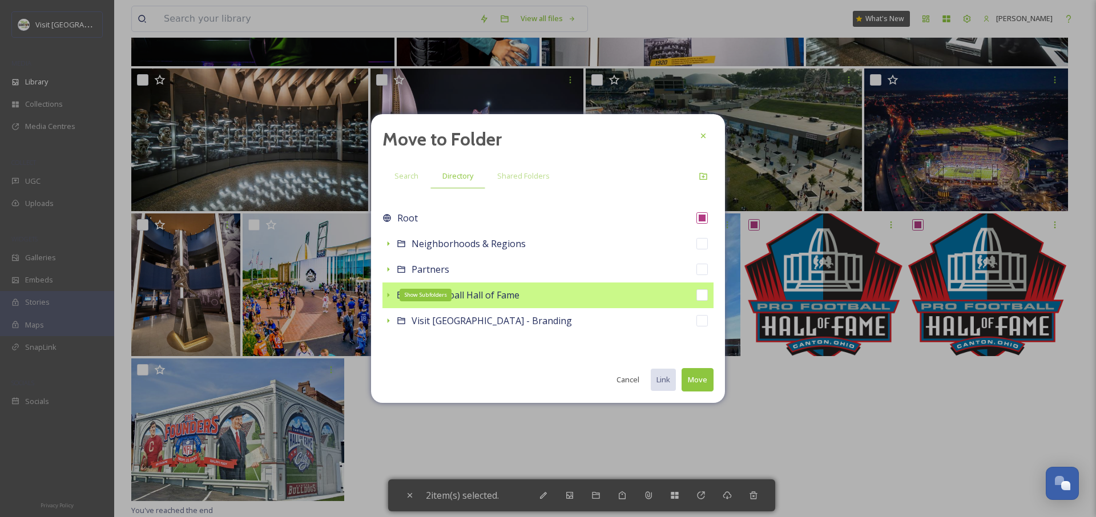
click at [388, 294] on icon at bounding box center [389, 295] width 2 height 5
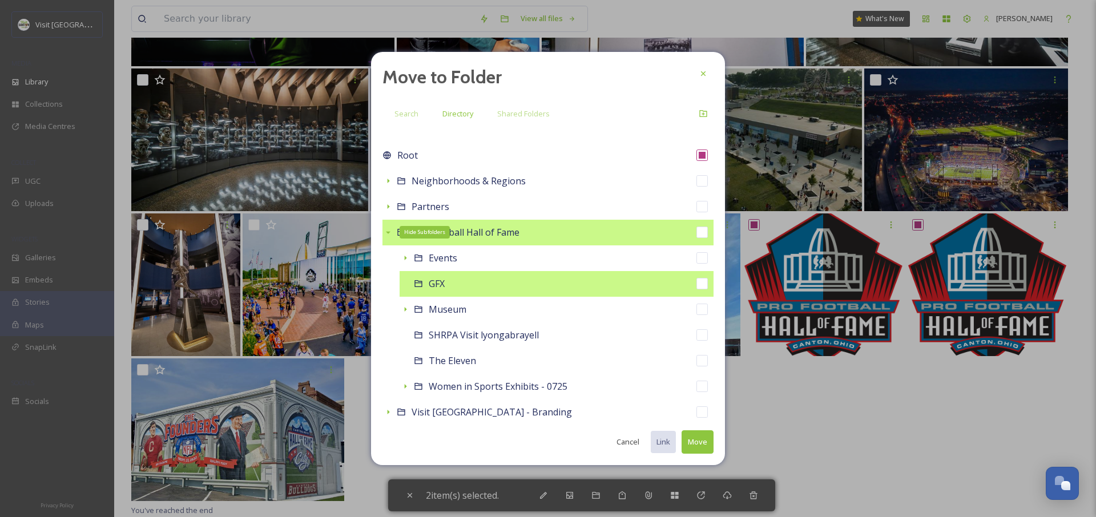
click at [439, 282] on span "GFX" at bounding box center [437, 283] width 16 height 13
checkbox input "false"
checkbox input "true"
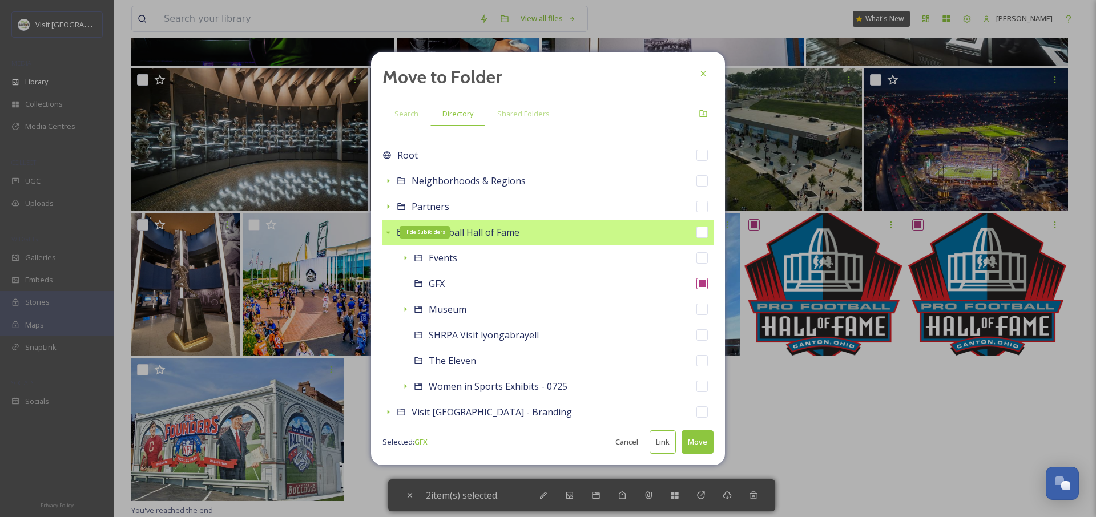
click at [697, 445] on button "Move" at bounding box center [698, 441] width 32 height 23
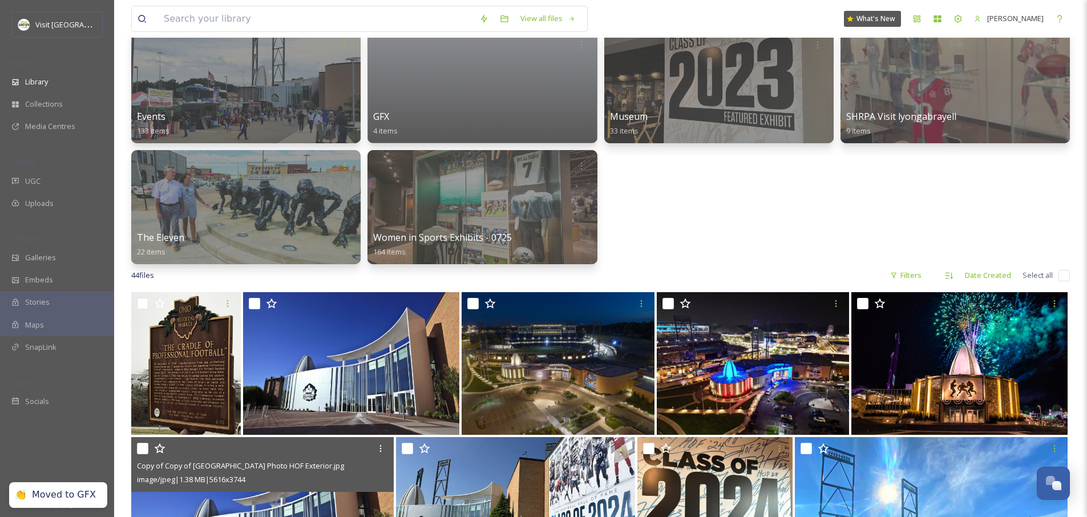
scroll to position [0, 0]
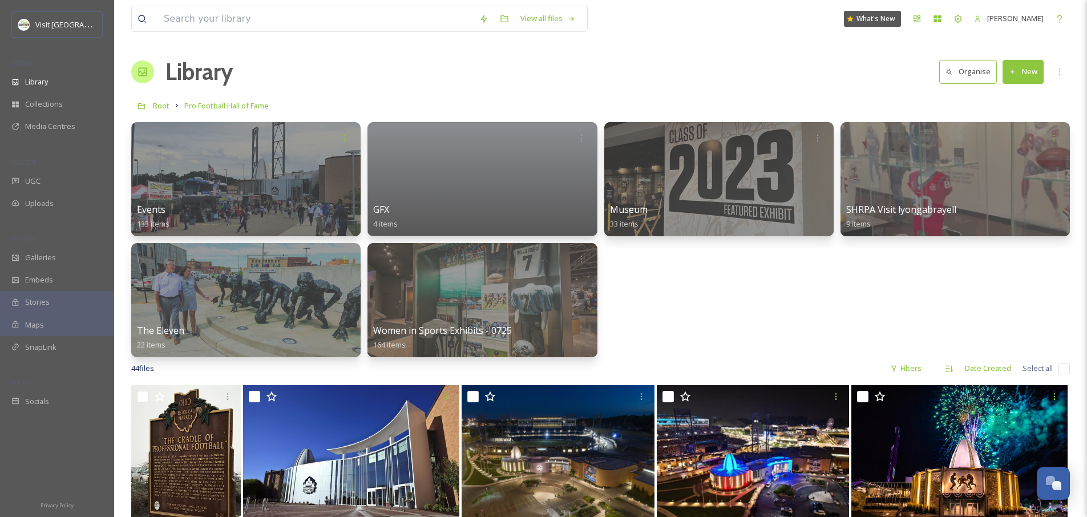
click at [750, 272] on div "Events 133 items GFX 4 items Museum 33 items SHRPA Visit lyongabrayell 9 items …" at bounding box center [600, 239] width 939 height 235
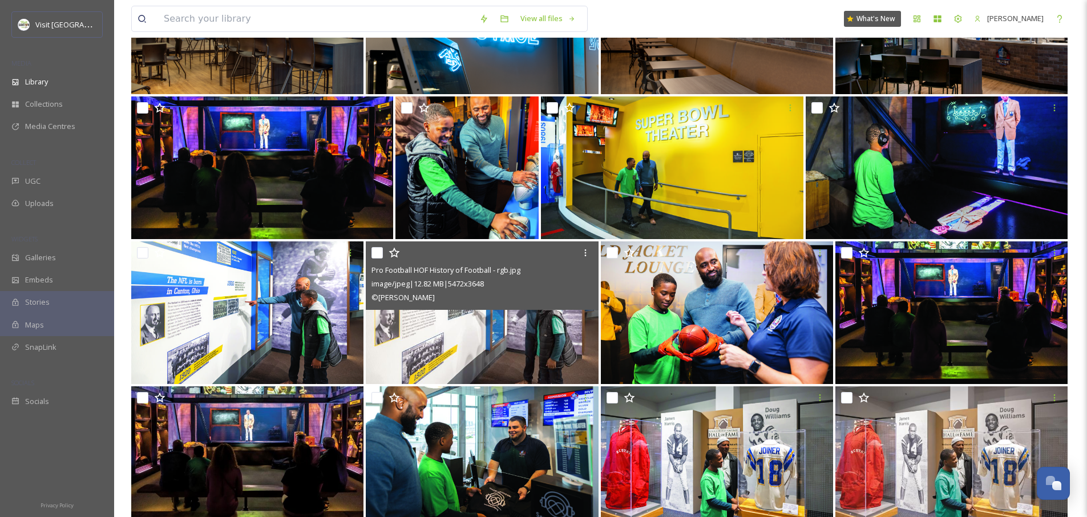
scroll to position [1013, 0]
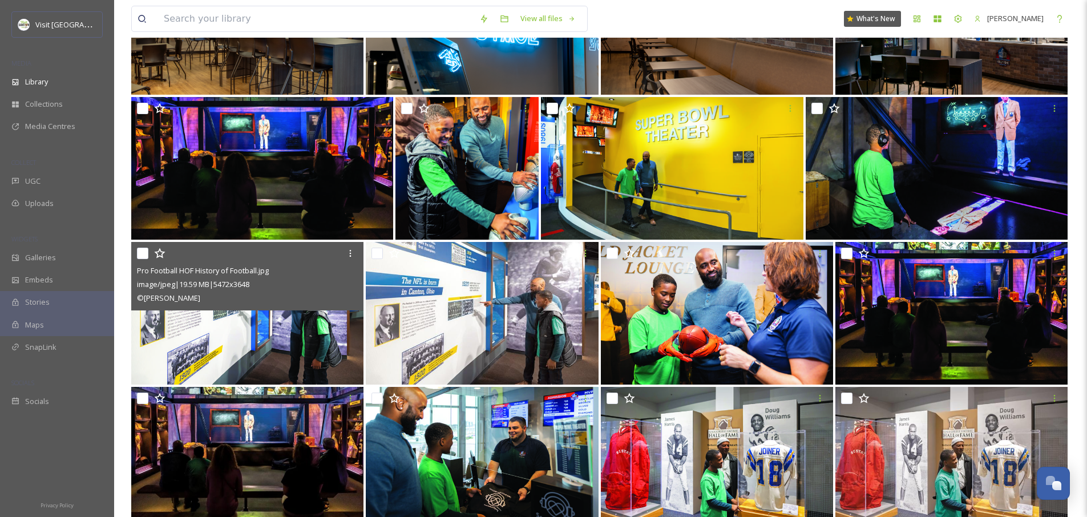
click at [142, 256] on input "checkbox" at bounding box center [142, 253] width 11 height 11
checkbox input "true"
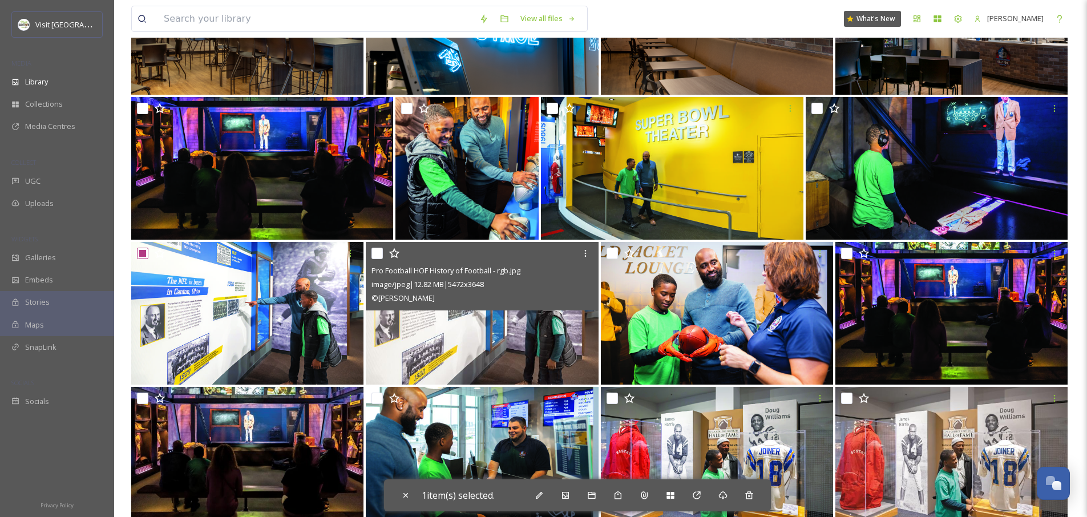
click at [381, 256] on input "checkbox" at bounding box center [377, 253] width 11 height 11
checkbox input "true"
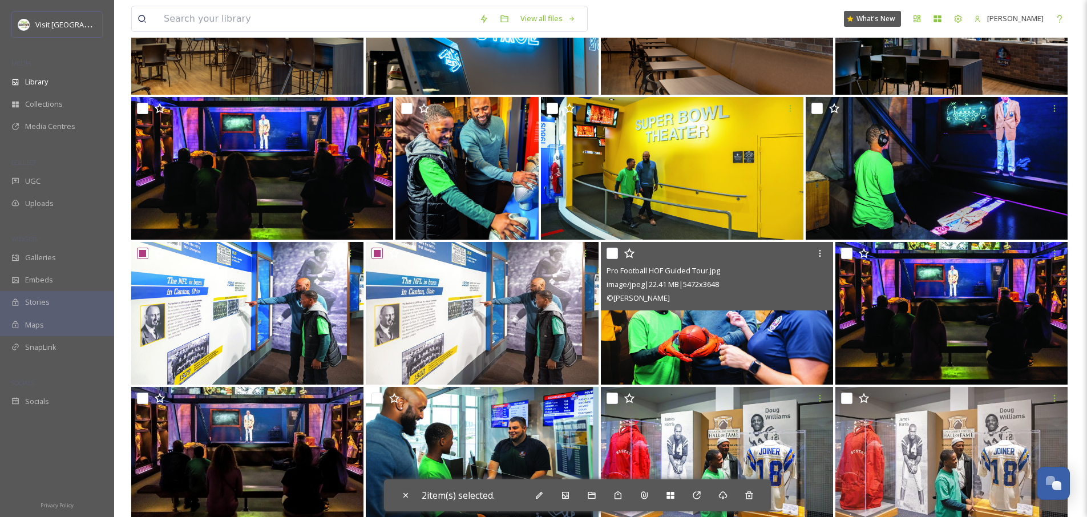
click at [612, 253] on input "checkbox" at bounding box center [612, 253] width 11 height 11
checkbox input "true"
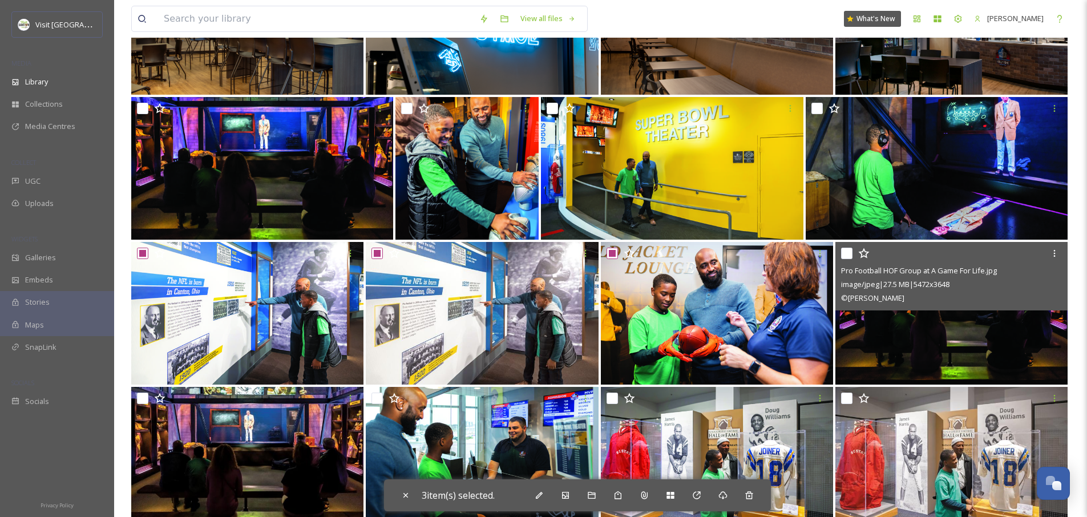
click at [847, 254] on input "checkbox" at bounding box center [846, 253] width 11 height 11
checkbox input "true"
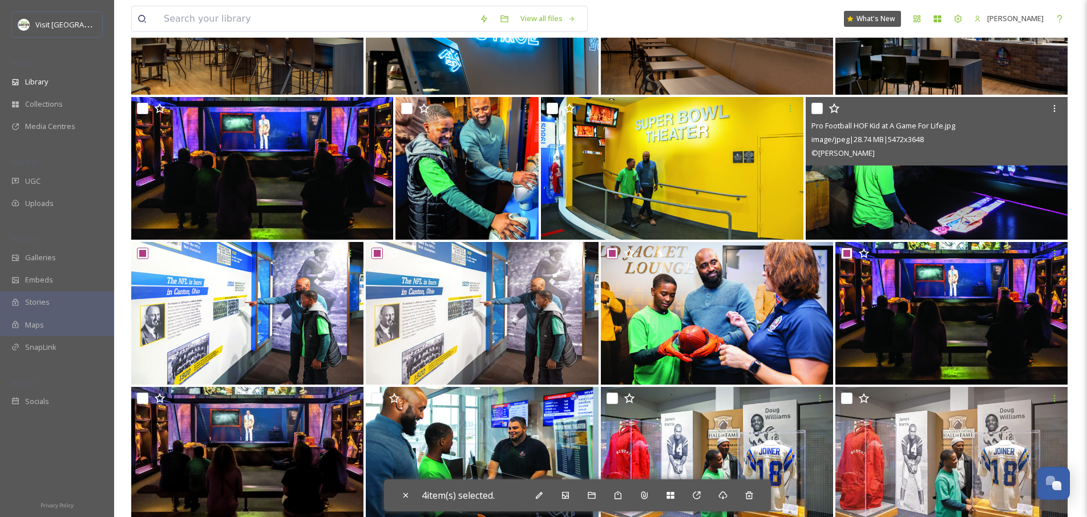
click at [816, 109] on input "checkbox" at bounding box center [817, 108] width 11 height 11
checkbox input "true"
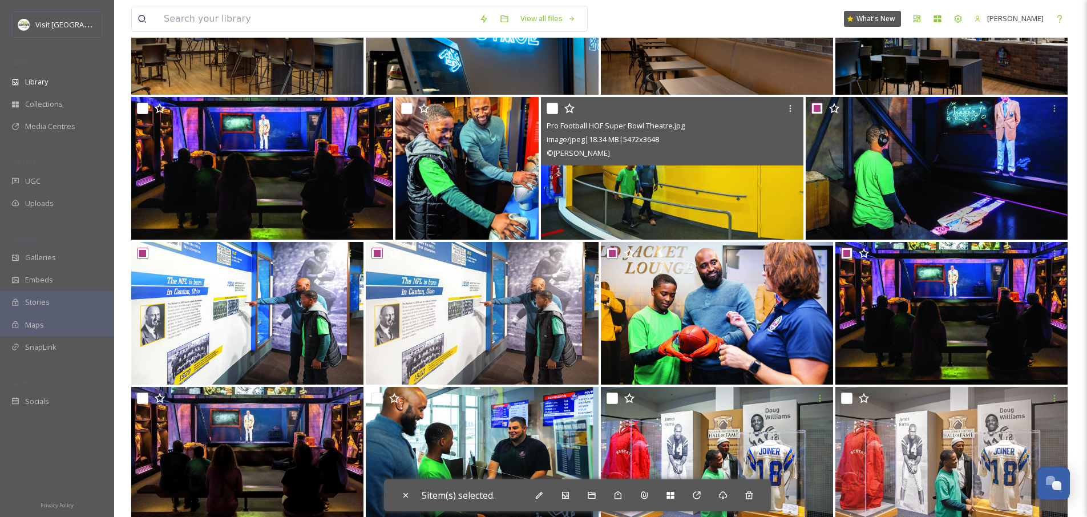
click at [552, 106] on input "checkbox" at bounding box center [552, 108] width 11 height 11
checkbox input "true"
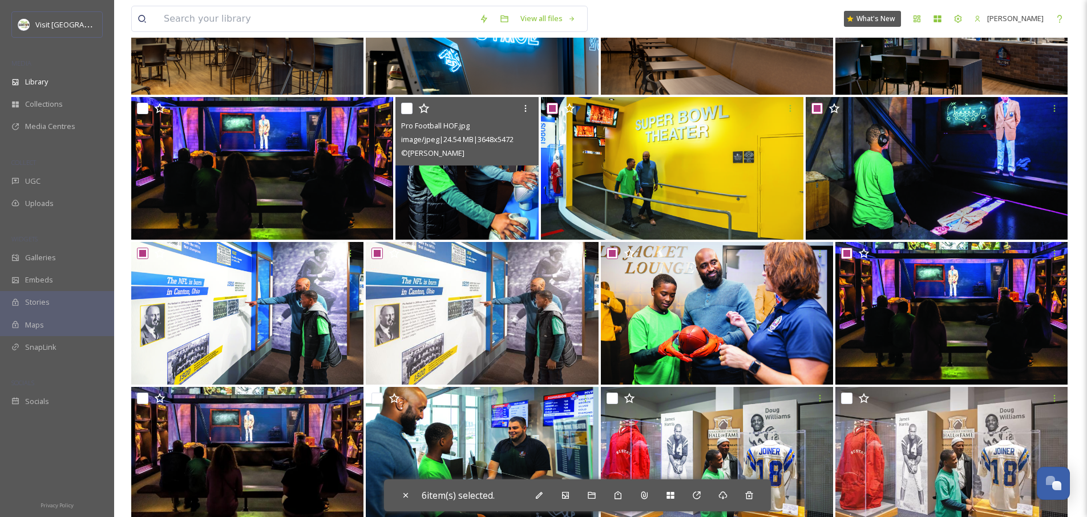
click at [404, 110] on input "checkbox" at bounding box center [406, 108] width 11 height 11
checkbox input "true"
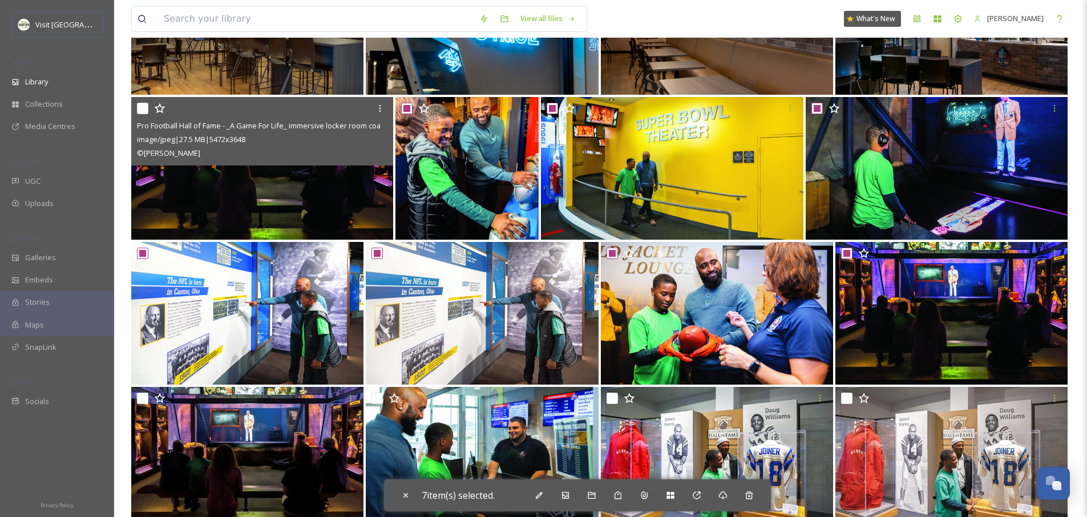
click at [142, 112] on input "checkbox" at bounding box center [142, 108] width 11 height 11
checkbox input "true"
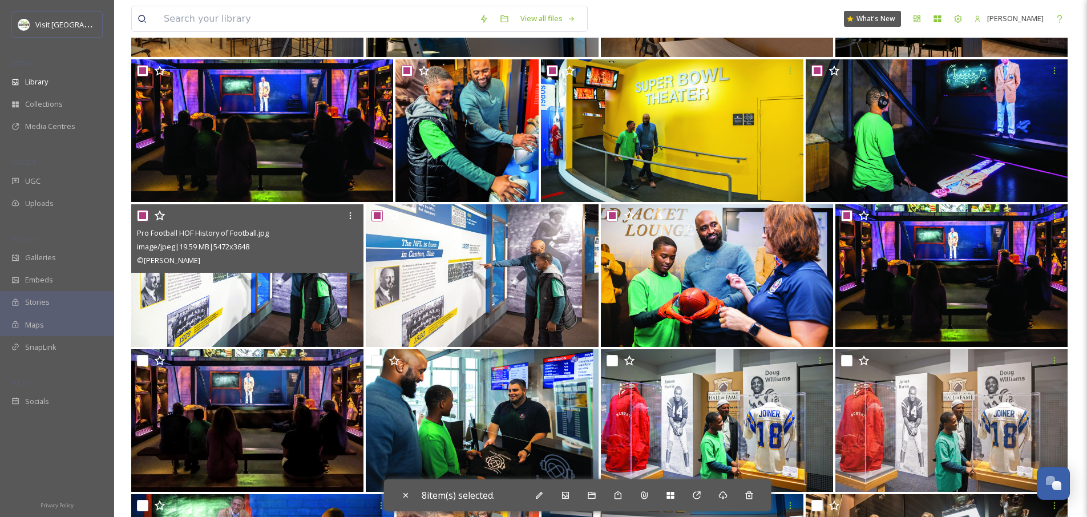
scroll to position [1120, 0]
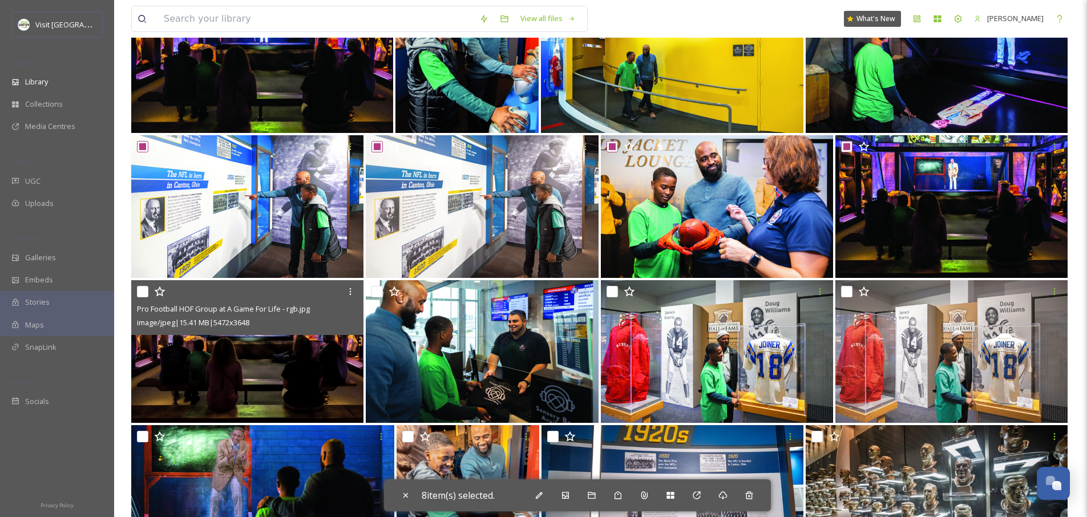
click at [144, 291] on input "checkbox" at bounding box center [142, 291] width 11 height 11
checkbox input "true"
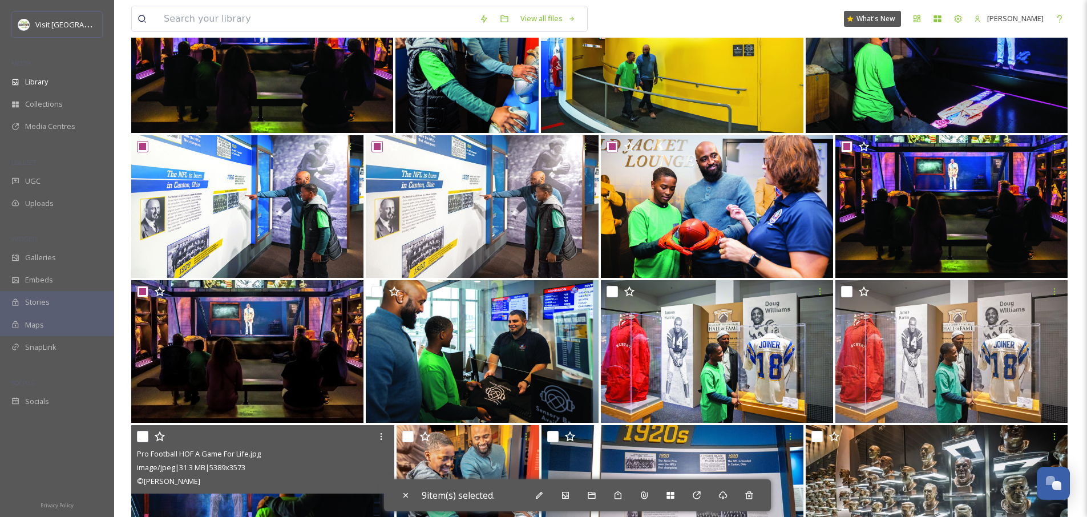
click at [144, 438] on input "checkbox" at bounding box center [142, 436] width 11 height 11
checkbox input "true"
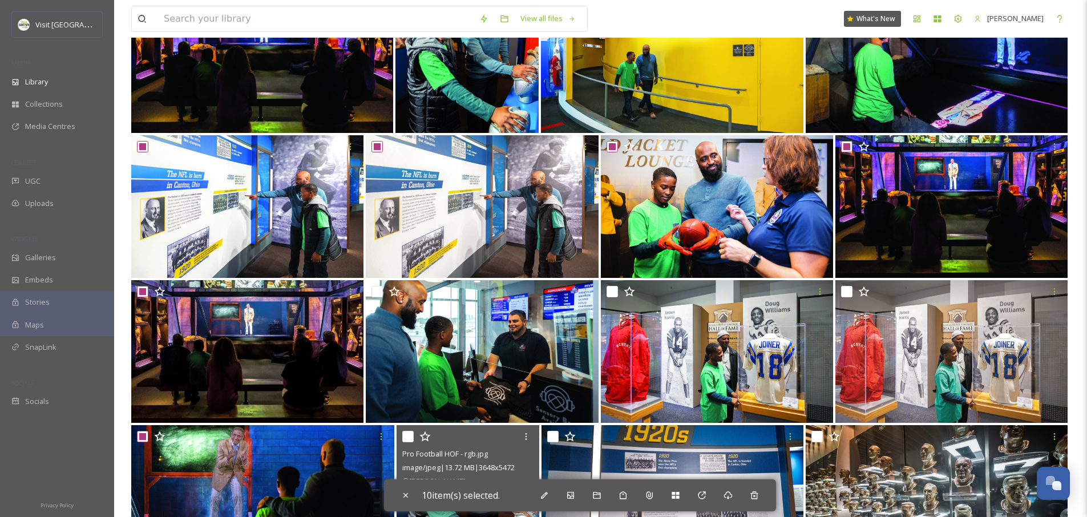
click at [410, 437] on input "checkbox" at bounding box center [407, 436] width 11 height 11
checkbox input "true"
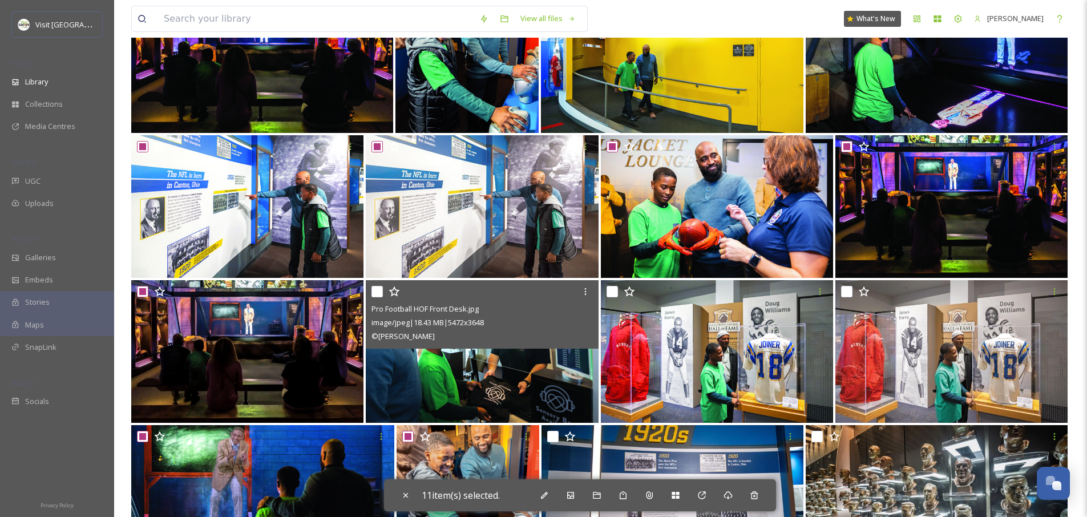
click at [380, 289] on input "checkbox" at bounding box center [377, 291] width 11 height 11
checkbox input "true"
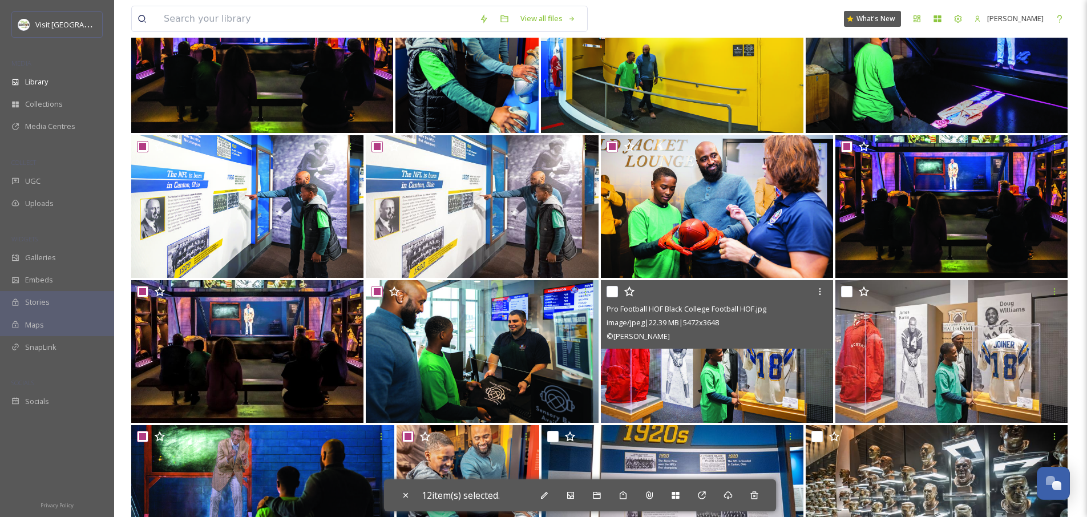
click at [617, 293] on input "checkbox" at bounding box center [612, 291] width 11 height 11
checkbox input "true"
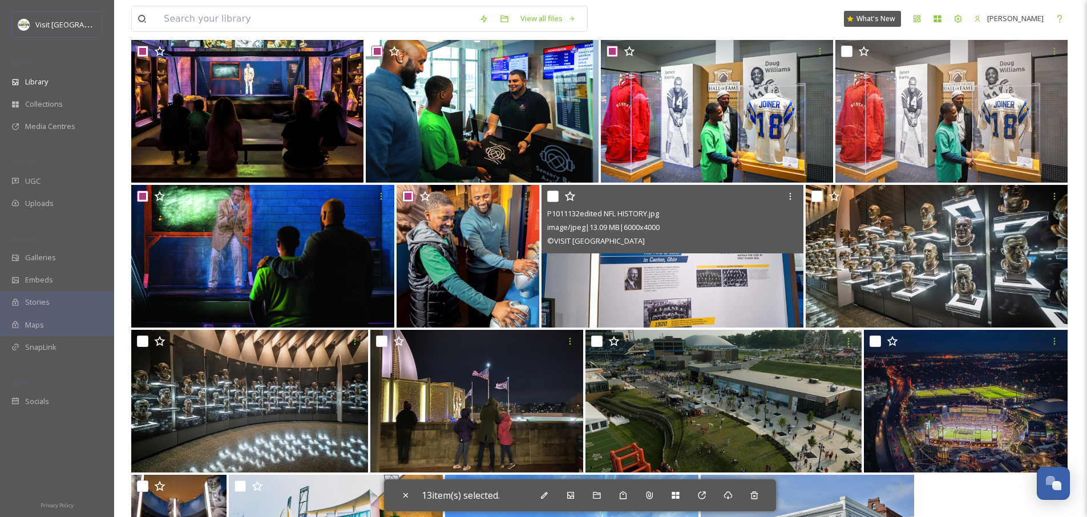
scroll to position [1360, 0]
click at [546, 196] on div "P1011132edited NFL HISTORY.jpg image/jpeg | 13.09 MB | 6000 x 4000 © VISIT CANT…" at bounding box center [673, 220] width 262 height 68
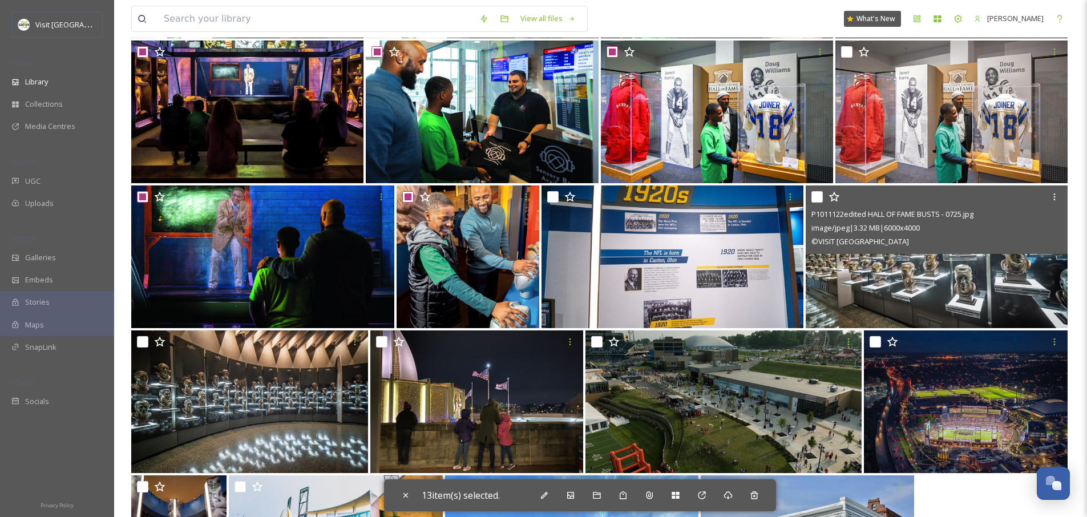
click at [816, 197] on input "checkbox" at bounding box center [817, 196] width 11 height 11
checkbox input "true"
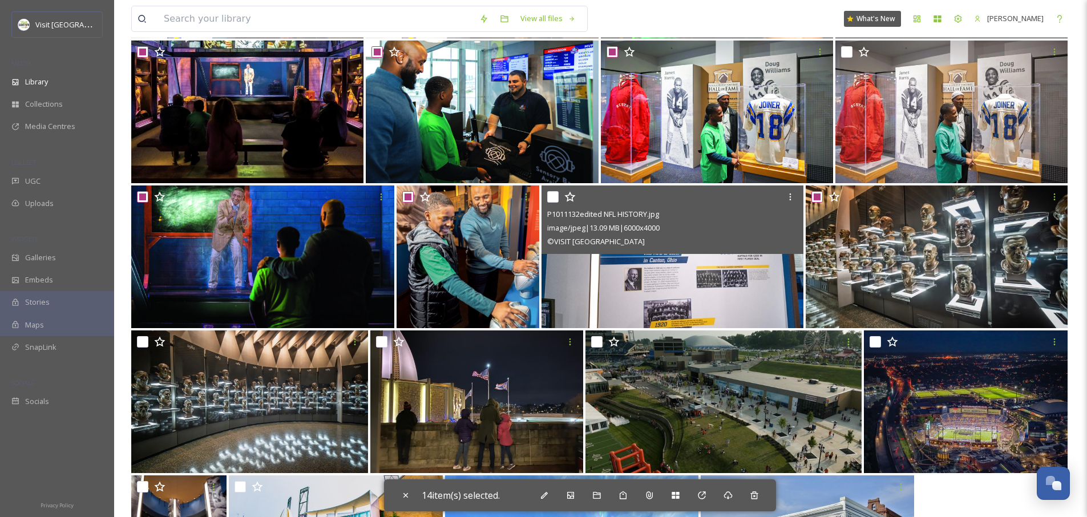
click at [555, 197] on input "checkbox" at bounding box center [552, 196] width 11 height 11
checkbox input "true"
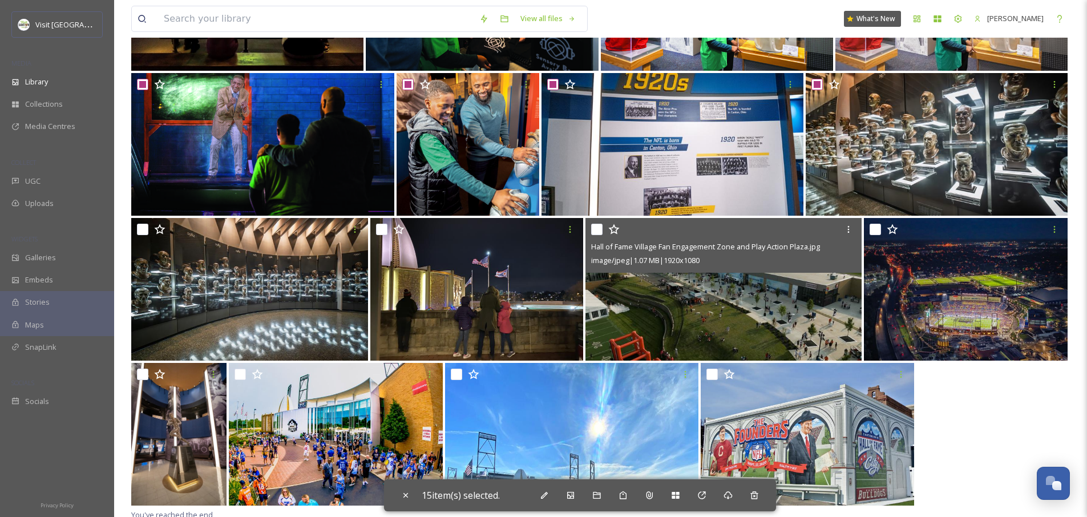
scroll to position [1477, 0]
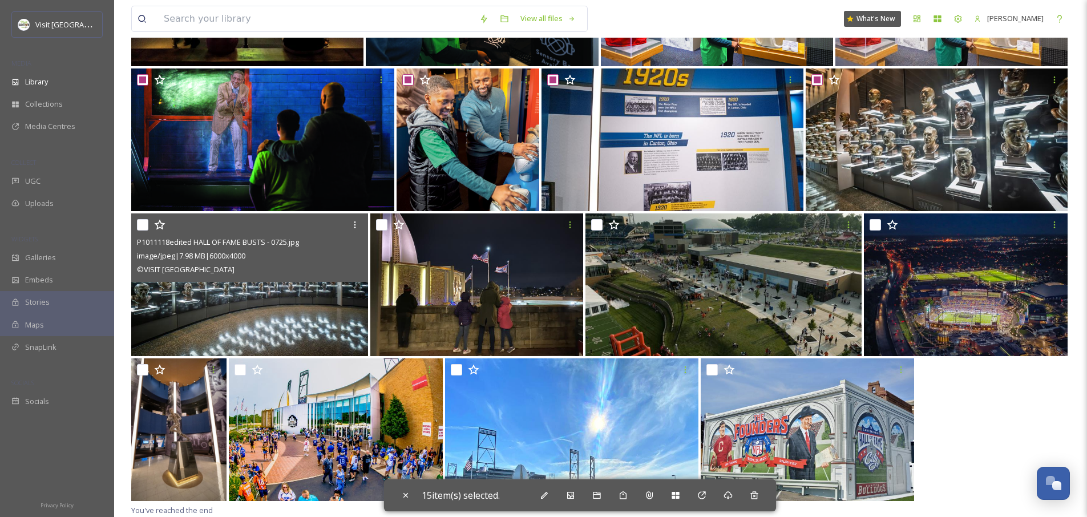
click at [143, 224] on input "checkbox" at bounding box center [142, 224] width 11 height 11
checkbox input "true"
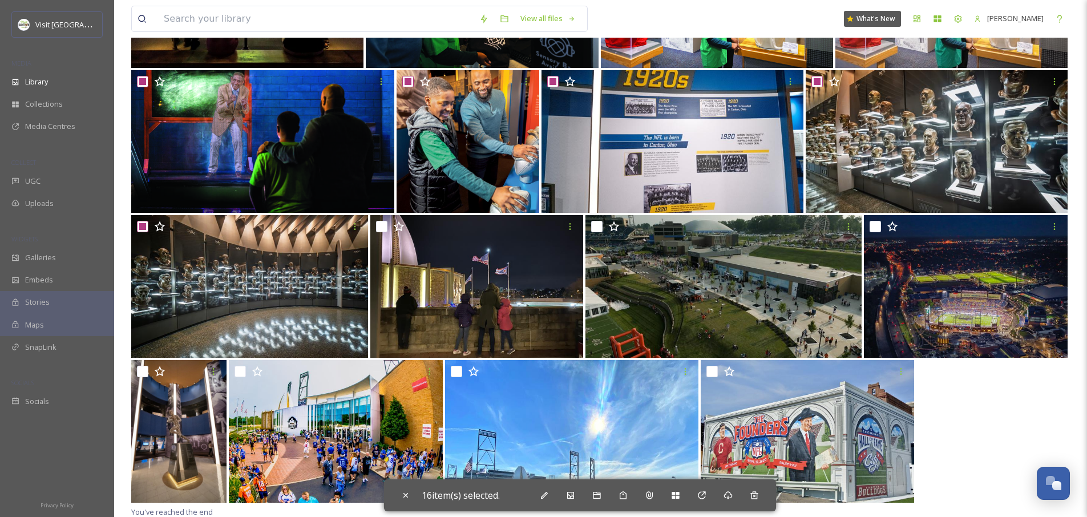
scroll to position [1474, 0]
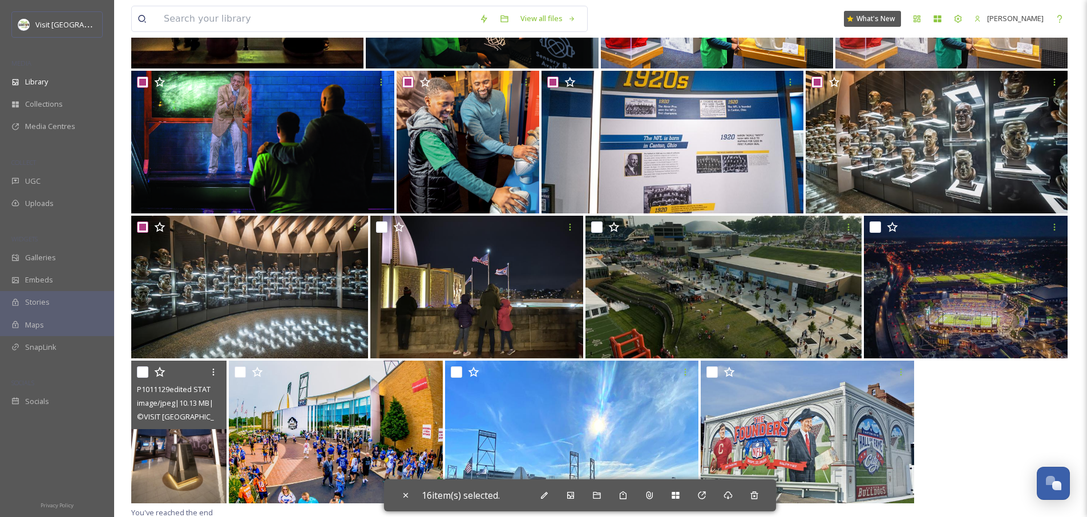
click at [139, 372] on input "checkbox" at bounding box center [142, 371] width 11 height 11
checkbox input "true"
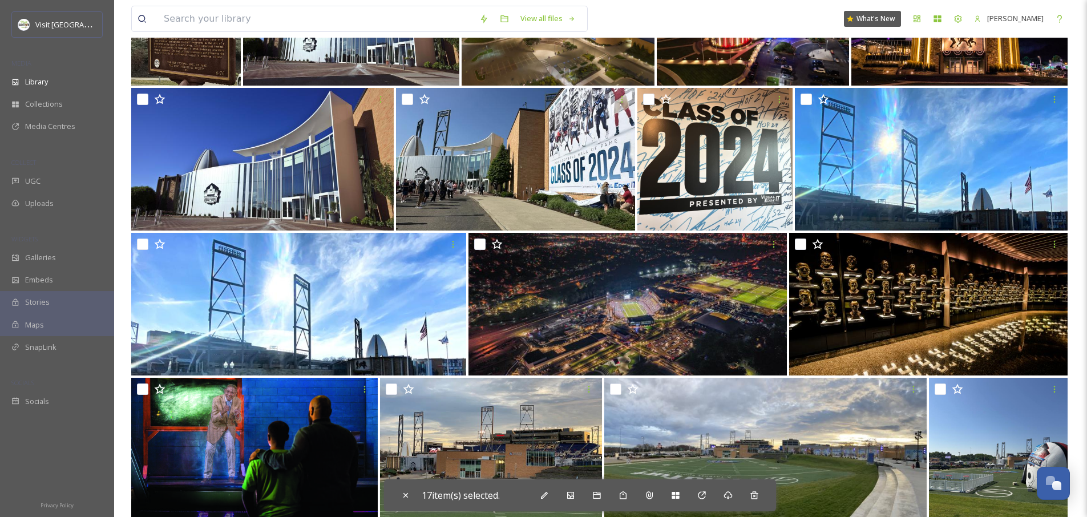
scroll to position [410, 0]
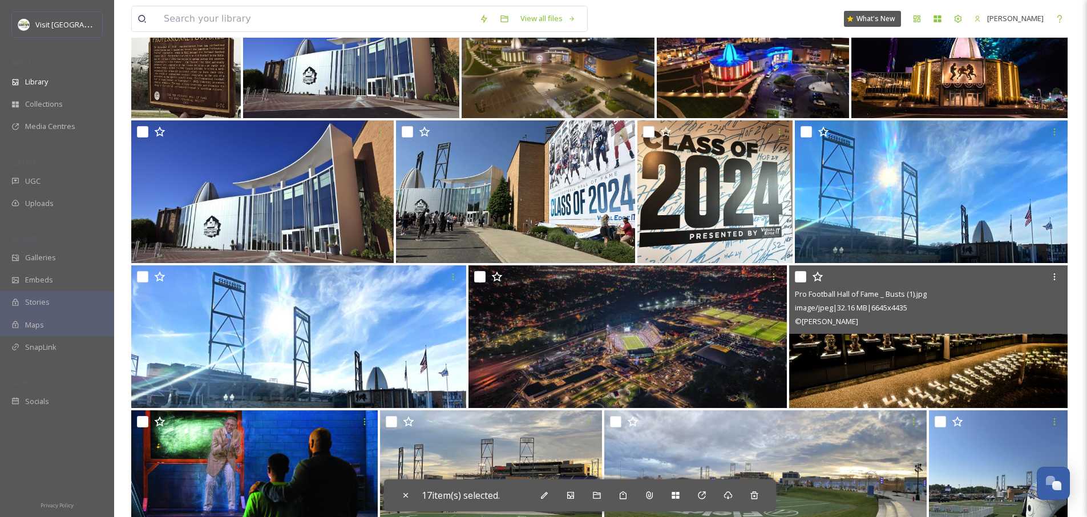
click at [797, 275] on input "checkbox" at bounding box center [800, 276] width 11 height 11
checkbox input "true"
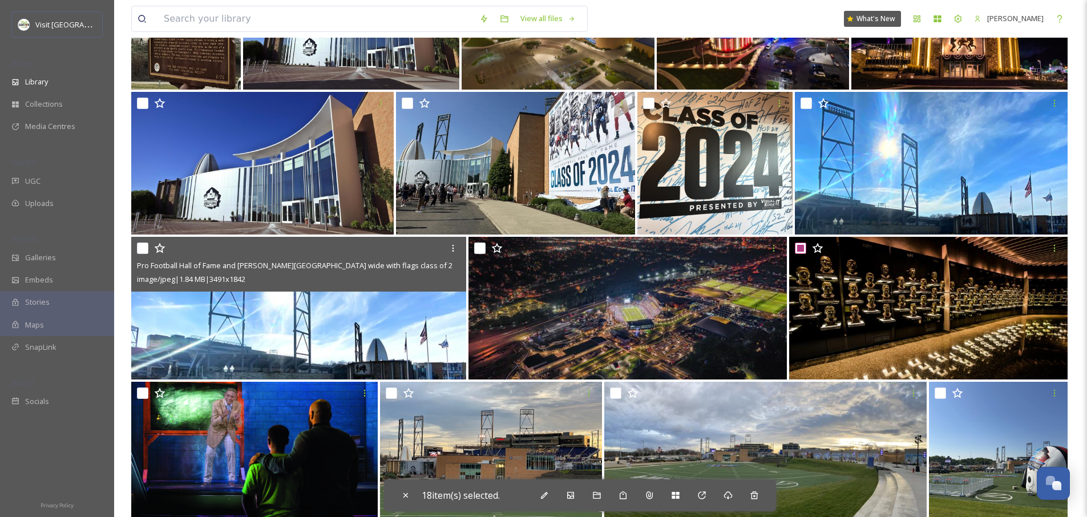
scroll to position [527, 0]
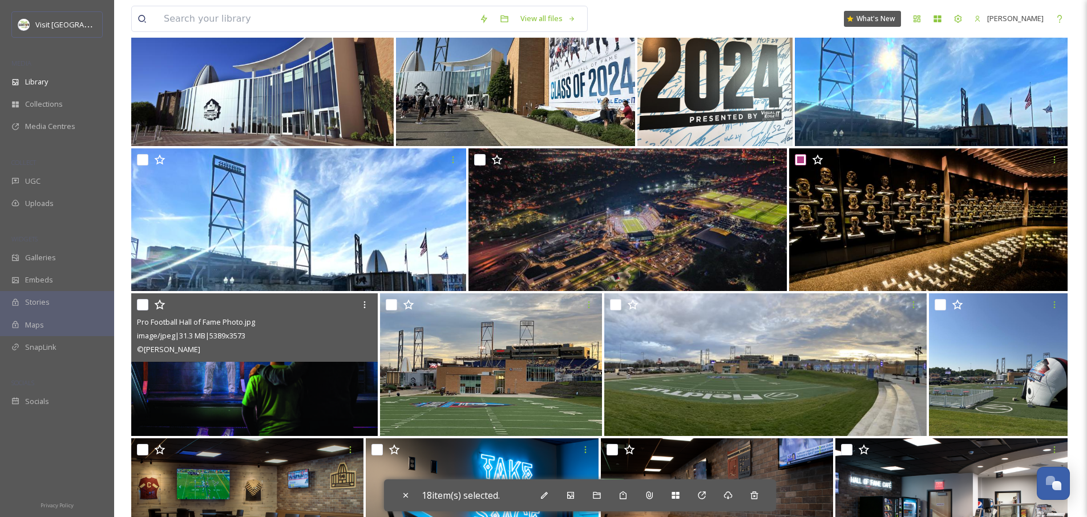
click at [144, 308] on input "checkbox" at bounding box center [142, 304] width 11 height 11
checkbox input "true"
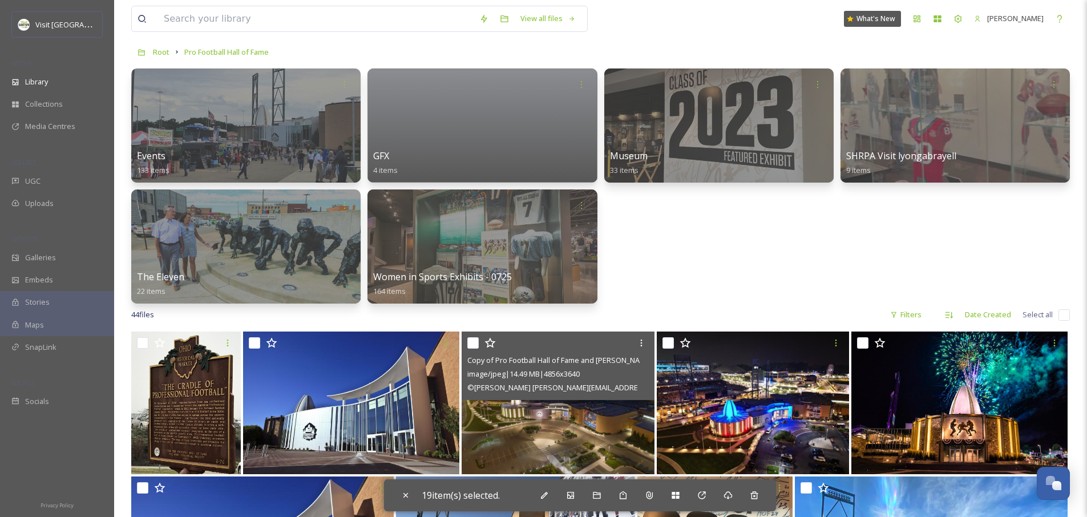
scroll to position [46, 0]
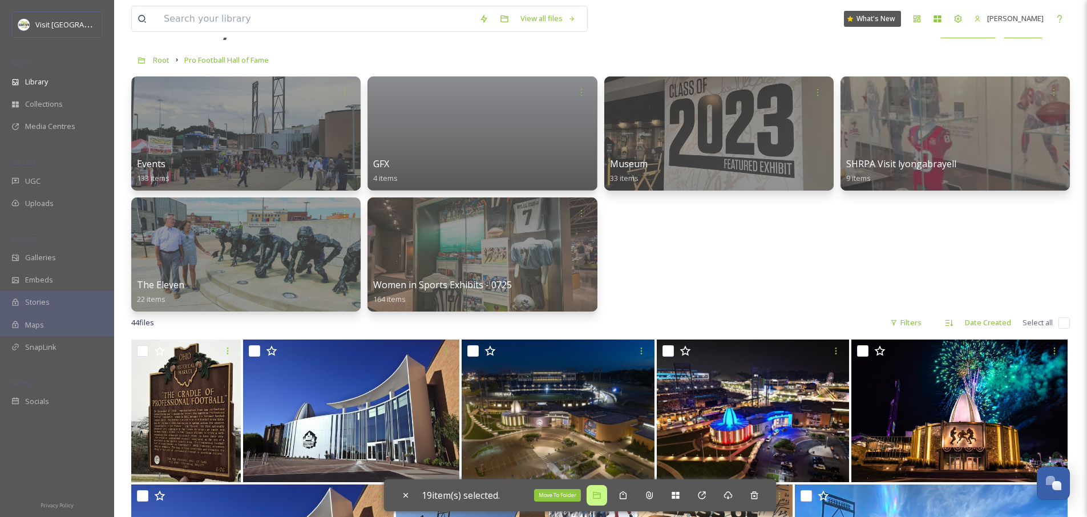
click at [600, 498] on icon at bounding box center [596, 495] width 7 height 7
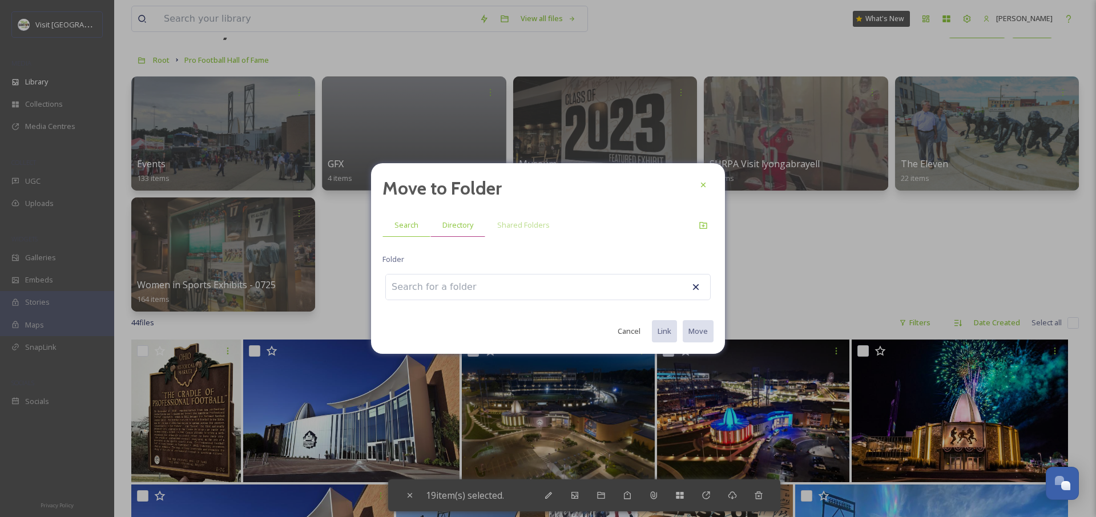
click at [452, 220] on span "Directory" at bounding box center [457, 225] width 31 height 11
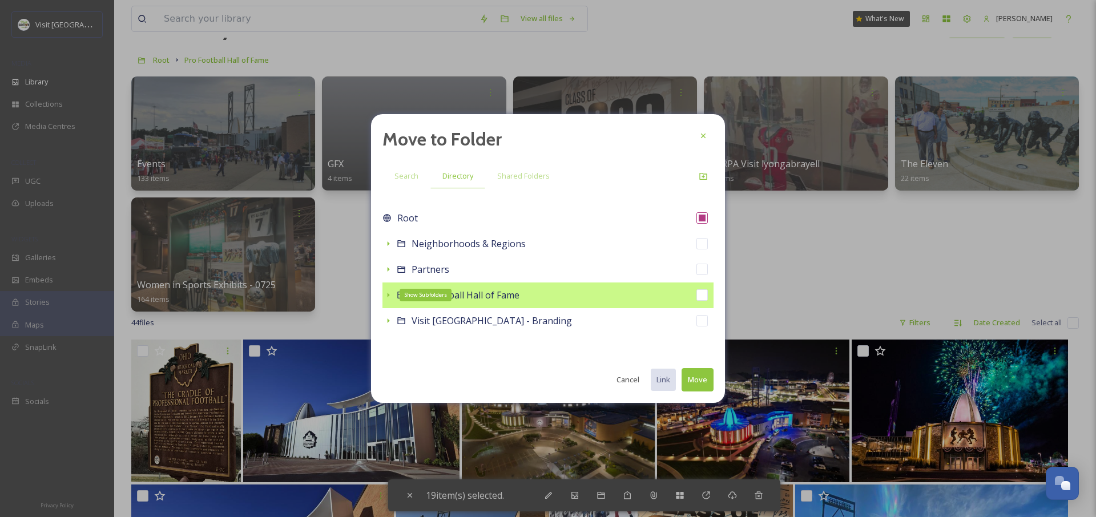
click at [389, 292] on icon at bounding box center [388, 295] width 9 height 9
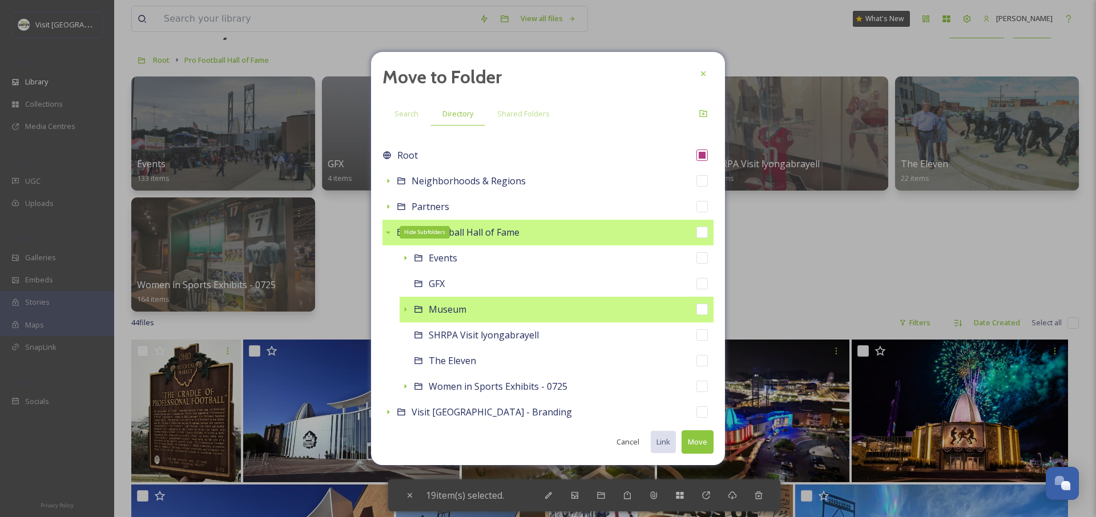
click at [408, 310] on icon at bounding box center [405, 309] width 9 height 9
click at [454, 315] on span "Museum" at bounding box center [448, 309] width 38 height 13
checkbox input "false"
checkbox input "true"
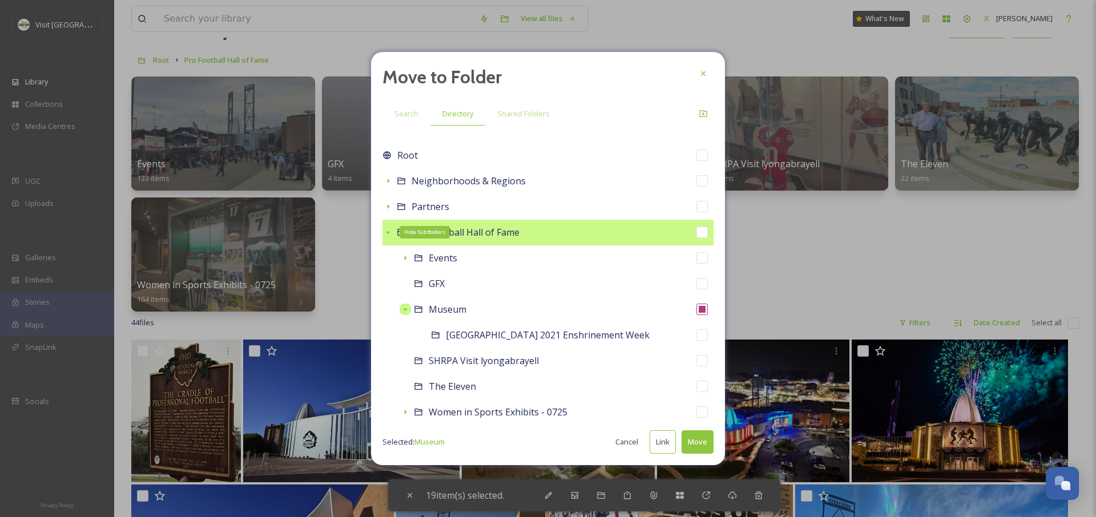
click at [702, 445] on button "Move" at bounding box center [698, 441] width 32 height 23
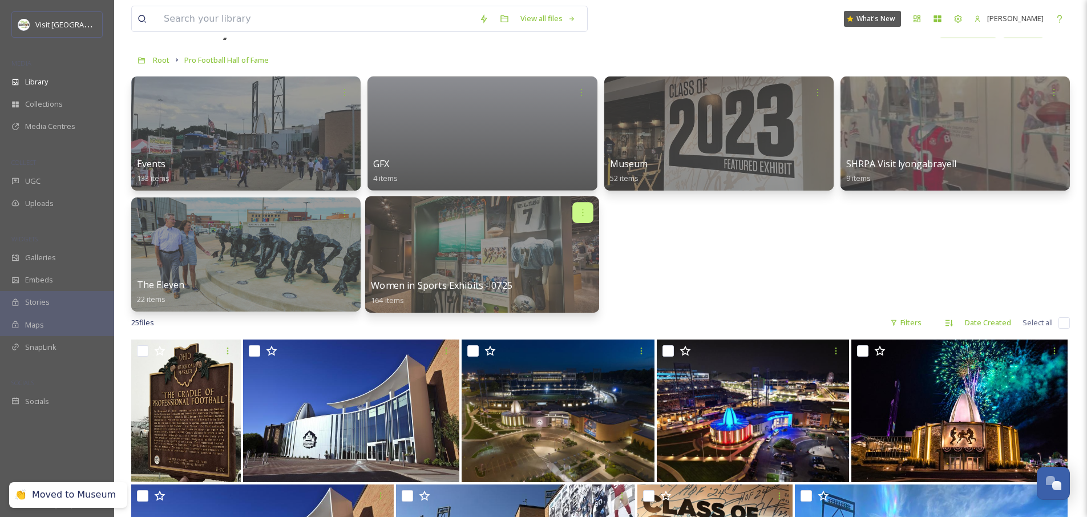
click at [584, 211] on icon at bounding box center [583, 212] width 9 height 9
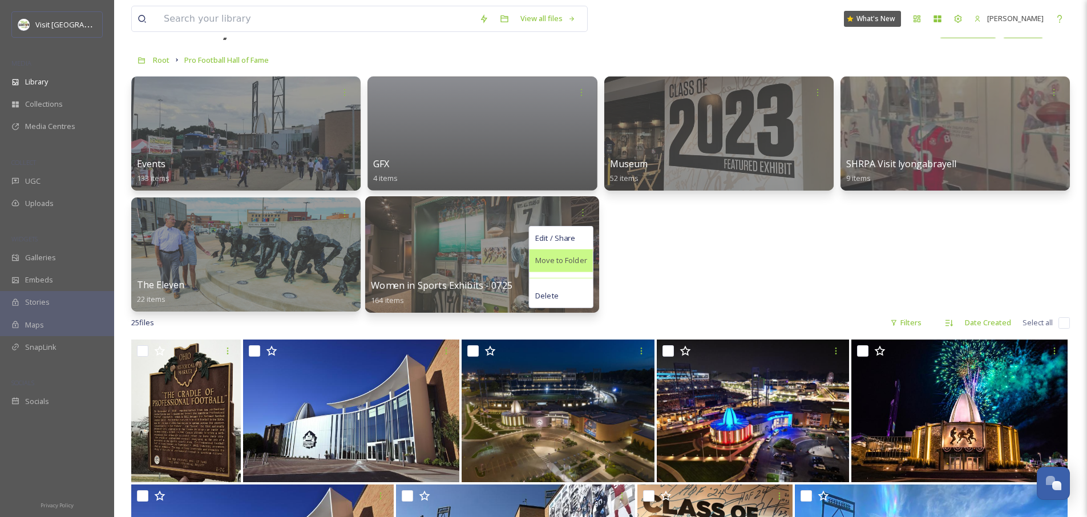
click at [566, 263] on span "Move to Folder" at bounding box center [561, 260] width 52 height 11
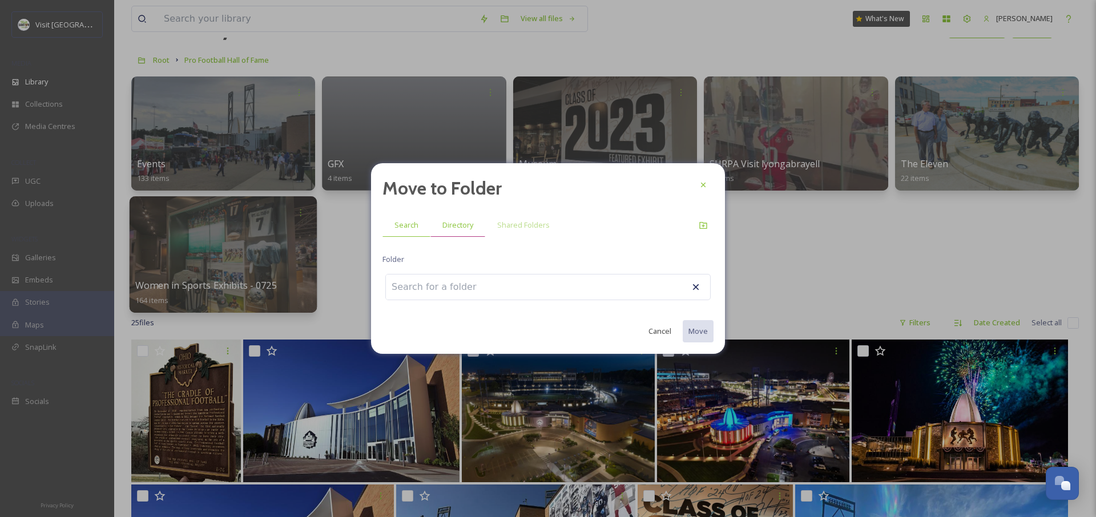
click at [475, 229] on div "Directory" at bounding box center [457, 224] width 55 height 23
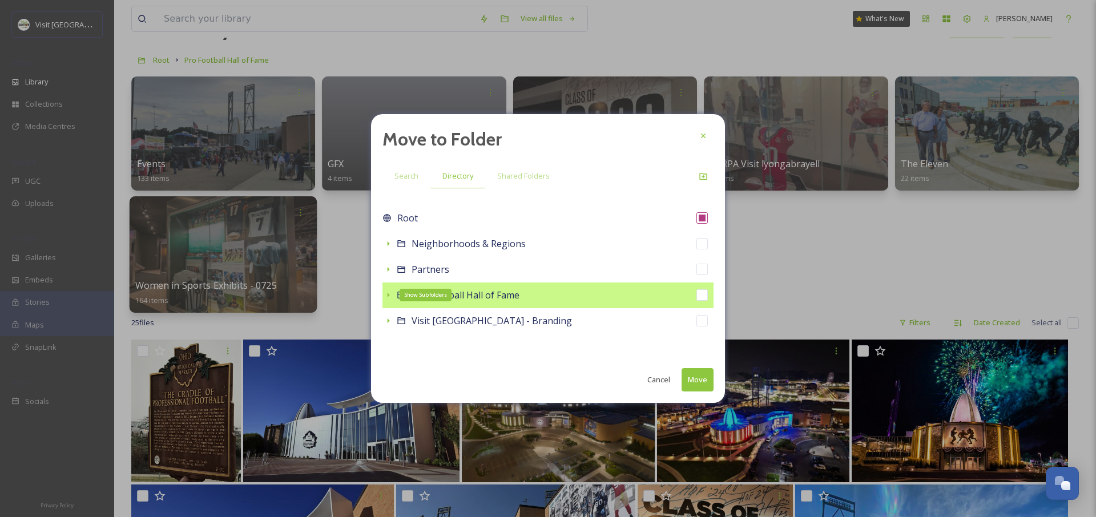
click at [390, 296] on icon at bounding box center [388, 295] width 9 height 9
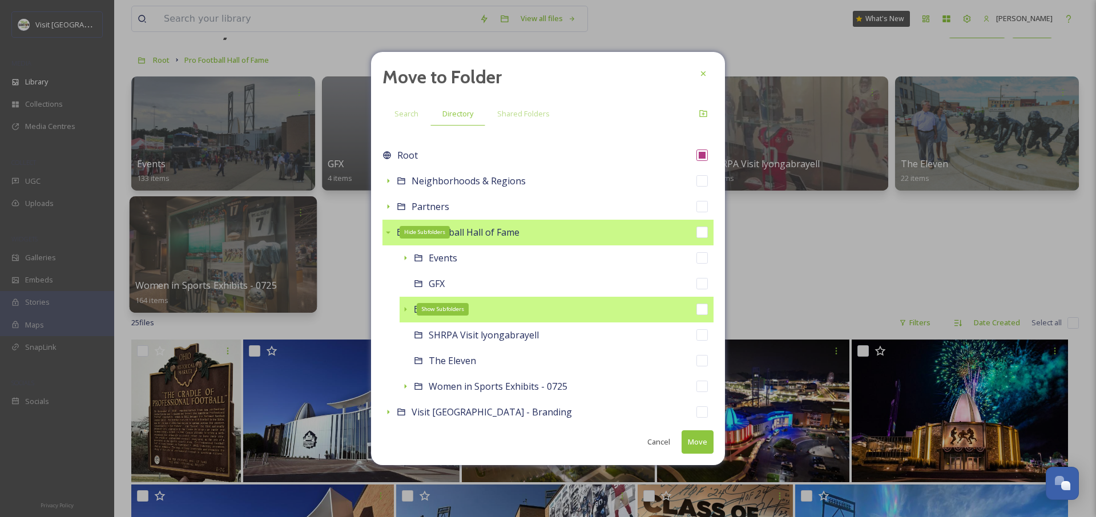
click at [448, 308] on span "Museum" at bounding box center [448, 309] width 38 height 13
checkbox input "false"
checkbox input "true"
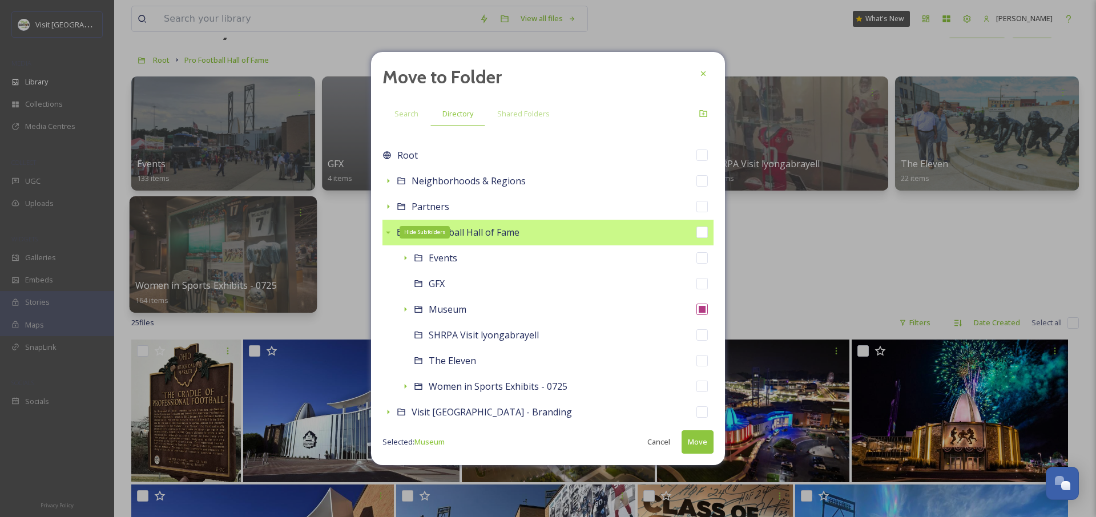
click at [706, 443] on button "Move" at bounding box center [698, 441] width 32 height 23
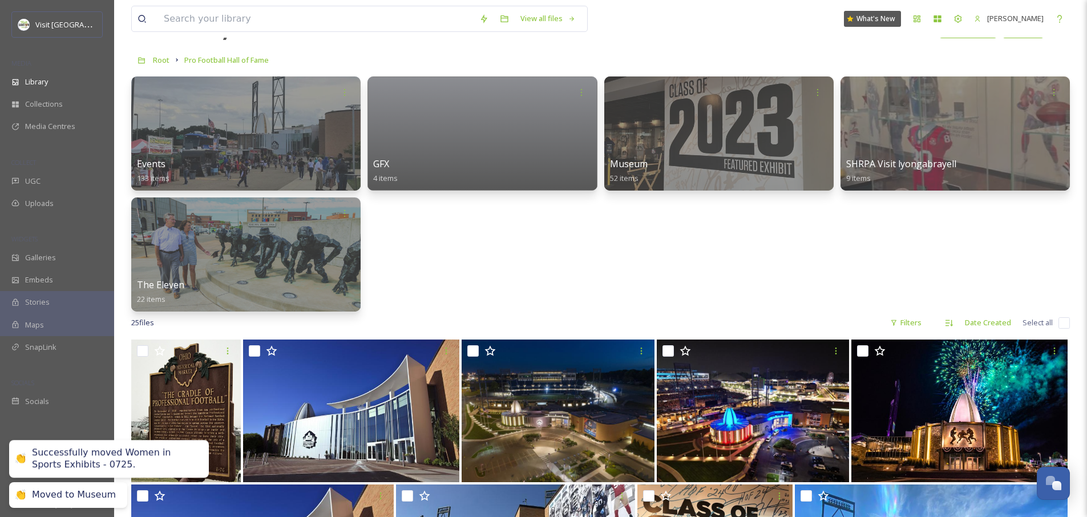
scroll to position [43, 0]
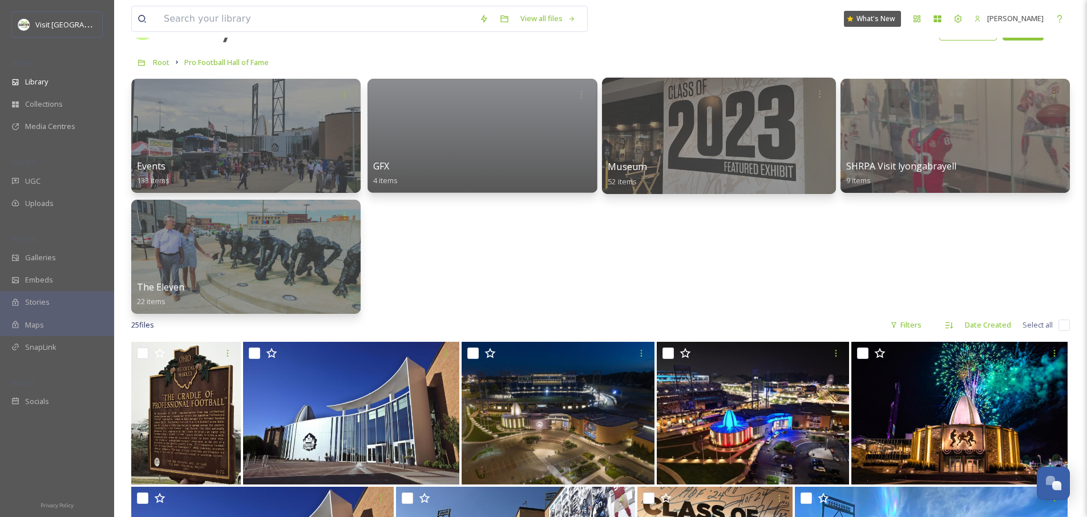
click at [706, 118] on div at bounding box center [719, 136] width 234 height 116
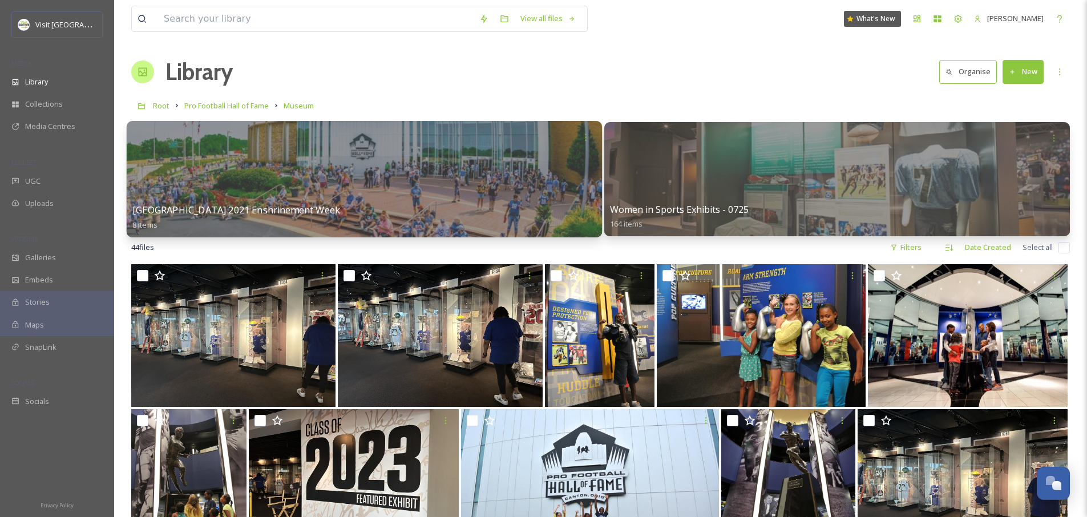
click at [397, 152] on div at bounding box center [364, 179] width 475 height 116
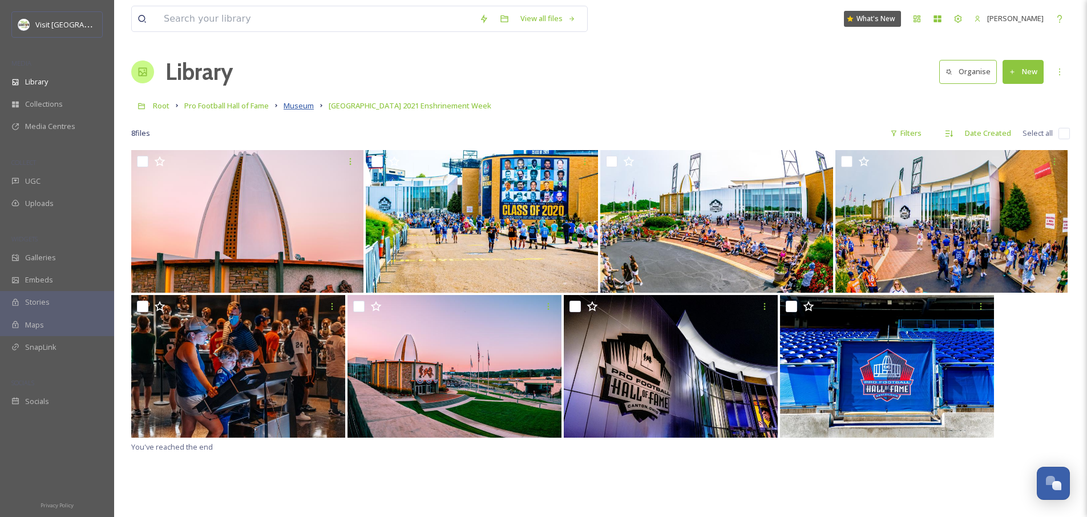
click at [301, 108] on span "Museum" at bounding box center [299, 105] width 30 height 10
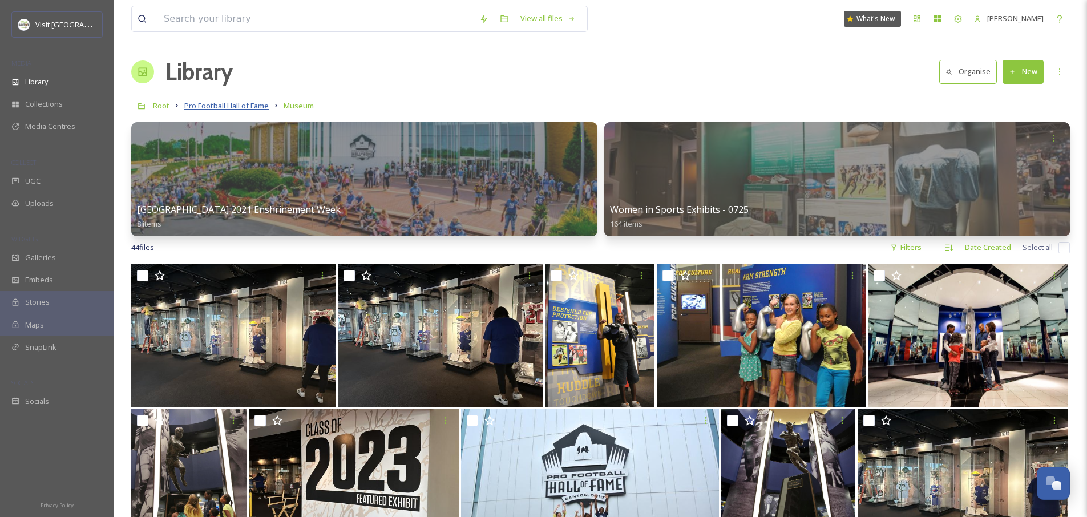
click at [220, 110] on span "Pro Football Hall of Fame" at bounding box center [226, 105] width 84 height 10
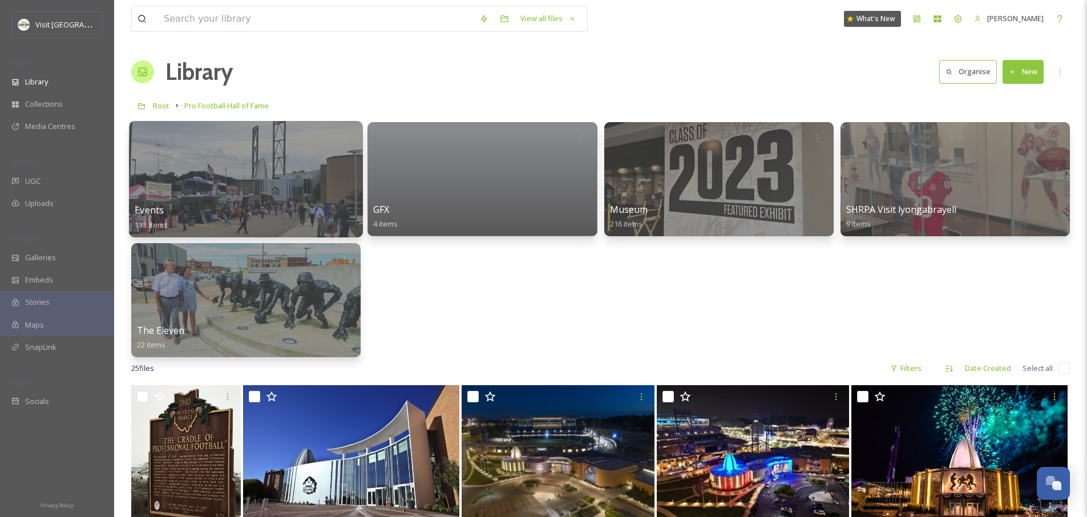
click at [296, 206] on div "Events 133 items" at bounding box center [246, 217] width 223 height 29
click at [285, 199] on div at bounding box center [246, 179] width 234 height 116
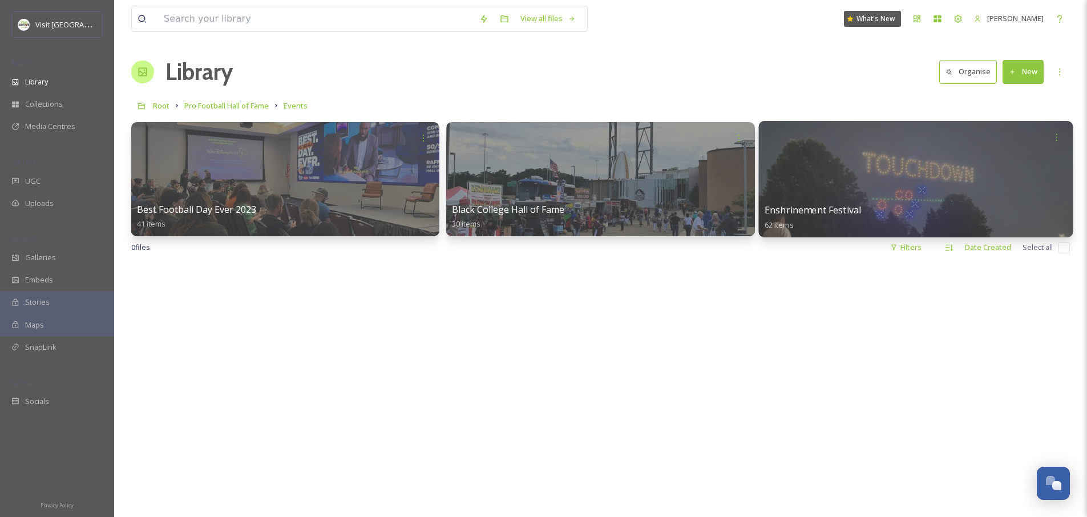
click at [812, 154] on div at bounding box center [916, 179] width 315 height 116
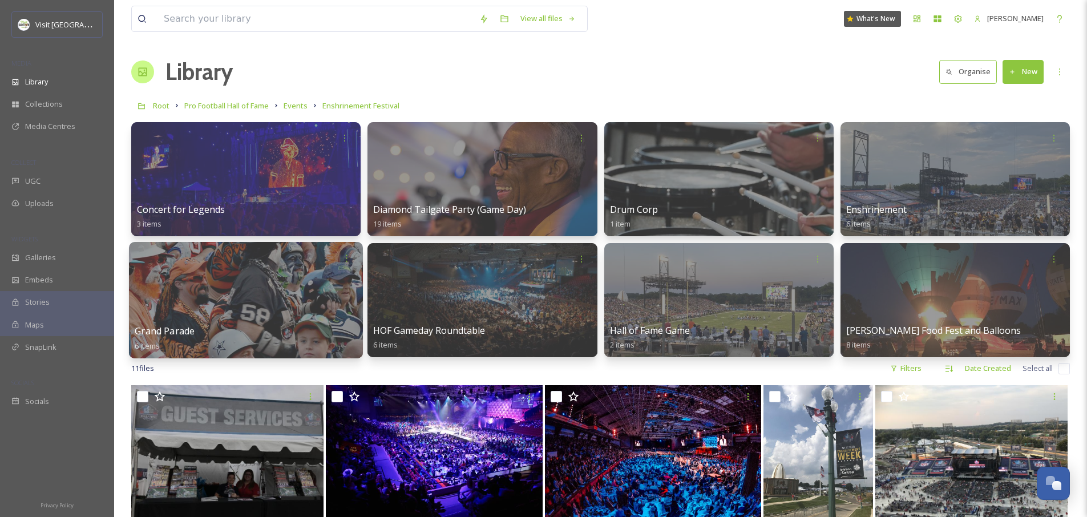
click at [304, 285] on div at bounding box center [246, 300] width 234 height 116
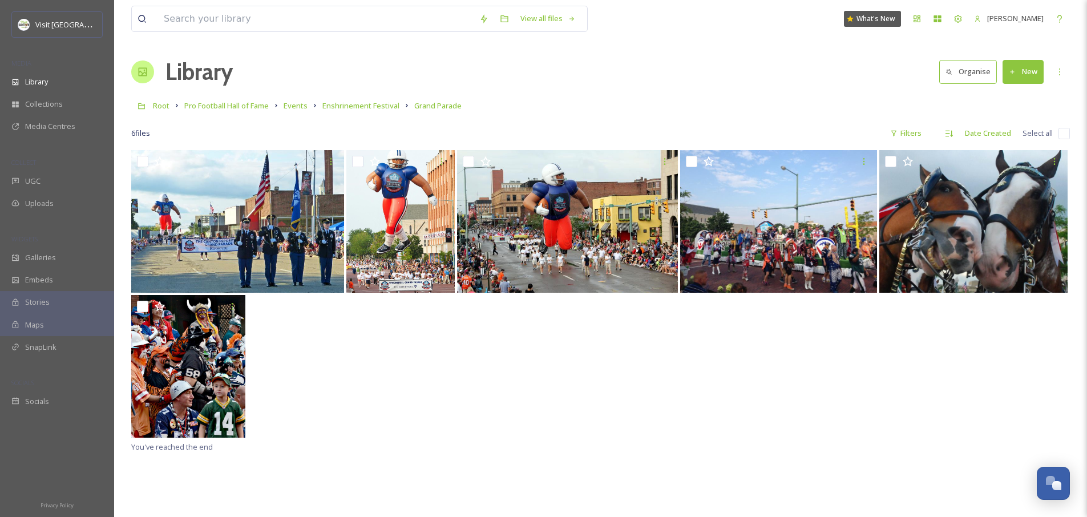
click at [1017, 74] on button "New" at bounding box center [1023, 71] width 41 height 23
click at [829, 101] on div "Root Pro Football Hall of Fame Events Enshrinement Festival Grand Parade" at bounding box center [600, 106] width 939 height 22
click at [197, 73] on h1 "Library" at bounding box center [199, 72] width 67 height 34
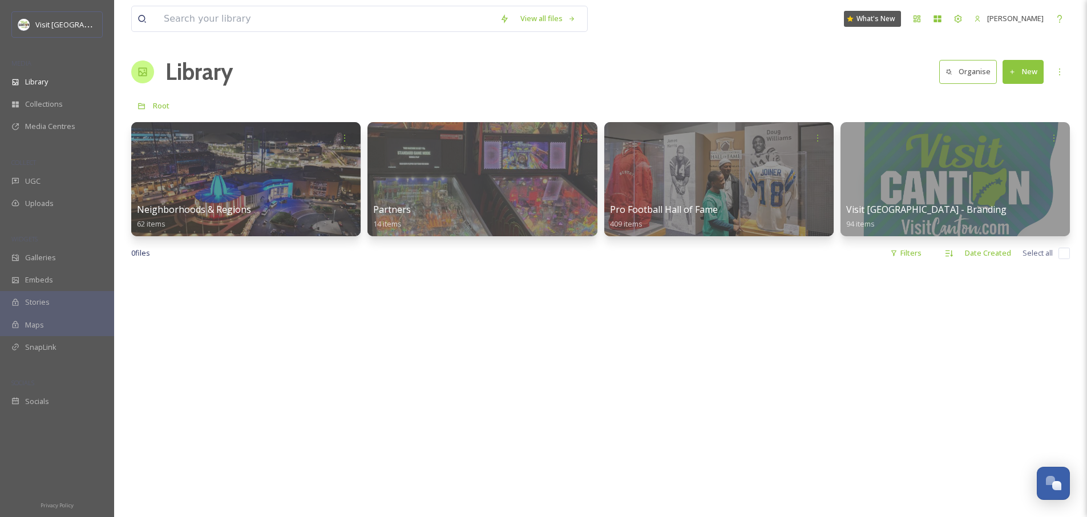
click at [1033, 74] on button "New" at bounding box center [1023, 71] width 41 height 23
click at [1013, 141] on span "Folder" at bounding box center [1010, 143] width 22 height 11
click at [827, 79] on div "Library Organise New" at bounding box center [600, 72] width 939 height 34
click at [821, 151] on div at bounding box center [719, 179] width 234 height 116
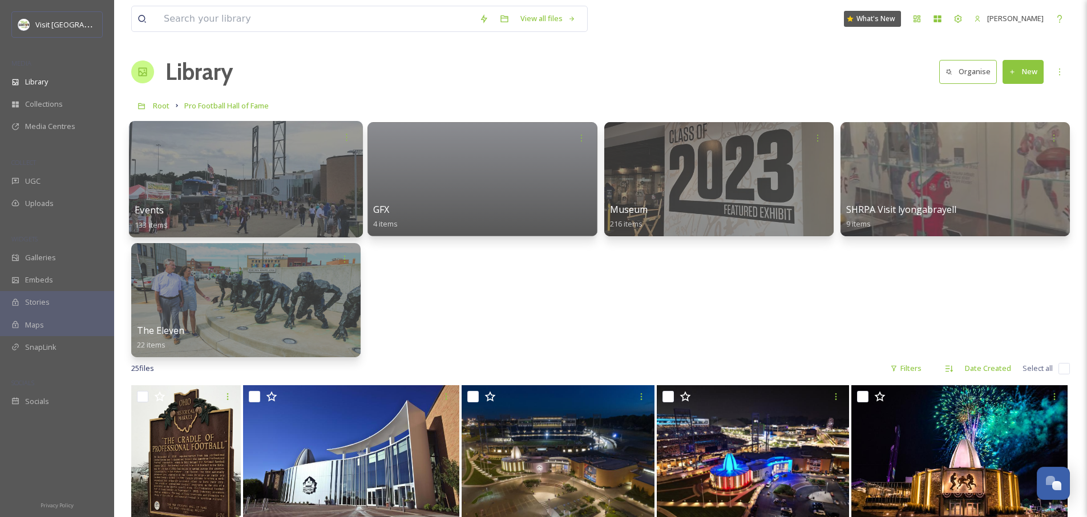
click at [296, 204] on div "Events 133 items" at bounding box center [246, 217] width 223 height 29
click at [259, 180] on div at bounding box center [246, 179] width 234 height 116
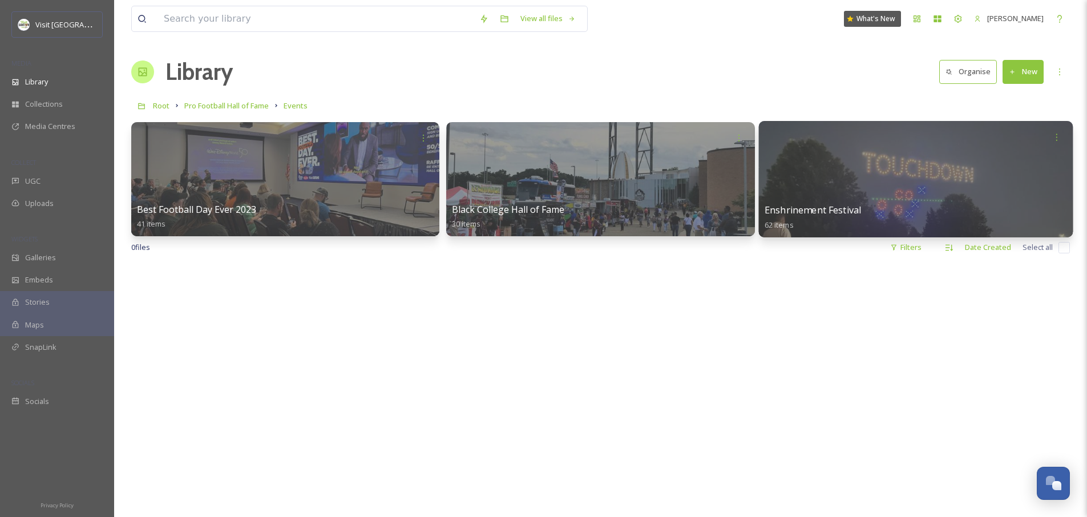
click at [819, 183] on div at bounding box center [916, 179] width 315 height 116
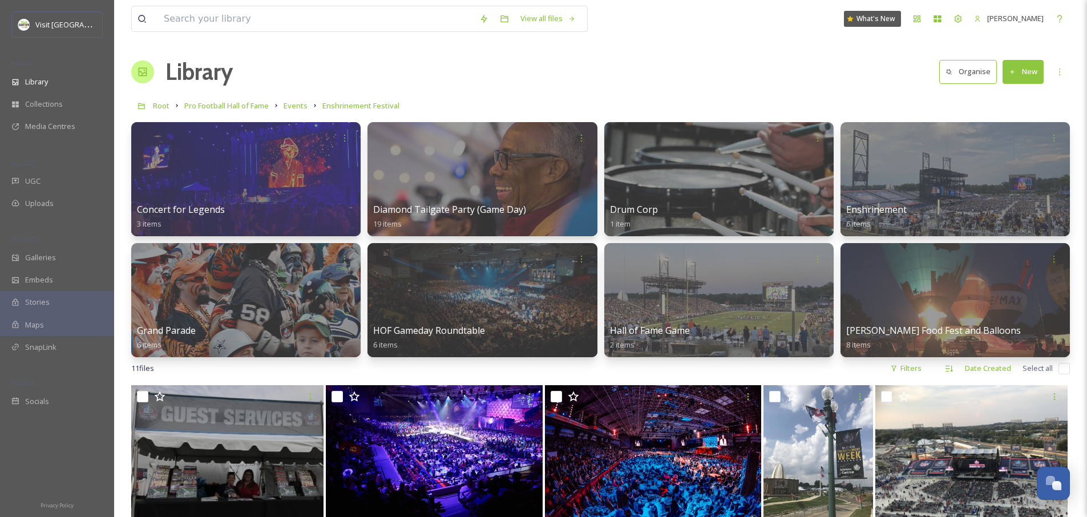
click at [1029, 74] on button "New" at bounding box center [1023, 71] width 41 height 23
click at [1003, 139] on span "Folder" at bounding box center [1010, 143] width 22 height 11
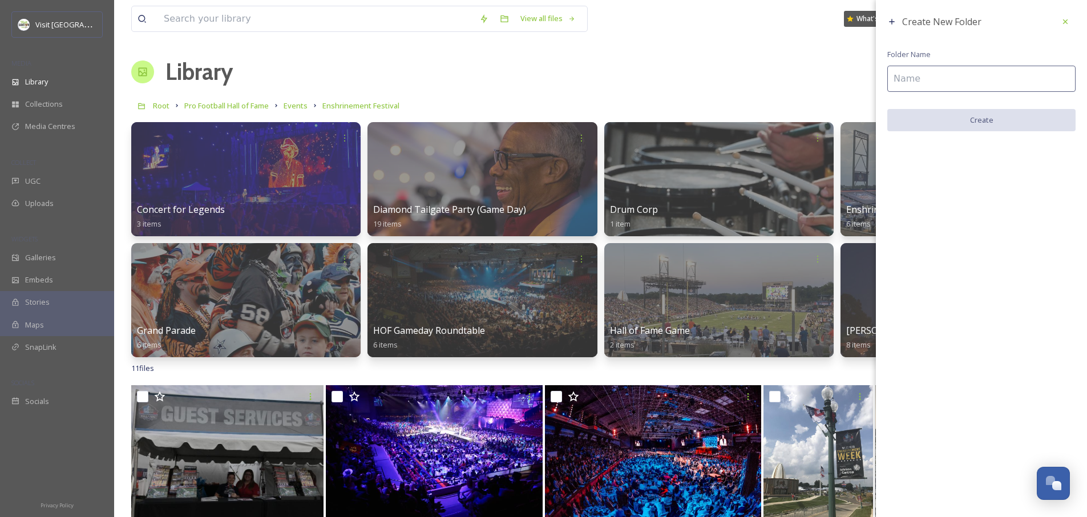
click at [939, 75] on input at bounding box center [982, 79] width 188 height 26
type input "E"
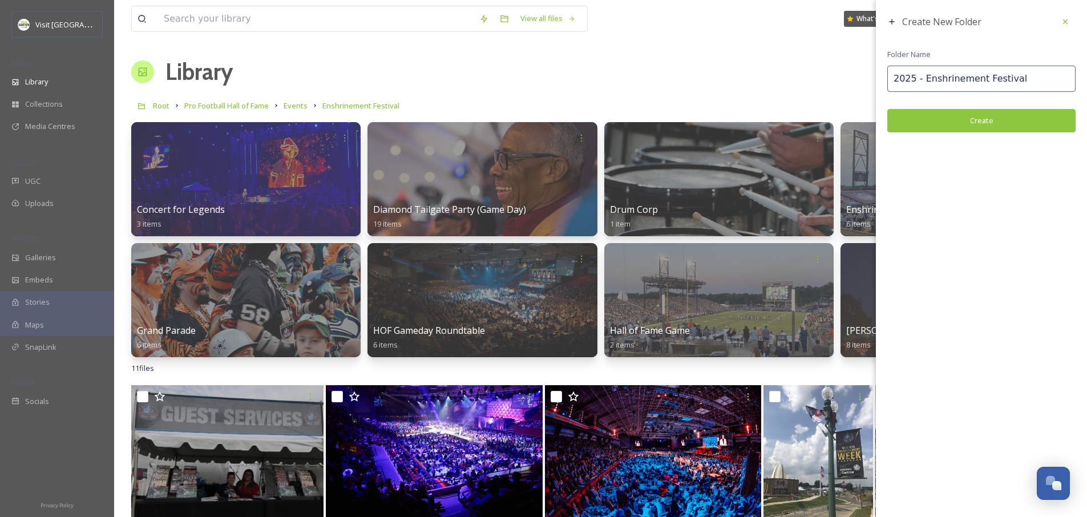
type input "2025 - Enshrinement Festival"
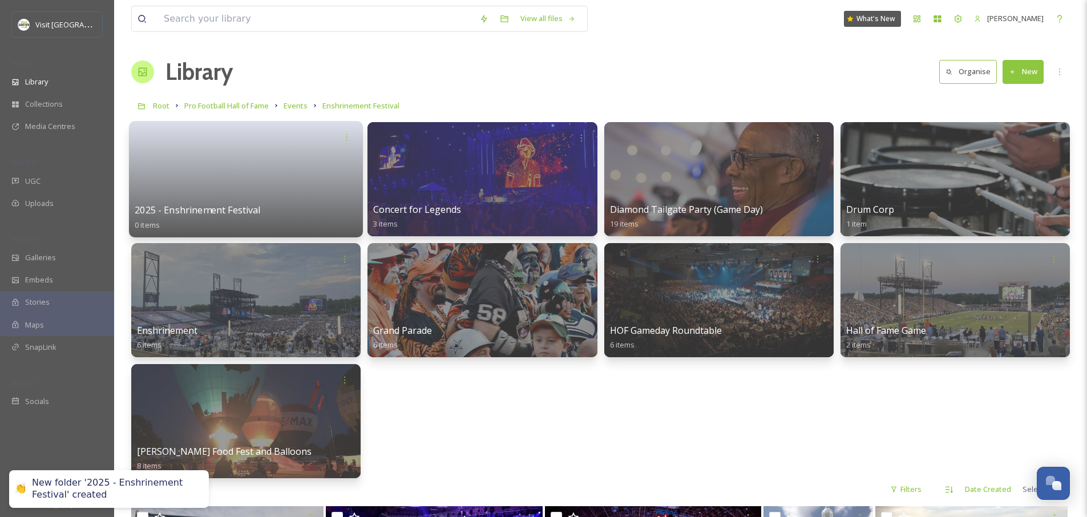
click at [246, 203] on link at bounding box center [246, 175] width 223 height 55
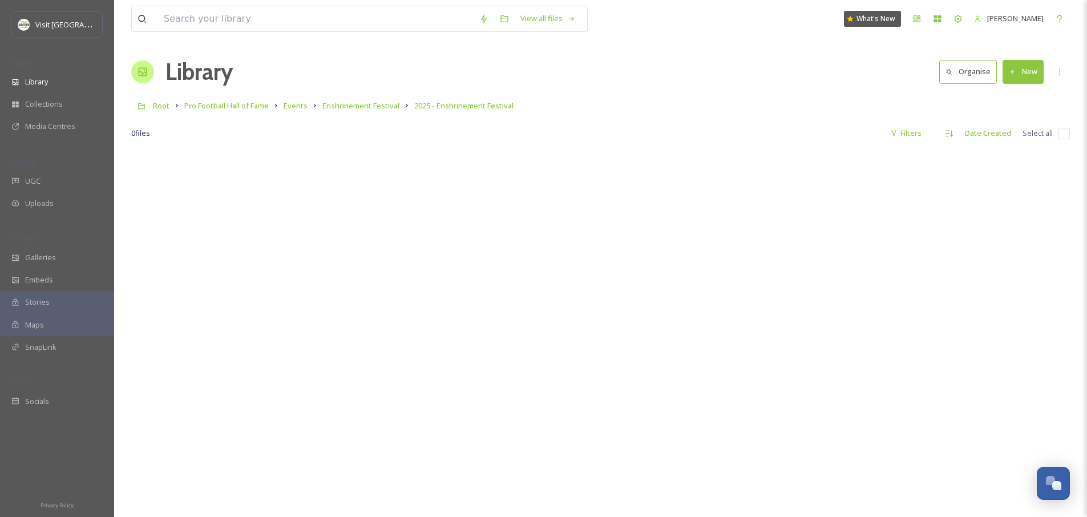
click at [1009, 75] on icon at bounding box center [1012, 71] width 7 height 7
click at [1015, 144] on span "Folder" at bounding box center [1010, 143] width 22 height 11
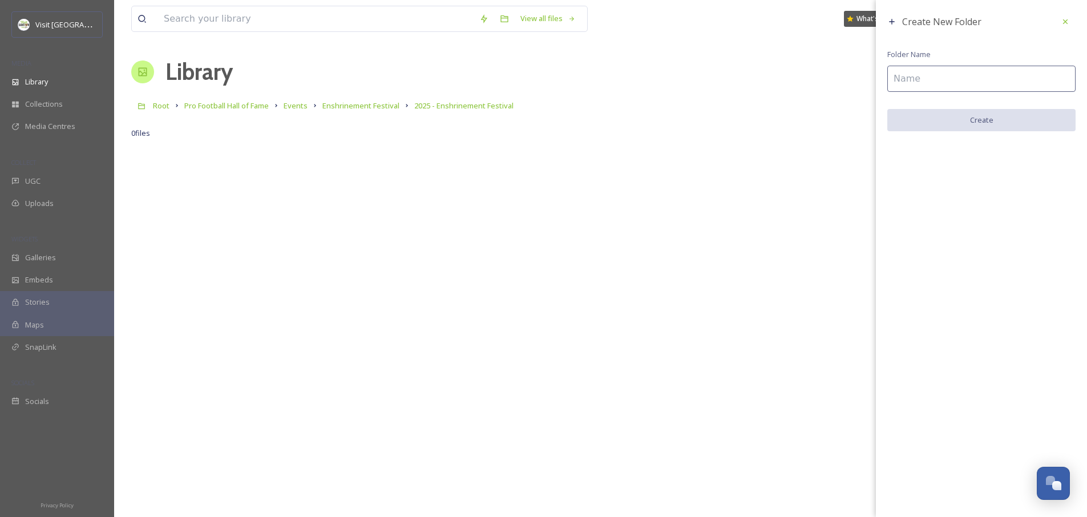
click at [980, 82] on input at bounding box center [982, 79] width 188 height 26
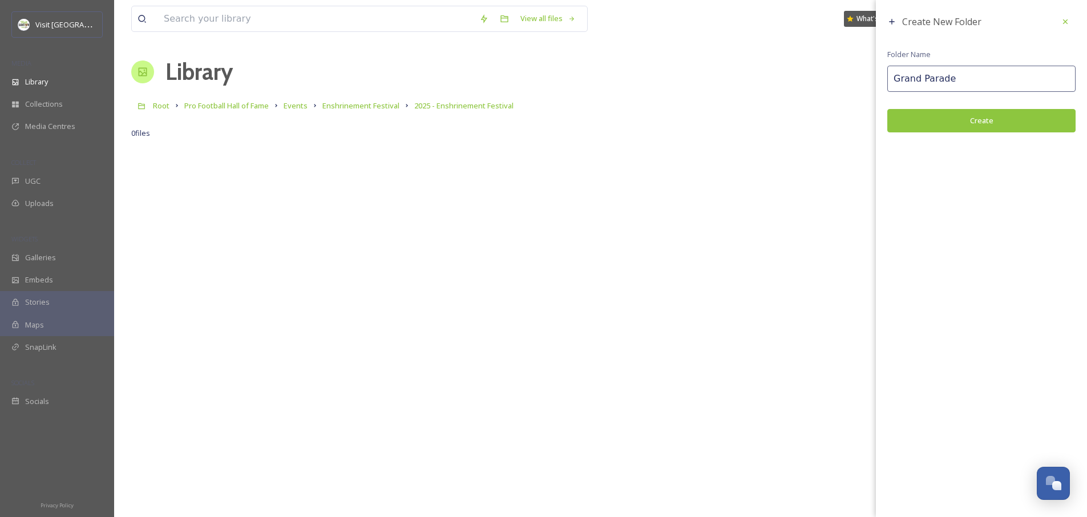
type input "Grand Parade"
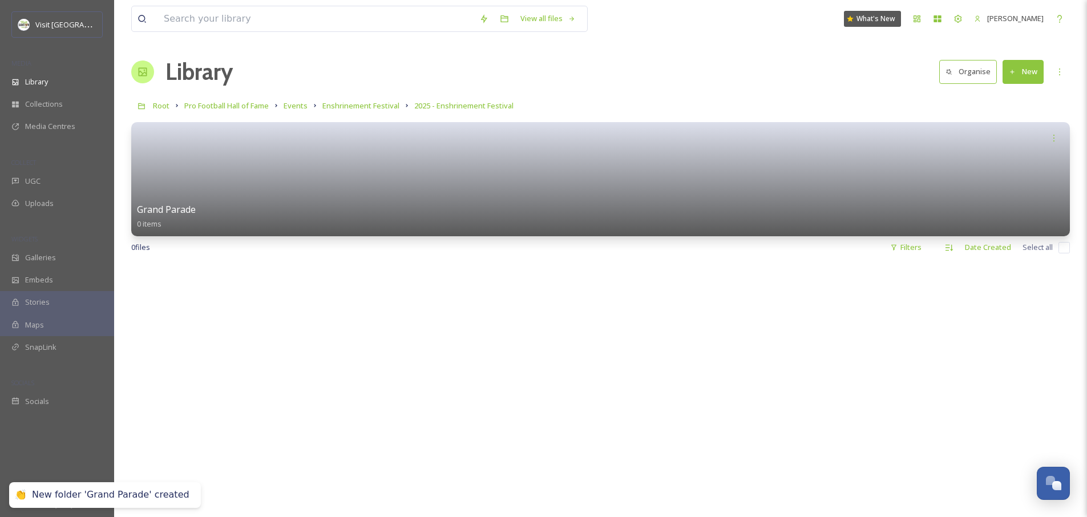
click at [1029, 74] on button "New" at bounding box center [1023, 71] width 41 height 23
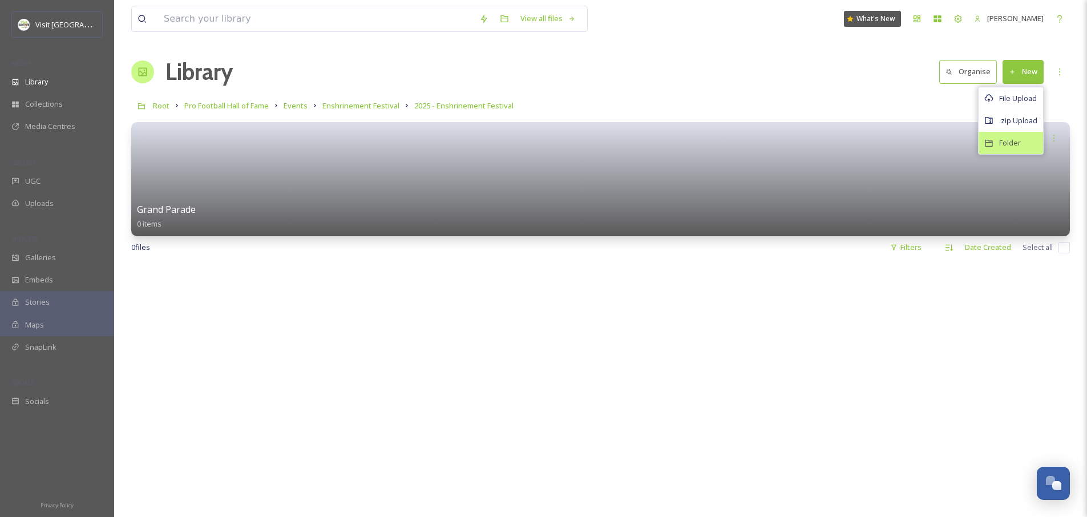
click at [1012, 142] on span "Folder" at bounding box center [1010, 143] width 22 height 11
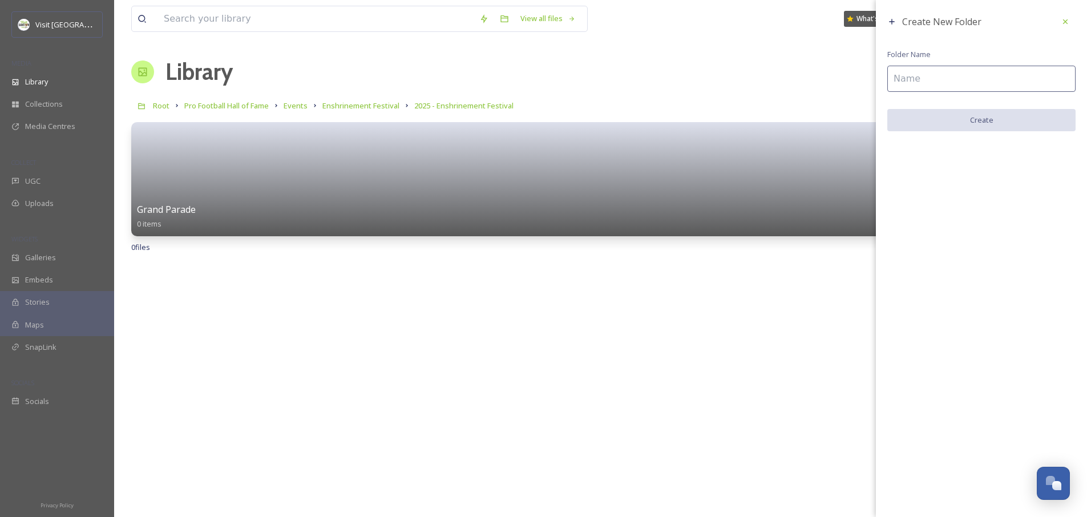
click at [973, 77] on input at bounding box center [982, 79] width 188 height 26
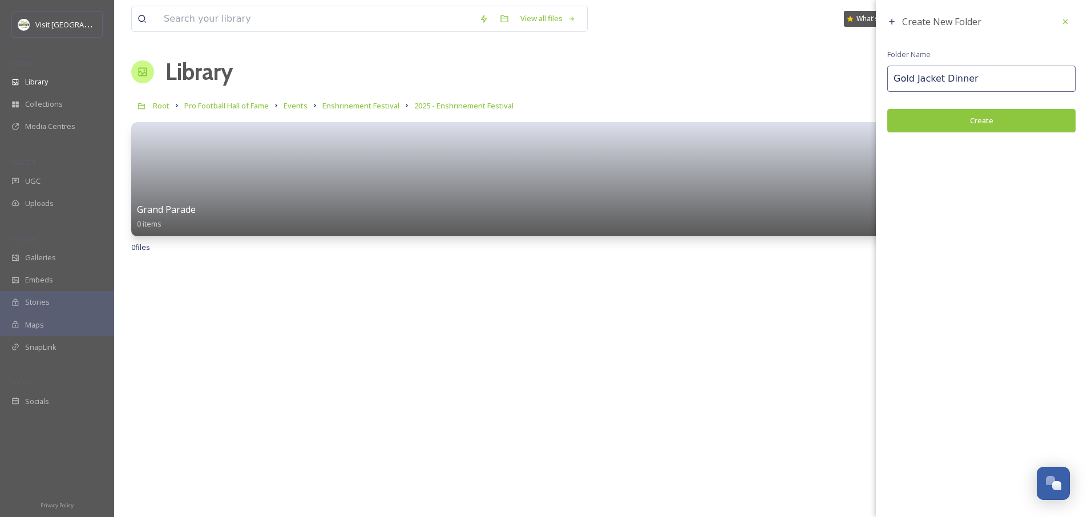
type input "Gold Jacket Dinner"
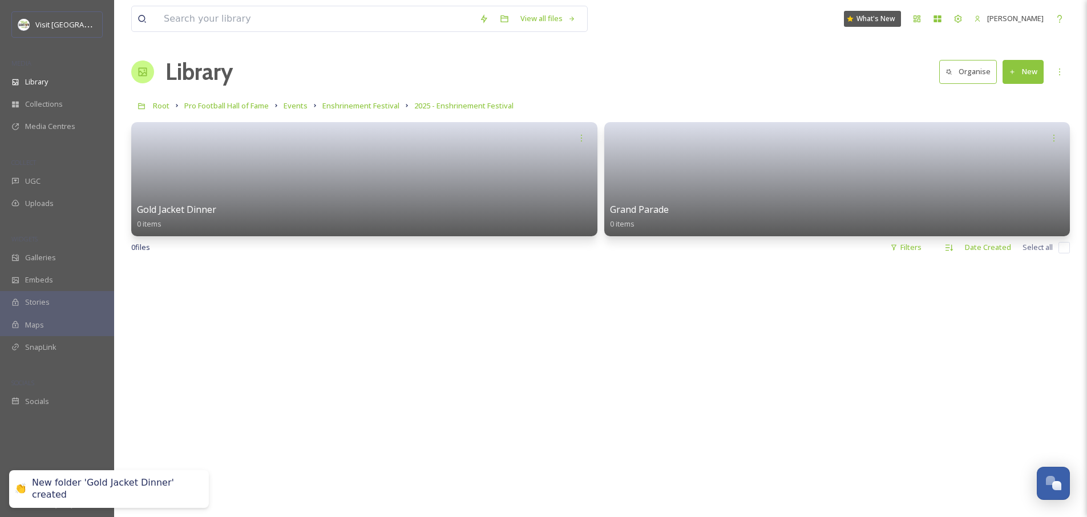
click at [1014, 68] on icon at bounding box center [1012, 71] width 7 height 7
click at [1014, 138] on span "Folder" at bounding box center [1010, 143] width 22 height 11
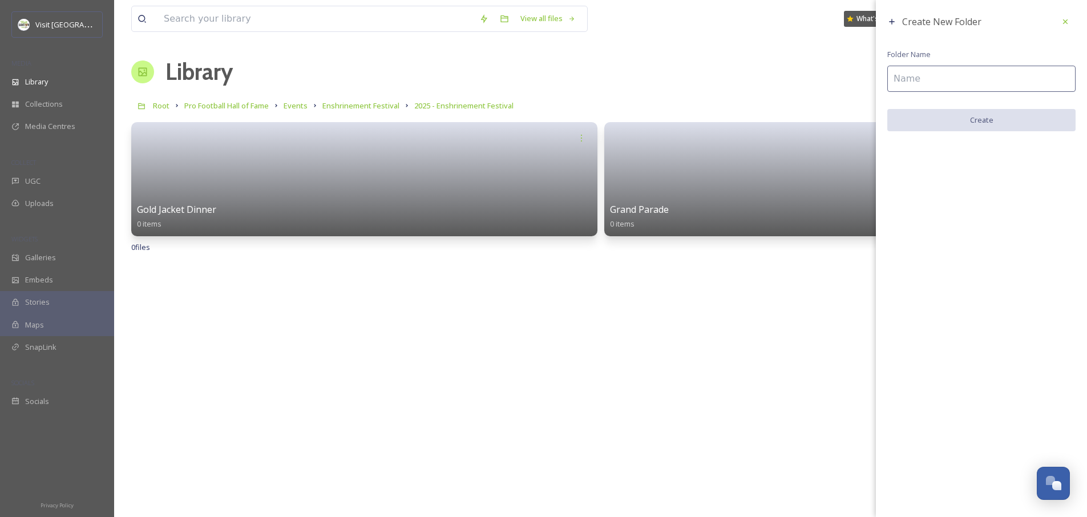
click at [1031, 80] on input at bounding box center [982, 79] width 188 height 26
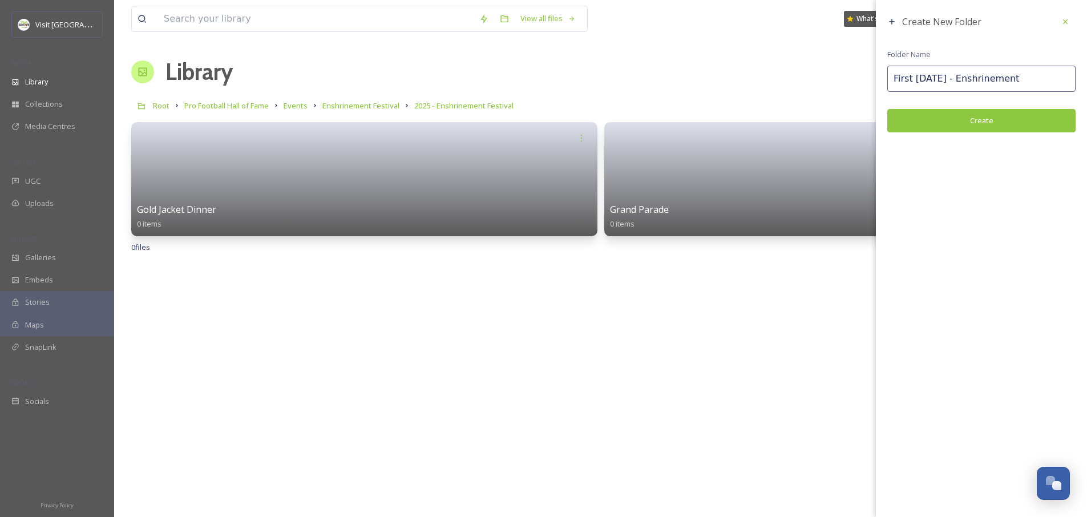
type input "First [DATE] - Enshrinement"
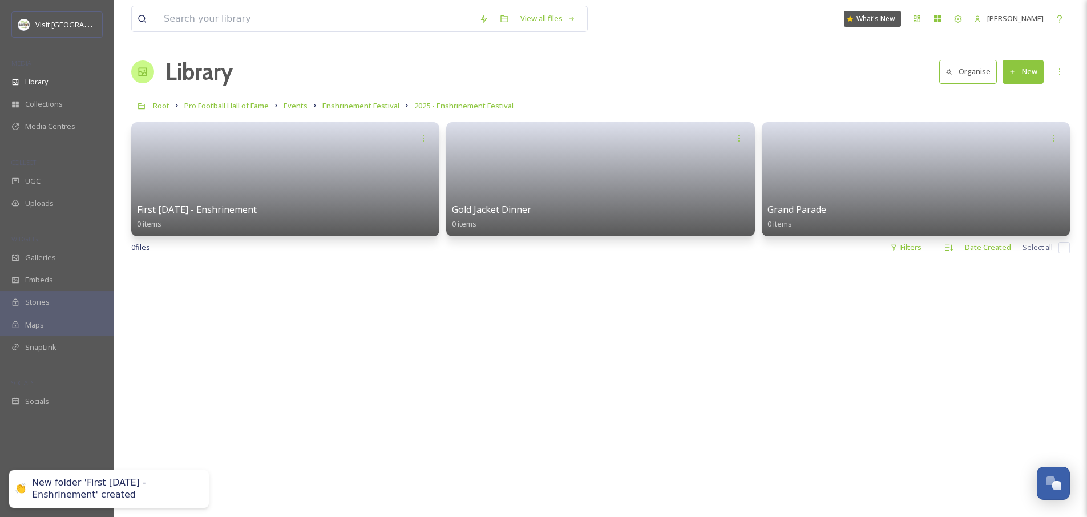
click at [1034, 74] on button "New" at bounding box center [1023, 71] width 41 height 23
click at [1009, 141] on span "Folder" at bounding box center [1010, 143] width 22 height 11
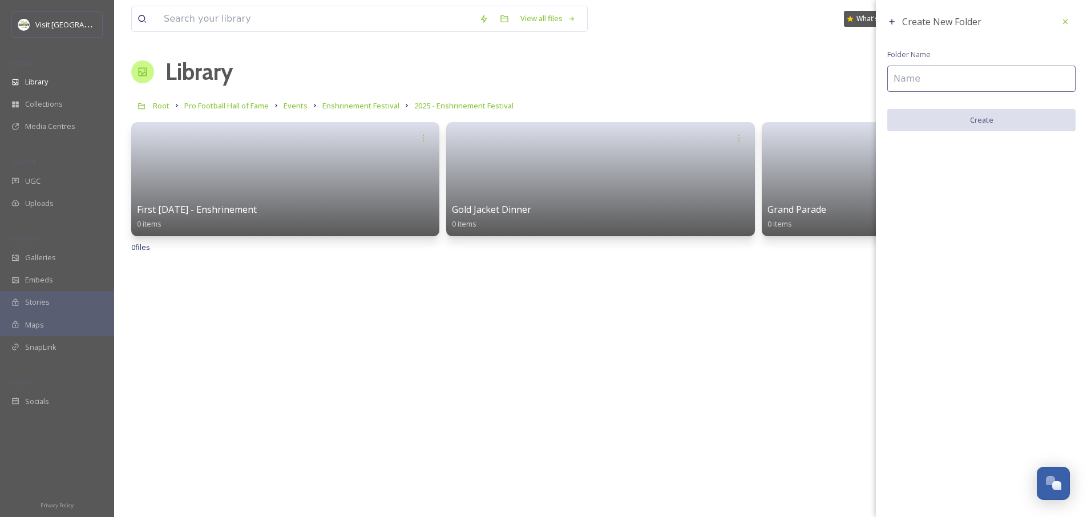
click at [966, 84] on input at bounding box center [982, 79] width 188 height 26
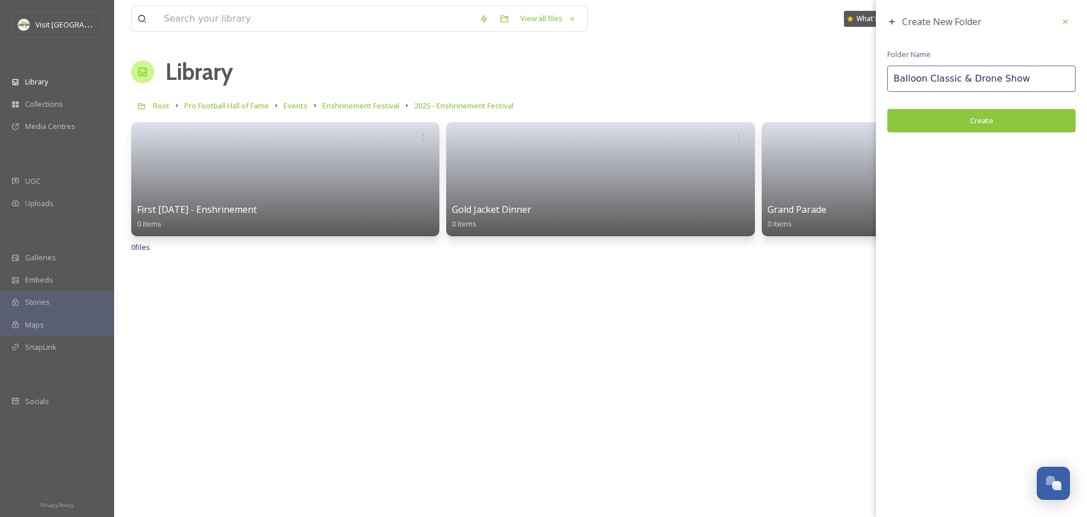
type input "Balloon Classic & Drone Show"
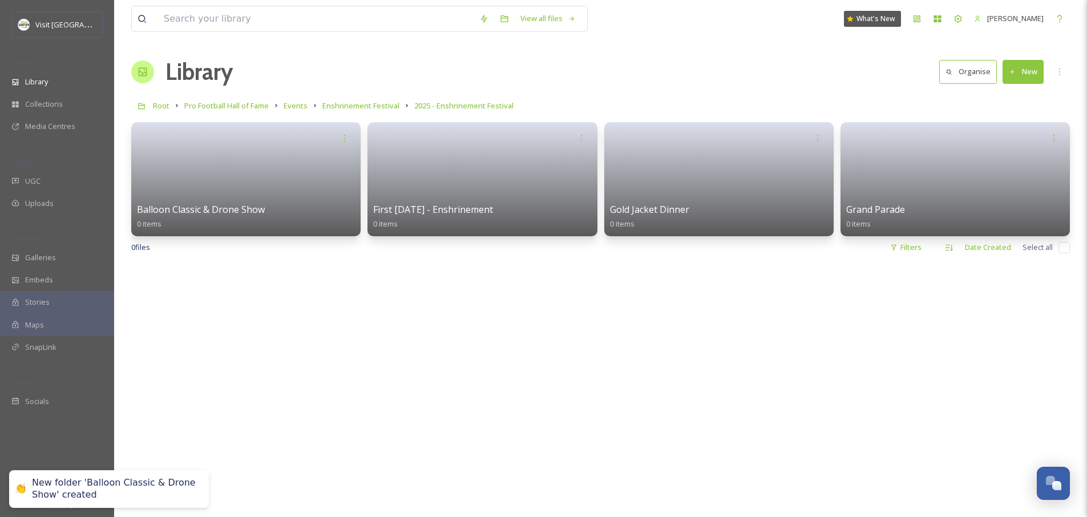
click at [1011, 76] on button "New" at bounding box center [1023, 71] width 41 height 23
click at [1014, 140] on span "Folder" at bounding box center [1010, 143] width 22 height 11
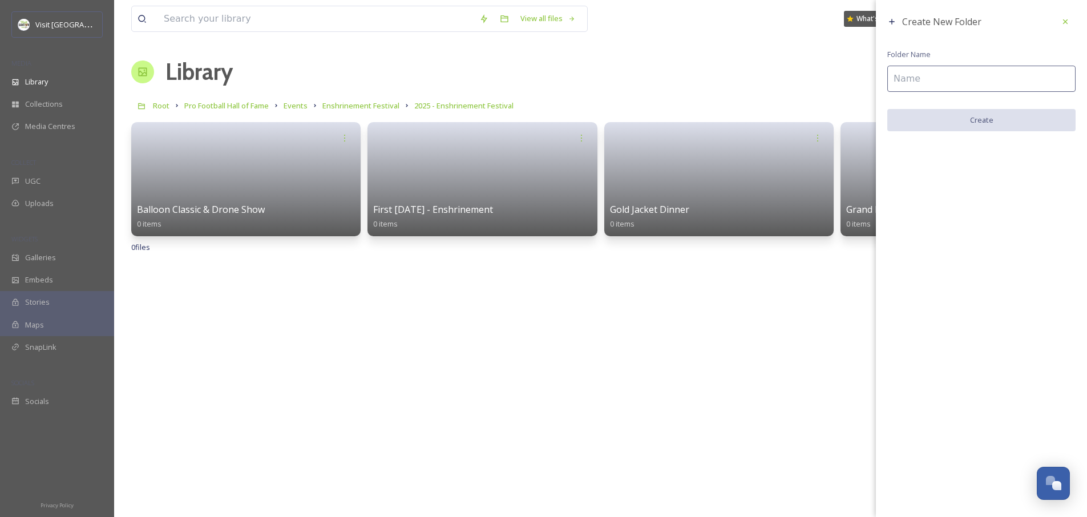
click at [986, 77] on input at bounding box center [982, 79] width 188 height 26
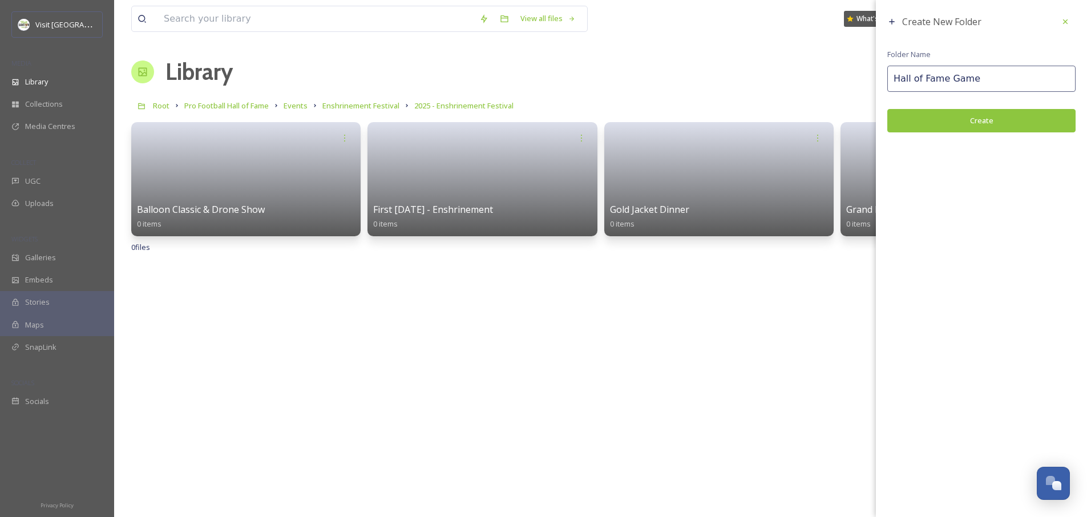
type input "Hall of Fame Game"
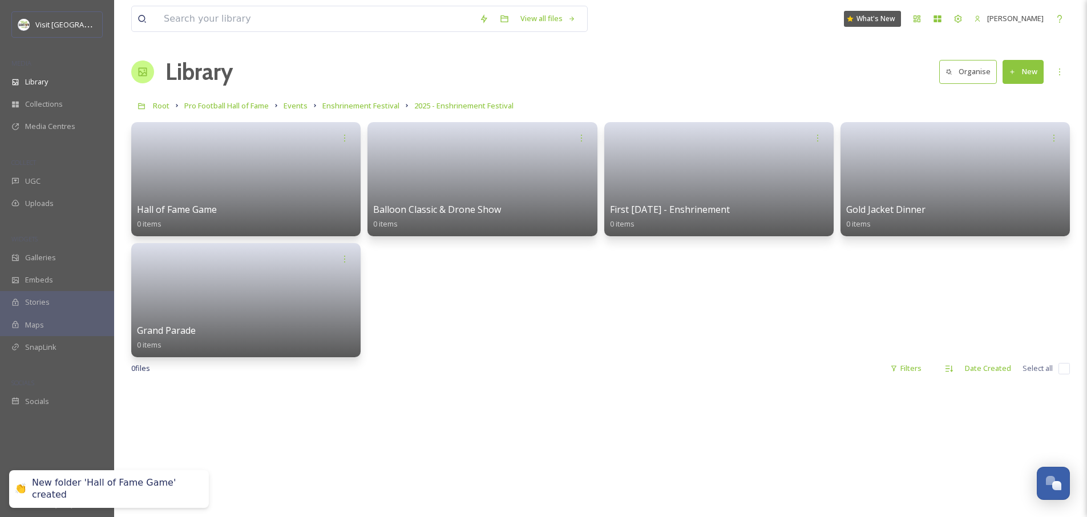
click at [1033, 75] on button "New" at bounding box center [1023, 71] width 41 height 23
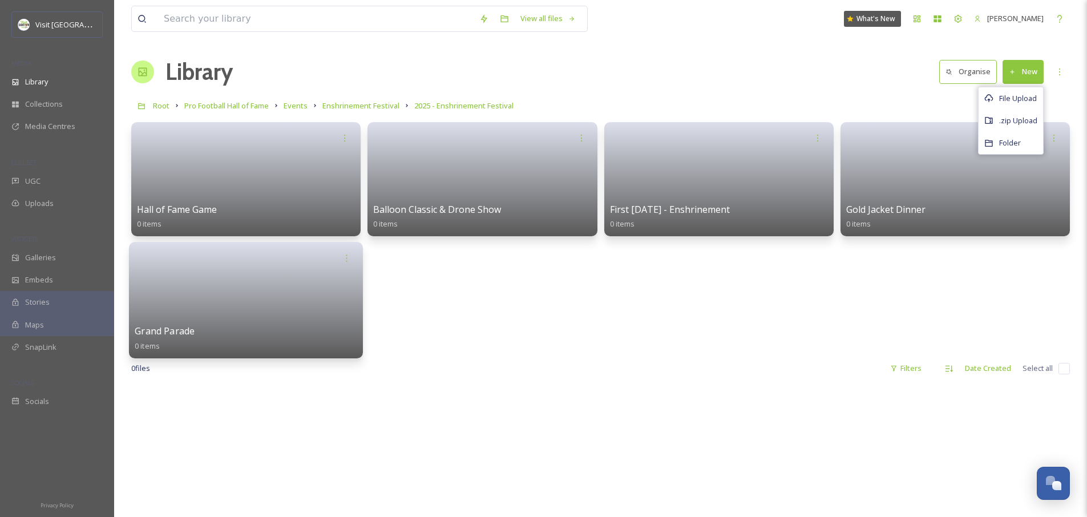
click at [195, 309] on link at bounding box center [246, 296] width 223 height 55
click at [344, 259] on icon at bounding box center [346, 257] width 9 height 9
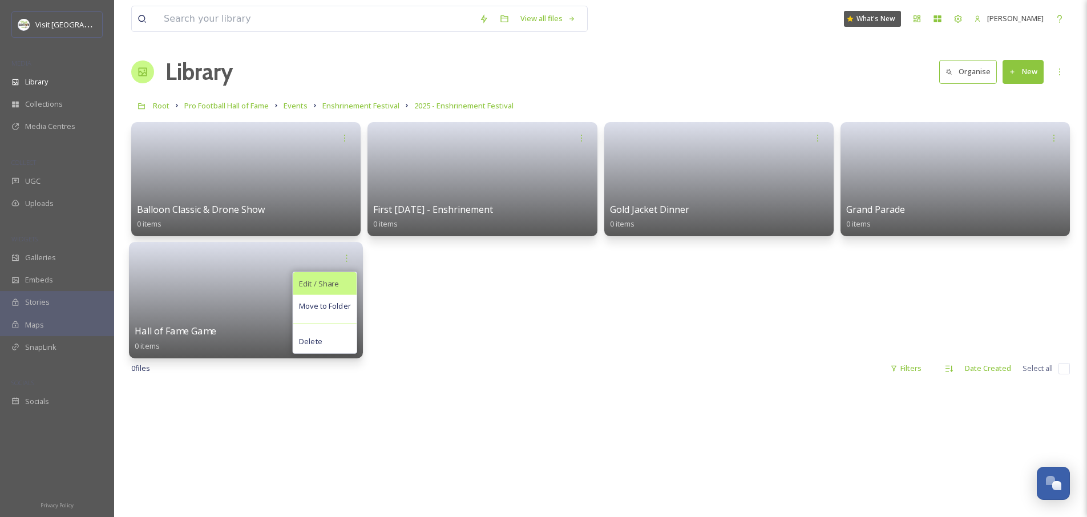
click at [330, 283] on span "Edit / Share" at bounding box center [319, 283] width 40 height 11
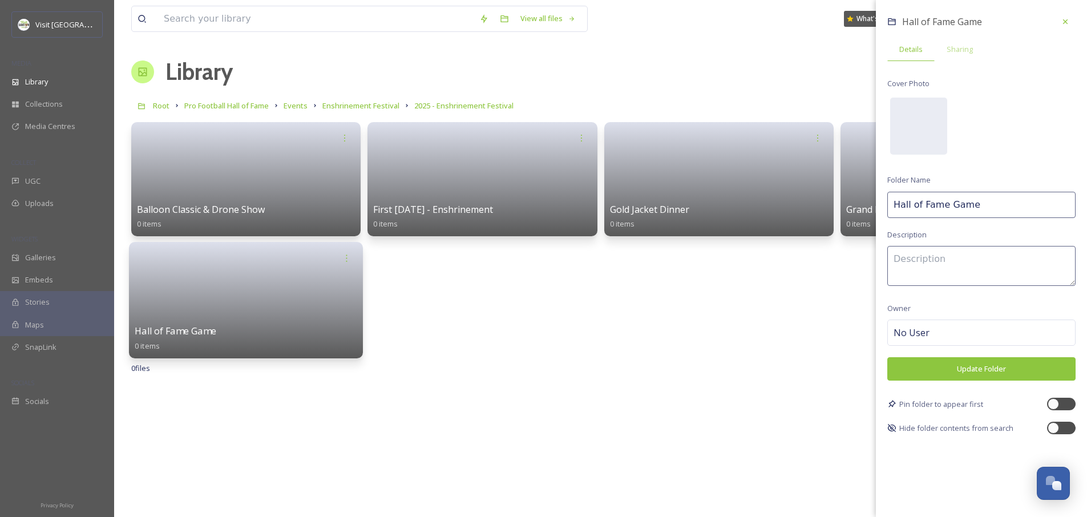
click at [1034, 208] on input "Hall of Fame Game" at bounding box center [982, 205] width 188 height 26
type input "Hall of Fame Game 2025"
click at [1029, 257] on textarea at bounding box center [982, 266] width 188 height 40
type textarea "Detroit Lions vs S"
type textarea "Lions vs. Chargers"
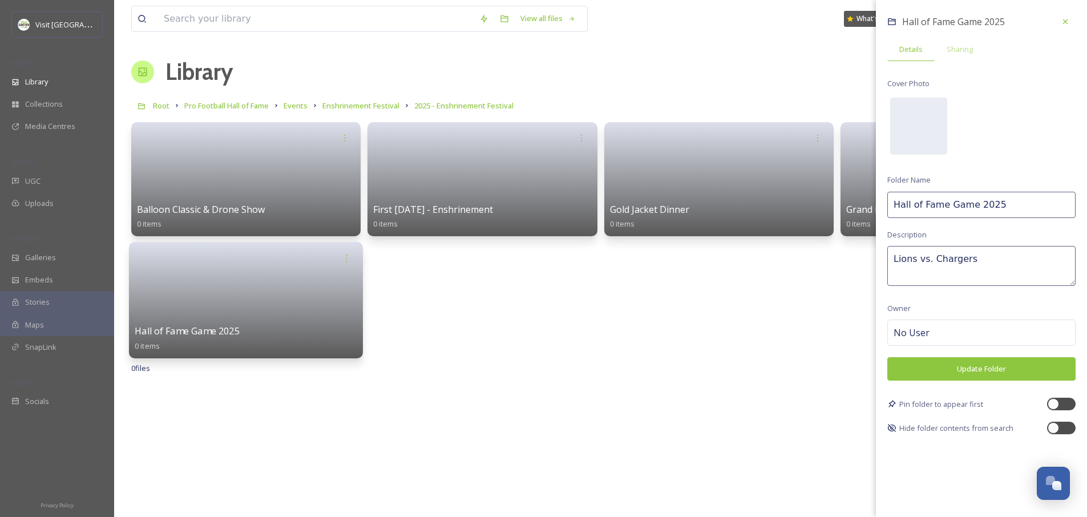
click at [962, 368] on button "Update Folder" at bounding box center [982, 368] width 188 height 23
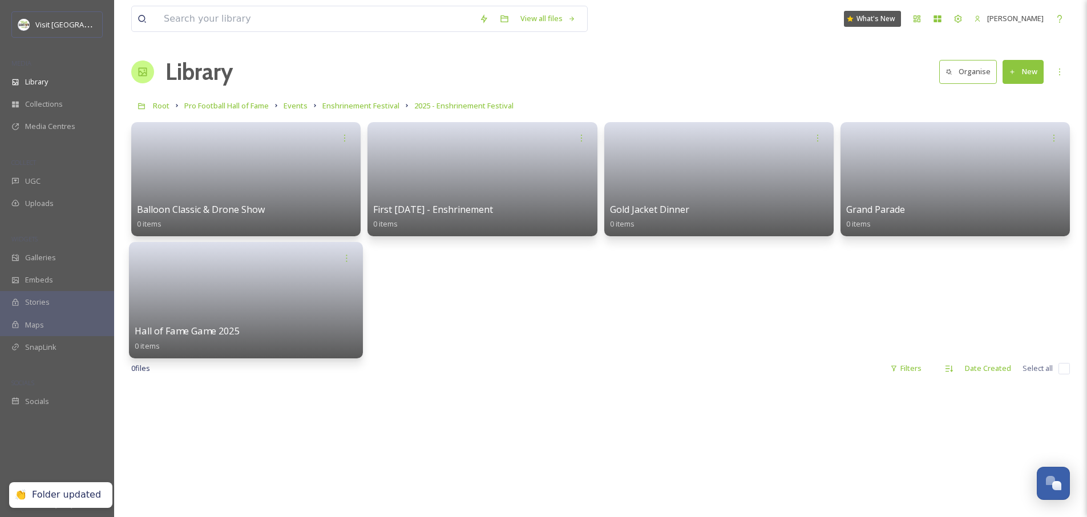
click at [694, 339] on div "Balloon Classic & Drone Show 0 items First [DATE] - Enshrinement 0 items Gold J…" at bounding box center [600, 239] width 939 height 235
click at [648, 322] on div "Balloon Classic & Drone Show 0 items First [DATE] - Enshrinement 0 items Gold J…" at bounding box center [600, 239] width 939 height 235
click at [1026, 74] on button "New" at bounding box center [1023, 71] width 41 height 23
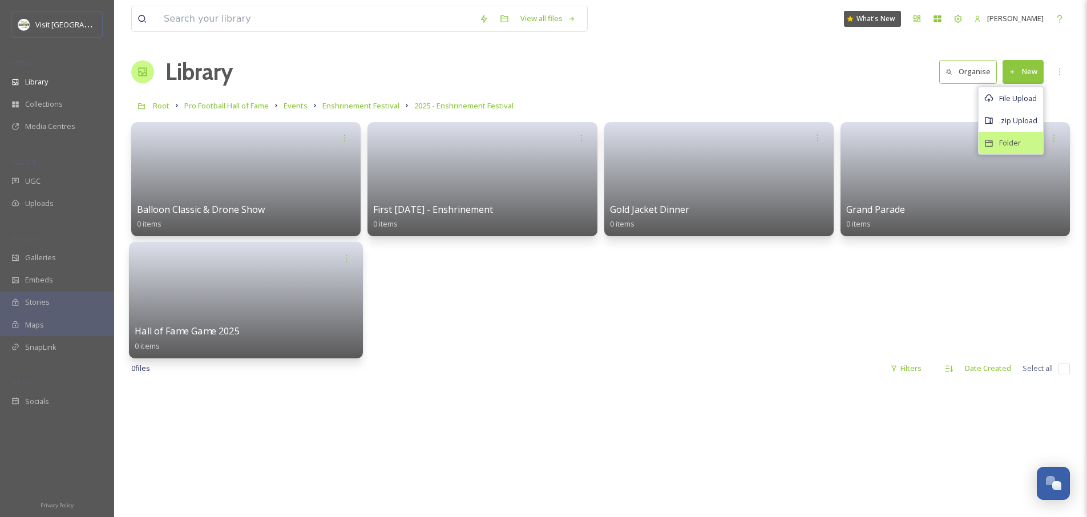
click at [1013, 144] on span "Folder" at bounding box center [1010, 143] width 22 height 11
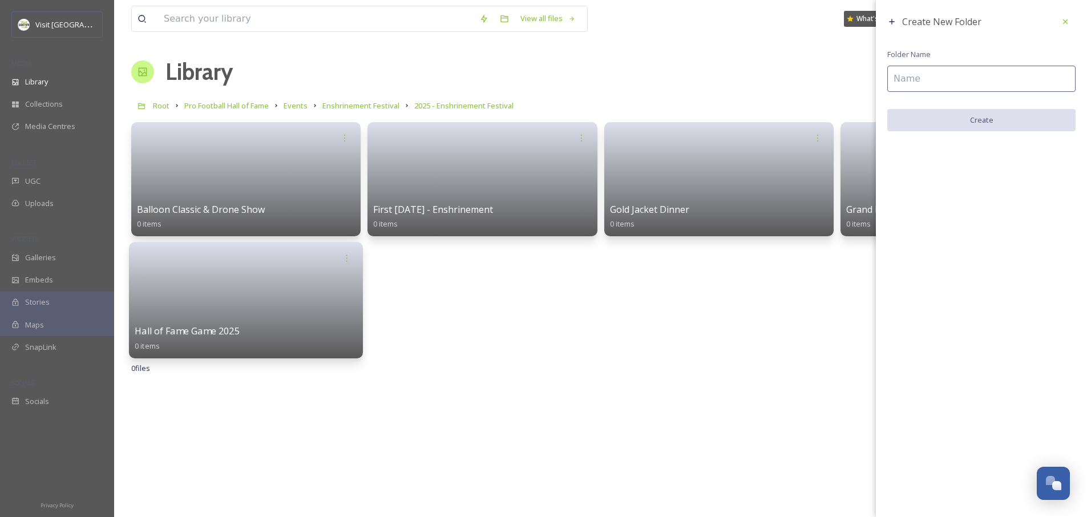
click at [929, 89] on input at bounding box center [982, 79] width 188 height 26
type input "T"
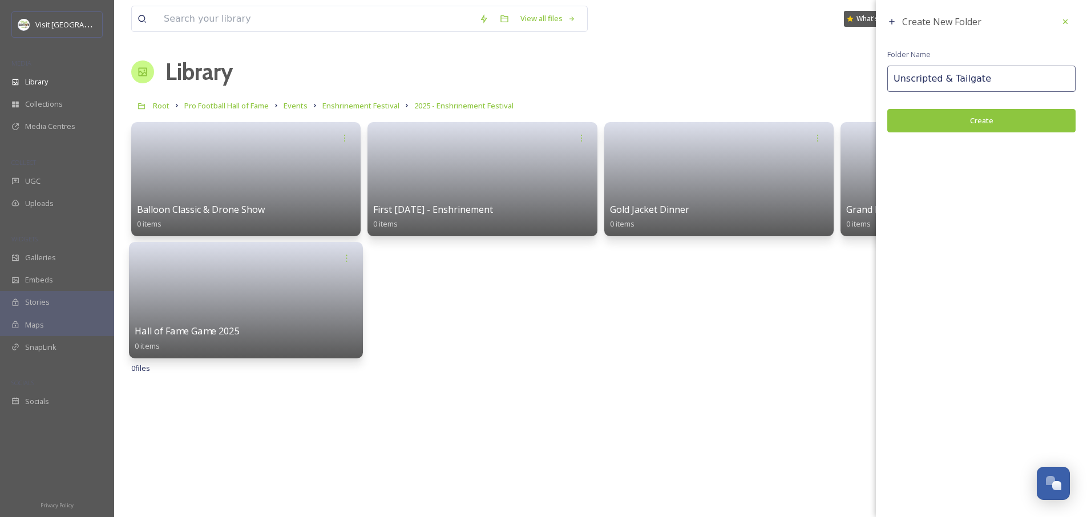
type input "Unscripted & Tailgate"
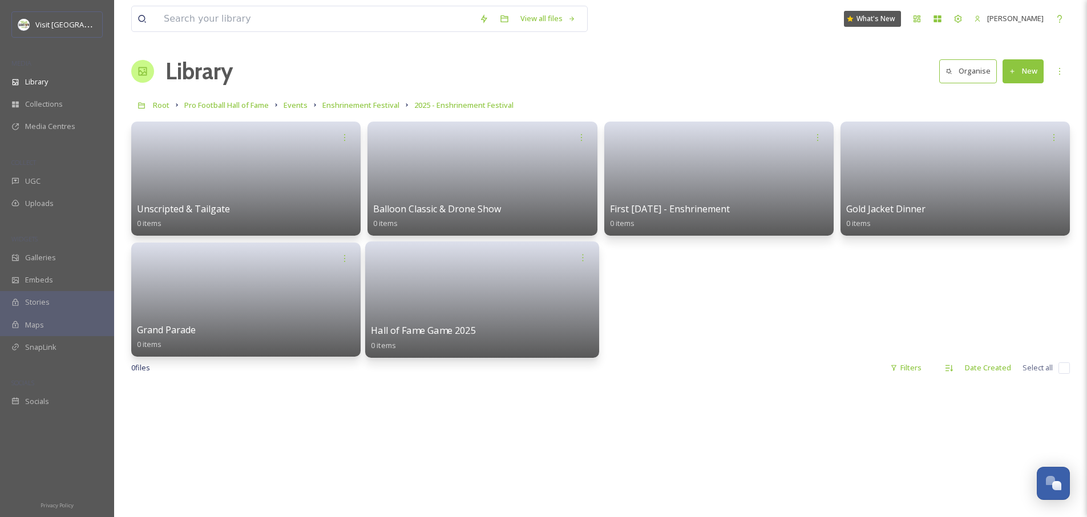
scroll to position [2, 0]
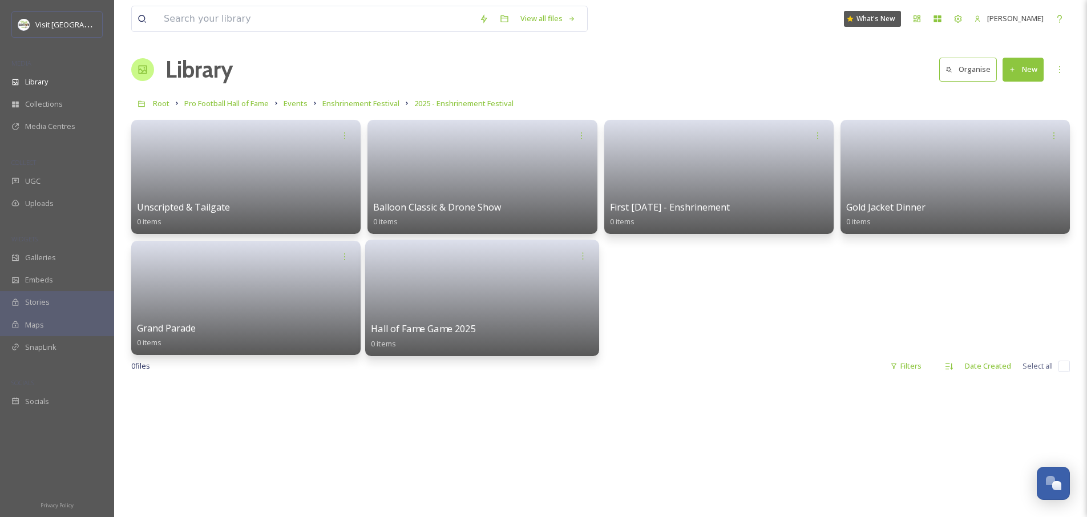
click at [769, 370] on div "0 file s Filters Date Created Select all" at bounding box center [600, 366] width 939 height 22
click at [263, 303] on link at bounding box center [246, 294] width 223 height 55
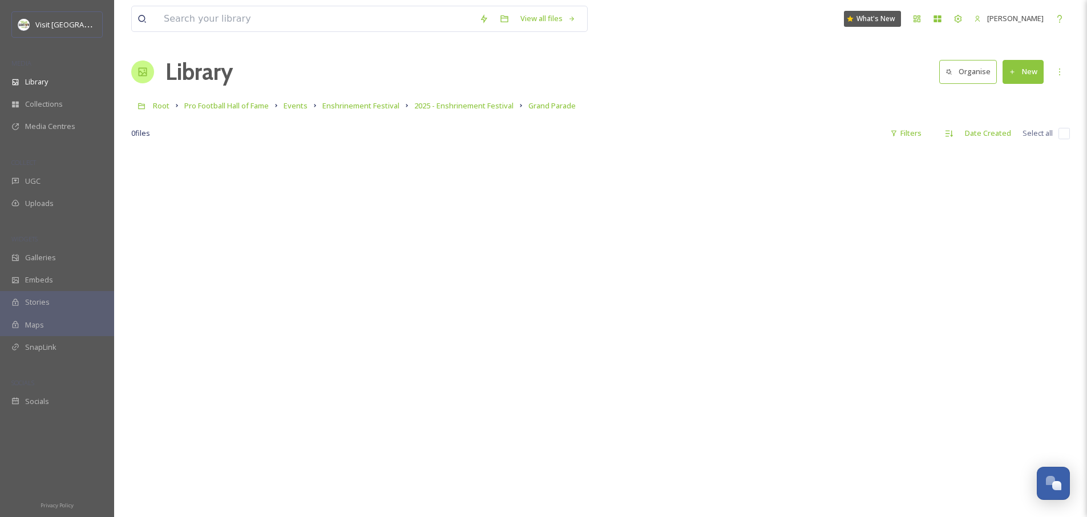
click at [1027, 75] on button "New" at bounding box center [1023, 71] width 41 height 23
click at [1018, 102] on span "File Upload" at bounding box center [1018, 98] width 38 height 11
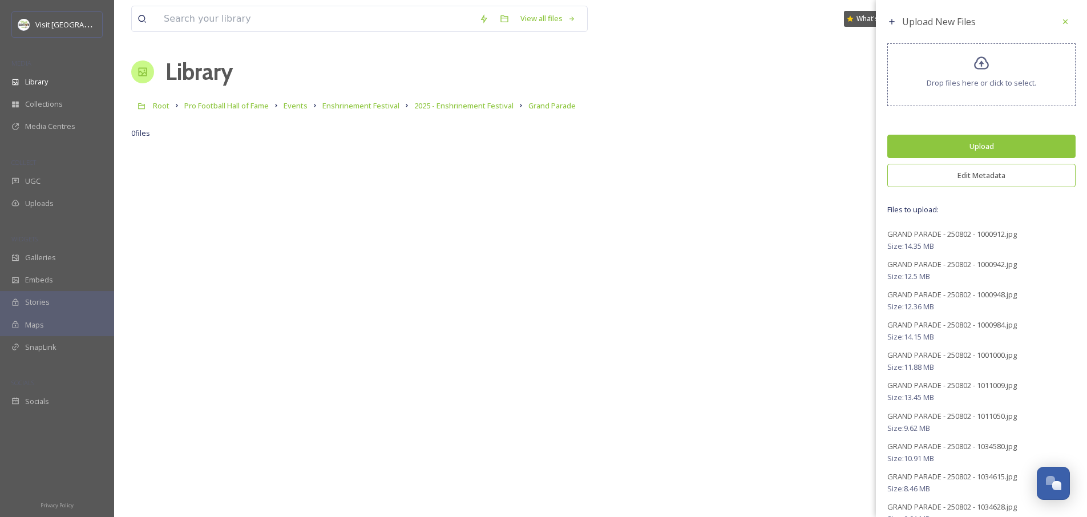
click at [977, 176] on button "Edit Metadata" at bounding box center [982, 175] width 188 height 23
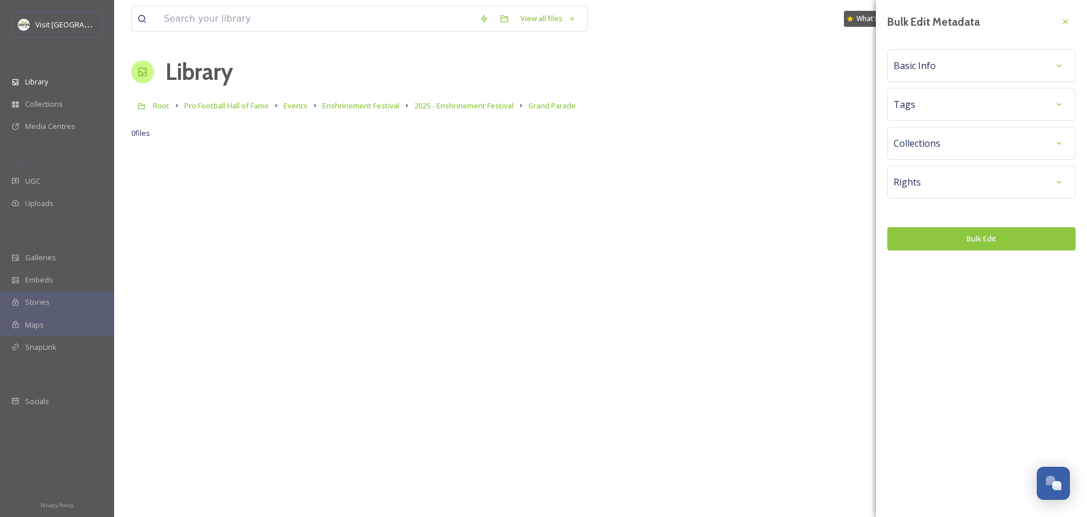
click at [957, 141] on div "Collections" at bounding box center [982, 143] width 176 height 21
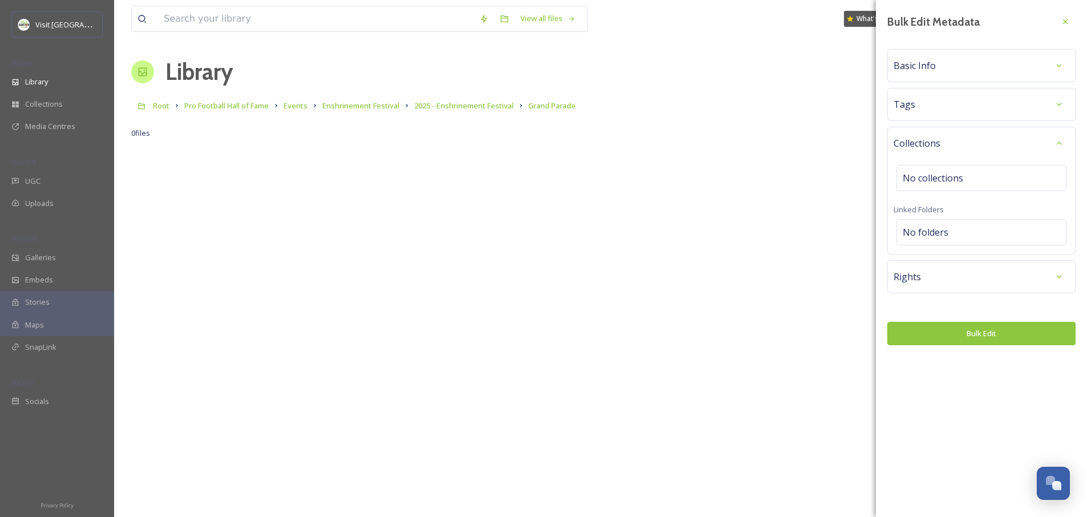
click at [940, 76] on div "Basic Info" at bounding box center [982, 65] width 188 height 33
click at [938, 110] on div "Tags" at bounding box center [982, 104] width 176 height 21
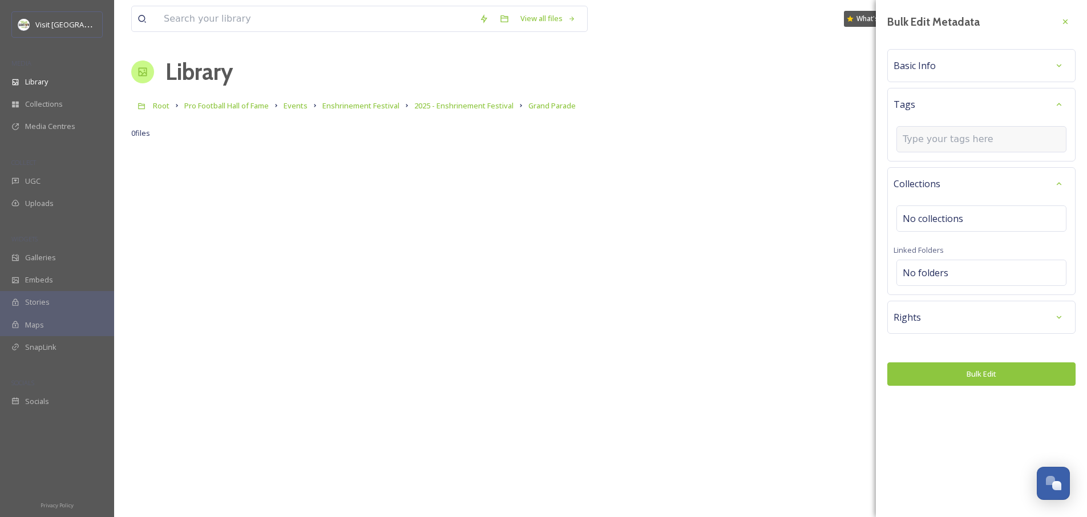
click at [947, 134] on input at bounding box center [960, 139] width 114 height 14
type input "e"
type input "p"
type input "Pro Football Ha"
type input "Enshrinement Festival"
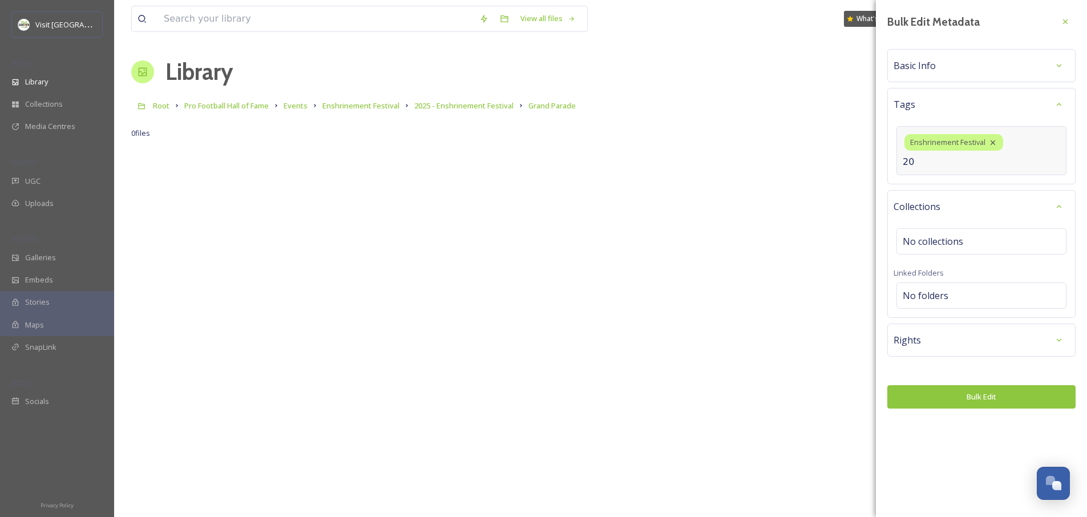
type input "2"
type input "Enshrinement 2025"
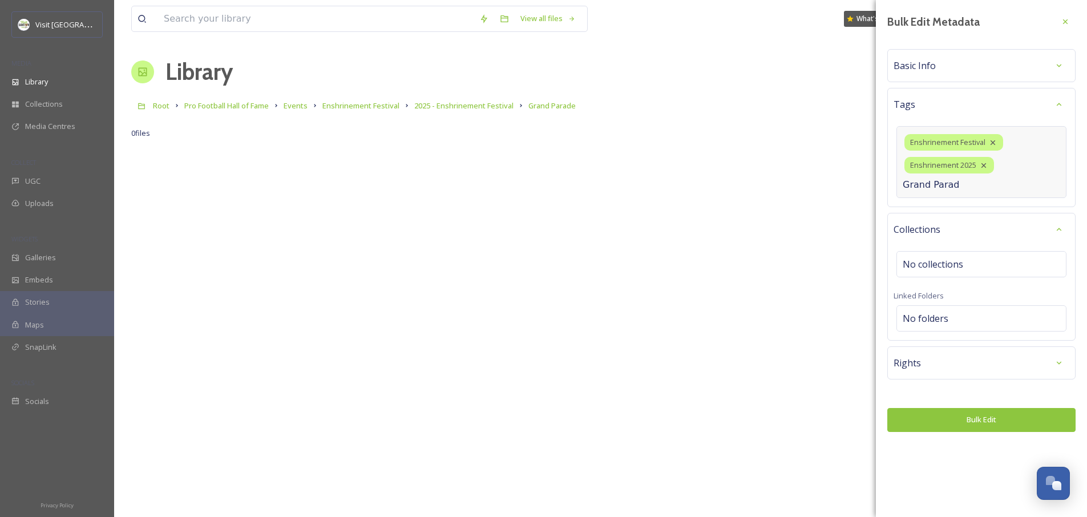
type input "Grand Parade"
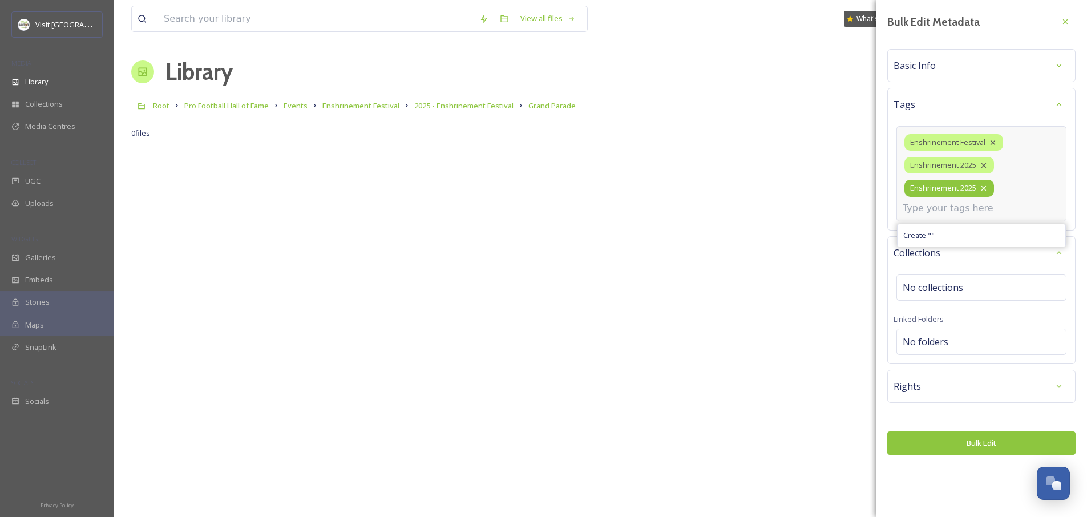
click at [987, 189] on icon at bounding box center [983, 188] width 9 height 9
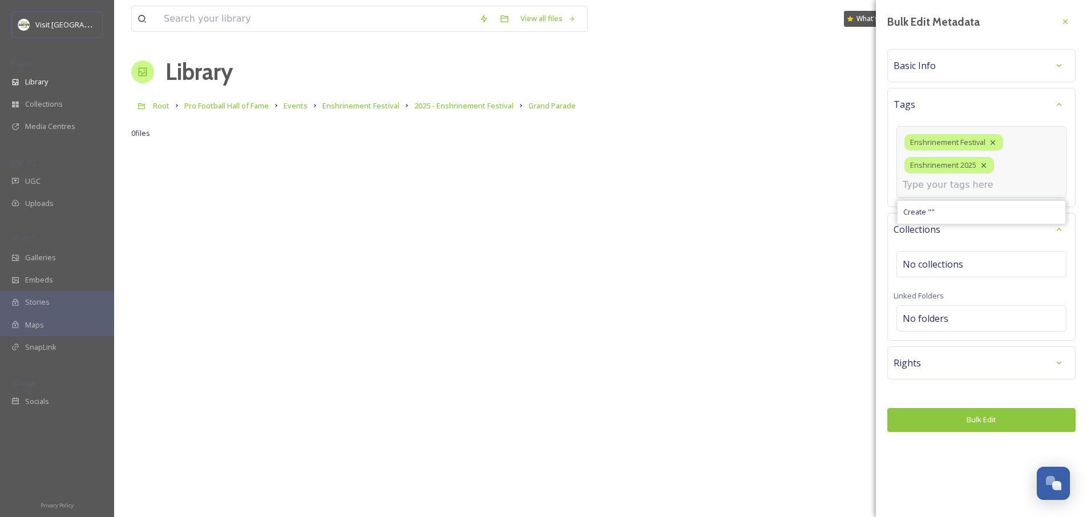
click at [957, 184] on input at bounding box center [960, 185] width 114 height 14
type input "Grand Parade"
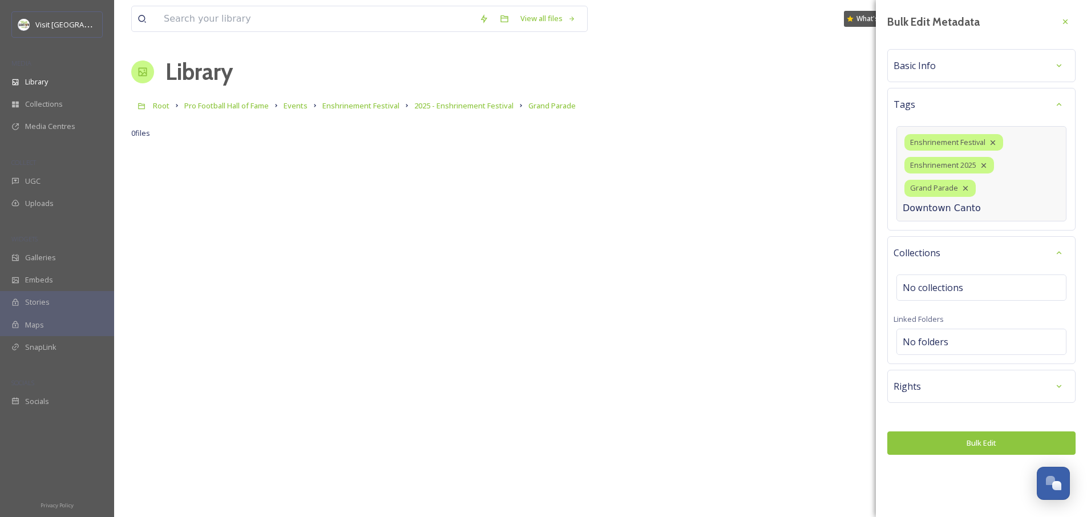
type input "[GEOGRAPHIC_DATA]"
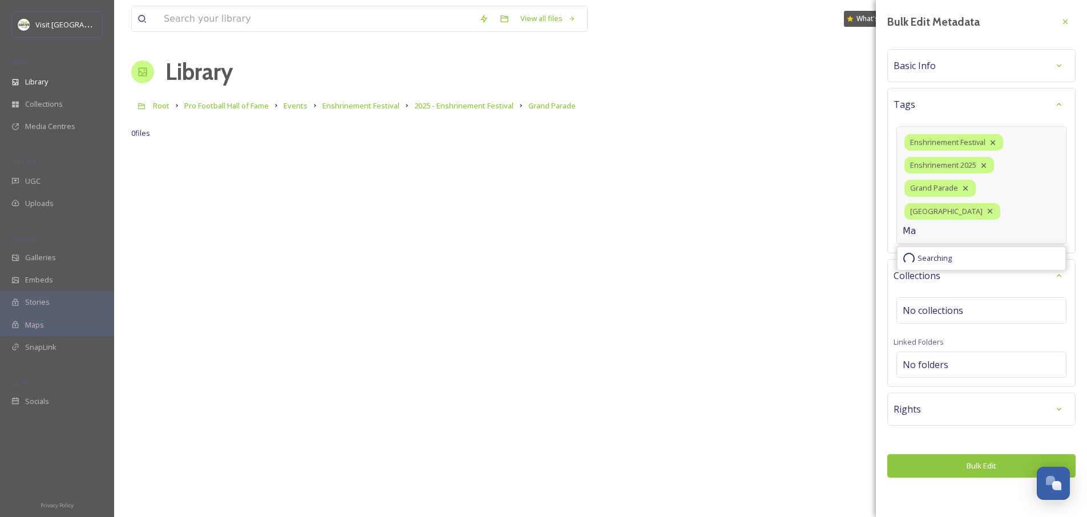
type input "M"
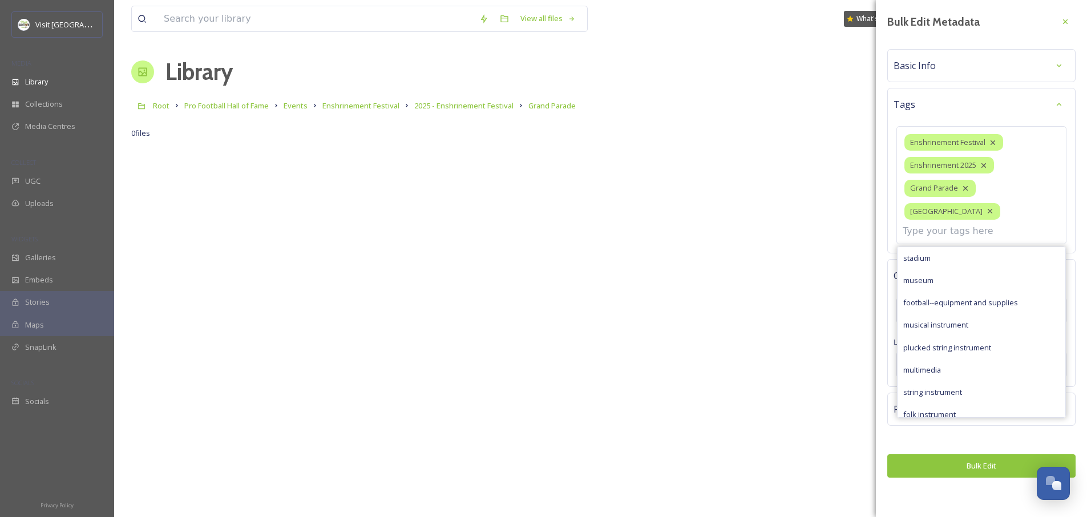
click at [894, 437] on div "Bulk Edit Metadata Basic Info Tags Enshrinement Festival Enshrinement 2025 [GEO…" at bounding box center [981, 244] width 211 height 489
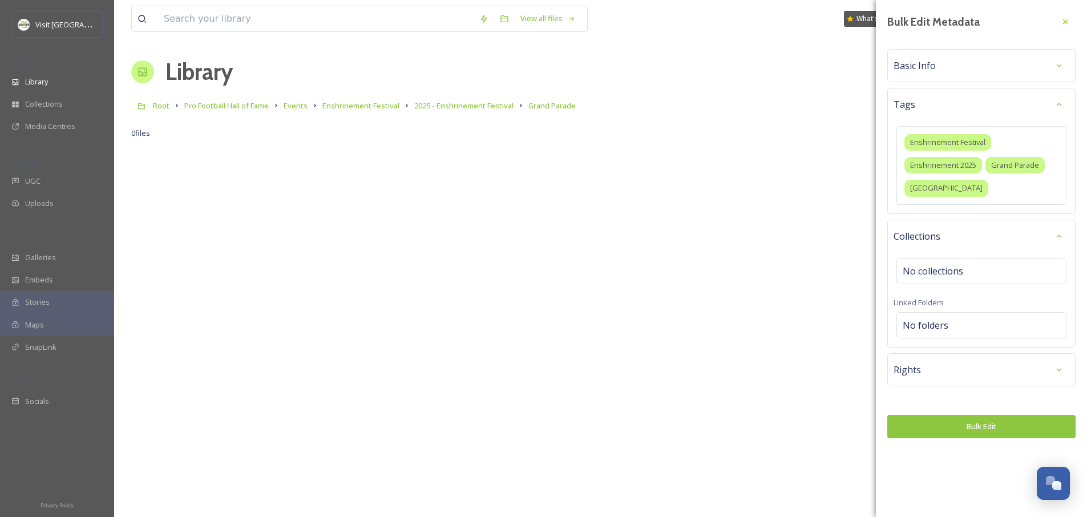
click at [922, 369] on div "Rights" at bounding box center [982, 370] width 176 height 21
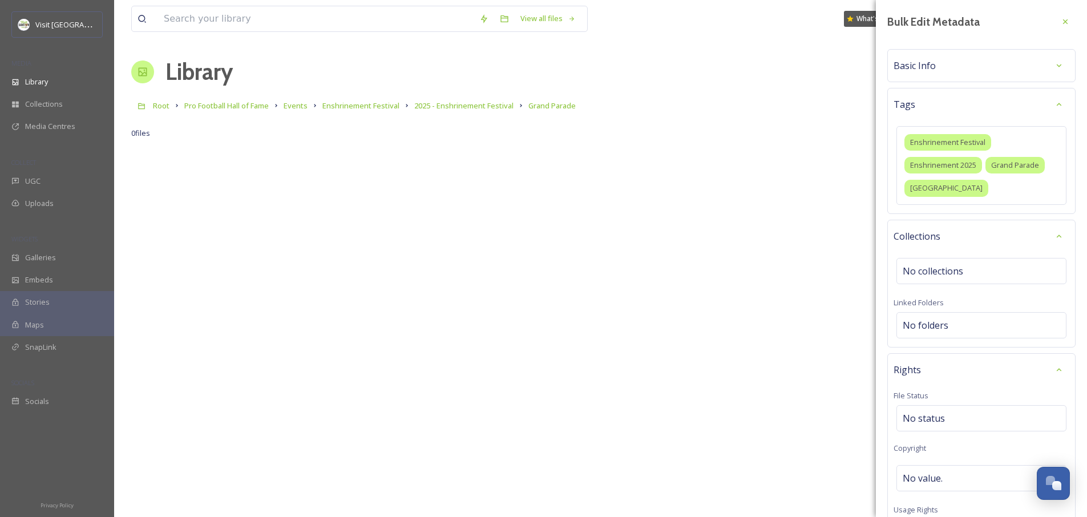
click at [962, 246] on div "Collections" at bounding box center [982, 236] width 176 height 21
click at [946, 242] on div "Collections" at bounding box center [982, 236] width 176 height 21
click at [942, 365] on div "Rights" at bounding box center [982, 370] width 176 height 21
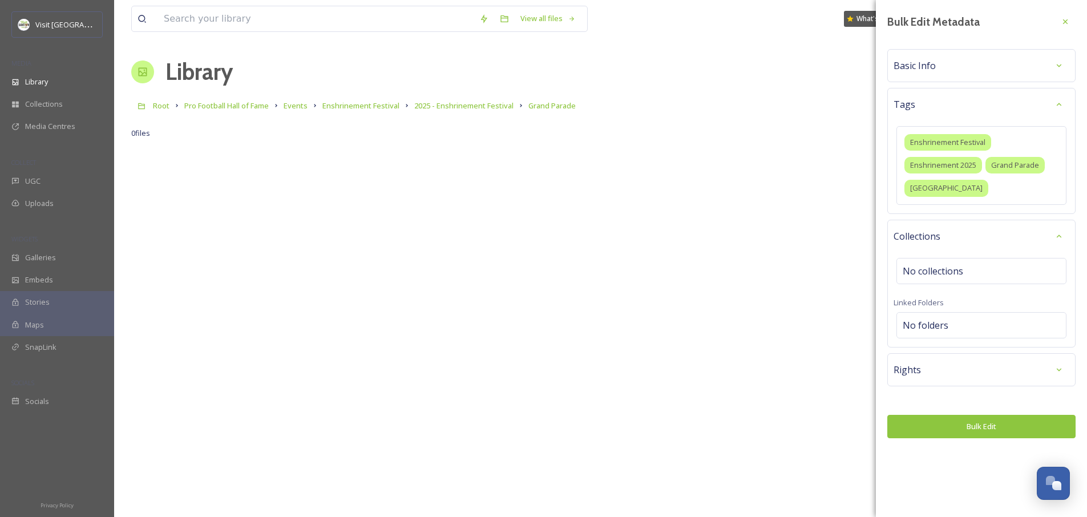
click at [936, 65] on div "Basic Info" at bounding box center [982, 65] width 176 height 21
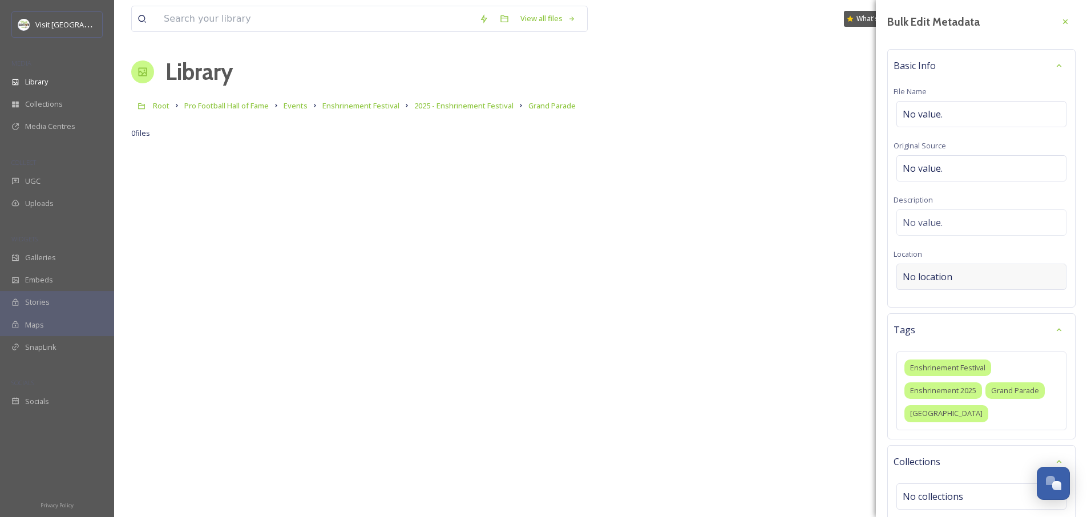
click at [937, 277] on span "No location" at bounding box center [928, 277] width 50 height 14
click at [937, 277] on input at bounding box center [981, 276] width 169 height 25
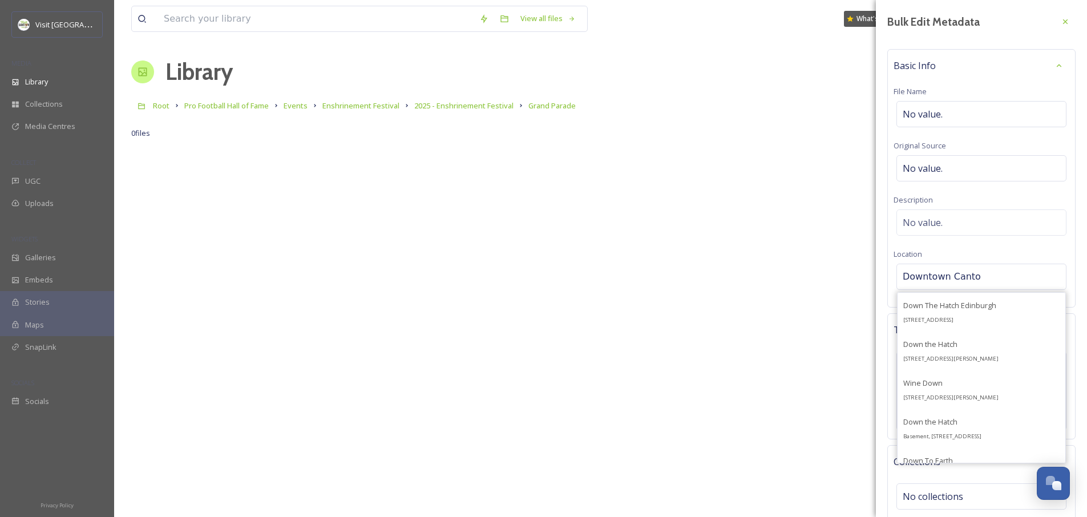
type input "[GEOGRAPHIC_DATA]"
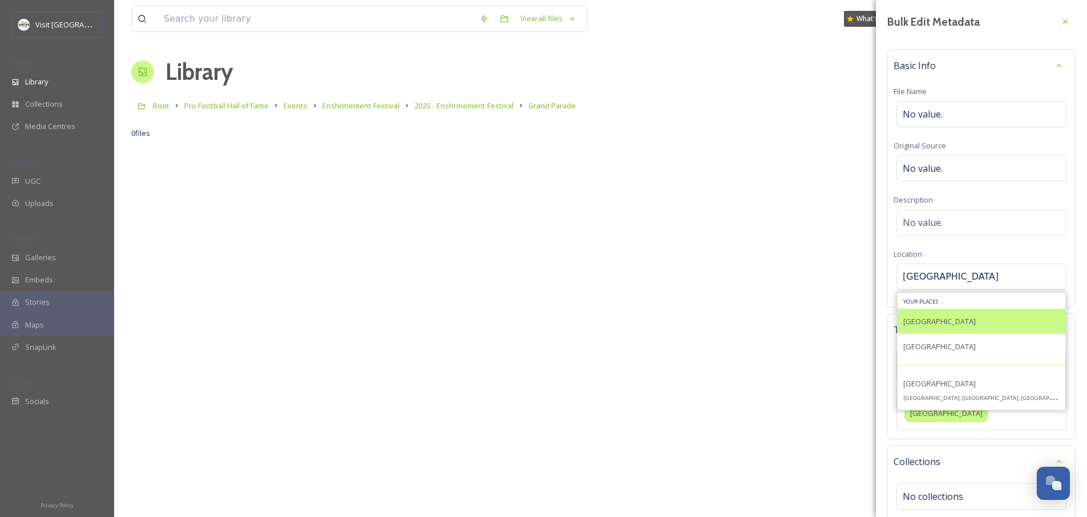
type input "[GEOGRAPHIC_DATA]"
click at [930, 329] on div "[GEOGRAPHIC_DATA]" at bounding box center [982, 321] width 168 height 25
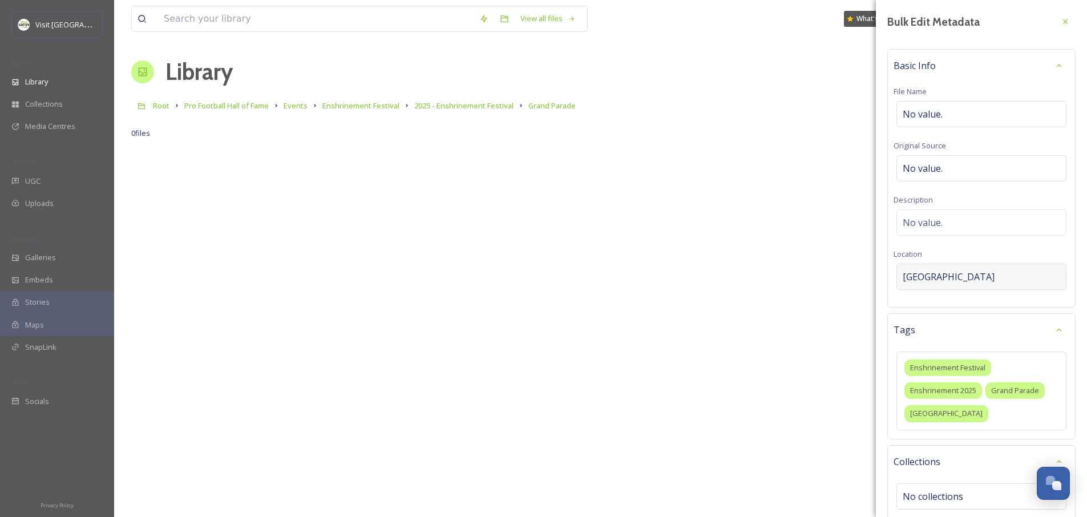
click at [941, 287] on div "[GEOGRAPHIC_DATA]" at bounding box center [982, 277] width 170 height 26
click at [945, 274] on input at bounding box center [981, 276] width 169 height 25
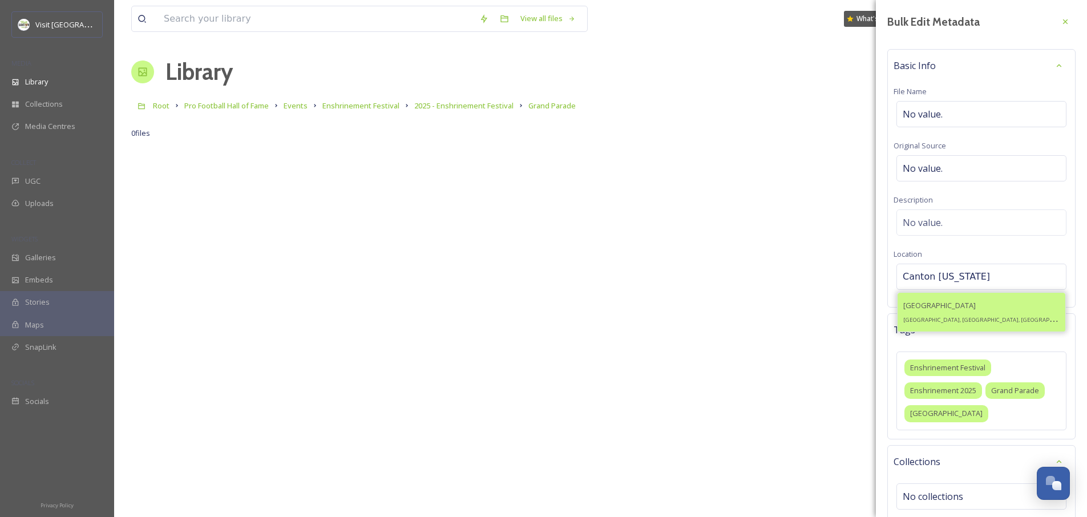
type input "Canton [US_STATE]"
click at [974, 316] on div "[GEOGRAPHIC_DATA], [GEOGRAPHIC_DATA], [GEOGRAPHIC_DATA]" at bounding box center [982, 312] width 168 height 39
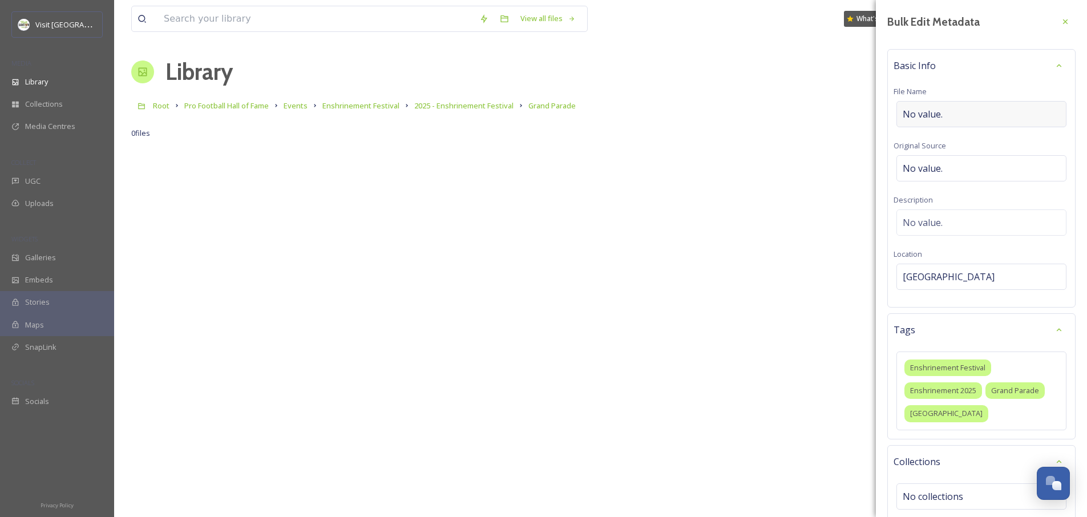
click at [945, 114] on div "No value." at bounding box center [982, 114] width 170 height 26
click at [956, 80] on div "Basic Info File Name No value. Original Source No value. Description No value. …" at bounding box center [982, 178] width 188 height 259
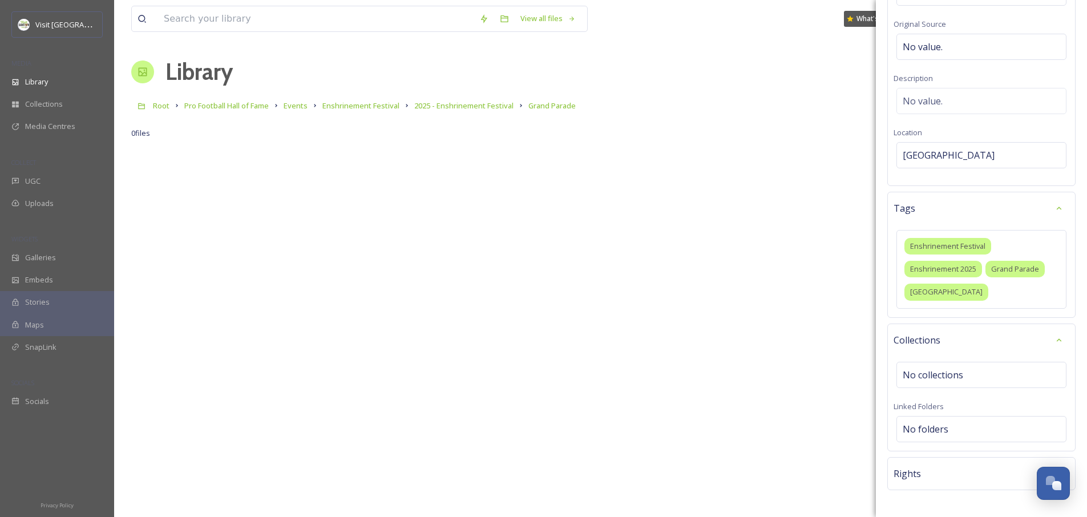
scroll to position [158, 0]
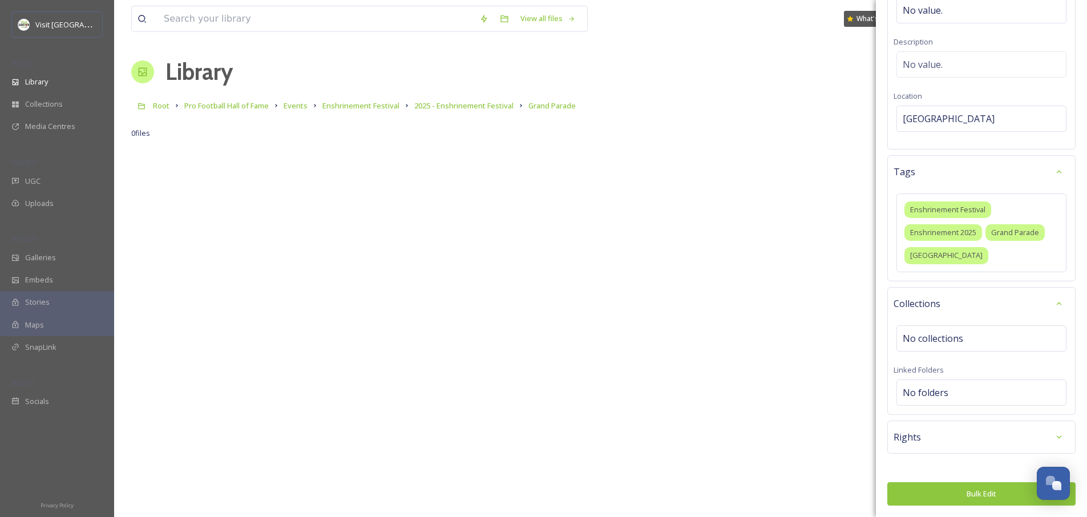
click at [976, 498] on button "Bulk Edit" at bounding box center [982, 493] width 188 height 23
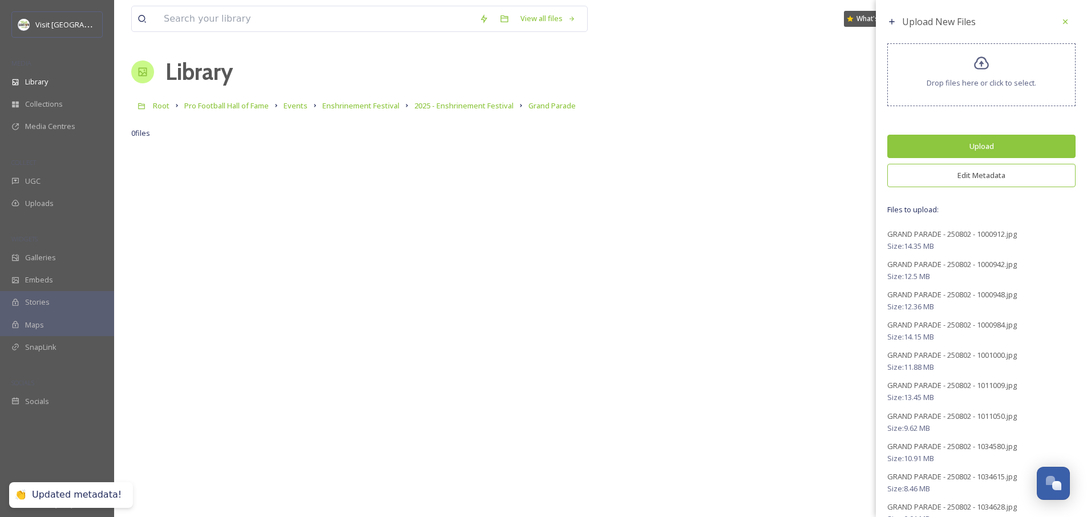
click at [964, 147] on button "Upload" at bounding box center [982, 146] width 188 height 23
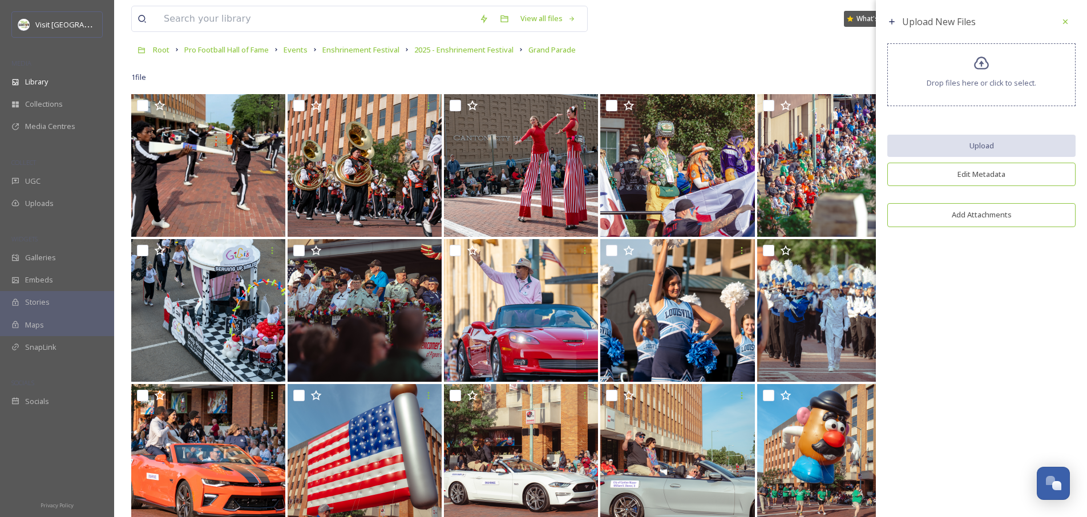
scroll to position [25, 0]
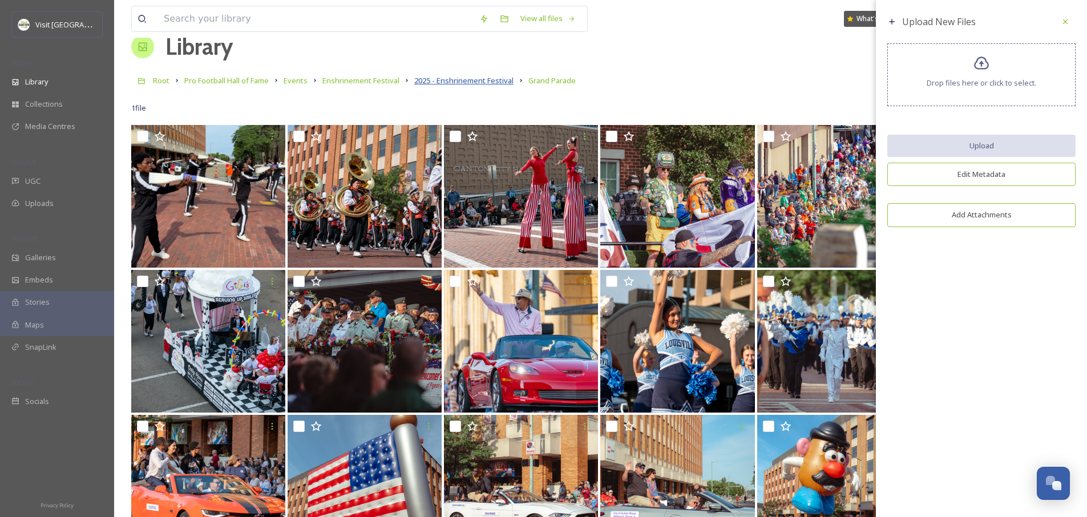
click at [473, 80] on span "2025 - Enshrinement Festival" at bounding box center [463, 80] width 99 height 10
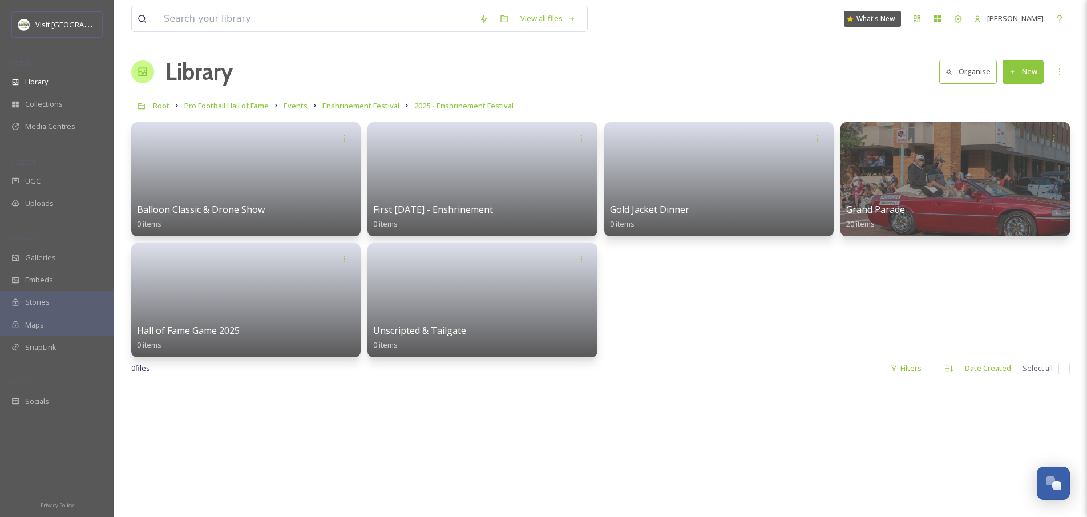
click at [1019, 80] on button "New" at bounding box center [1023, 71] width 41 height 23
click at [1011, 142] on span "Folder" at bounding box center [1010, 143] width 22 height 11
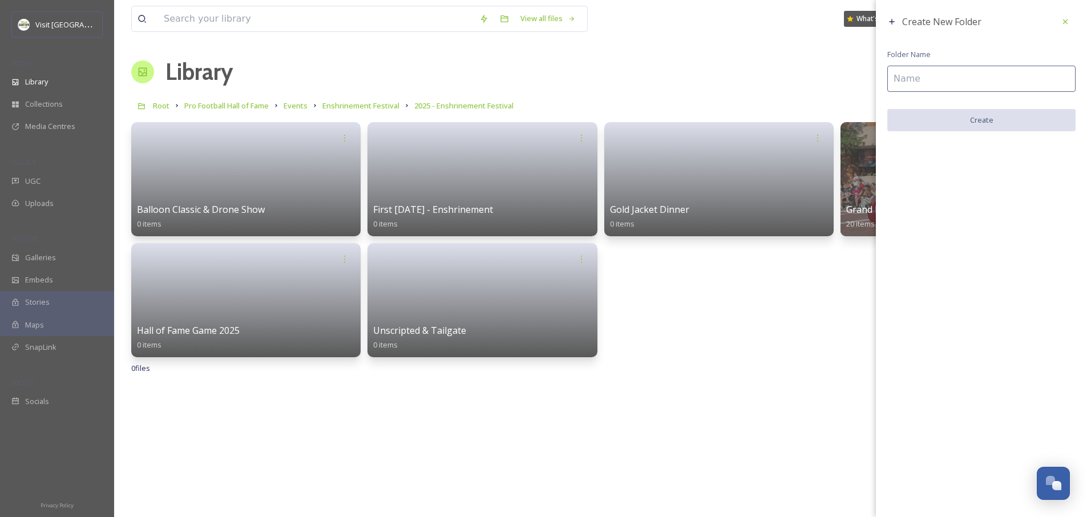
click at [982, 74] on input at bounding box center [982, 79] width 188 height 26
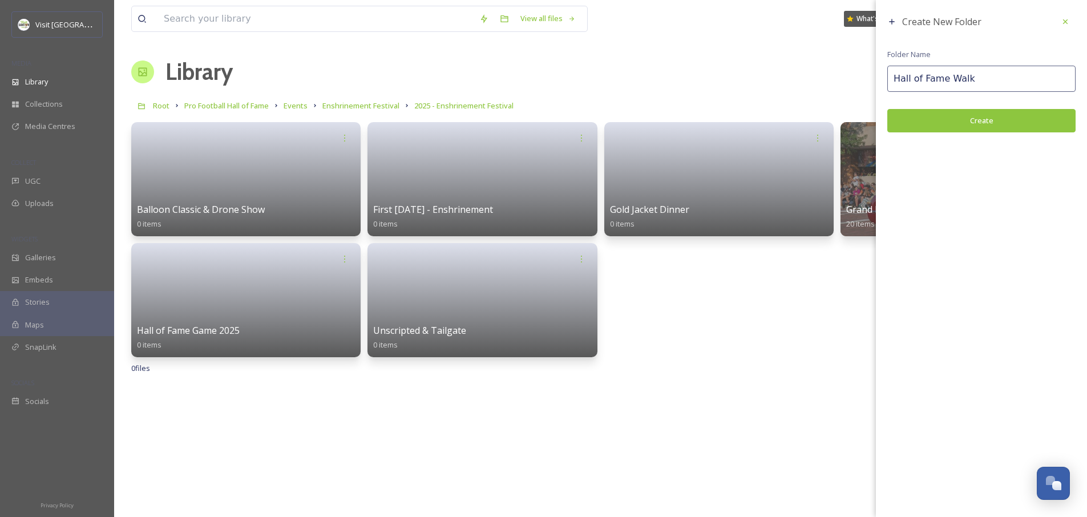
type input "Hall of Fame Walk"
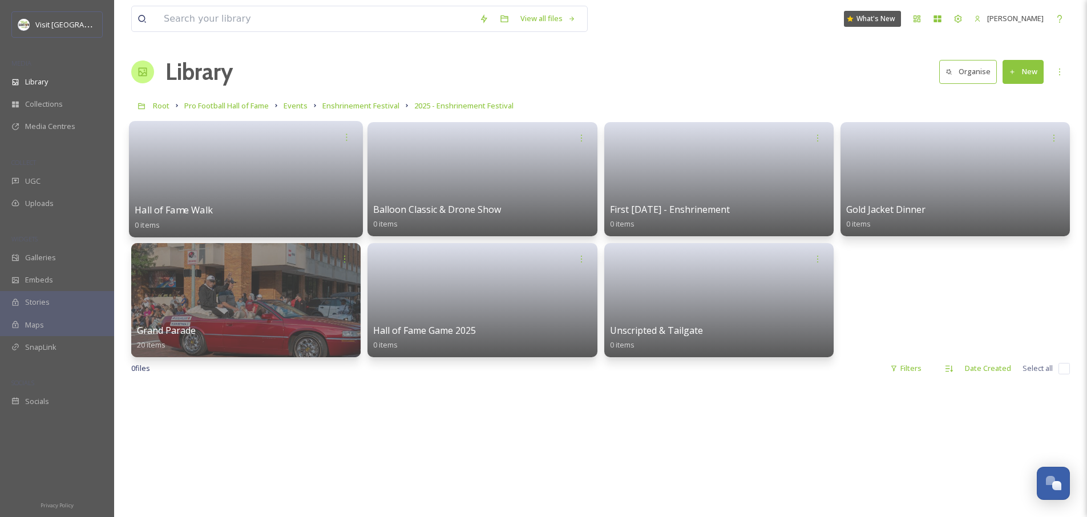
click at [213, 167] on link at bounding box center [246, 175] width 223 height 55
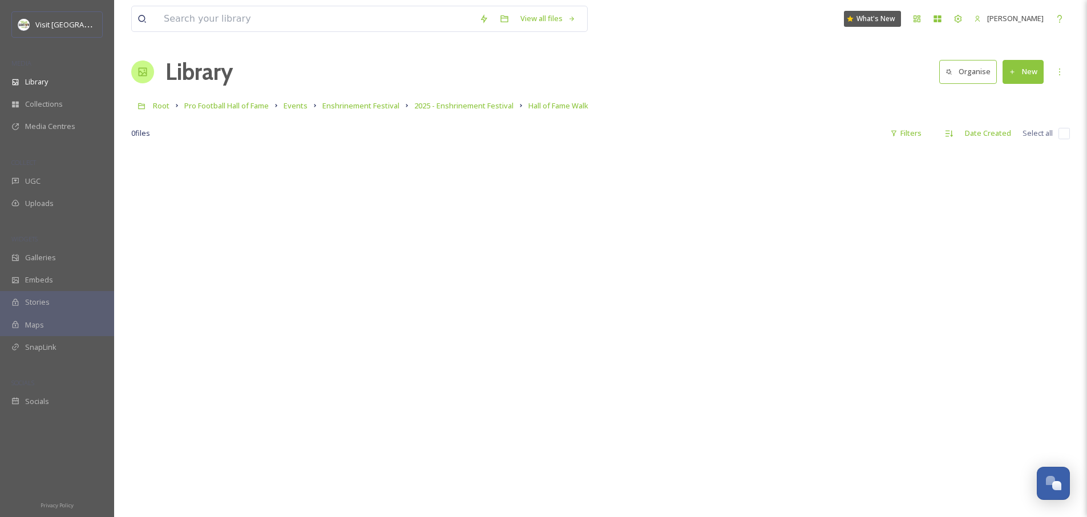
click at [1030, 74] on button "New" at bounding box center [1023, 71] width 41 height 23
click at [1012, 95] on span "File Upload" at bounding box center [1018, 98] width 38 height 11
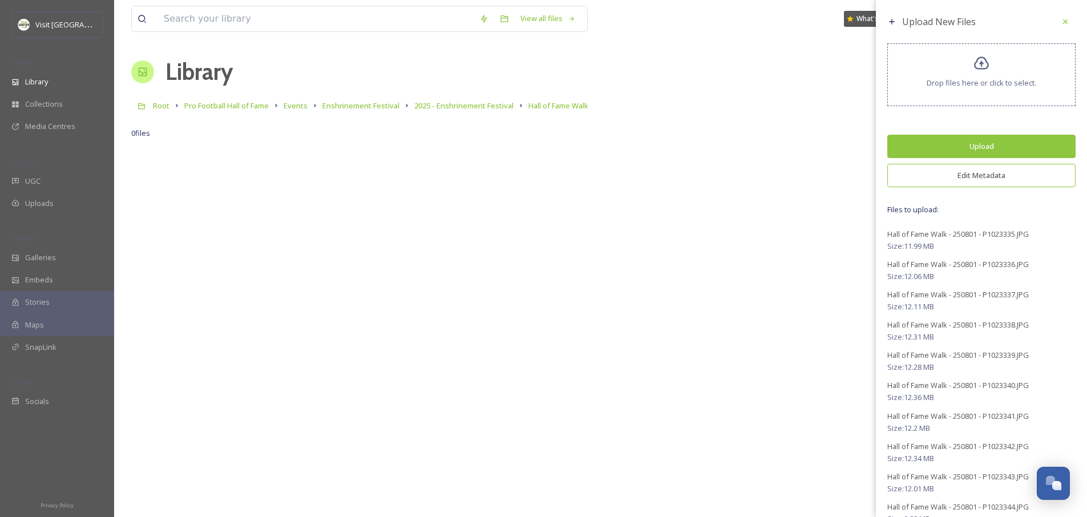
click at [984, 176] on button "Edit Metadata" at bounding box center [982, 175] width 188 height 23
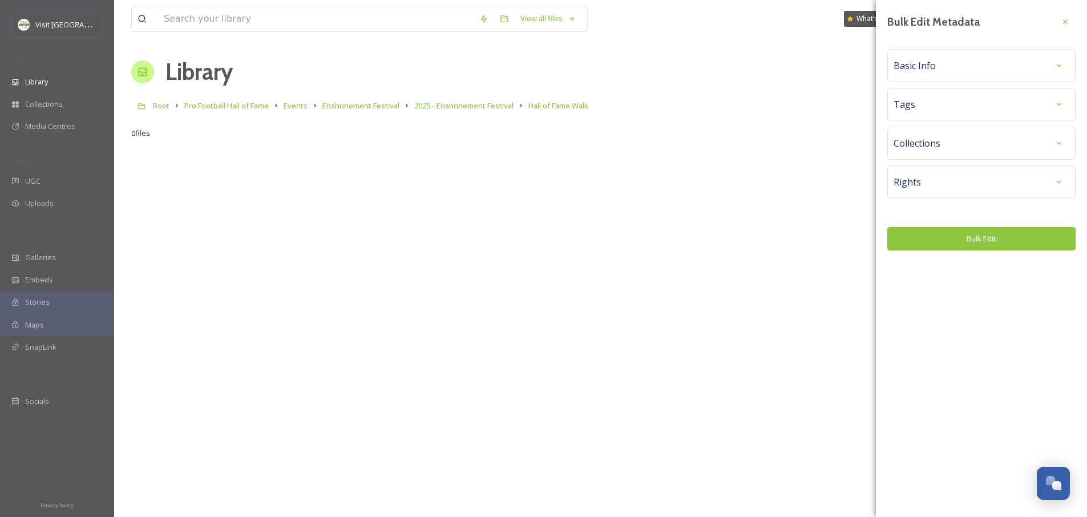
click at [940, 69] on div "Basic Info" at bounding box center [982, 65] width 176 height 21
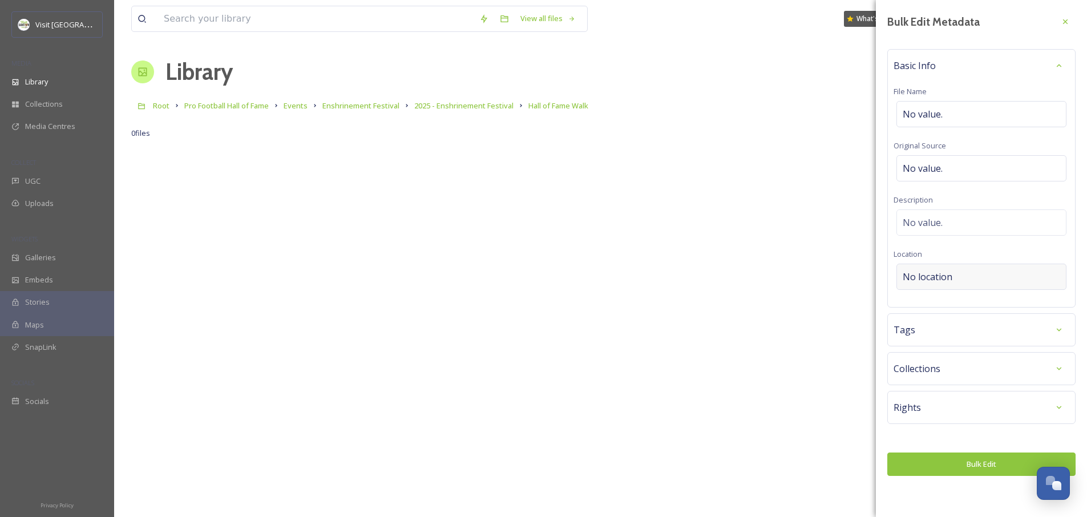
click at [954, 271] on div "No location" at bounding box center [982, 277] width 170 height 26
click at [954, 271] on input at bounding box center [981, 276] width 169 height 25
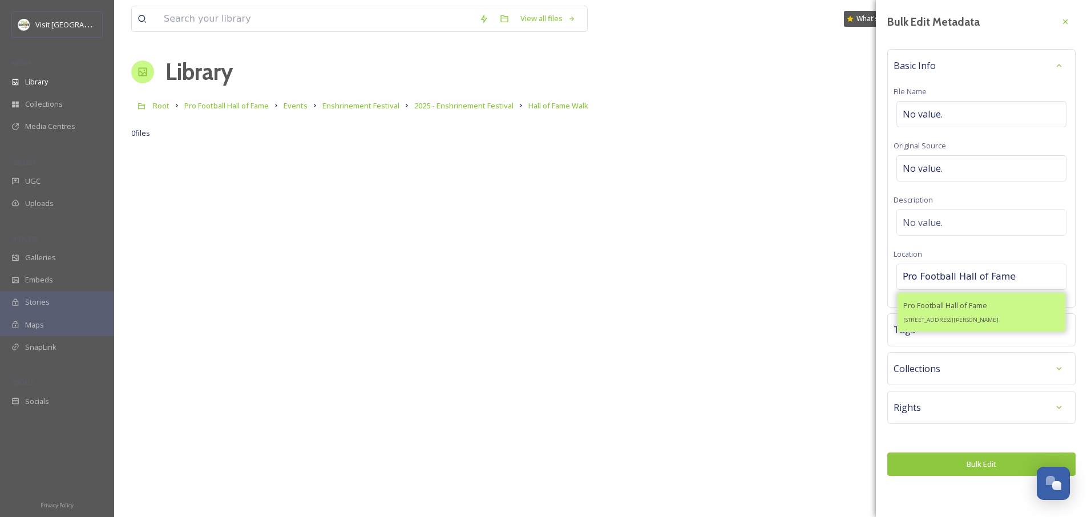
type input "Pro Football Hall of Fame"
click at [962, 312] on div "Pro Football Hall of Fame [STREET_ADDRESS][PERSON_NAME]" at bounding box center [951, 312] width 95 height 27
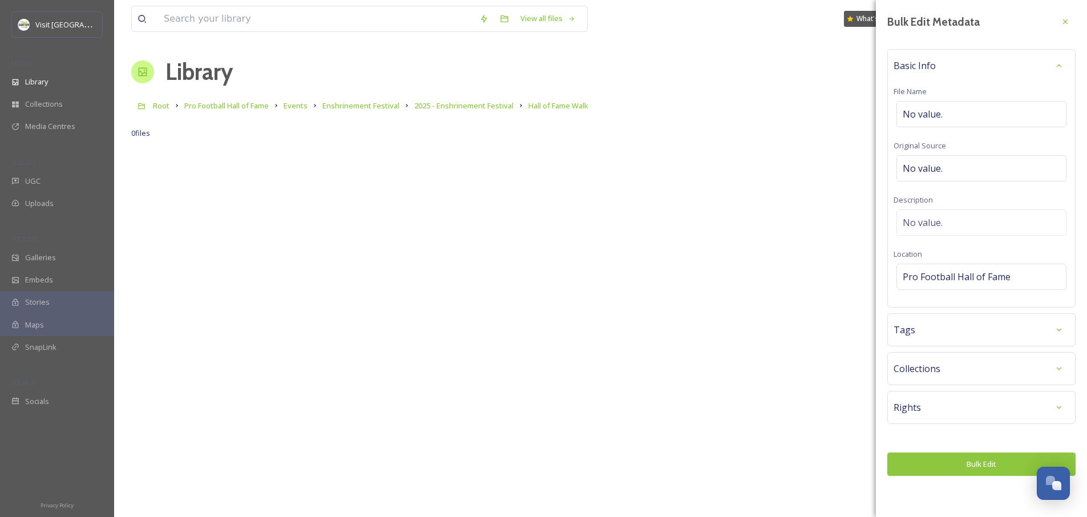
click at [944, 332] on div "Tags" at bounding box center [982, 330] width 176 height 21
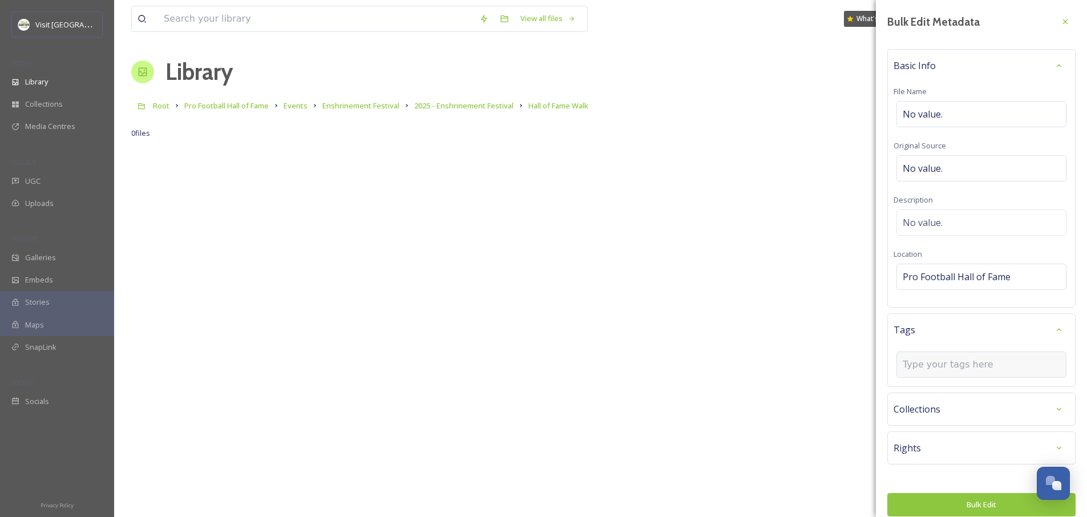
click at [936, 361] on input at bounding box center [960, 365] width 114 height 14
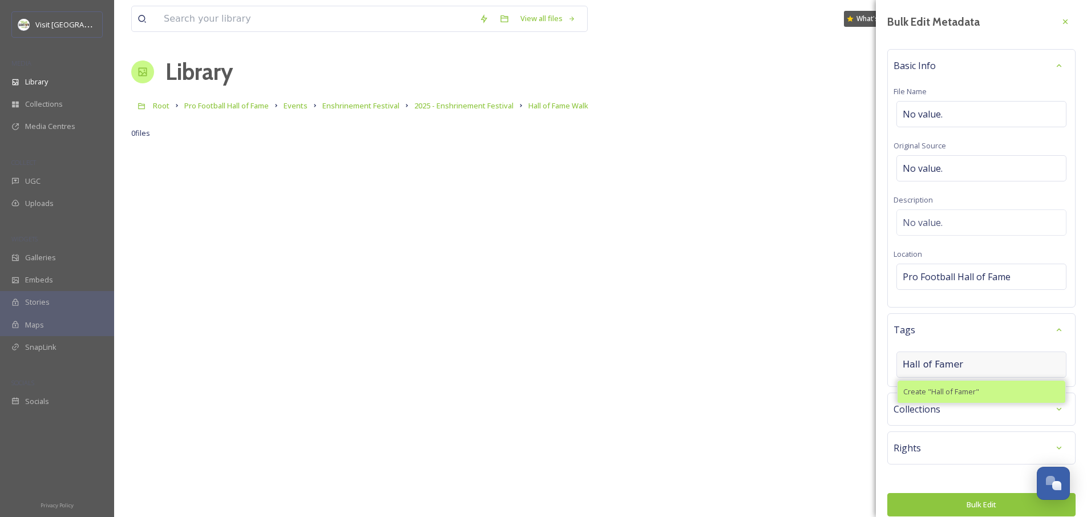
type input "Hall of Famer"
click at [957, 393] on span "Create " Hall of Famer "" at bounding box center [942, 391] width 76 height 11
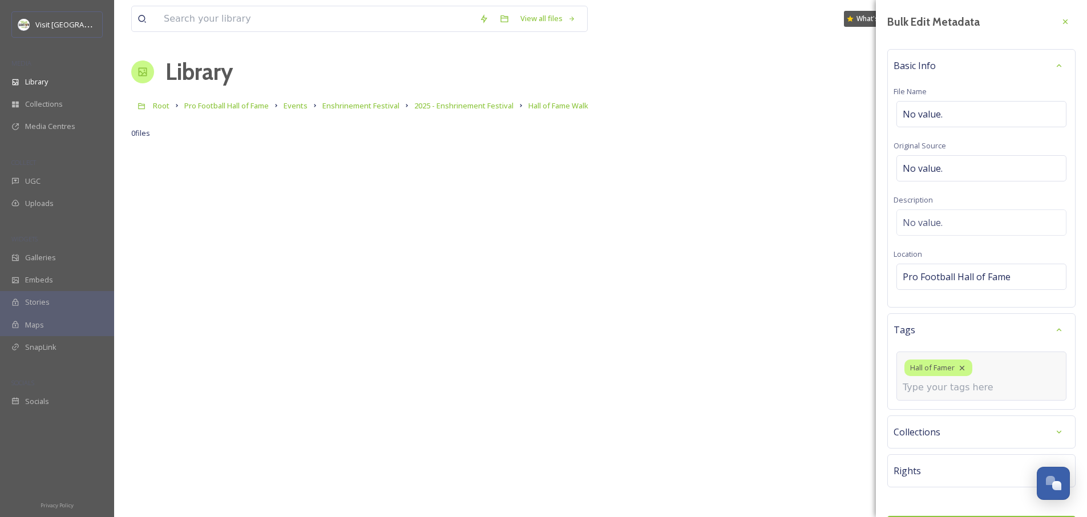
click at [1006, 371] on div "Hall of Famer" at bounding box center [982, 376] width 170 height 49
click at [983, 384] on input at bounding box center [960, 388] width 114 height 14
type input "F"
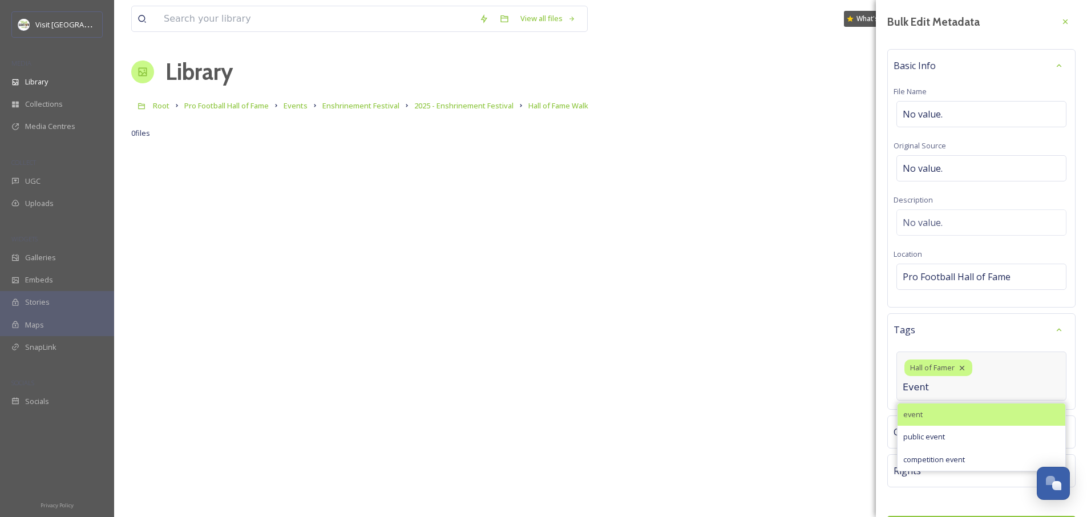
type input "Event"
click at [949, 412] on div "event" at bounding box center [982, 415] width 168 height 22
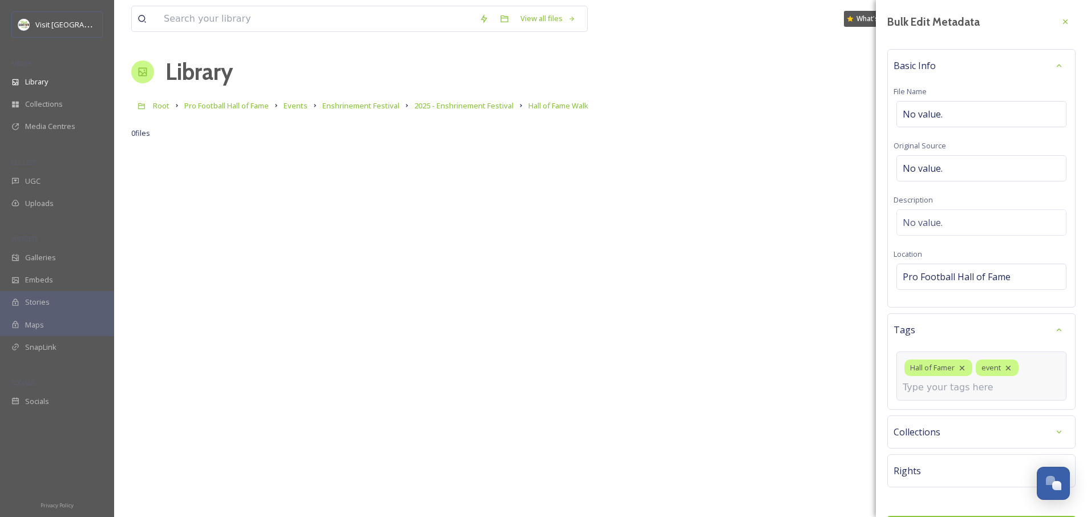
click at [956, 388] on input at bounding box center [960, 388] width 114 height 14
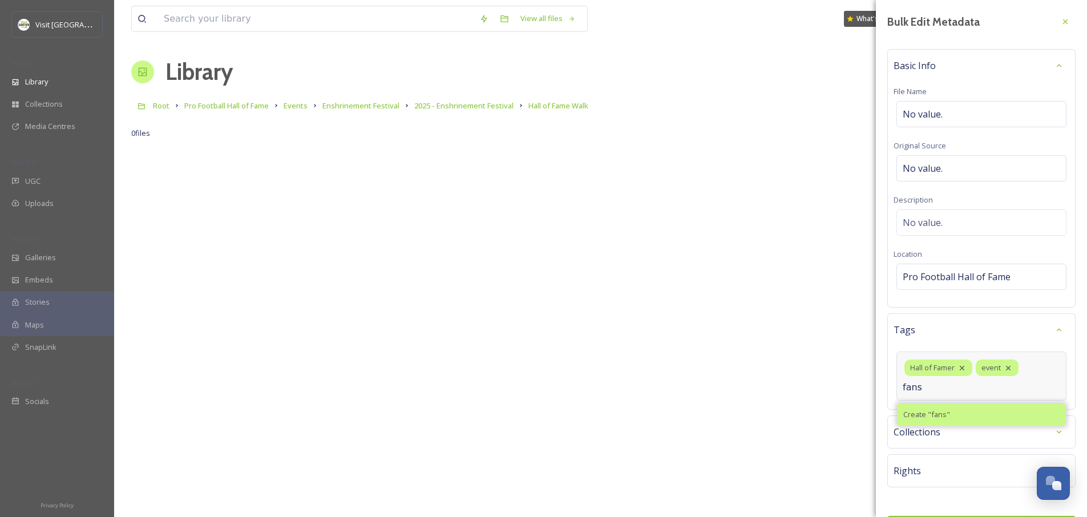
type input "fans"
click at [934, 411] on span "Create " fans "" at bounding box center [927, 414] width 47 height 11
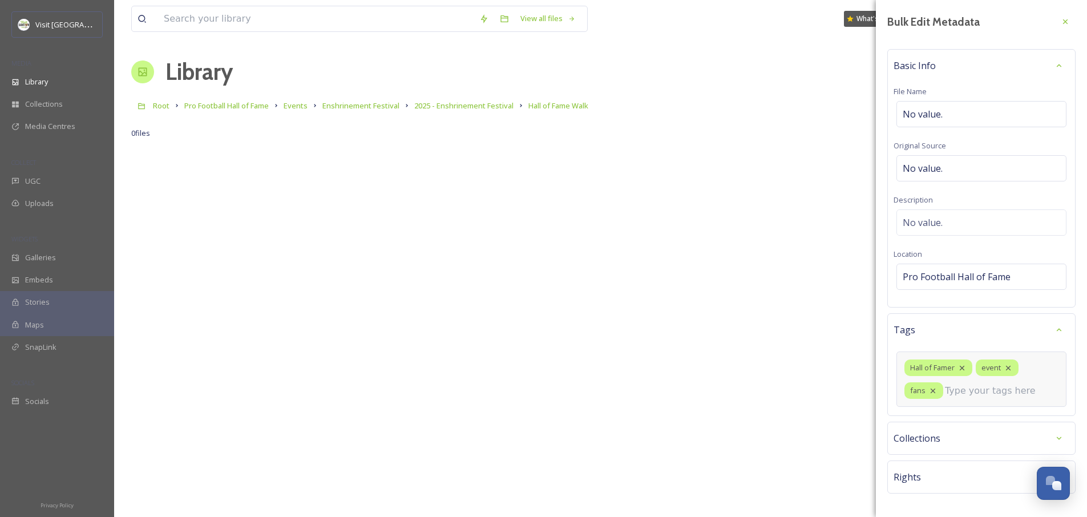
click at [961, 397] on input at bounding box center [1002, 391] width 114 height 14
type input "sports history"
click at [954, 418] on span "Create " sports history "" at bounding box center [943, 421] width 79 height 11
click at [1020, 408] on div "Hall of Famer event fans sports history" at bounding box center [982, 388] width 170 height 72
click at [979, 417] on div "Hall of Famer event fans sports history" at bounding box center [982, 388] width 170 height 72
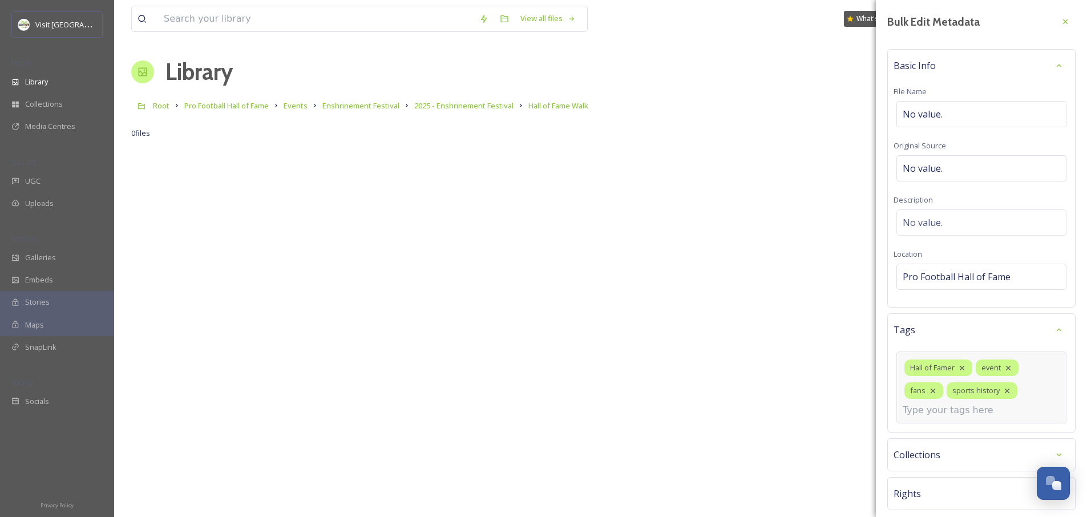
click at [975, 413] on input at bounding box center [960, 411] width 114 height 14
type input "S"
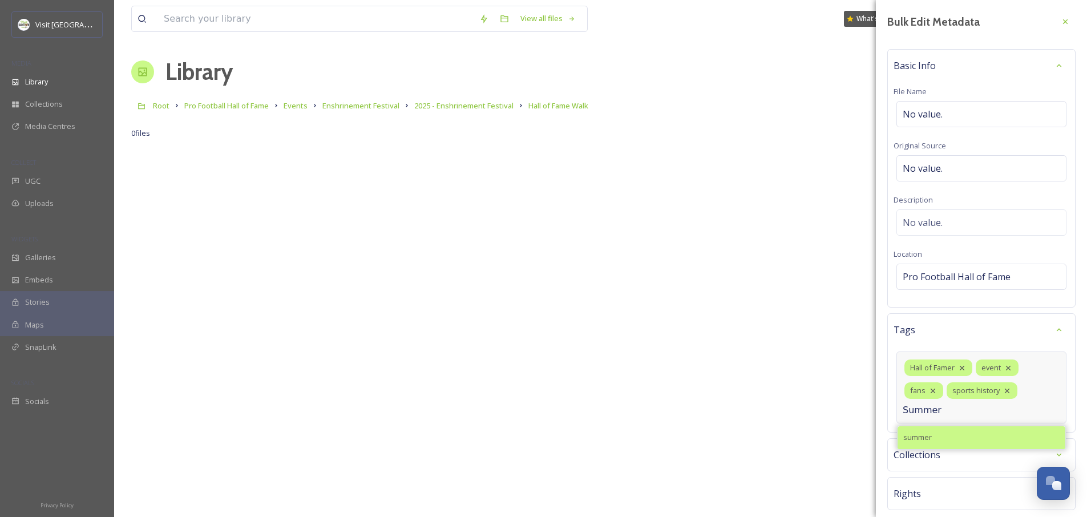
type input "Summer"
click at [929, 432] on div "summer" at bounding box center [982, 437] width 168 height 22
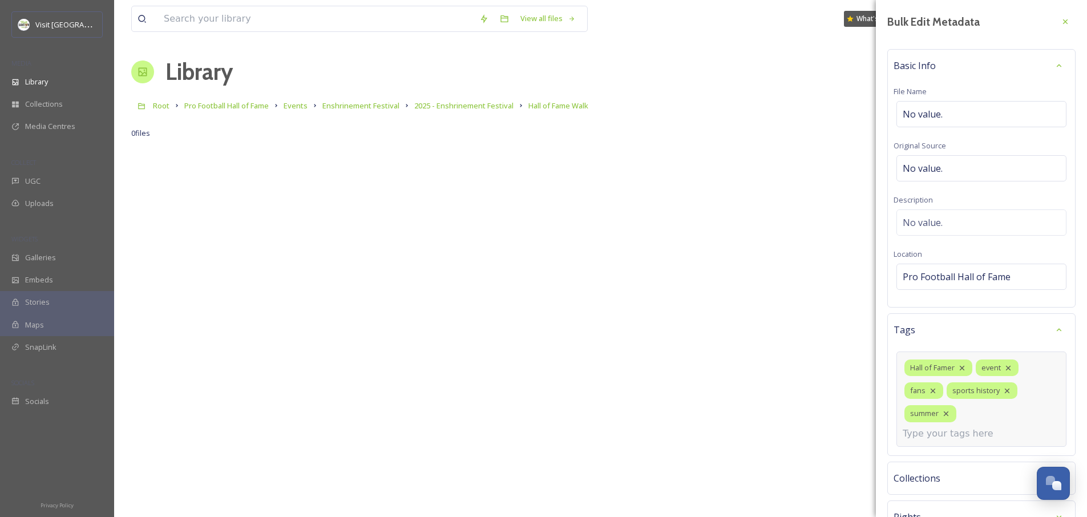
click at [969, 420] on div "Hall of Famer event fans sports history summer" at bounding box center [982, 399] width 170 height 95
click at [968, 430] on input at bounding box center [960, 434] width 114 height 14
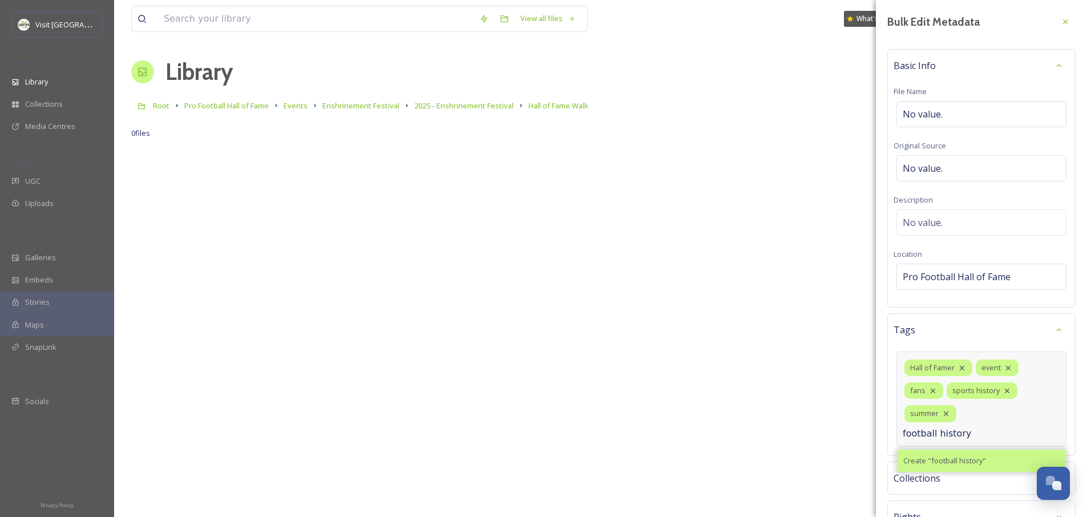
type input "football history"
click at [930, 464] on span "Create " football history "" at bounding box center [945, 461] width 83 height 11
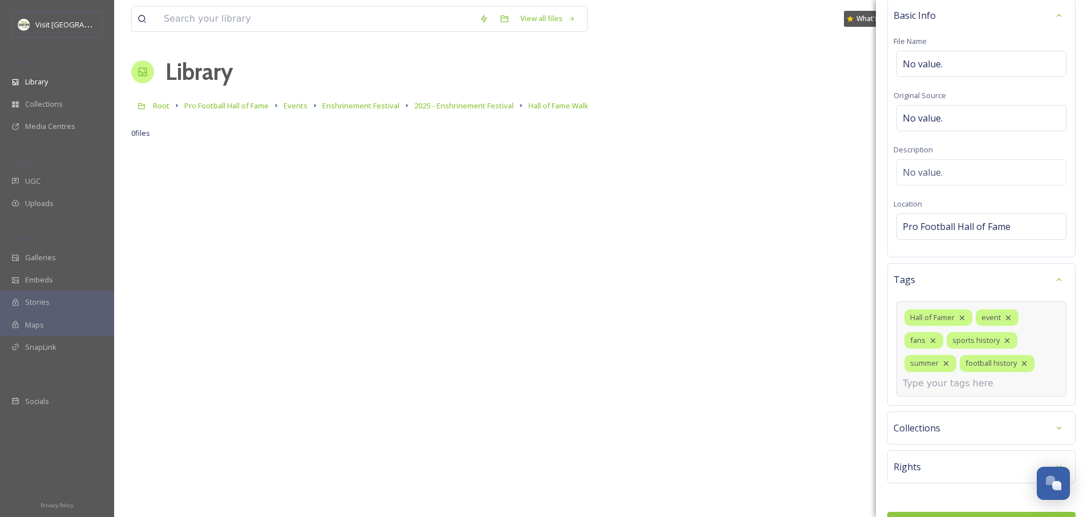
scroll to position [80, 0]
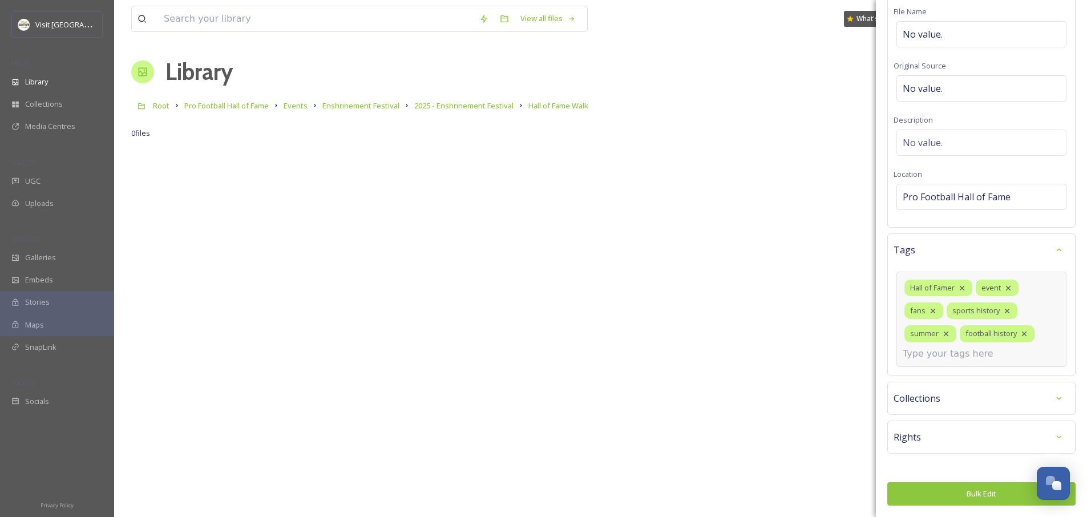
click at [968, 354] on input at bounding box center [960, 354] width 114 height 14
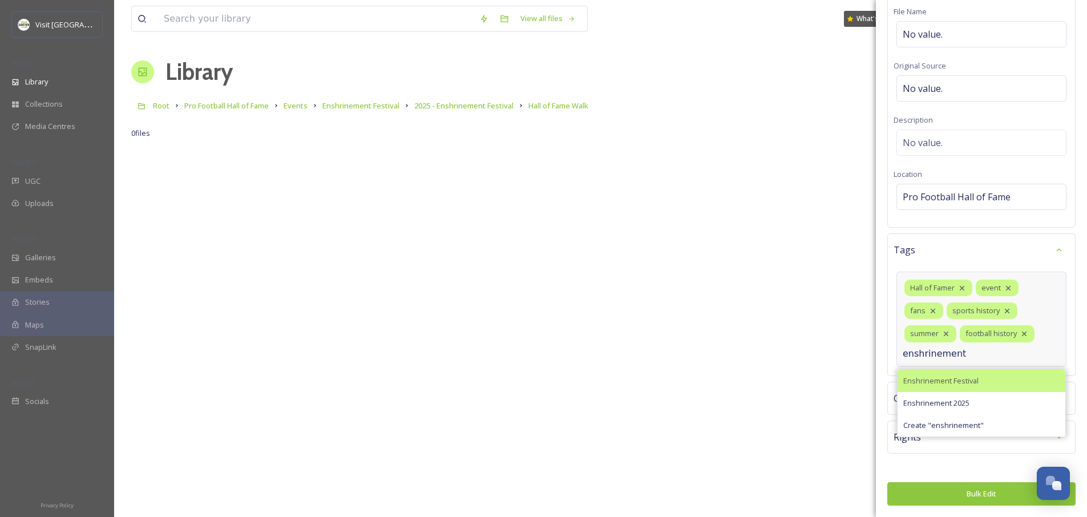
type input "enshrinement"
click at [969, 381] on span "Enshrinement Festival" at bounding box center [941, 381] width 75 height 11
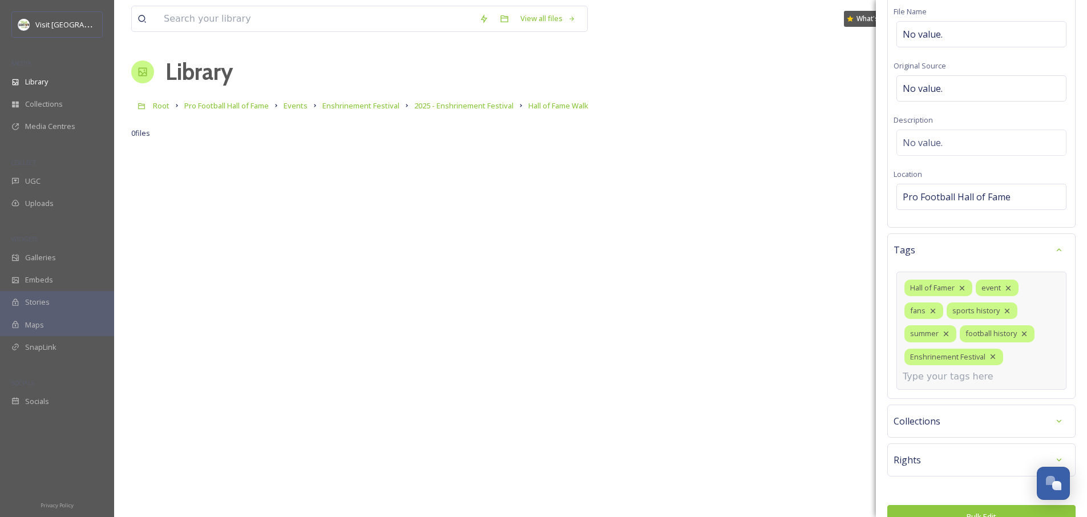
click at [954, 376] on input at bounding box center [960, 377] width 114 height 14
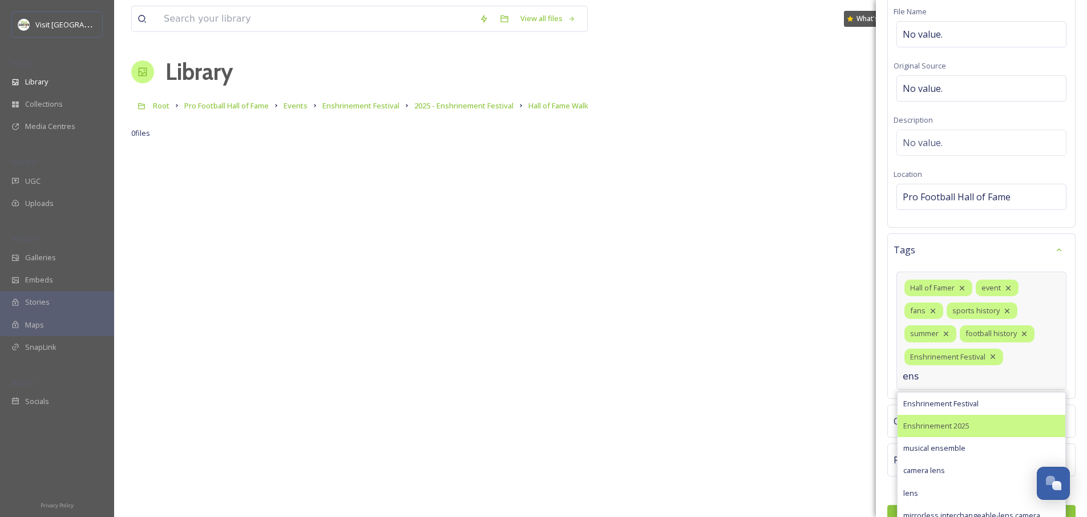
type input "ens"
click at [965, 425] on span "Enshrinement 2025" at bounding box center [937, 426] width 66 height 11
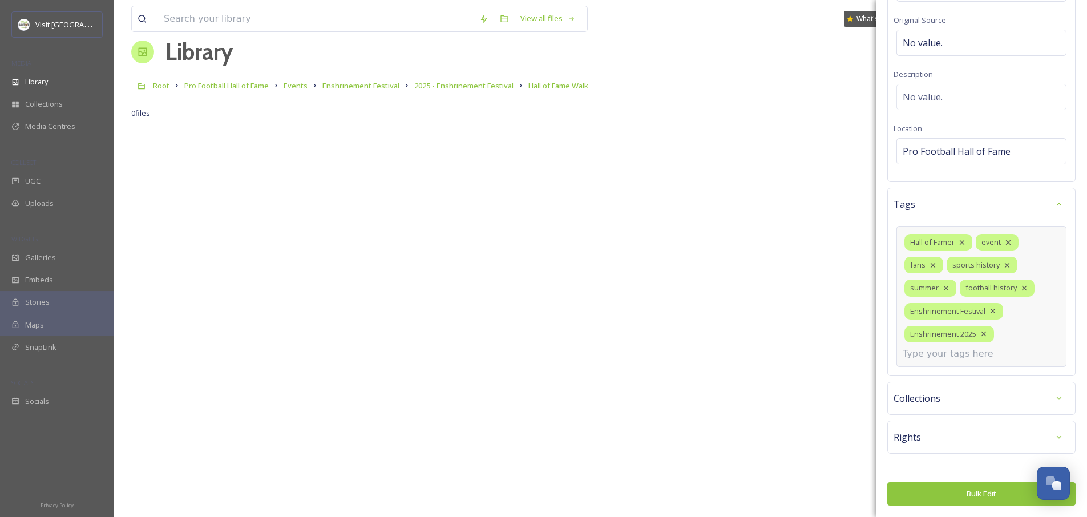
scroll to position [21, 0]
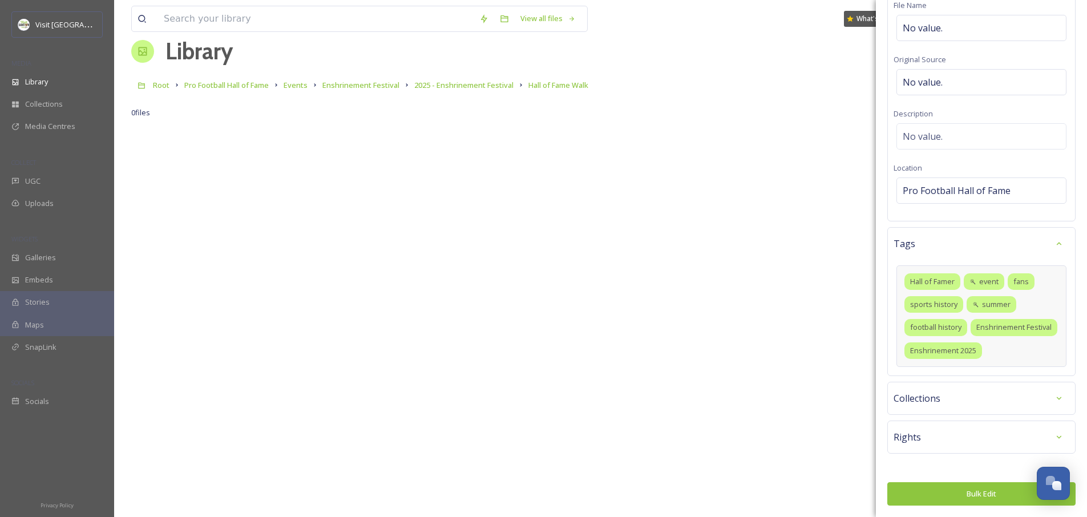
click at [967, 497] on button "Bulk Edit" at bounding box center [982, 493] width 188 height 23
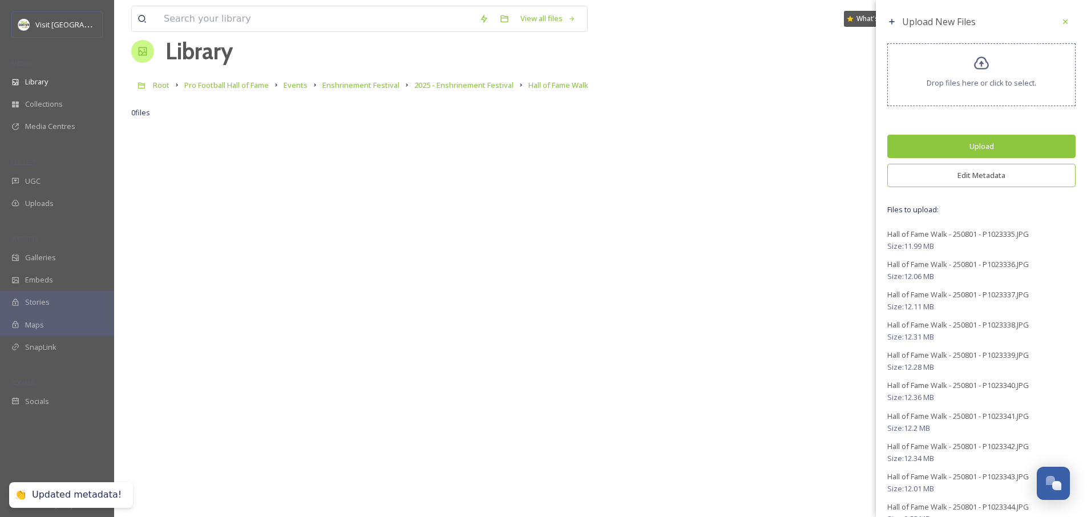
click at [991, 152] on button "Upload" at bounding box center [982, 146] width 188 height 23
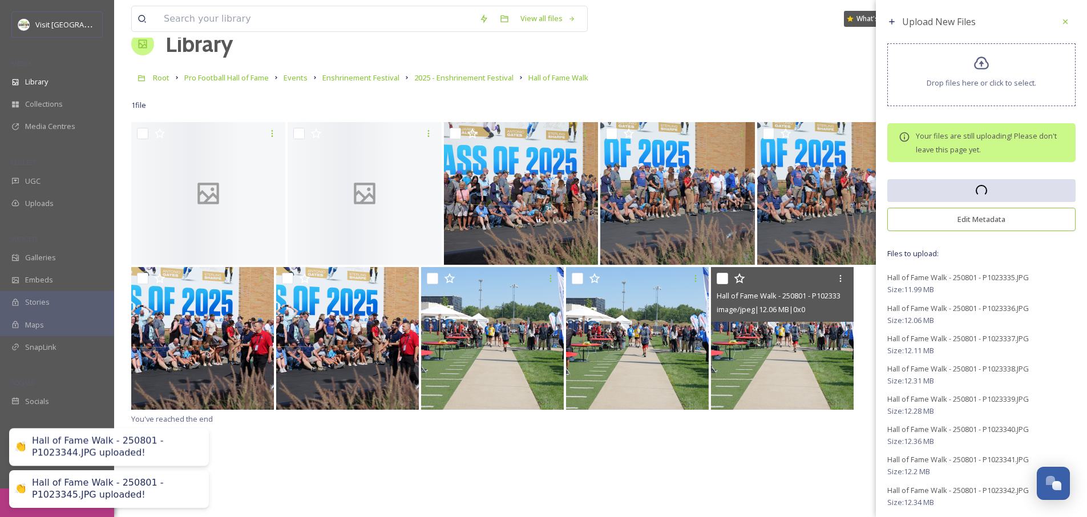
scroll to position [74, 0]
